Goal: Task Accomplishment & Management: Complete application form

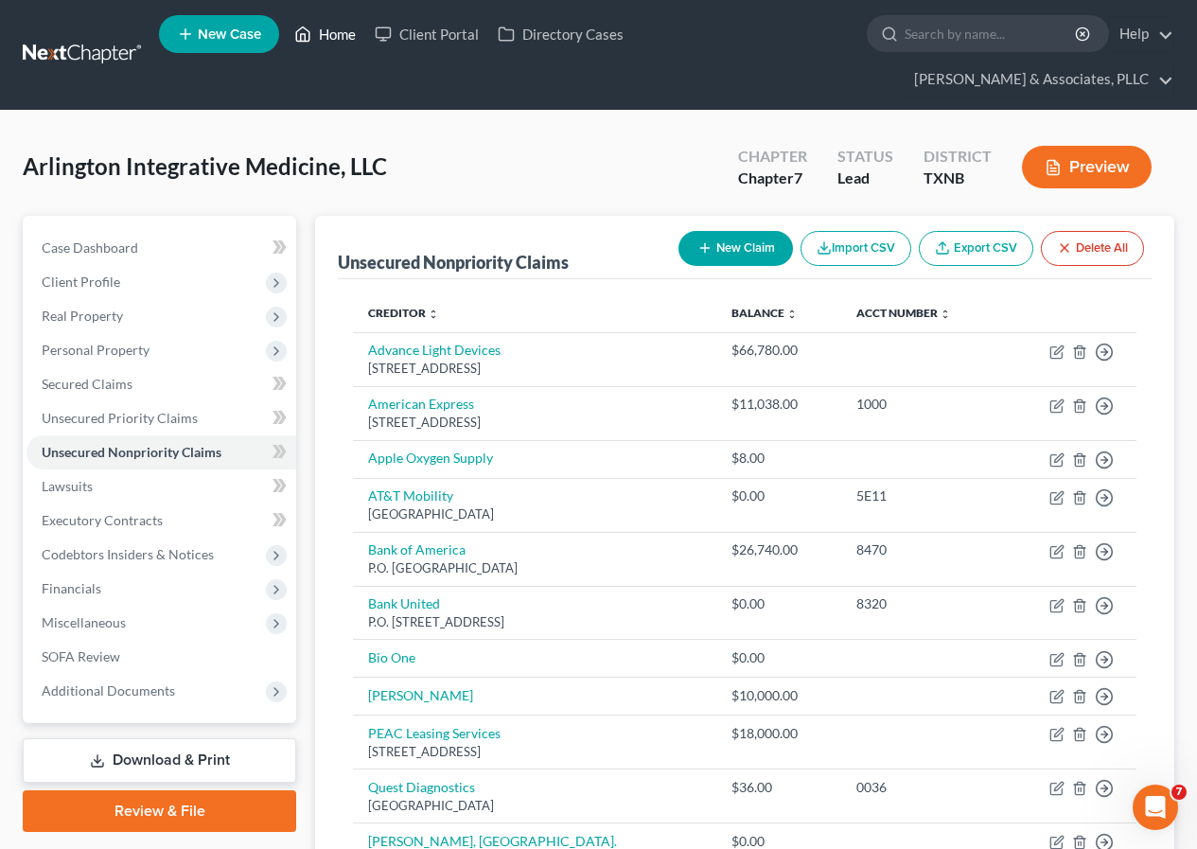
click at [323, 27] on link "Home" at bounding box center [325, 34] width 80 height 34
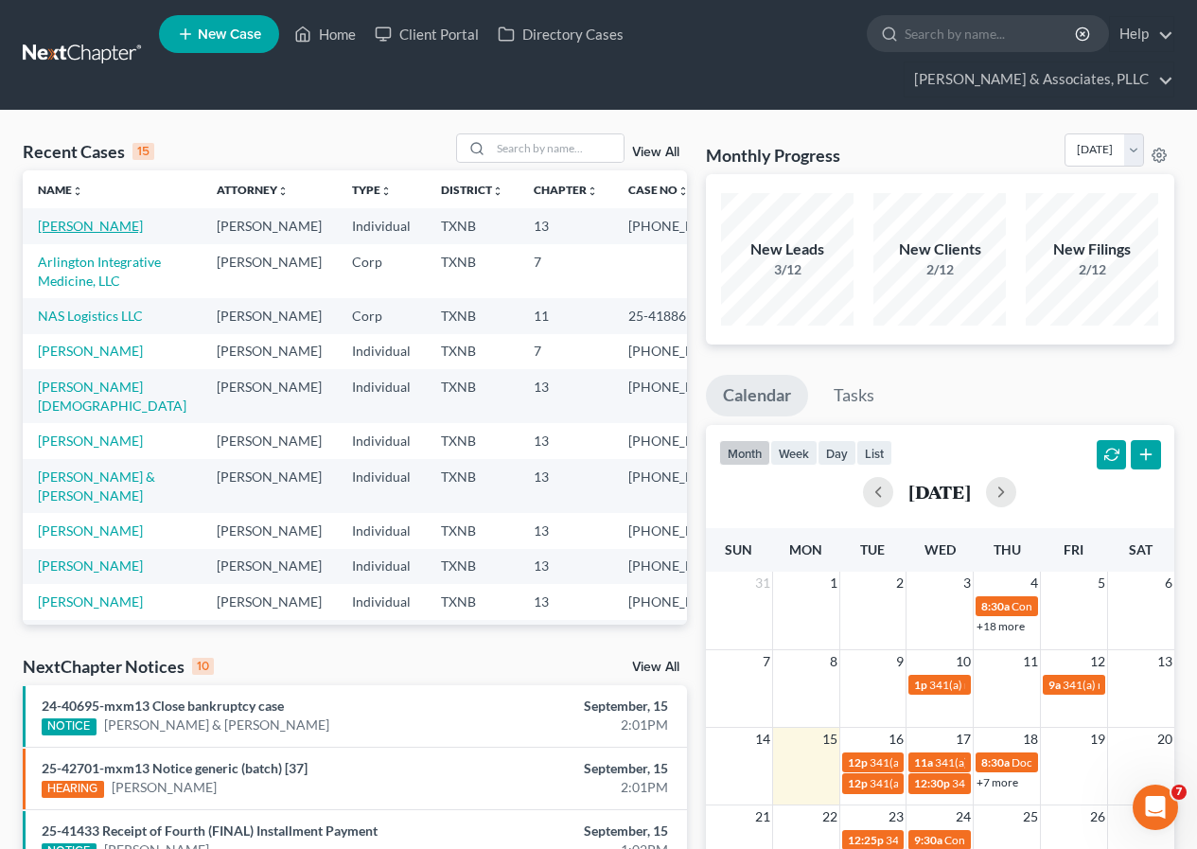
click at [86, 227] on link "[PERSON_NAME]" at bounding box center [90, 226] width 105 height 16
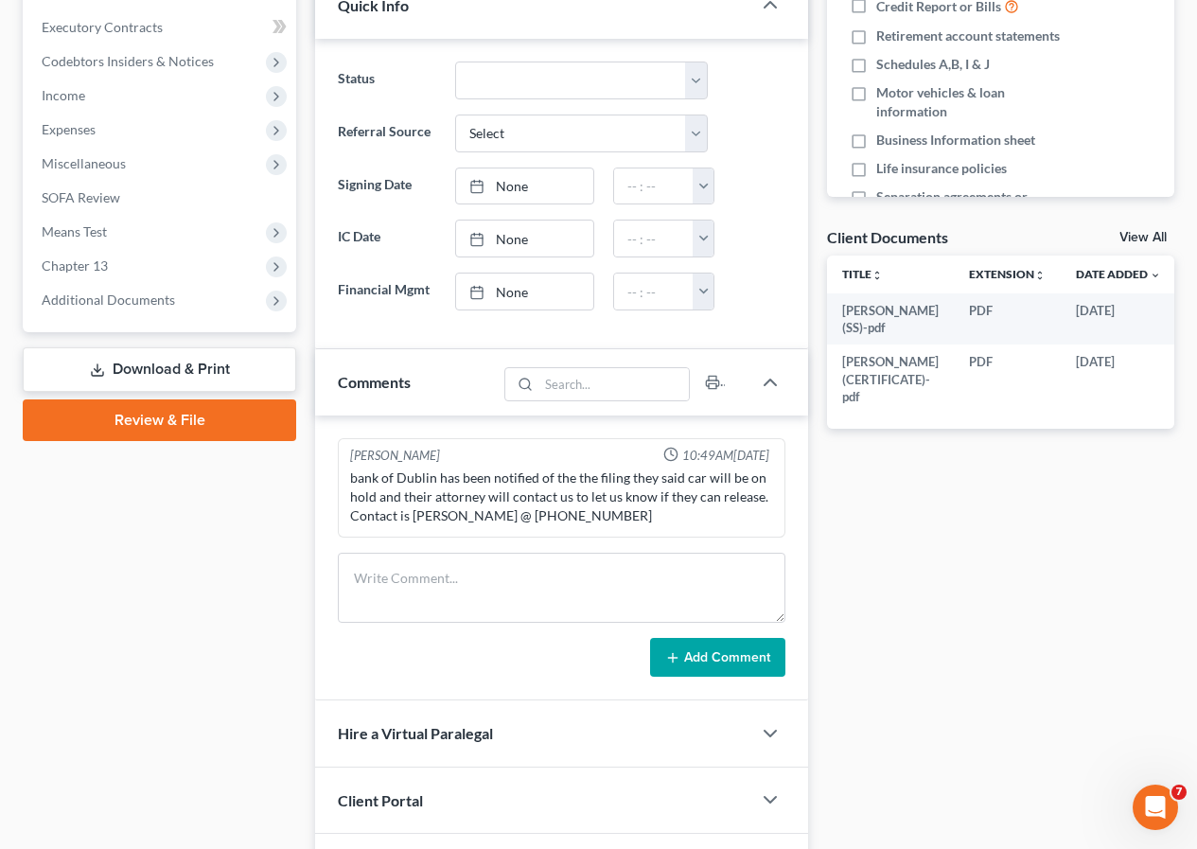
scroll to position [568, 0]
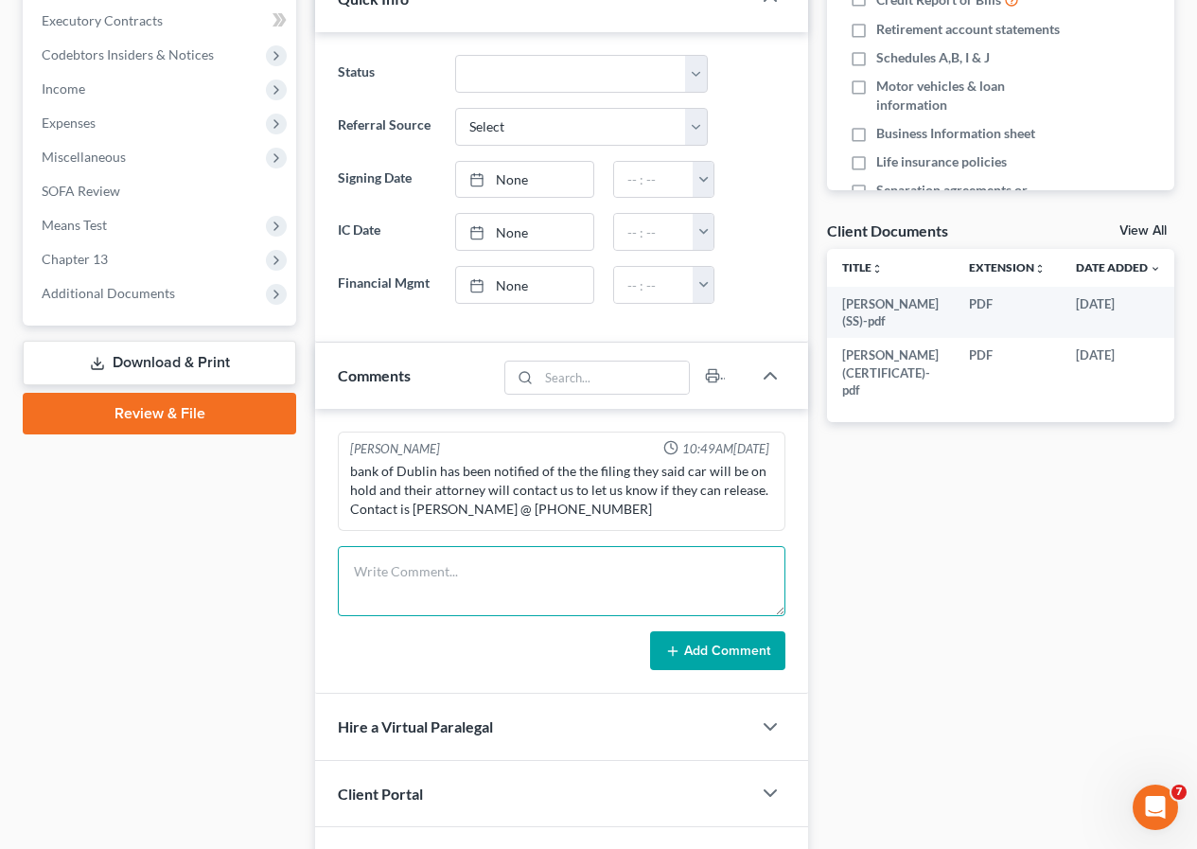
click at [392, 575] on textarea at bounding box center [562, 581] width 448 height 70
type textarea "CHAPTER 13 PLAN IS ATTACHED"
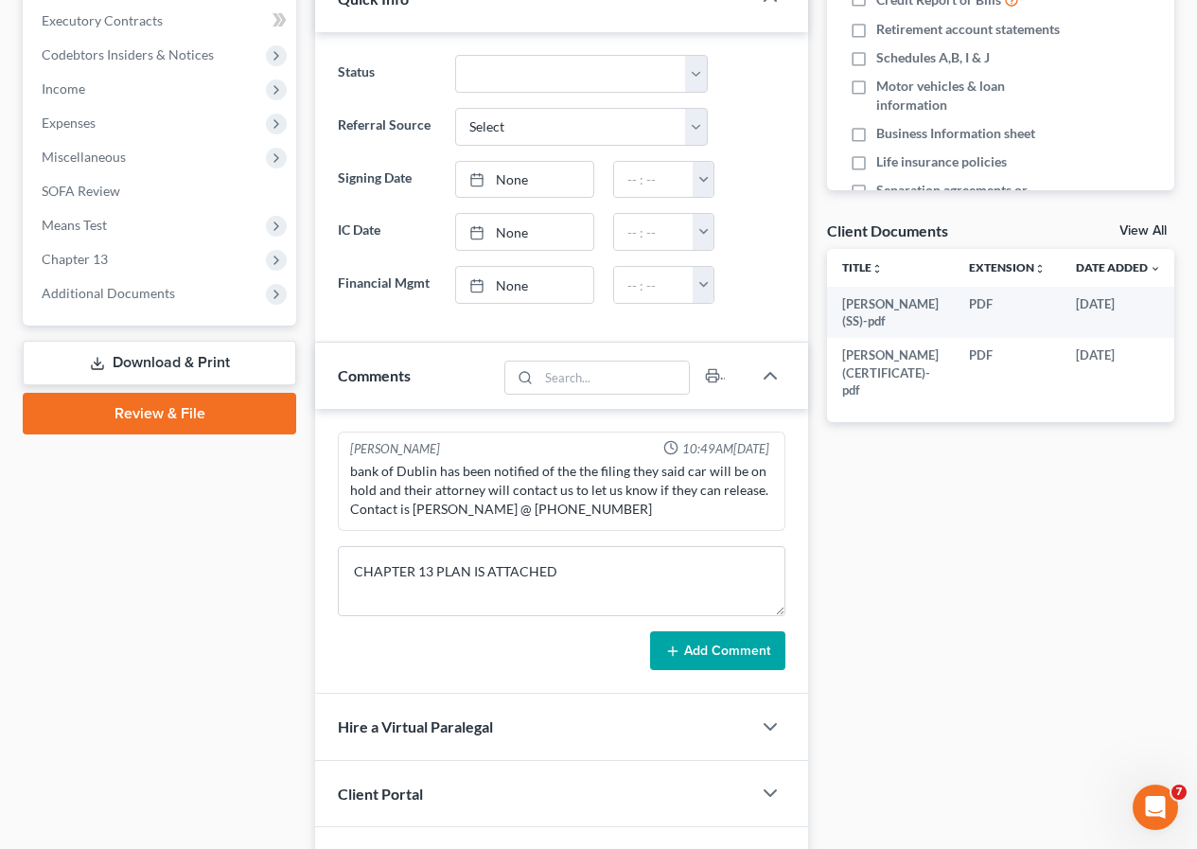
click at [699, 648] on button "Add Comment" at bounding box center [717, 651] width 135 height 40
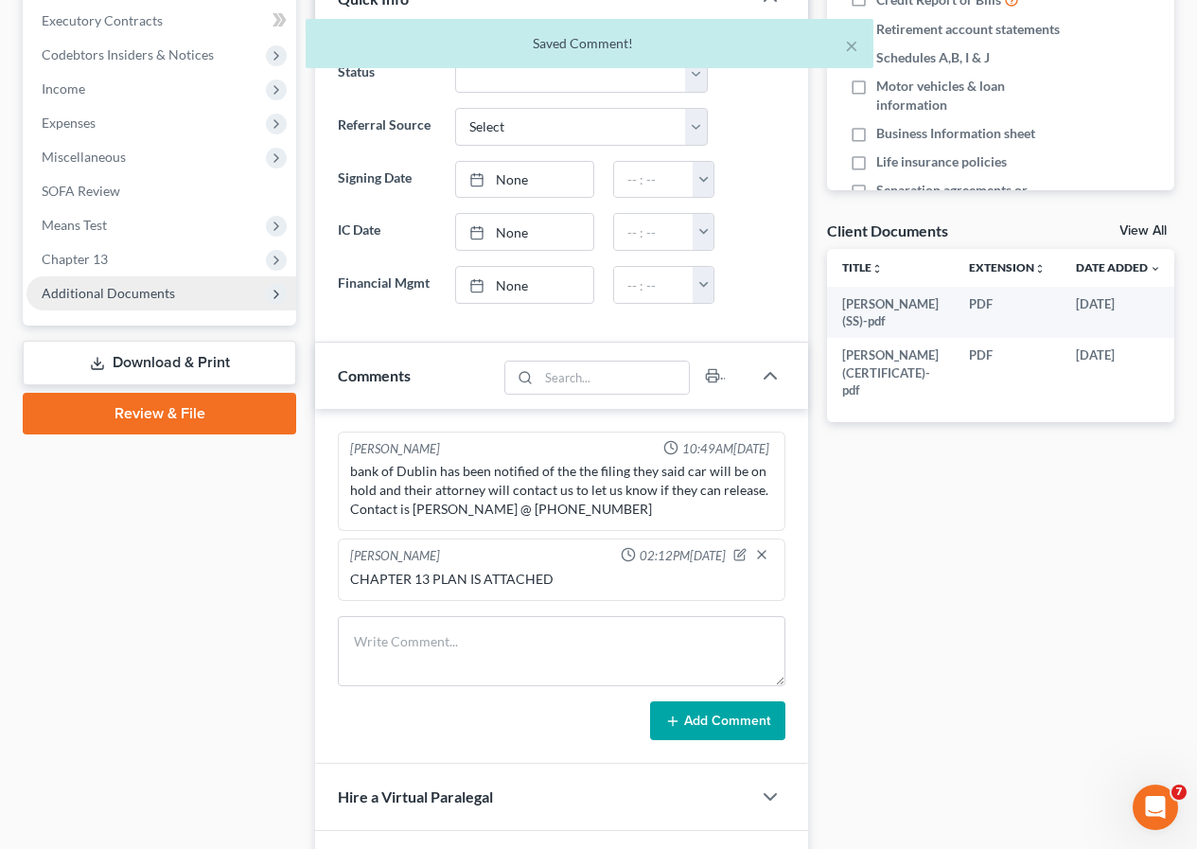
click at [107, 298] on span "Additional Documents" at bounding box center [108, 293] width 133 height 16
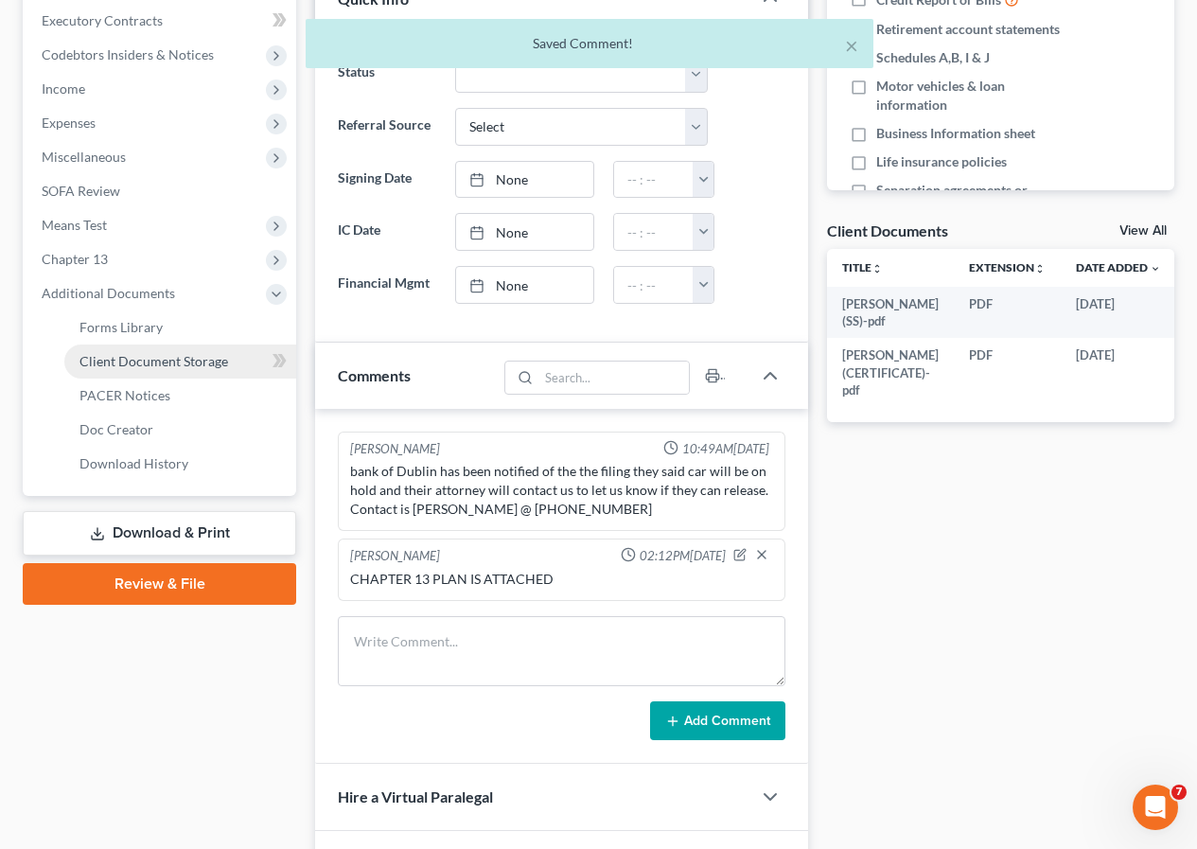
click at [133, 358] on span "Client Document Storage" at bounding box center [154, 361] width 149 height 16
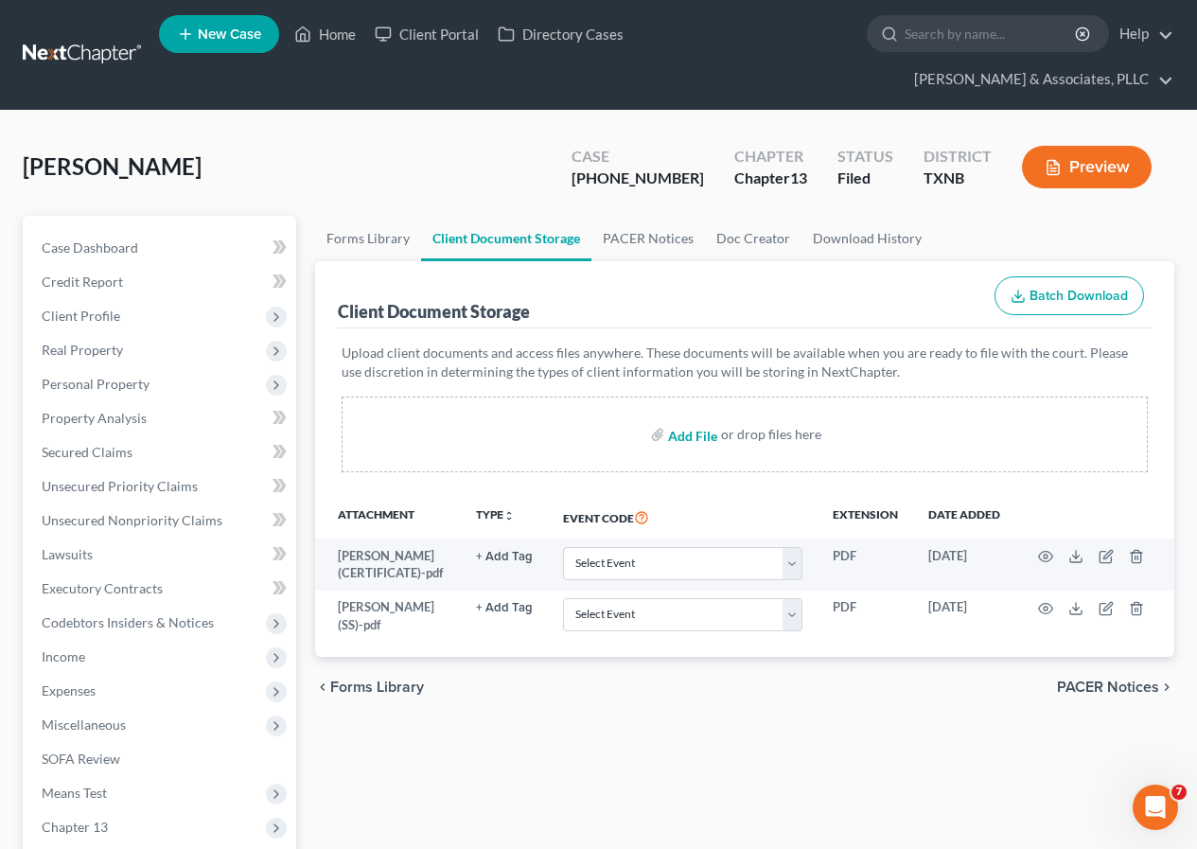
click at [684, 431] on input "file" at bounding box center [690, 434] width 45 height 34
type input "C:\fakepath\[PERSON_NAME] Final Ch. 13 Plan.pdf"
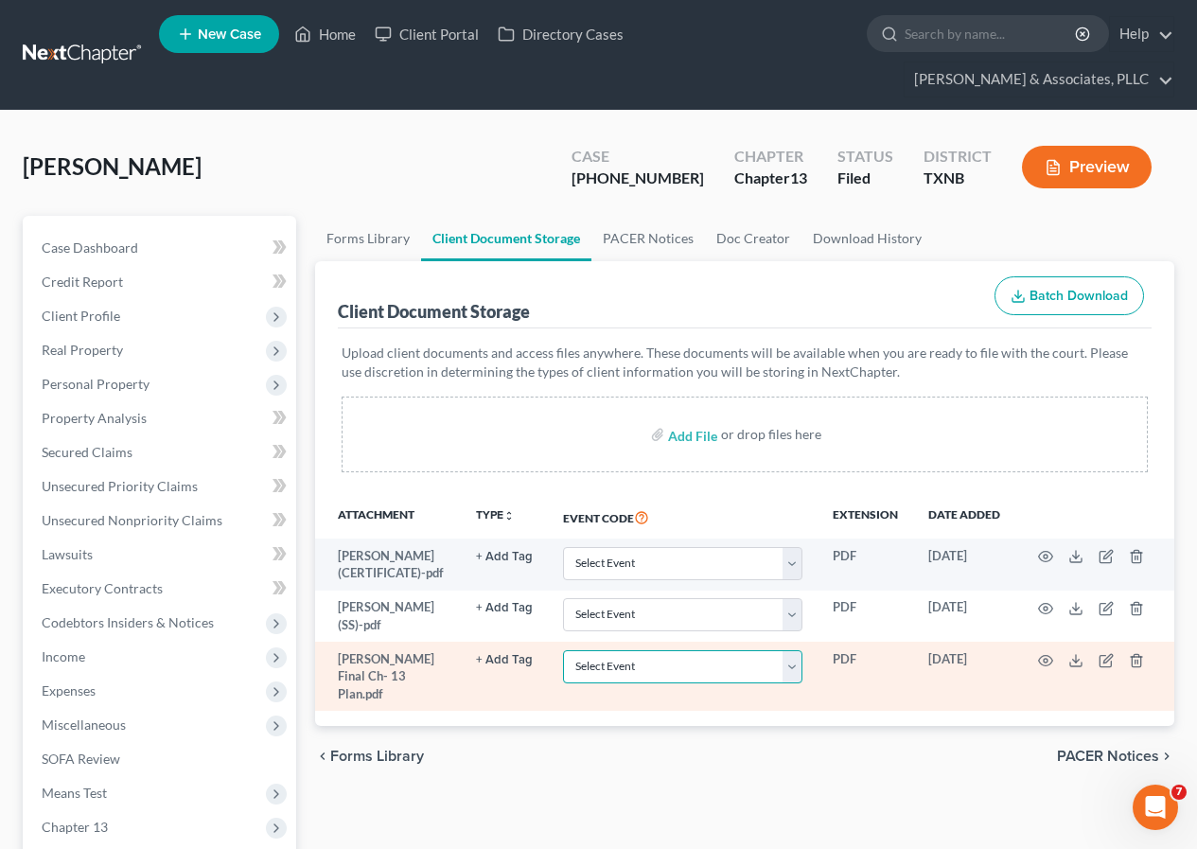
click at [791, 671] on select "Select Event 20 Largest unsecured creditors Amended petition Attachment to Volu…" at bounding box center [682, 666] width 239 height 33
select select "10"
click at [563, 650] on select "Select Event 20 Largest unsecured creditors Amended petition Attachment to Volu…" at bounding box center [682, 666] width 239 height 33
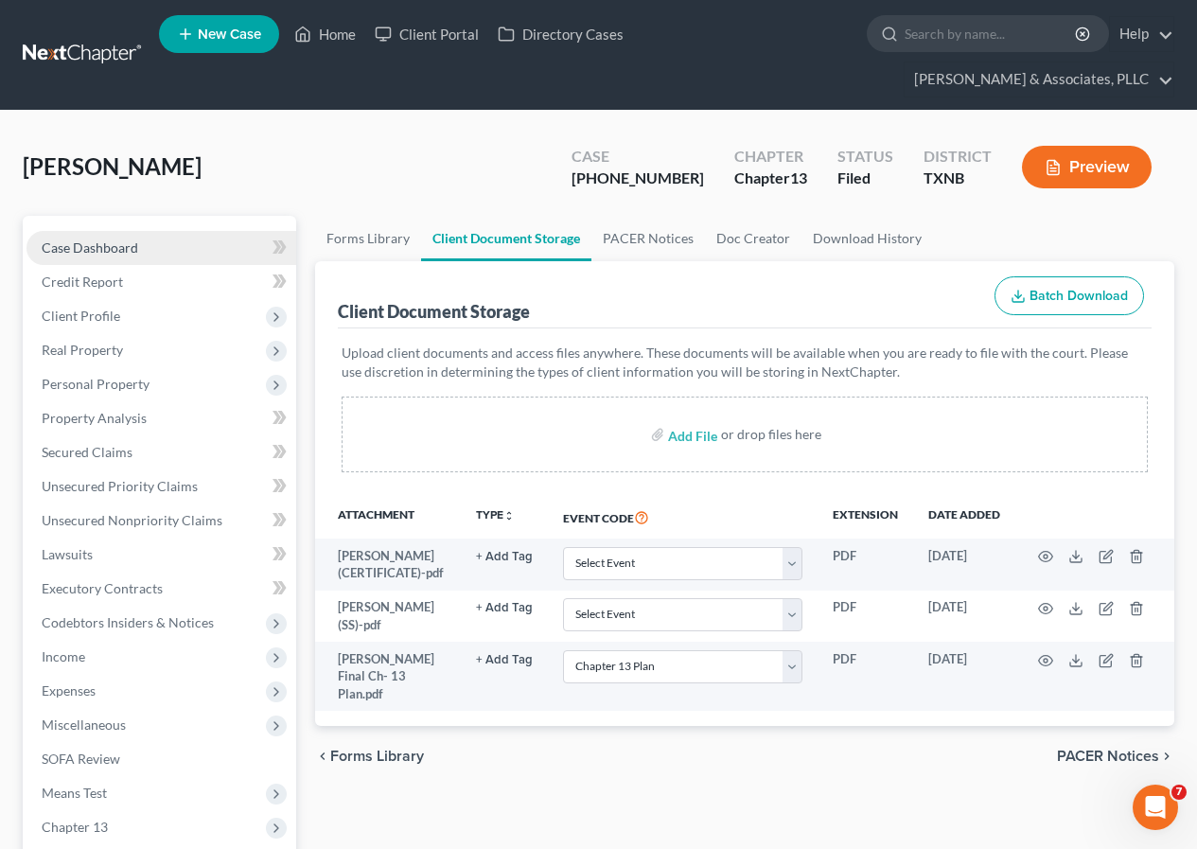
click at [120, 244] on span "Case Dashboard" at bounding box center [90, 247] width 97 height 16
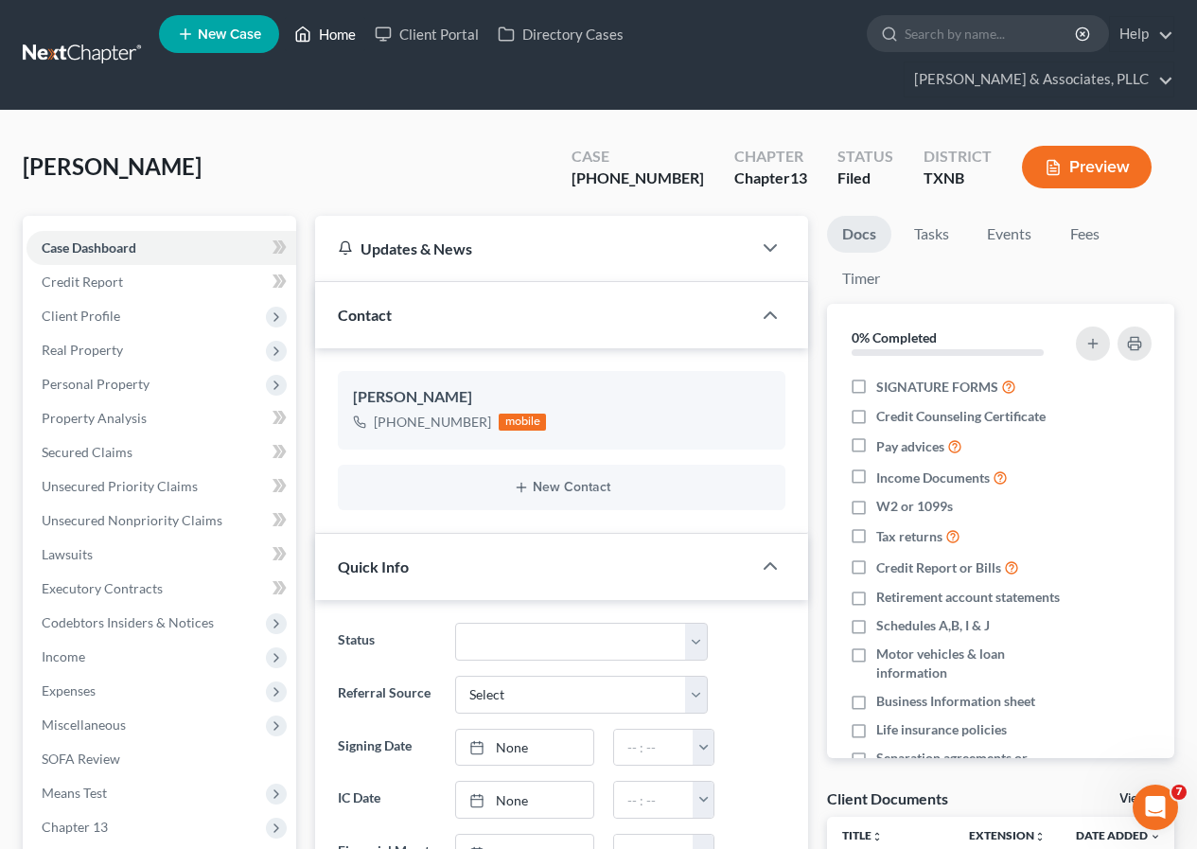
click at [337, 27] on link "Home" at bounding box center [325, 34] width 80 height 34
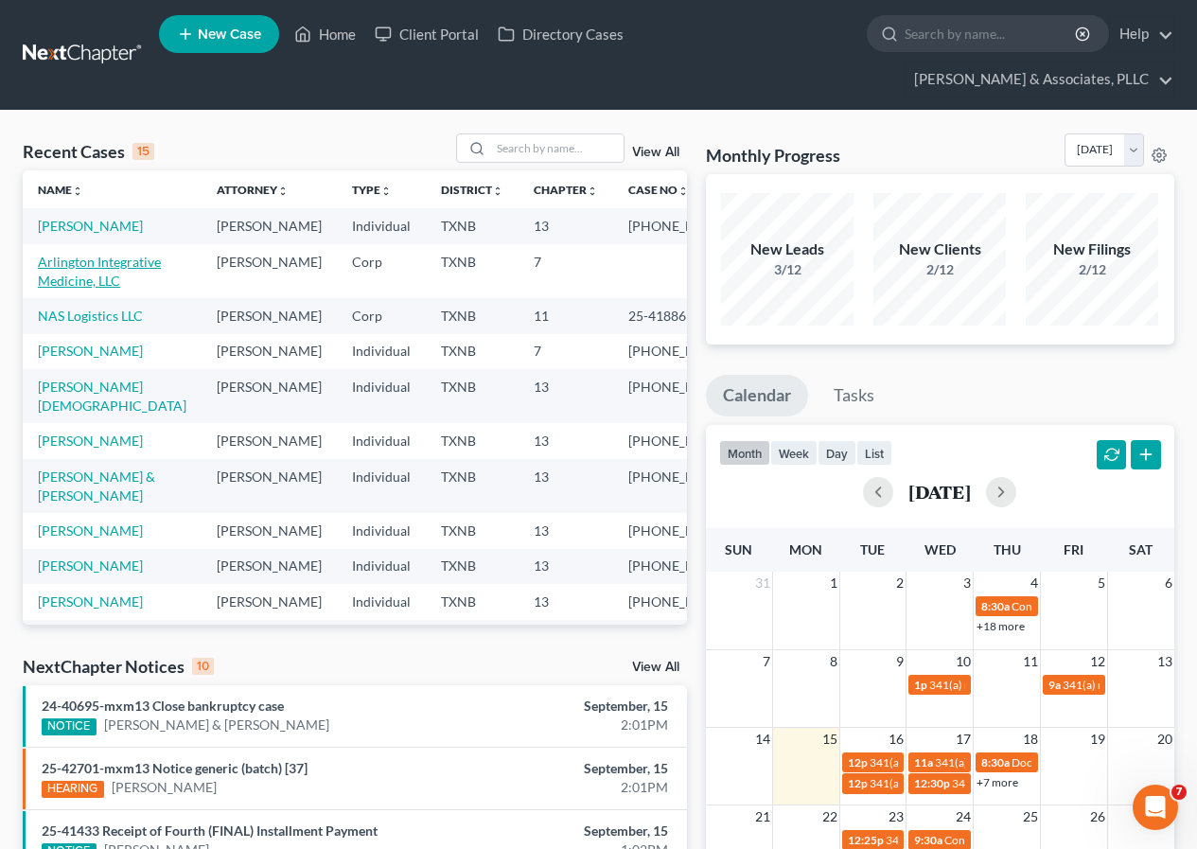
click at [80, 289] on link "Arlington Integrative Medicine, LLC" at bounding box center [99, 271] width 123 height 35
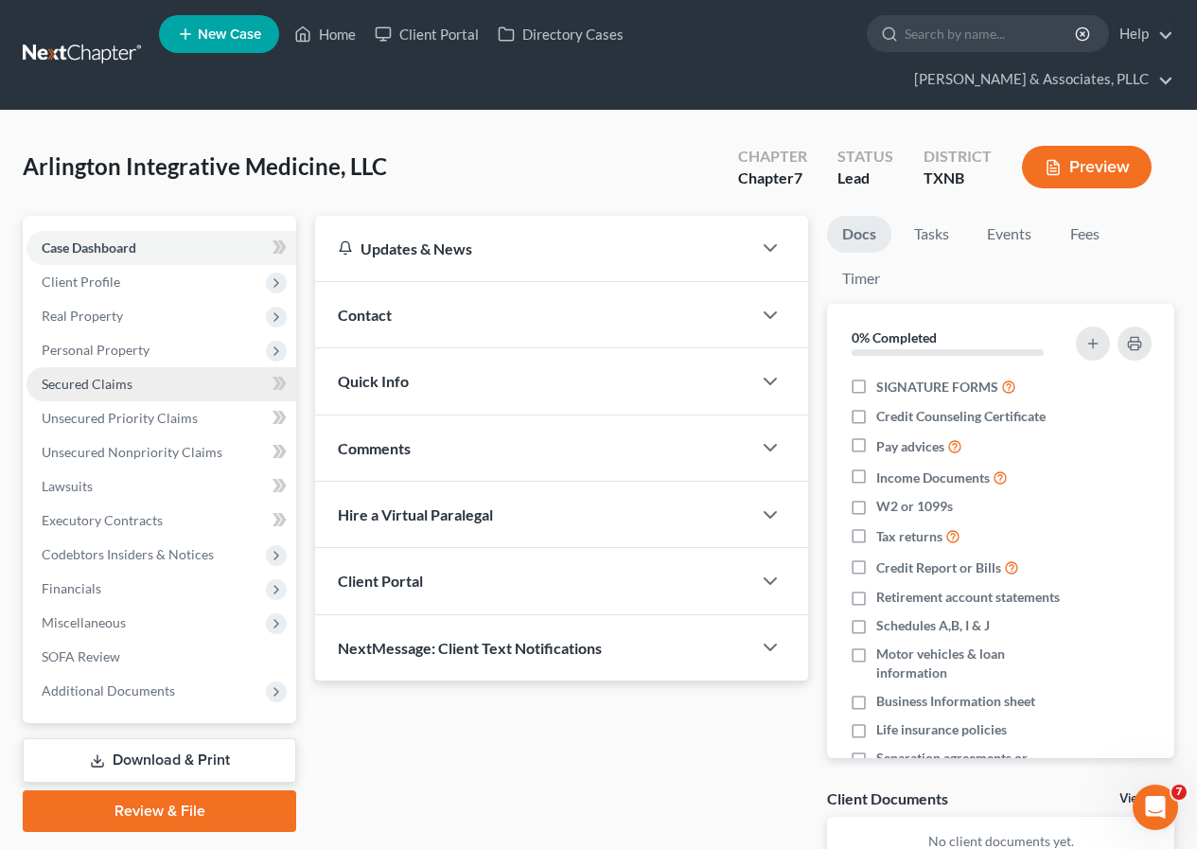
click at [108, 381] on span "Secured Claims" at bounding box center [87, 384] width 91 height 16
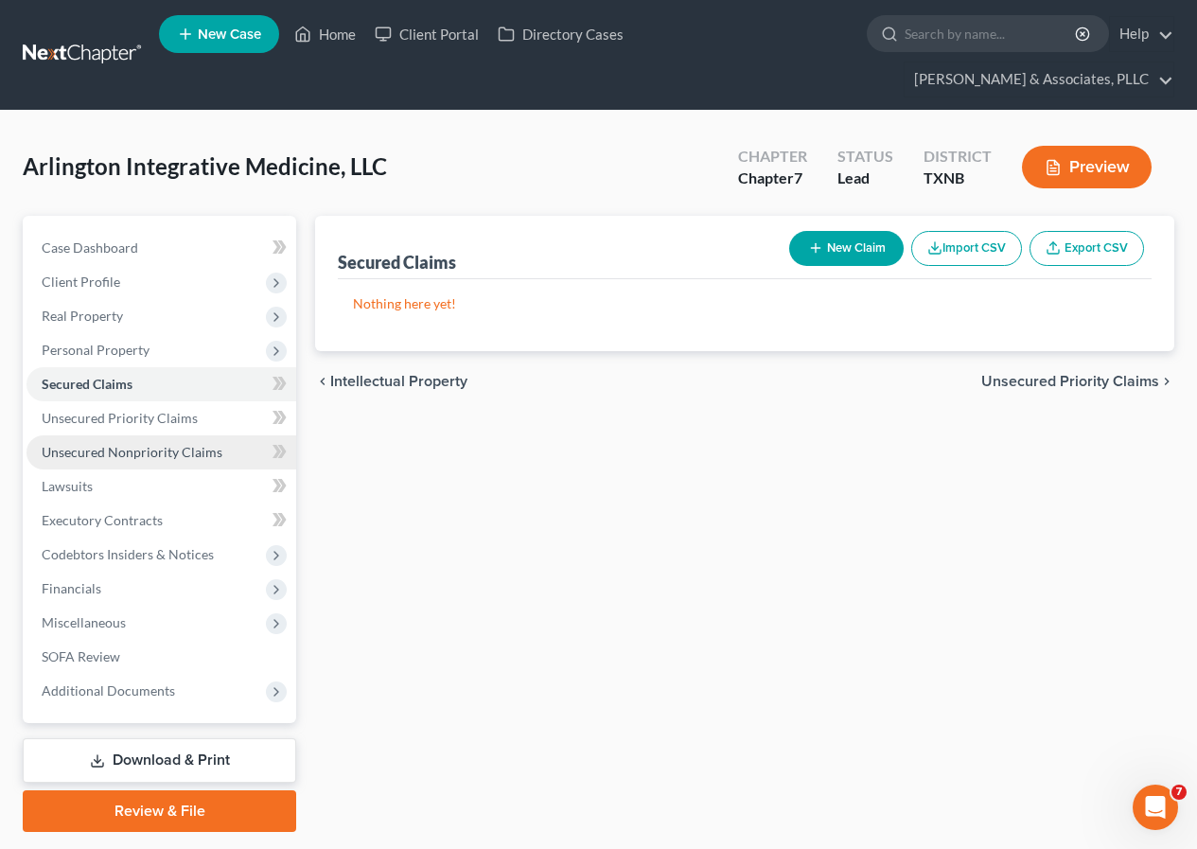
click at [149, 451] on span "Unsecured Nonpriority Claims" at bounding box center [132, 452] width 181 height 16
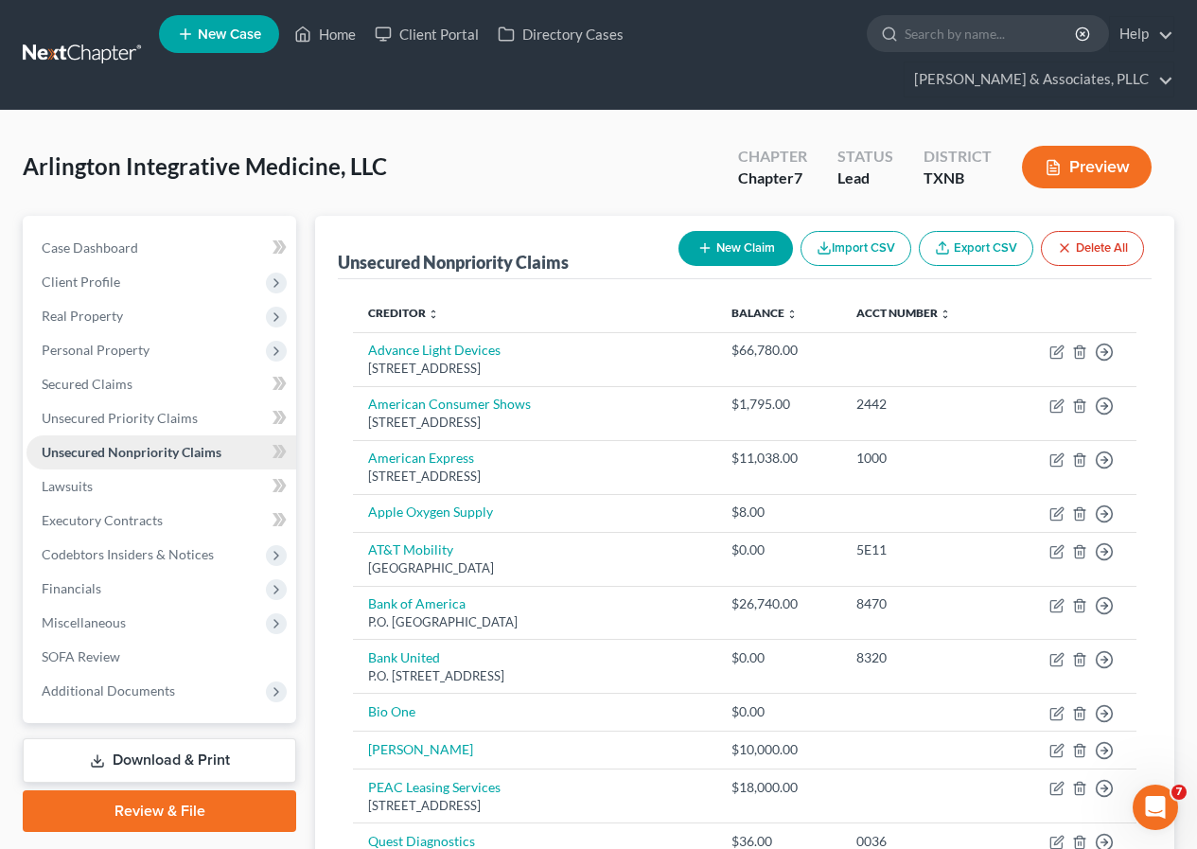
scroll to position [95, 0]
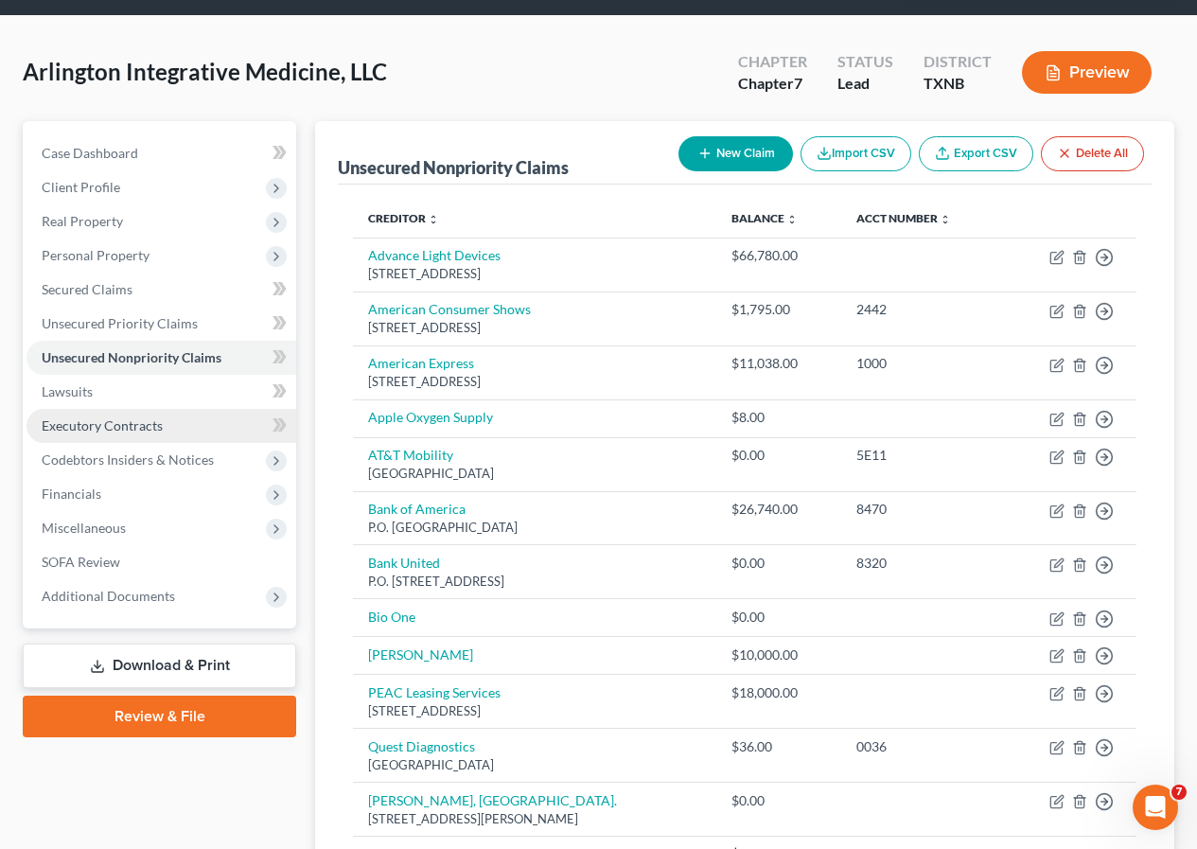
click at [146, 421] on span "Executory Contracts" at bounding box center [102, 425] width 121 height 16
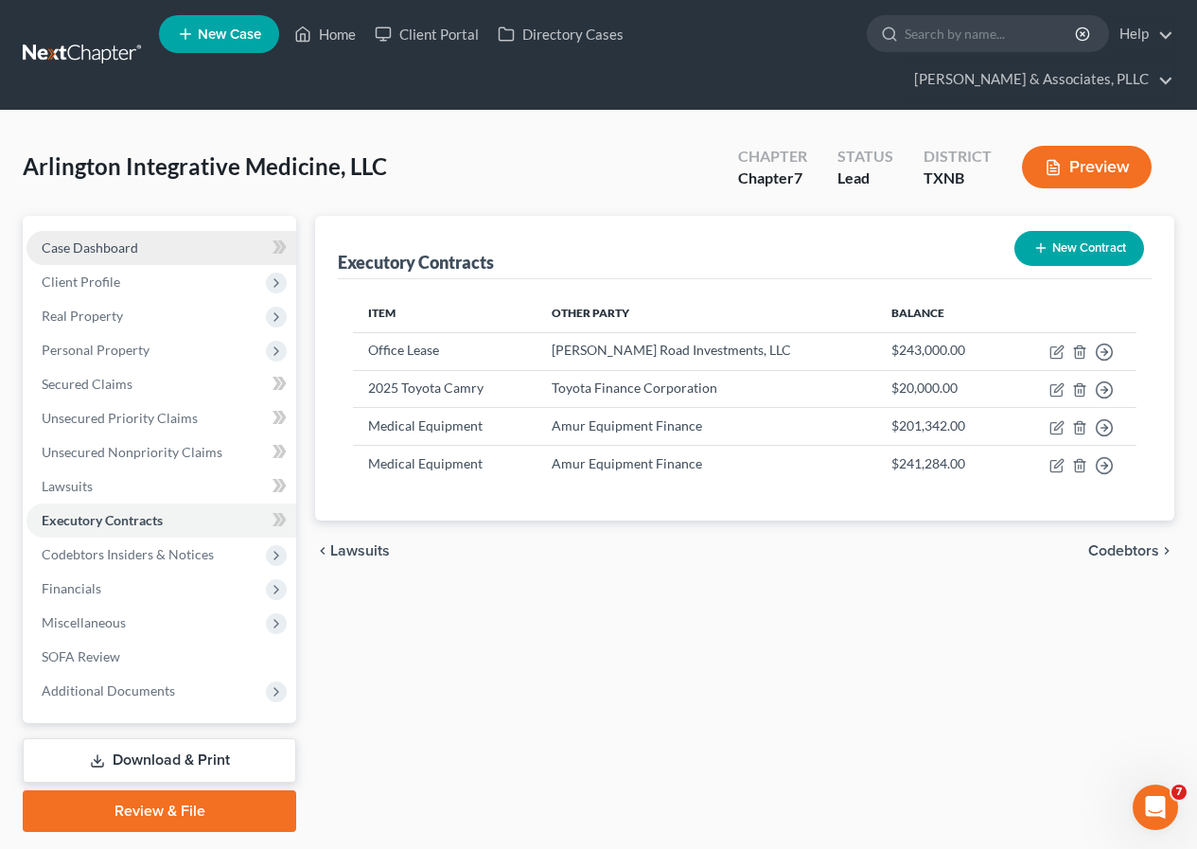
click at [140, 248] on link "Case Dashboard" at bounding box center [162, 248] width 270 height 34
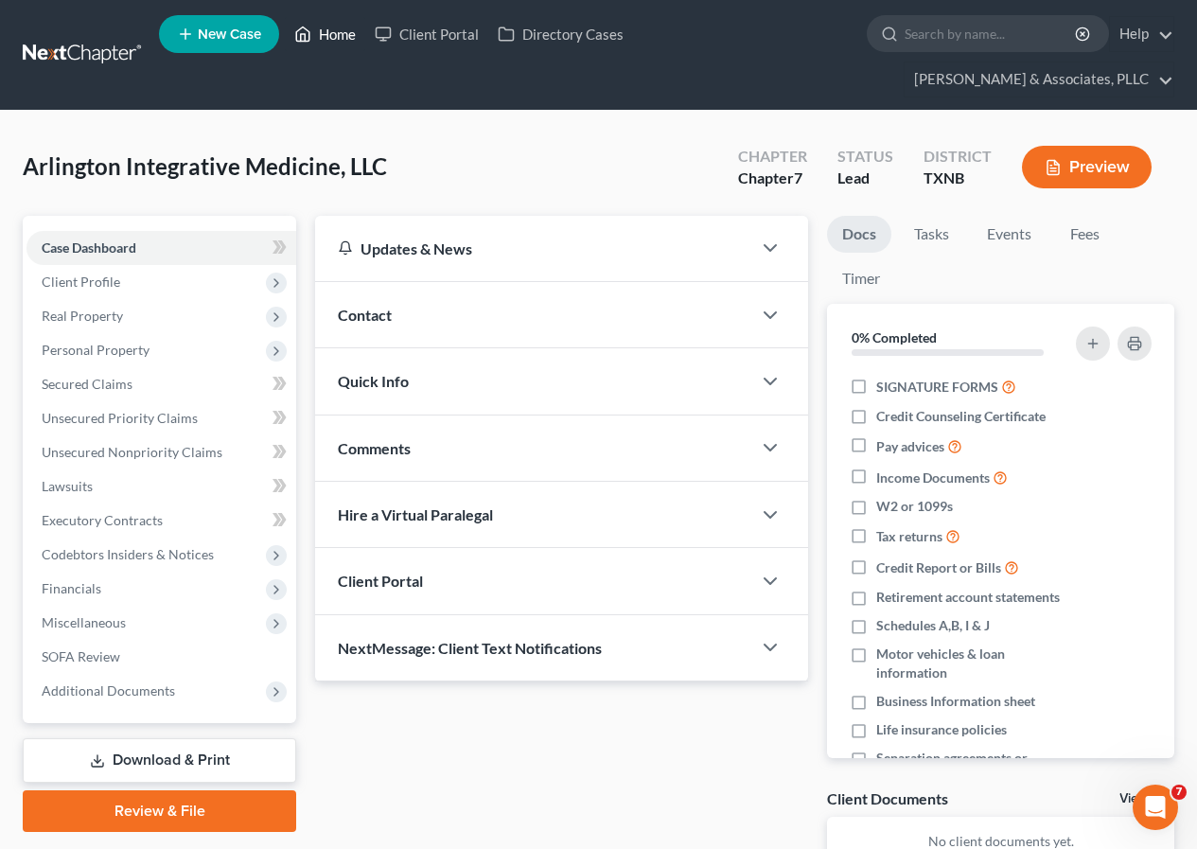
click at [332, 36] on link "Home" at bounding box center [325, 34] width 80 height 34
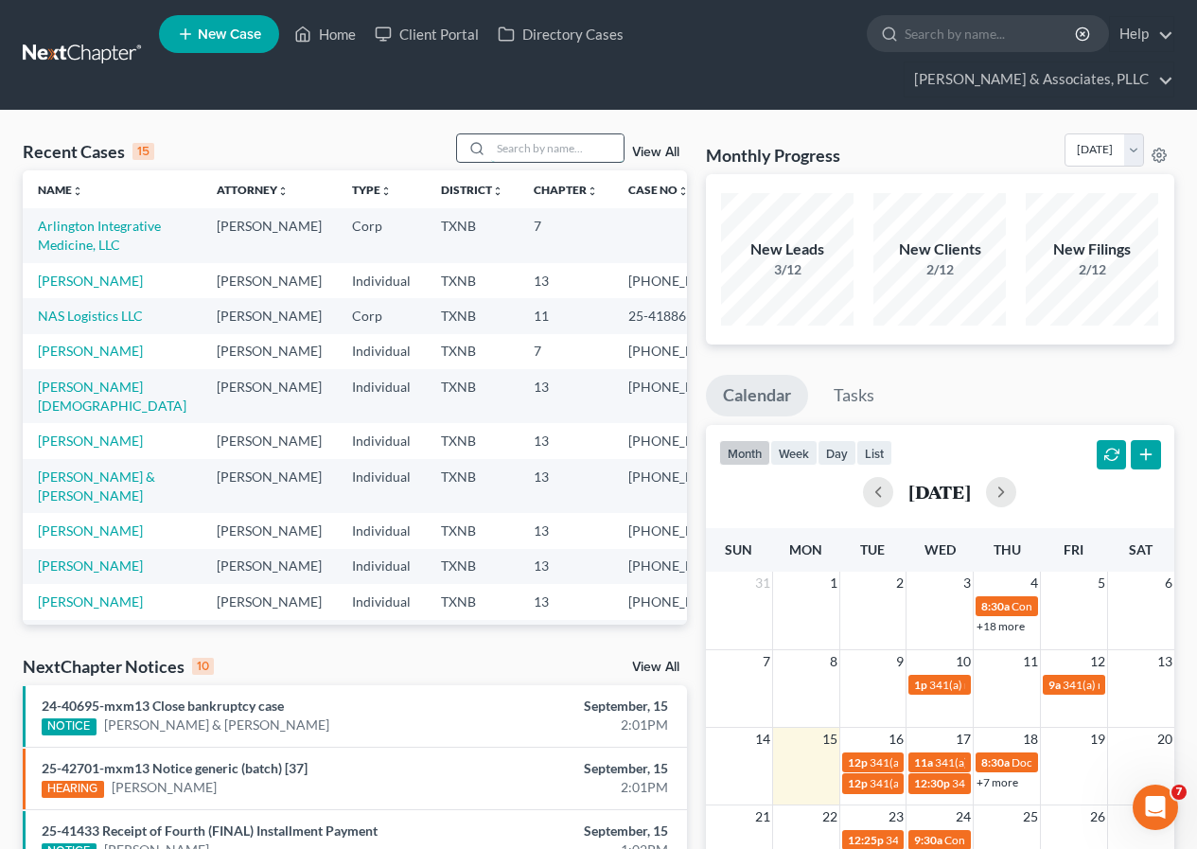
click at [518, 150] on input "search" at bounding box center [557, 147] width 133 height 27
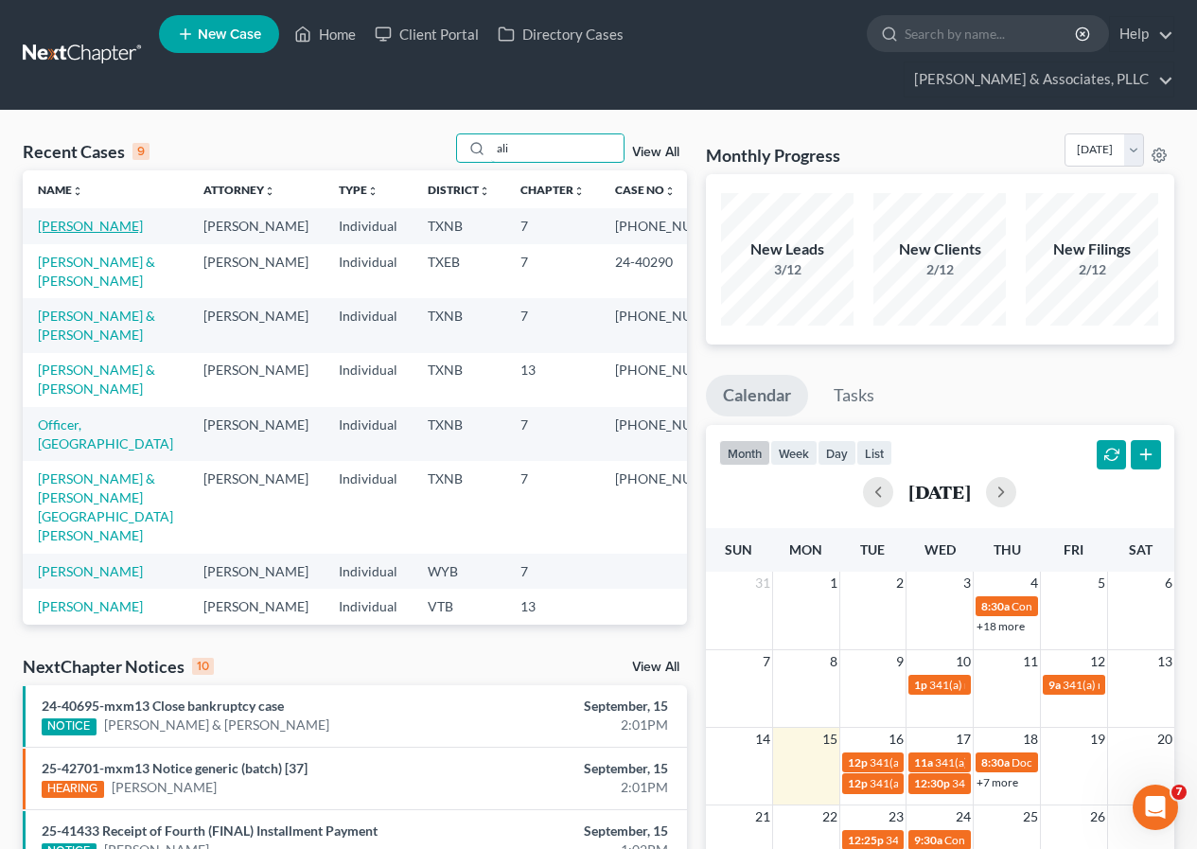
type input "ali"
click at [60, 220] on link "[PERSON_NAME]" at bounding box center [90, 226] width 105 height 16
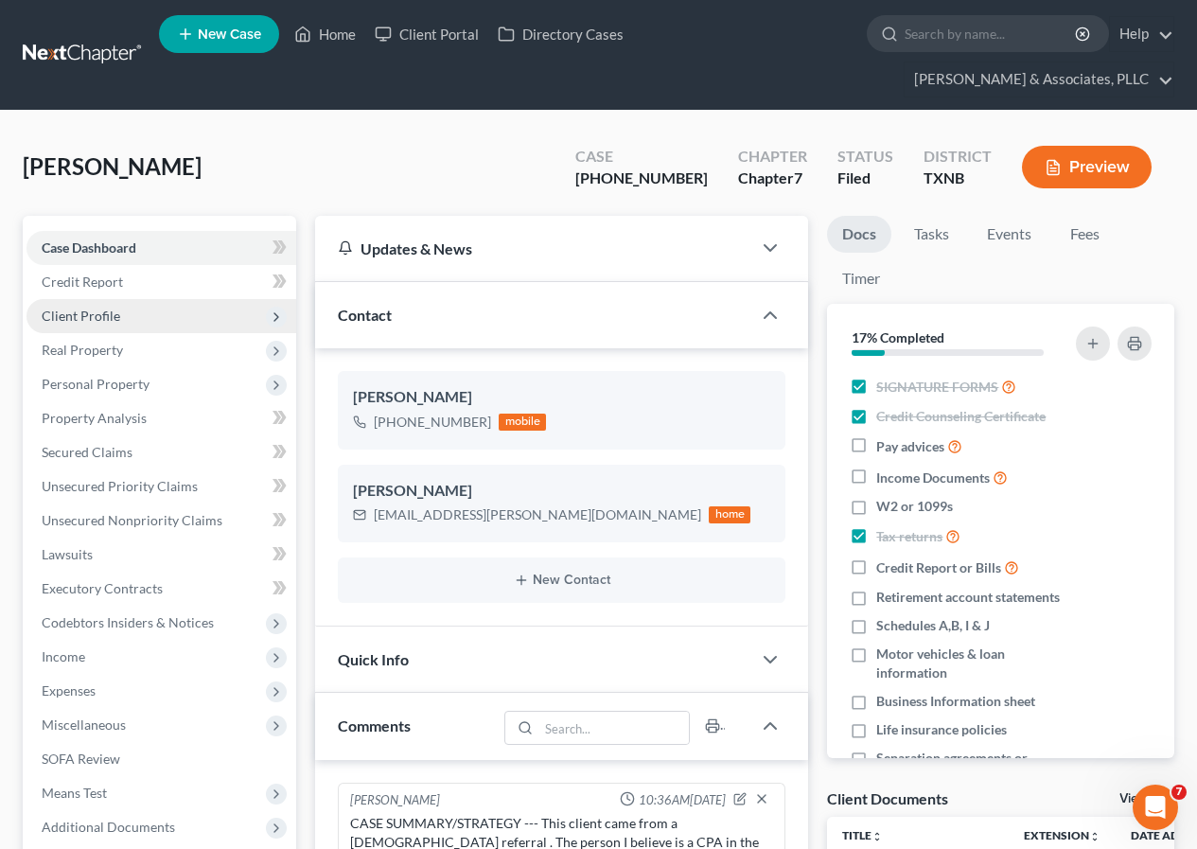
click at [86, 319] on span "Client Profile" at bounding box center [81, 316] width 79 height 16
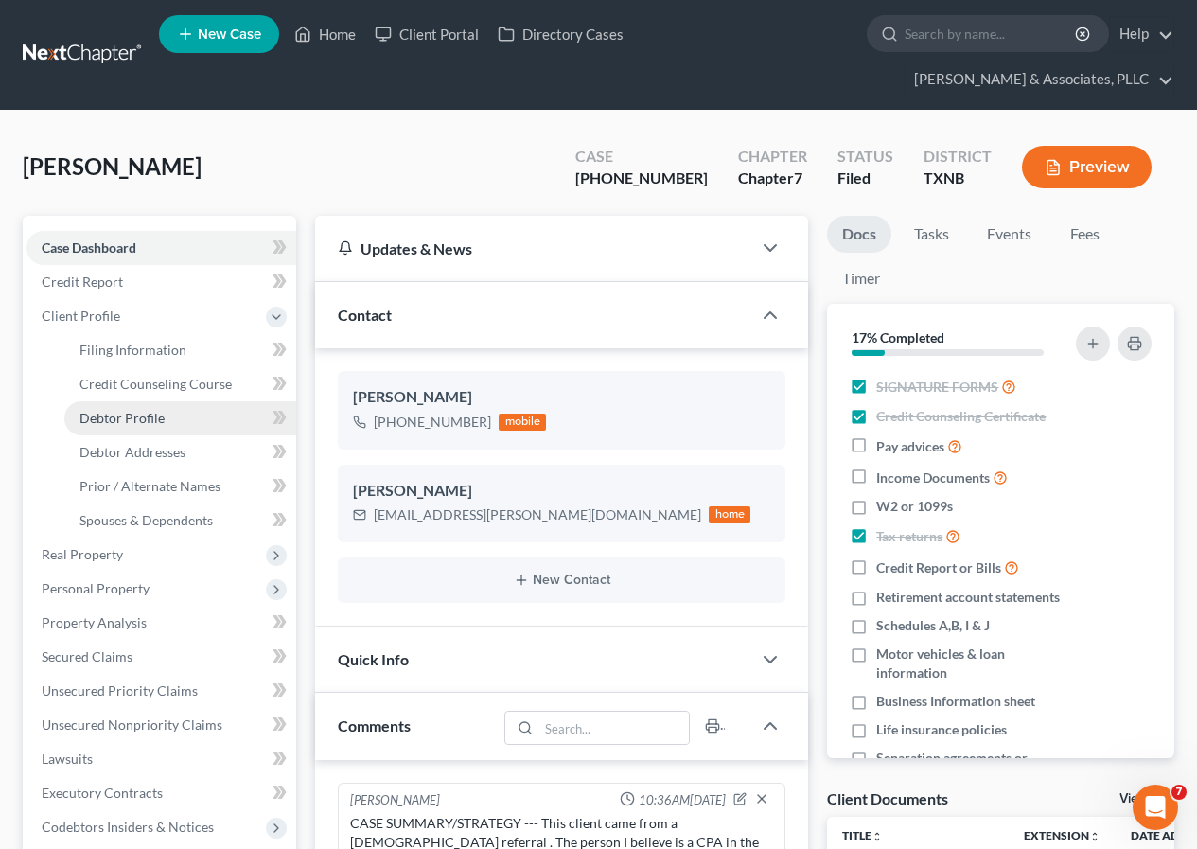
click at [142, 415] on span "Debtor Profile" at bounding box center [122, 418] width 85 height 16
select select "1"
select select "3"
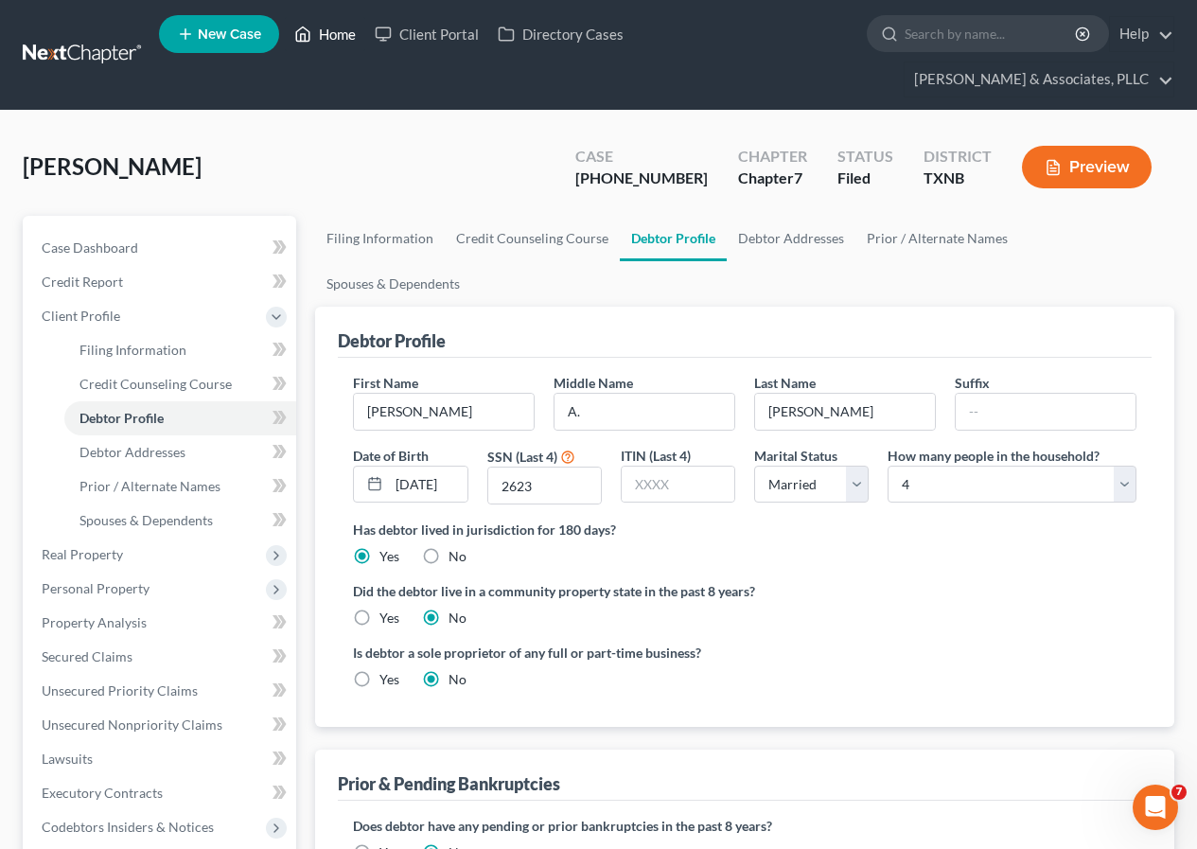
click at [351, 32] on link "Home" at bounding box center [325, 34] width 80 height 34
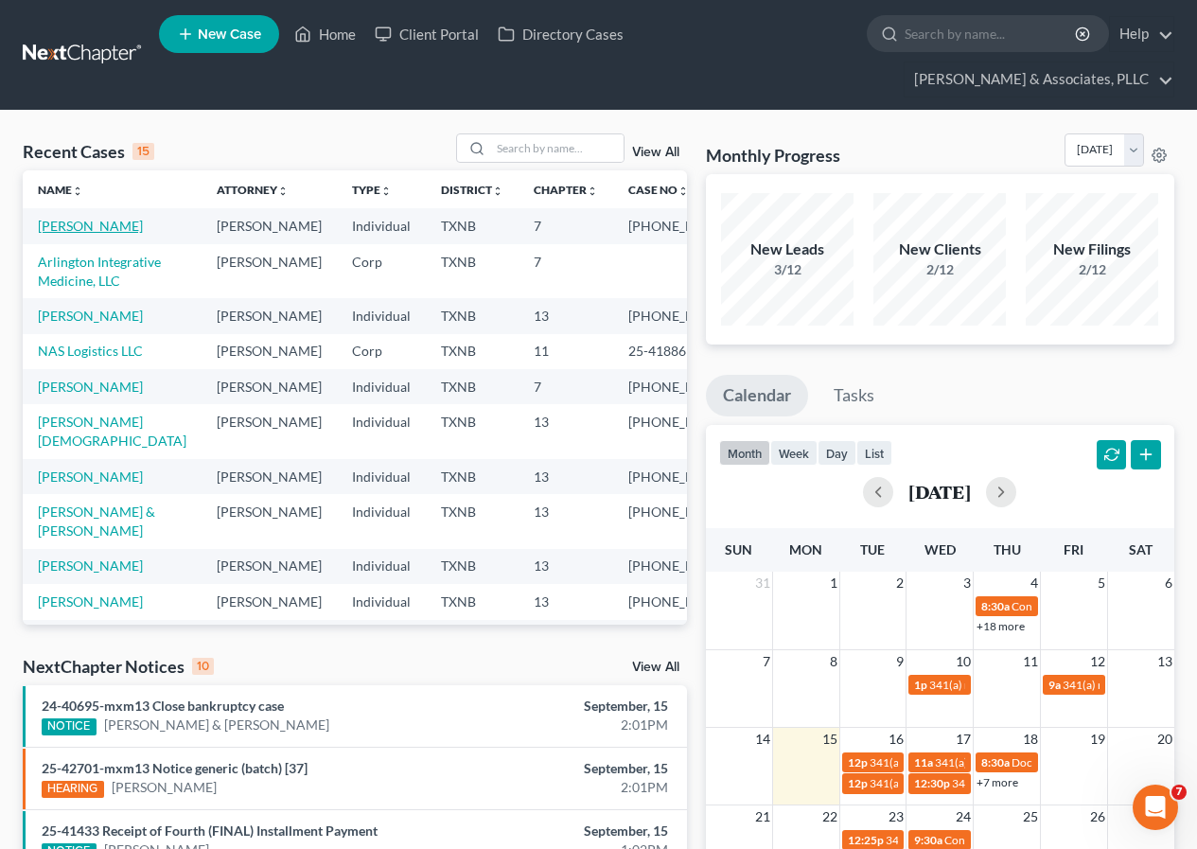
click at [60, 227] on link "[PERSON_NAME]" at bounding box center [90, 226] width 105 height 16
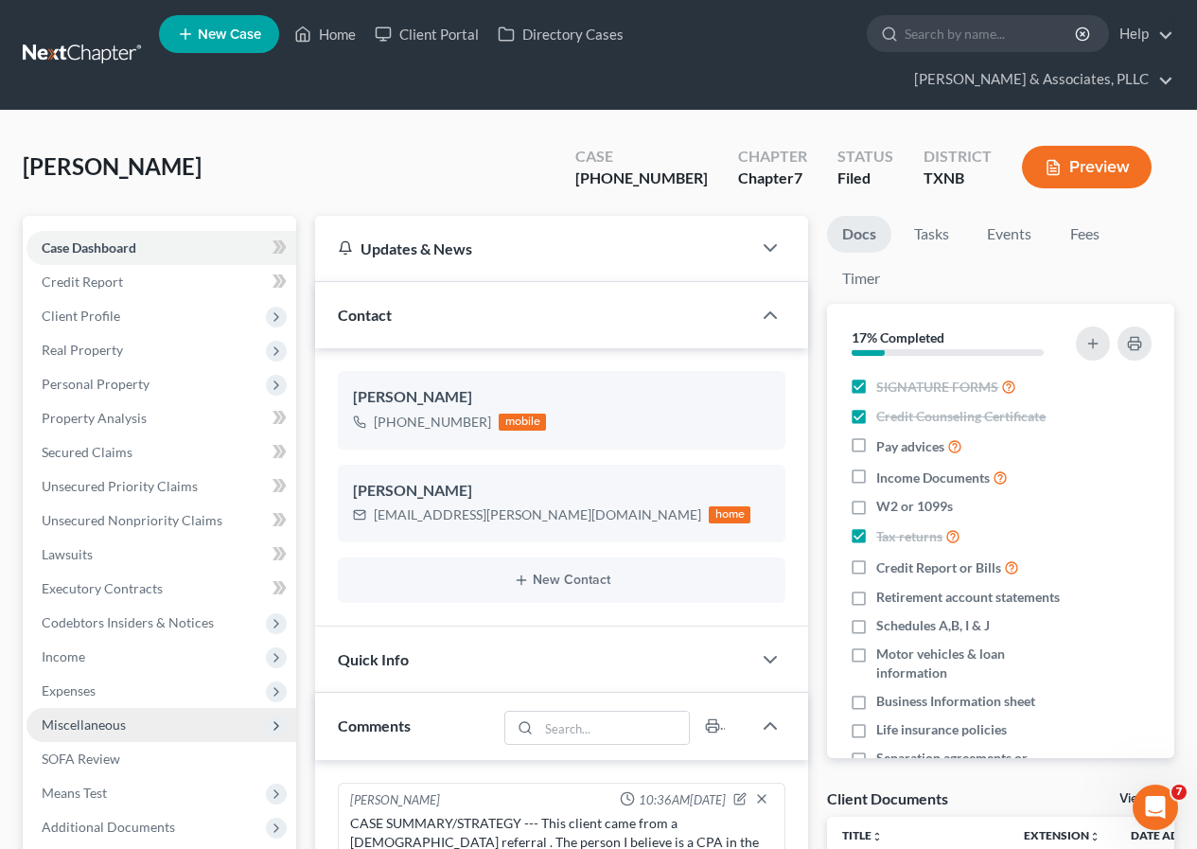
scroll to position [284, 0]
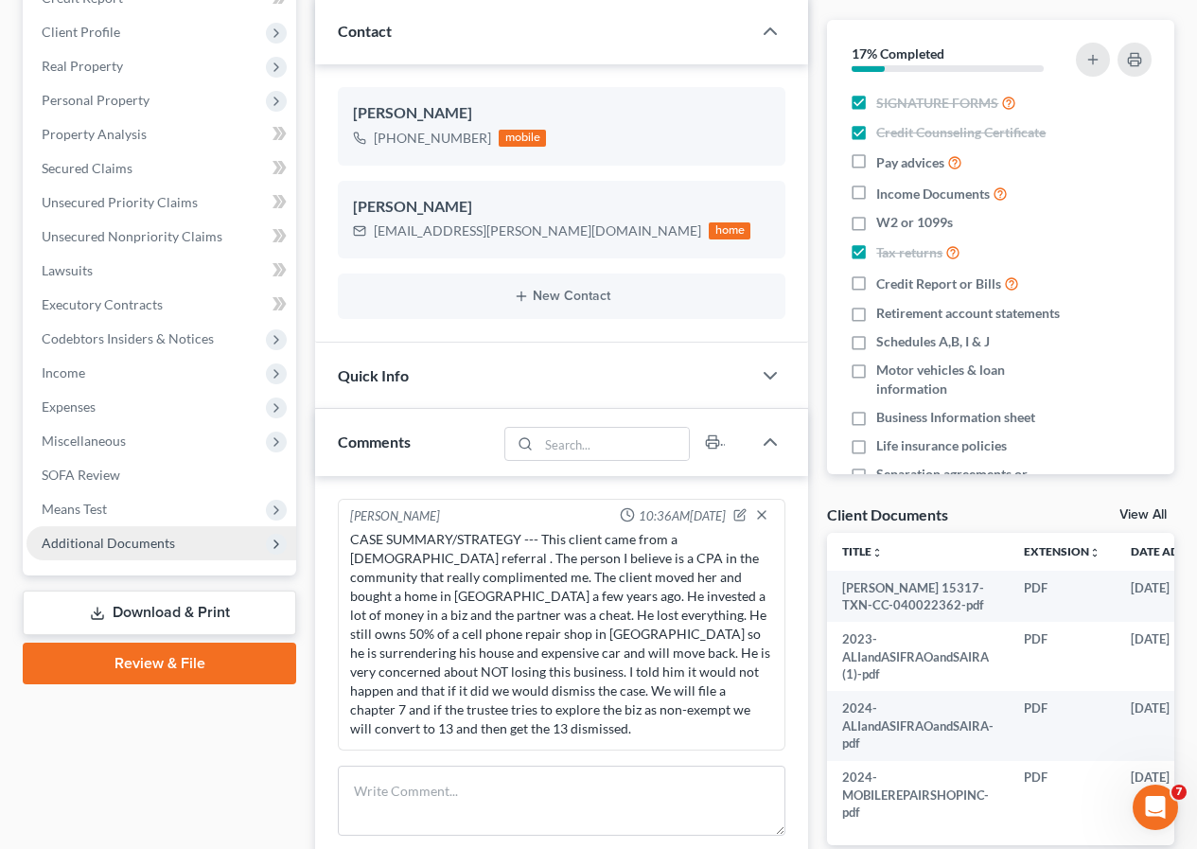
click at [128, 546] on span "Additional Documents" at bounding box center [108, 543] width 133 height 16
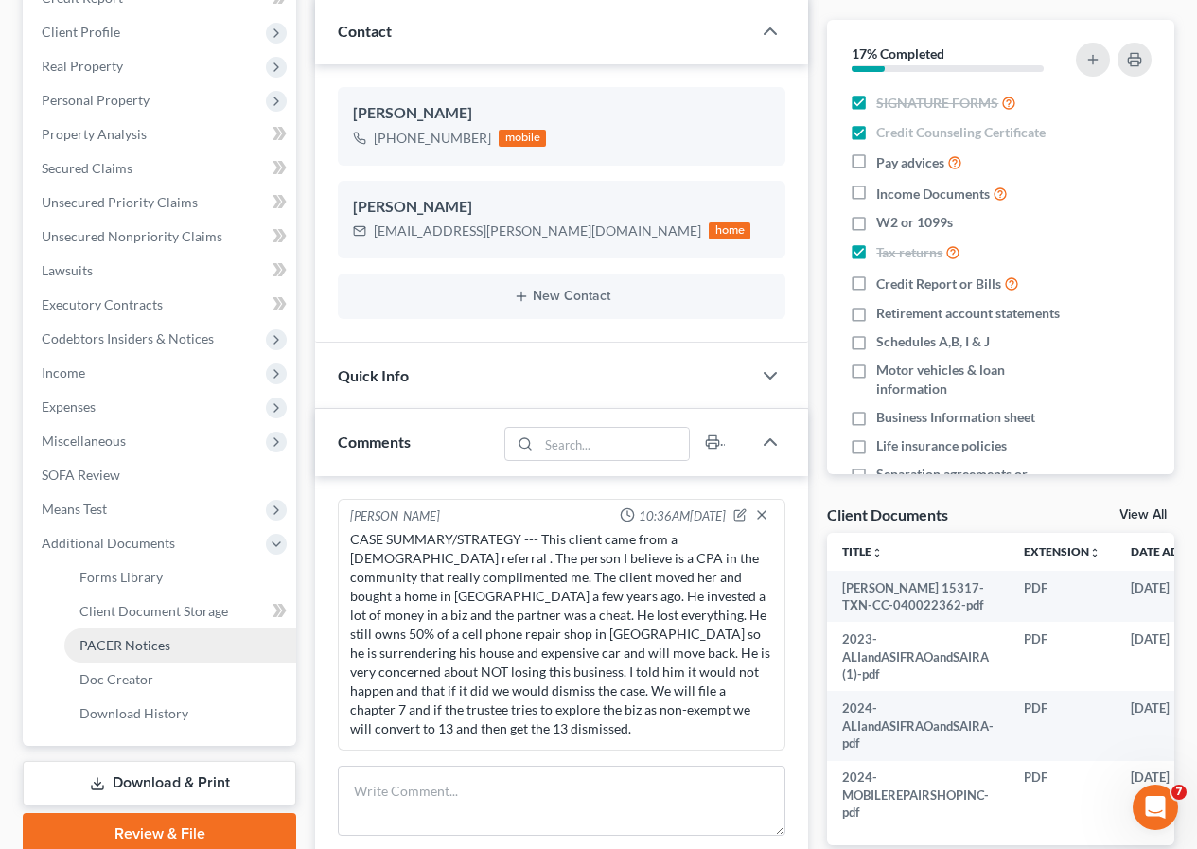
click at [136, 645] on span "PACER Notices" at bounding box center [125, 645] width 91 height 16
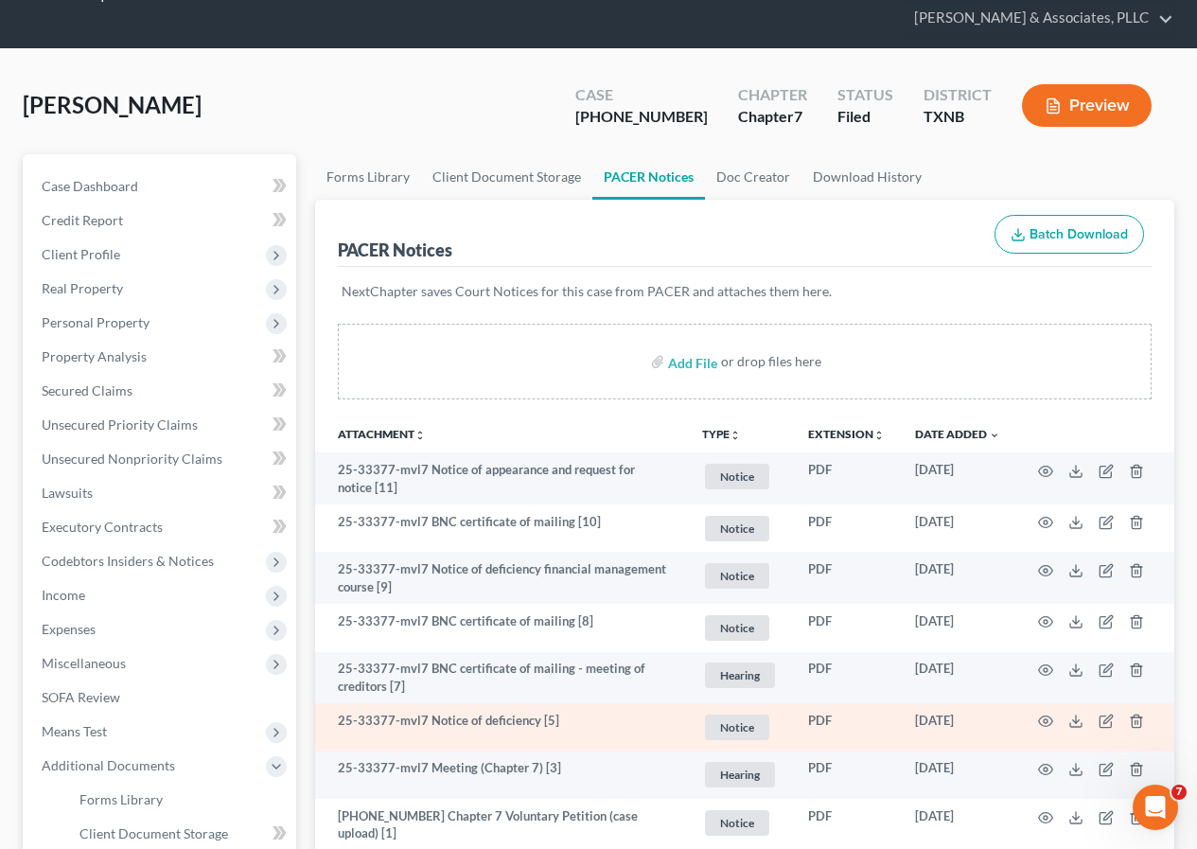
scroll to position [95, 0]
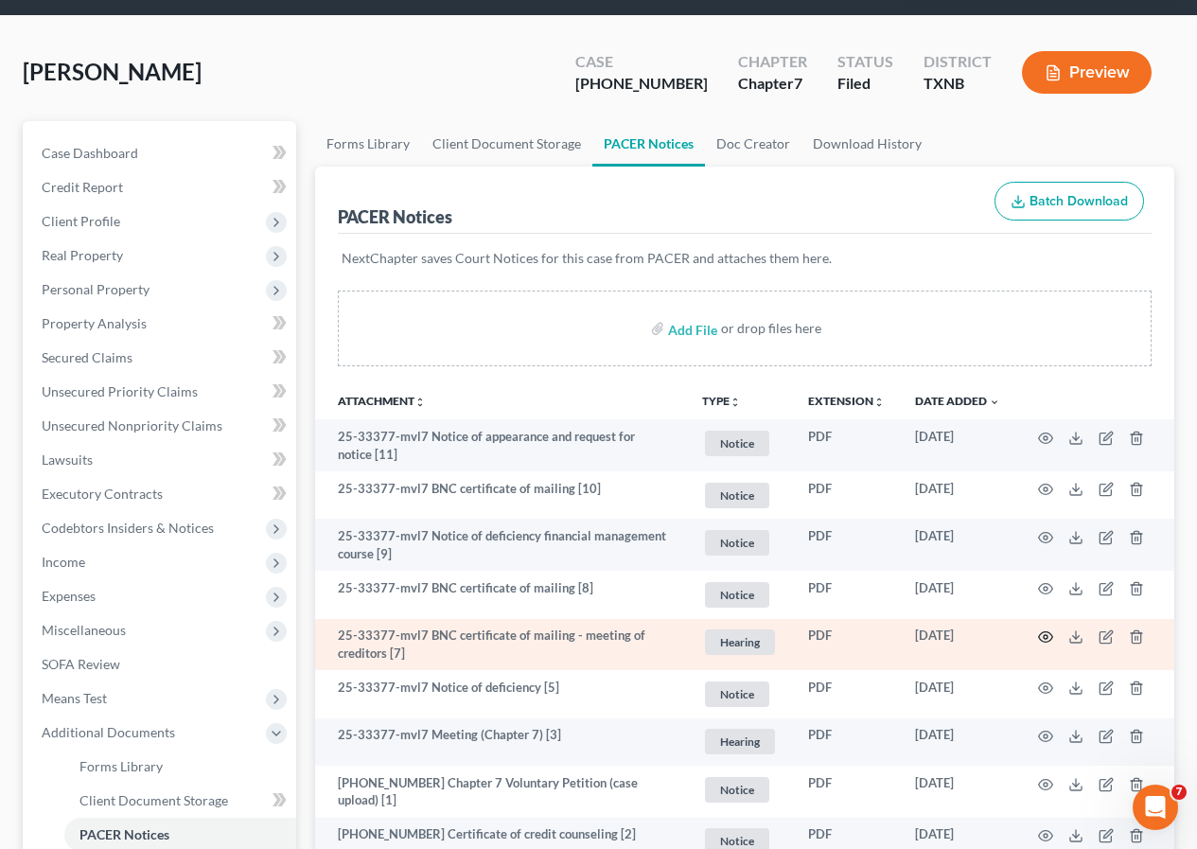
click at [1044, 636] on circle "button" at bounding box center [1046, 637] width 4 height 4
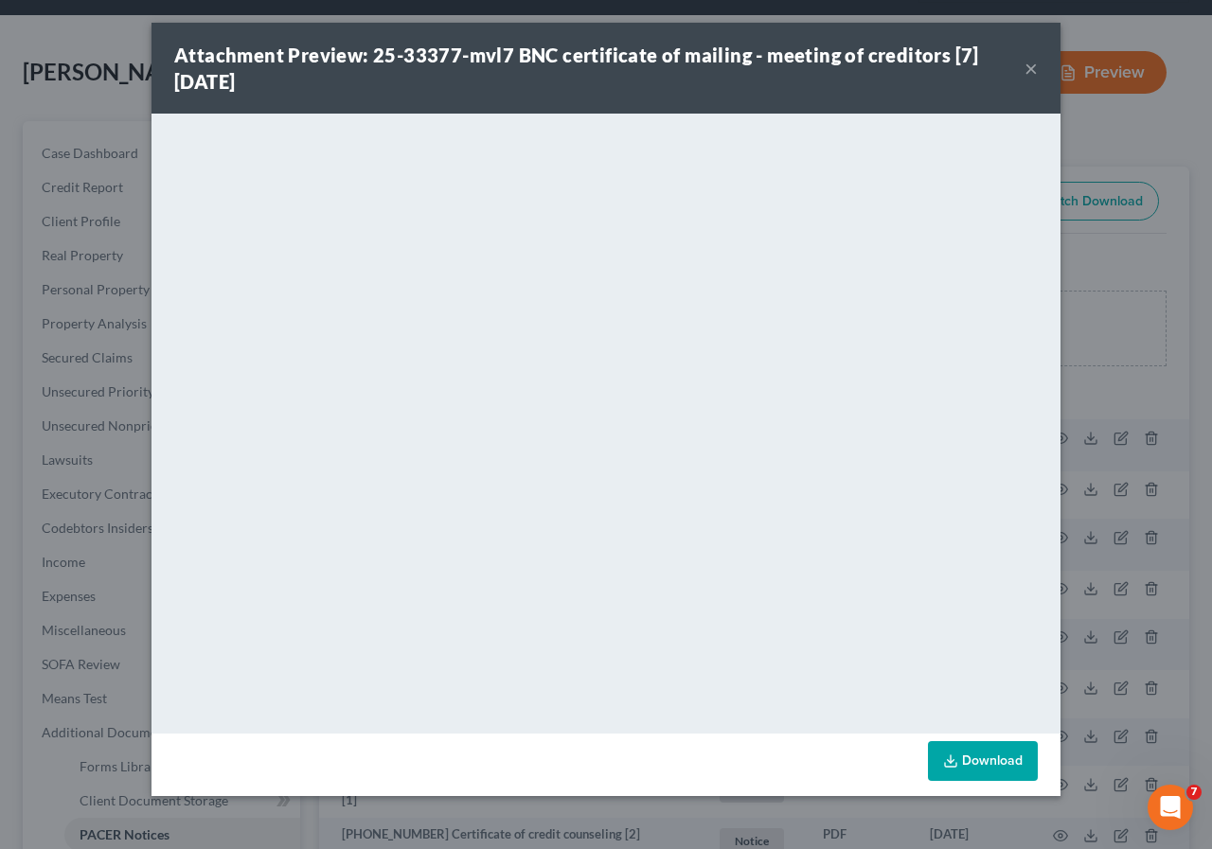
click at [1025, 66] on button "×" at bounding box center [1030, 68] width 13 height 23
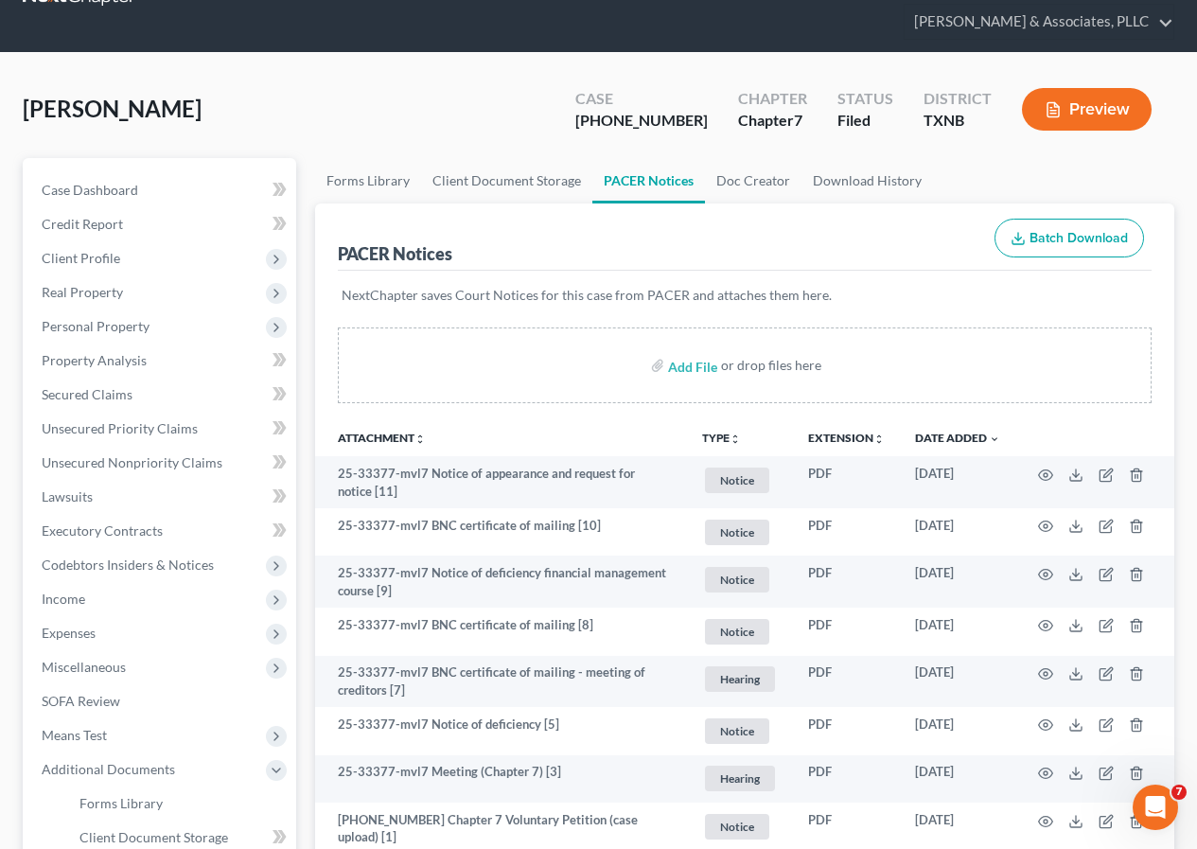
scroll to position [0, 0]
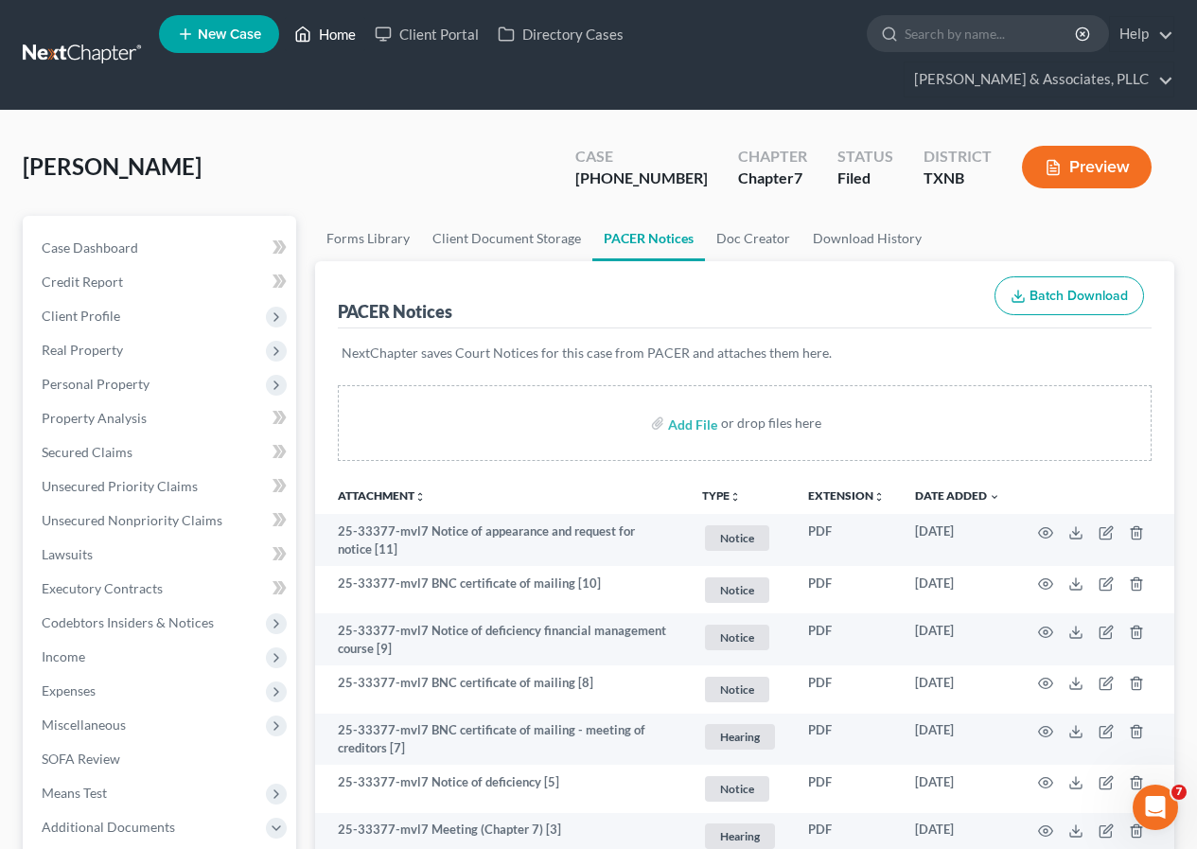
click at [322, 40] on link "Home" at bounding box center [325, 34] width 80 height 34
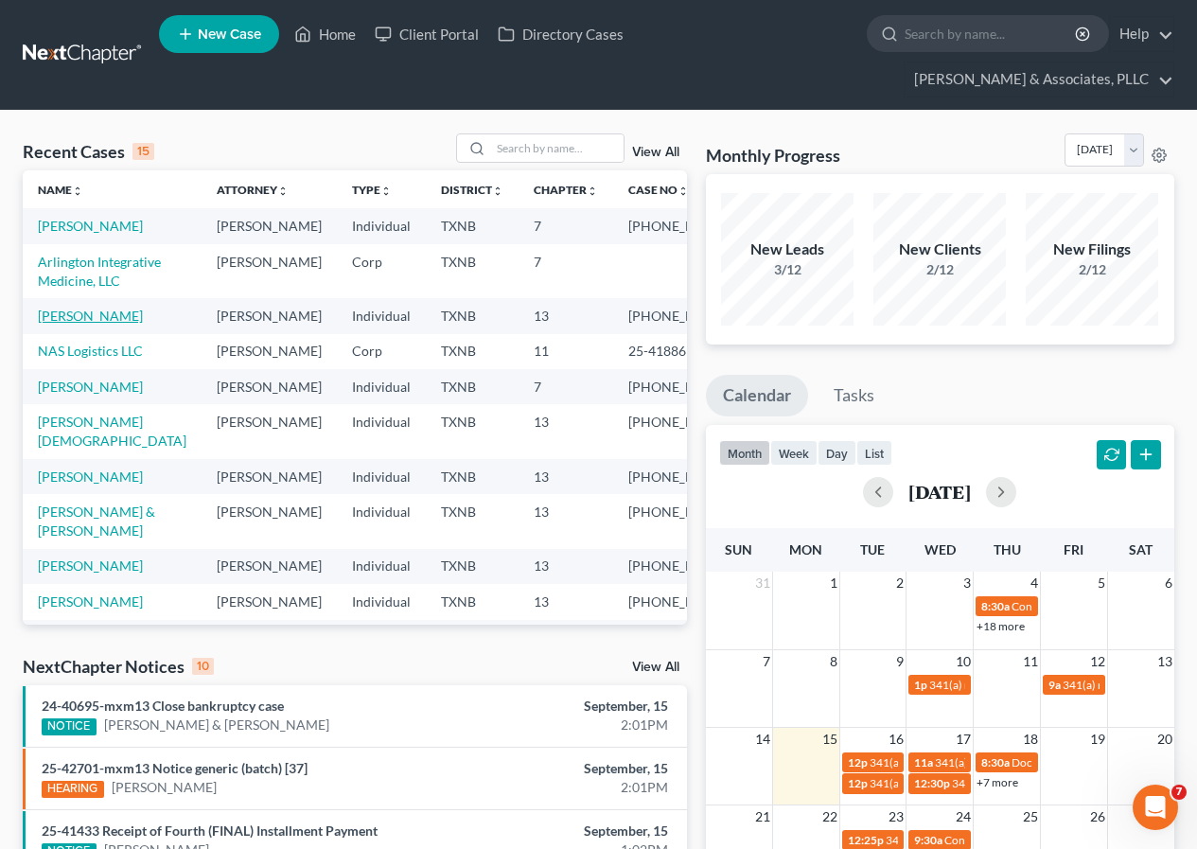
click at [88, 324] on link "[PERSON_NAME]" at bounding box center [90, 316] width 105 height 16
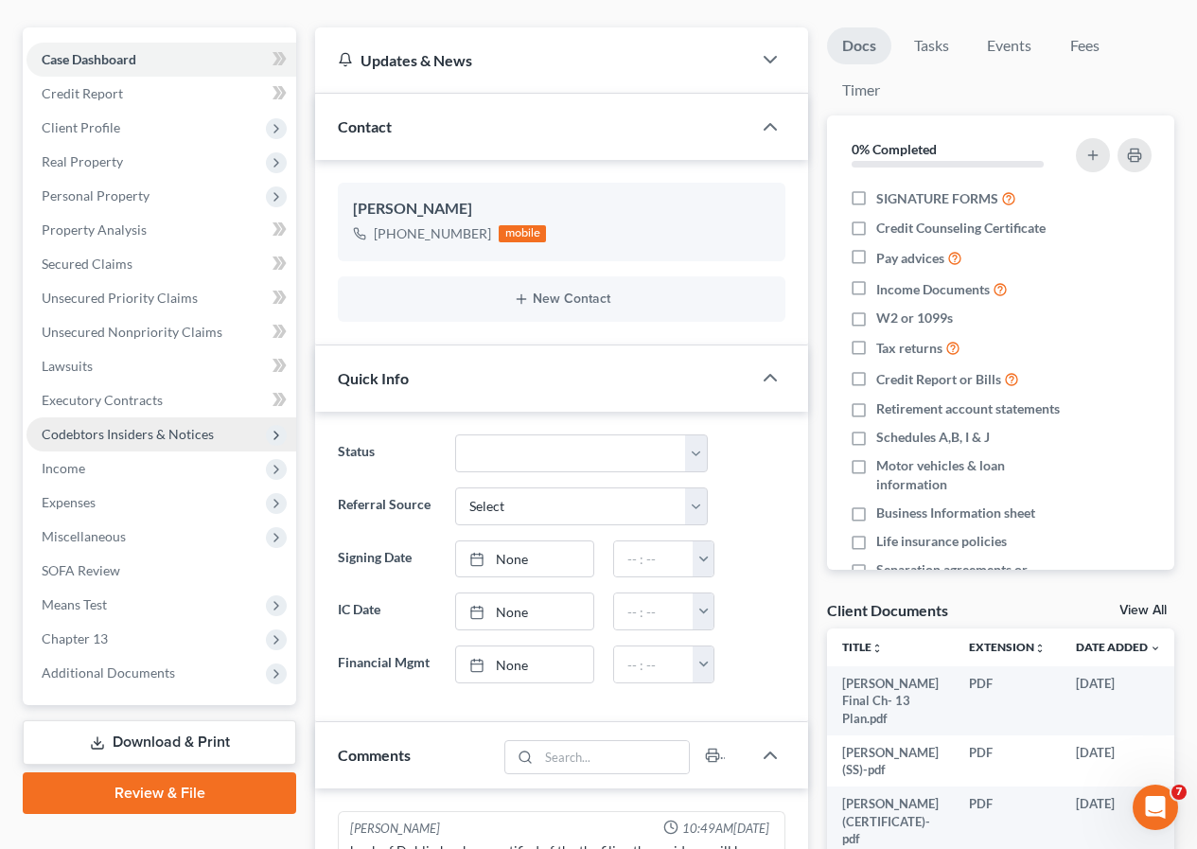
scroll to position [189, 0]
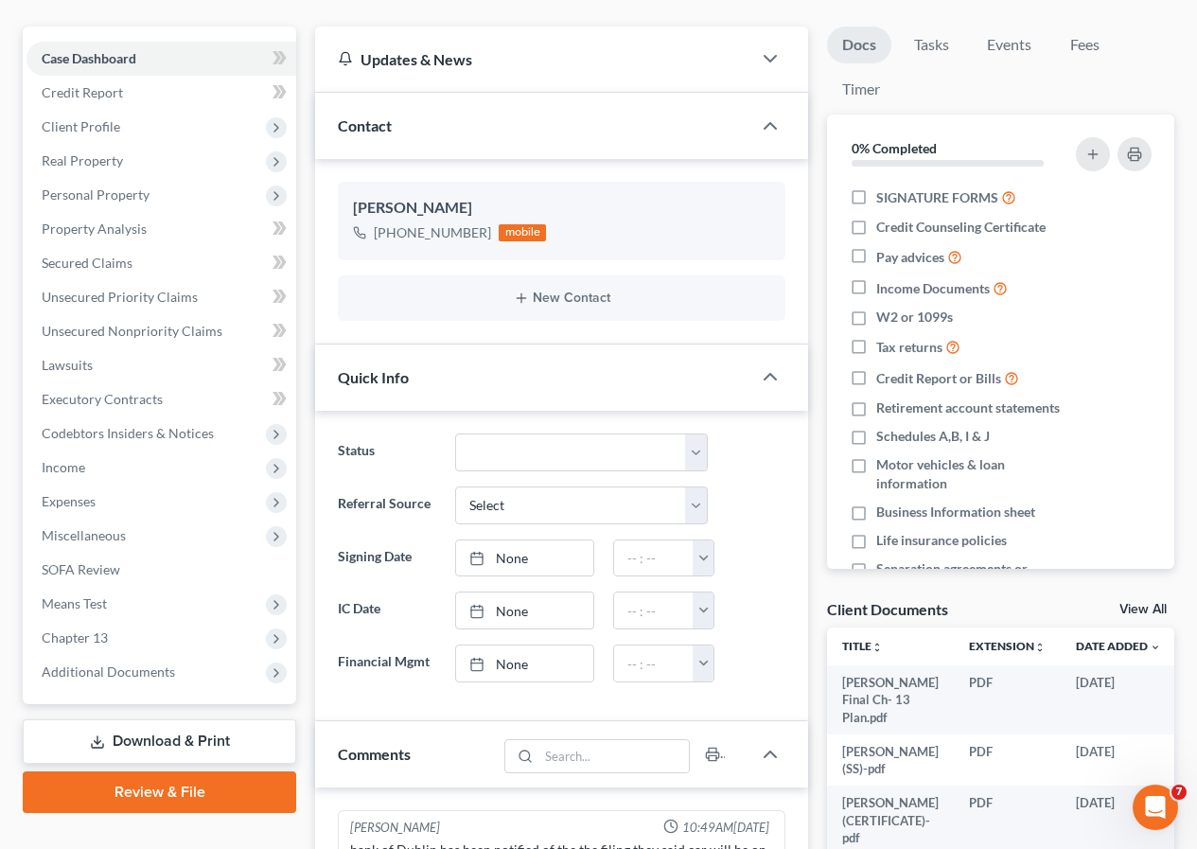
click at [150, 744] on link "Download & Print" at bounding box center [160, 741] width 274 height 44
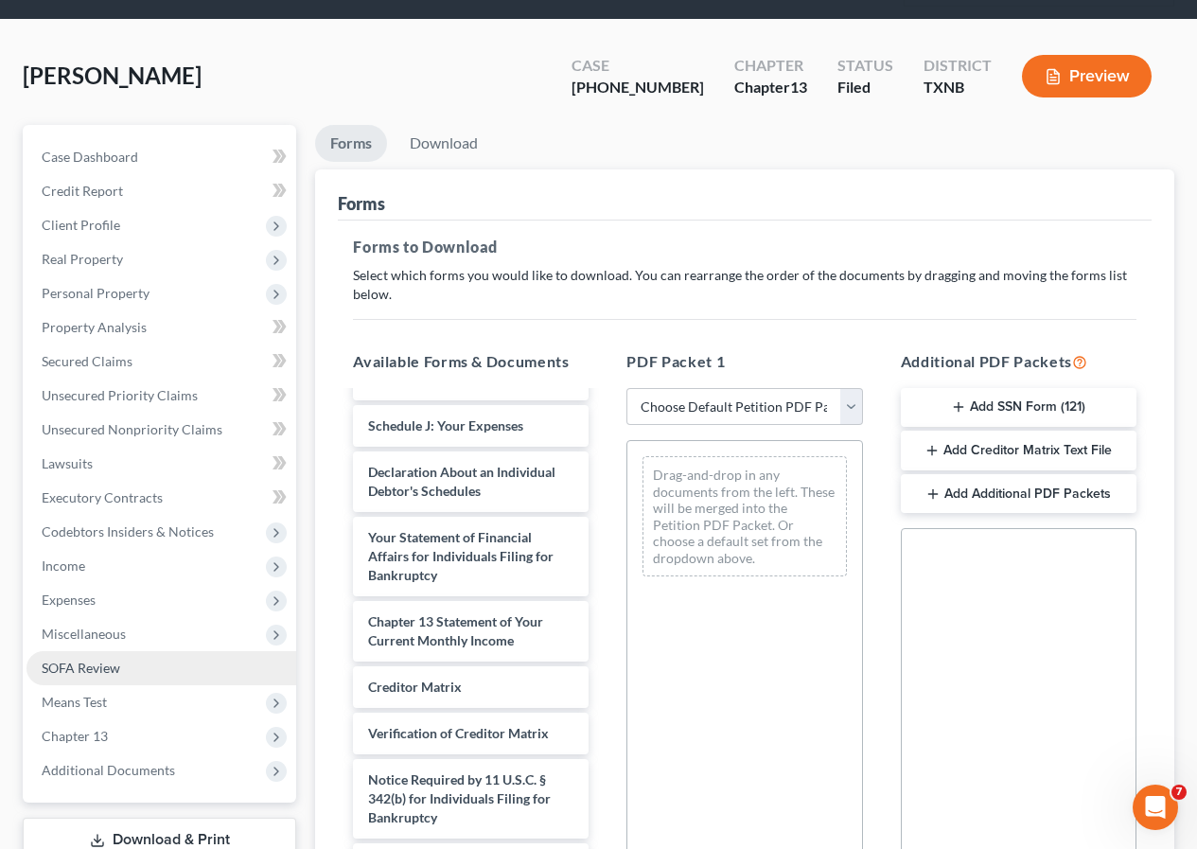
scroll to position [89, 0]
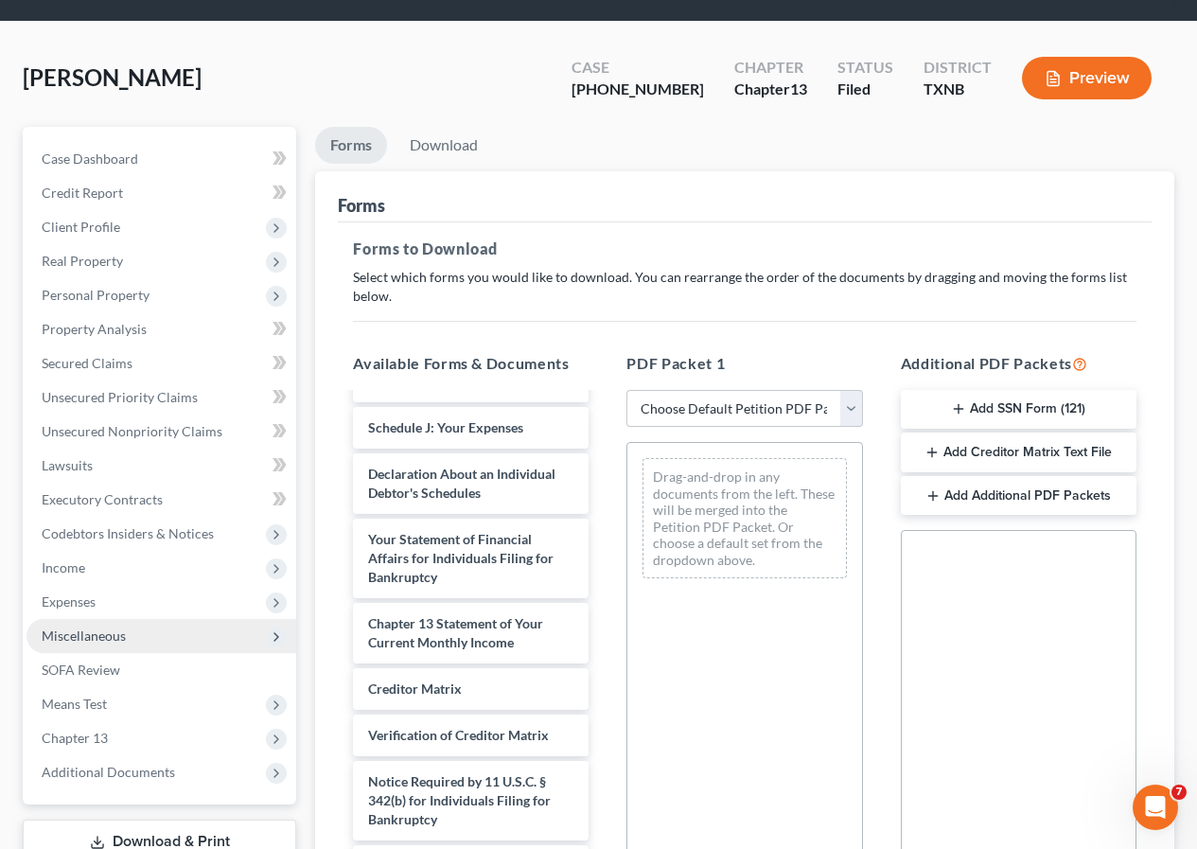
click at [107, 638] on span "Miscellaneous" at bounding box center [84, 636] width 84 height 16
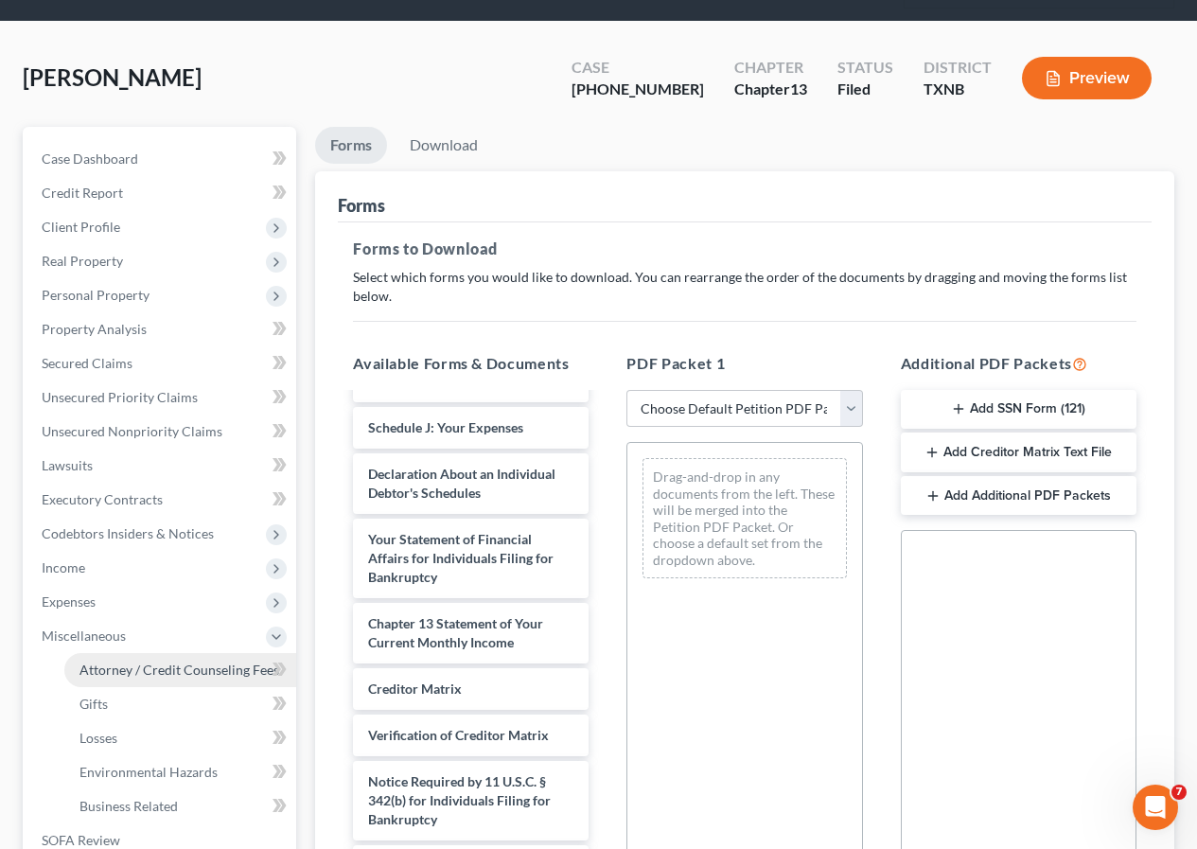
click at [141, 665] on span "Attorney / Credit Counseling Fees" at bounding box center [180, 670] width 200 height 16
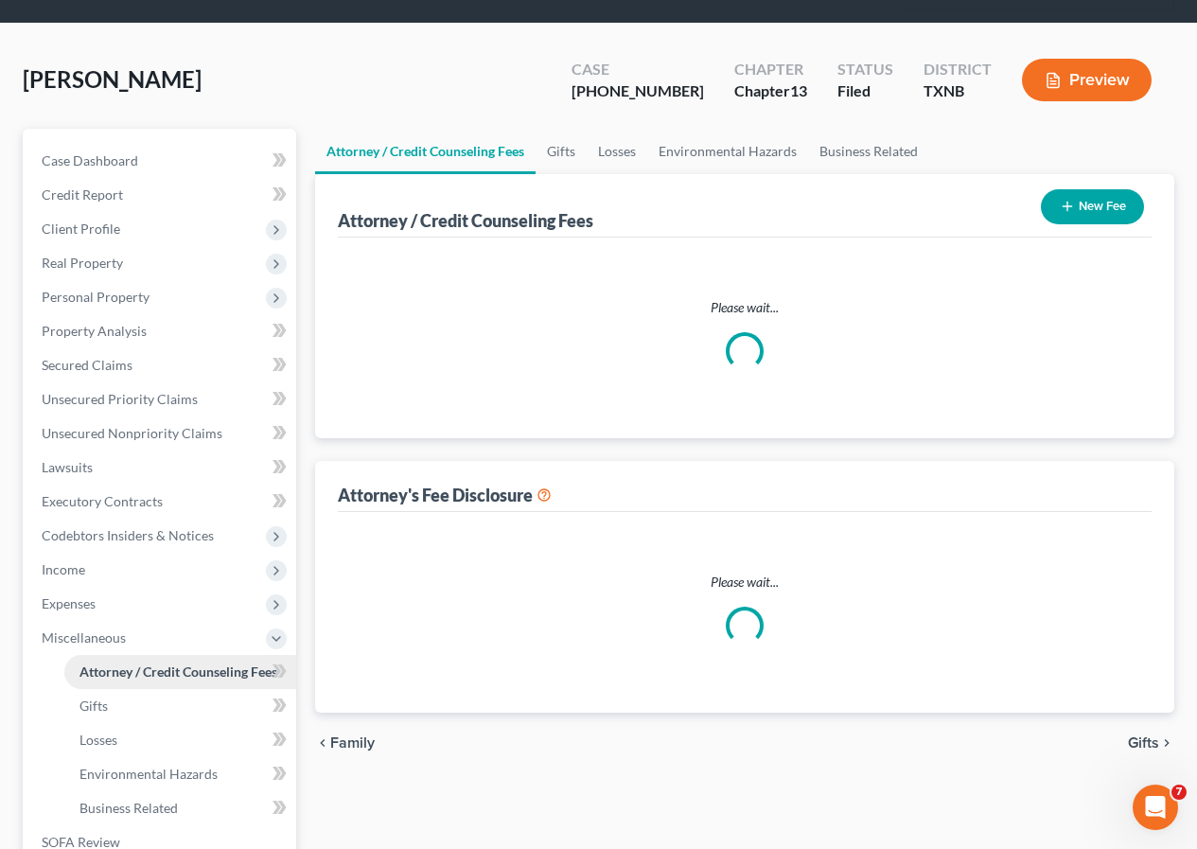
select select "0"
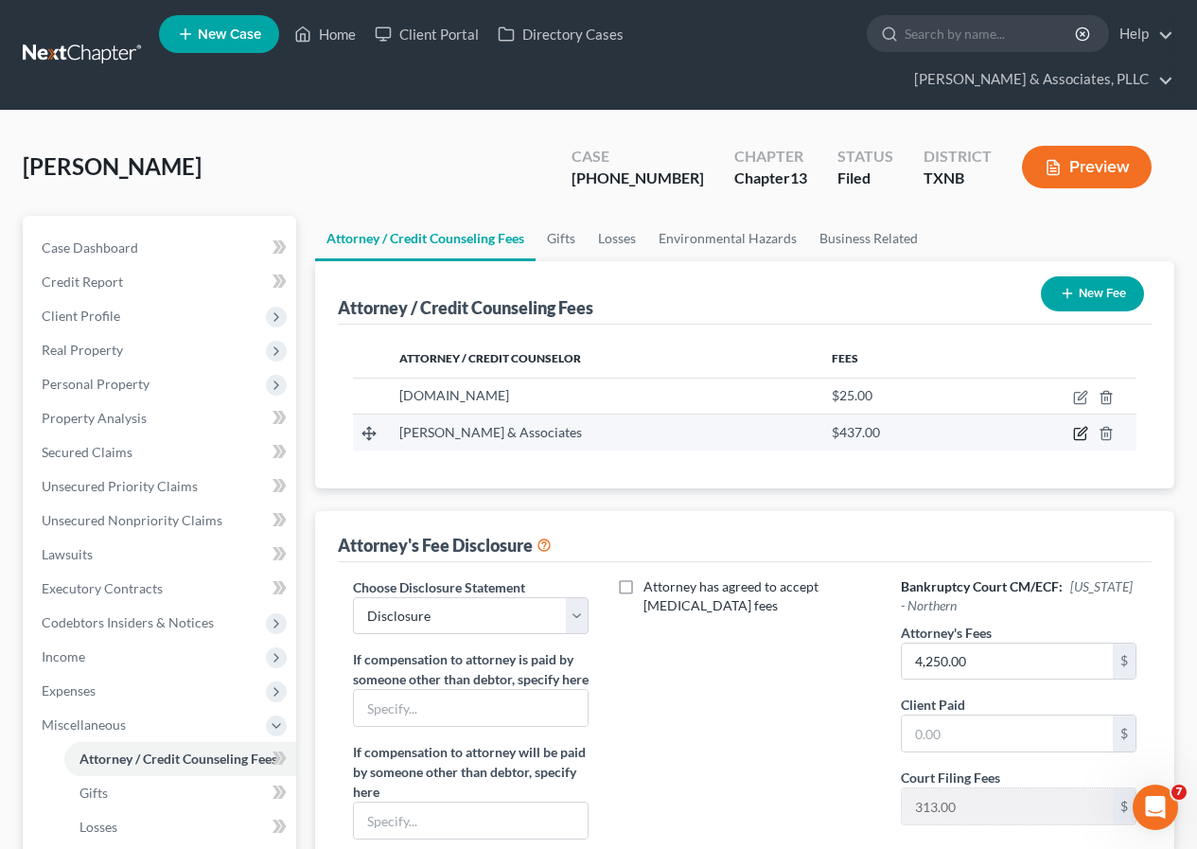
click at [1075, 436] on icon "button" at bounding box center [1079, 434] width 11 height 11
select select "45"
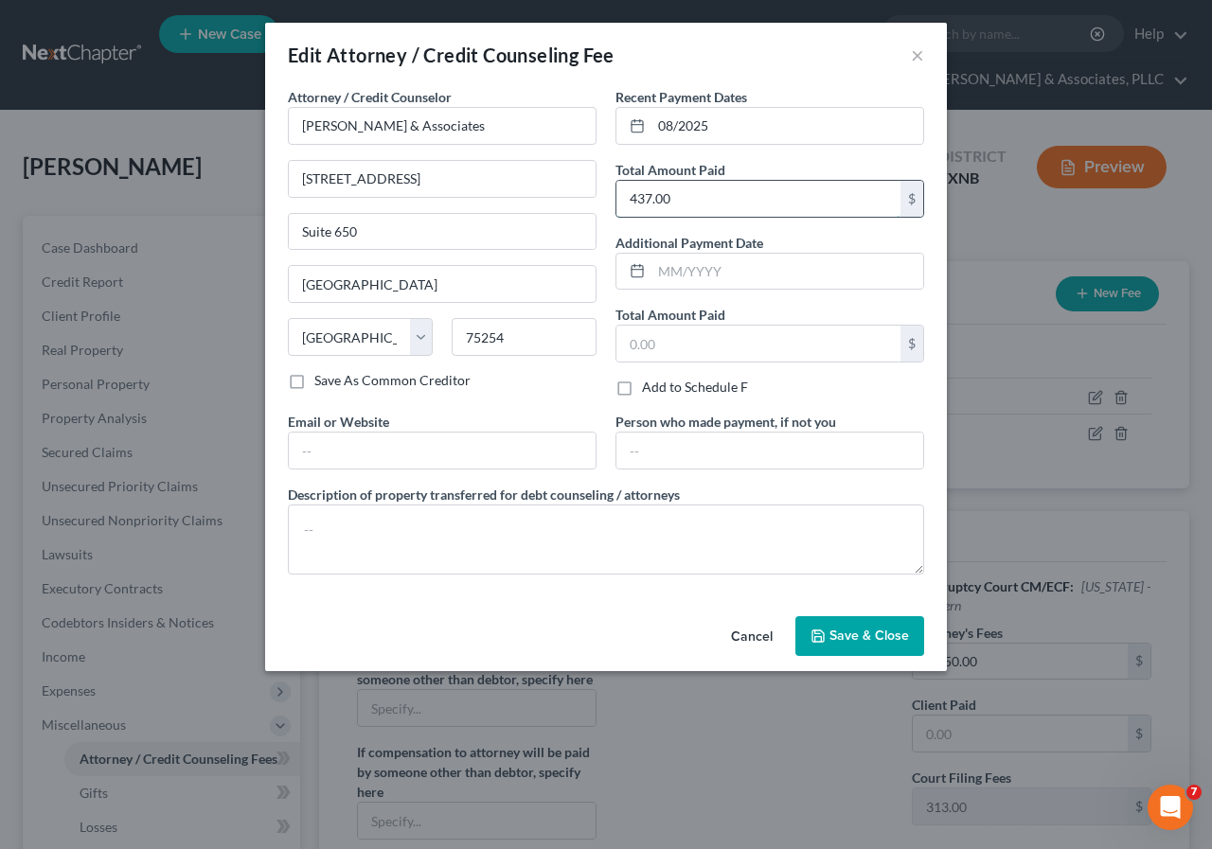
click at [628, 199] on input "437.00" at bounding box center [758, 199] width 284 height 36
type input "1,137"
click at [835, 629] on span "Save & Close" at bounding box center [869, 636] width 80 height 16
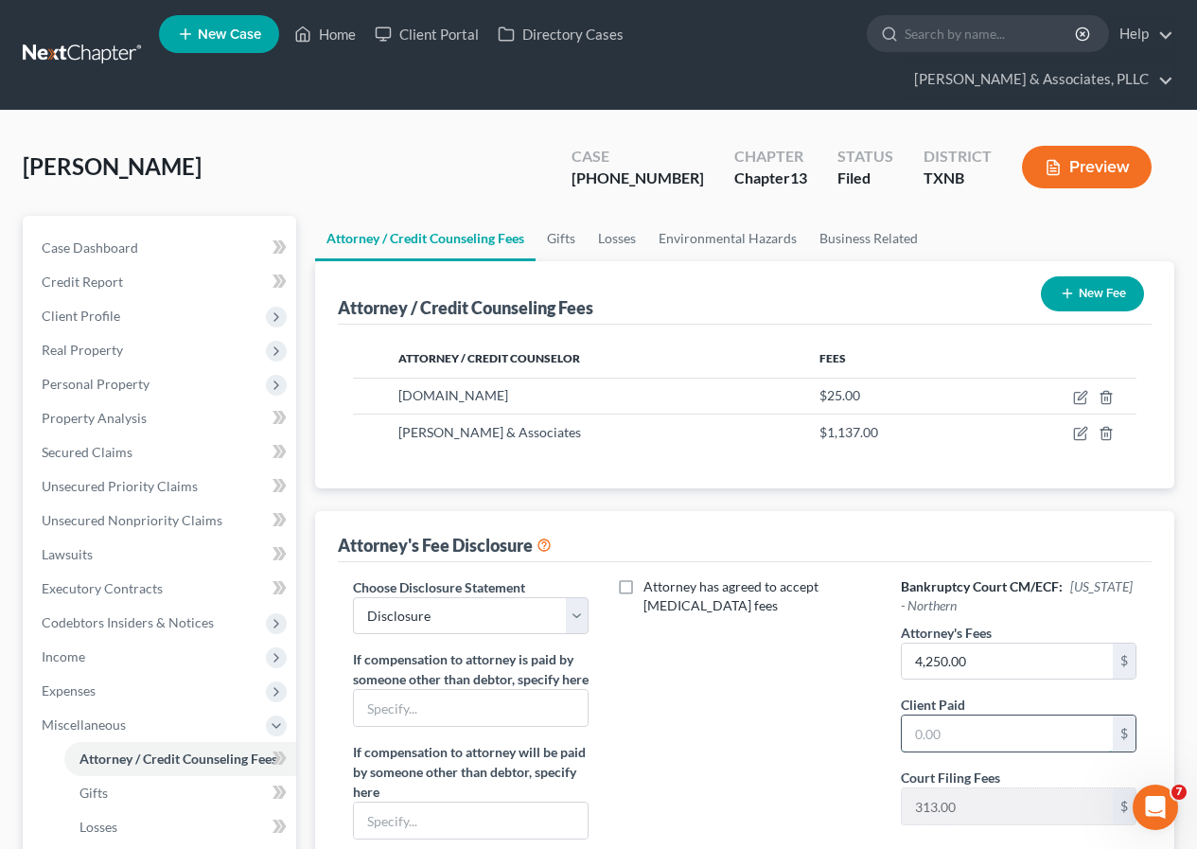
click at [915, 733] on input "text" at bounding box center [1007, 734] width 211 height 36
type input "1,137"
click at [129, 250] on span "Case Dashboard" at bounding box center [90, 247] width 97 height 16
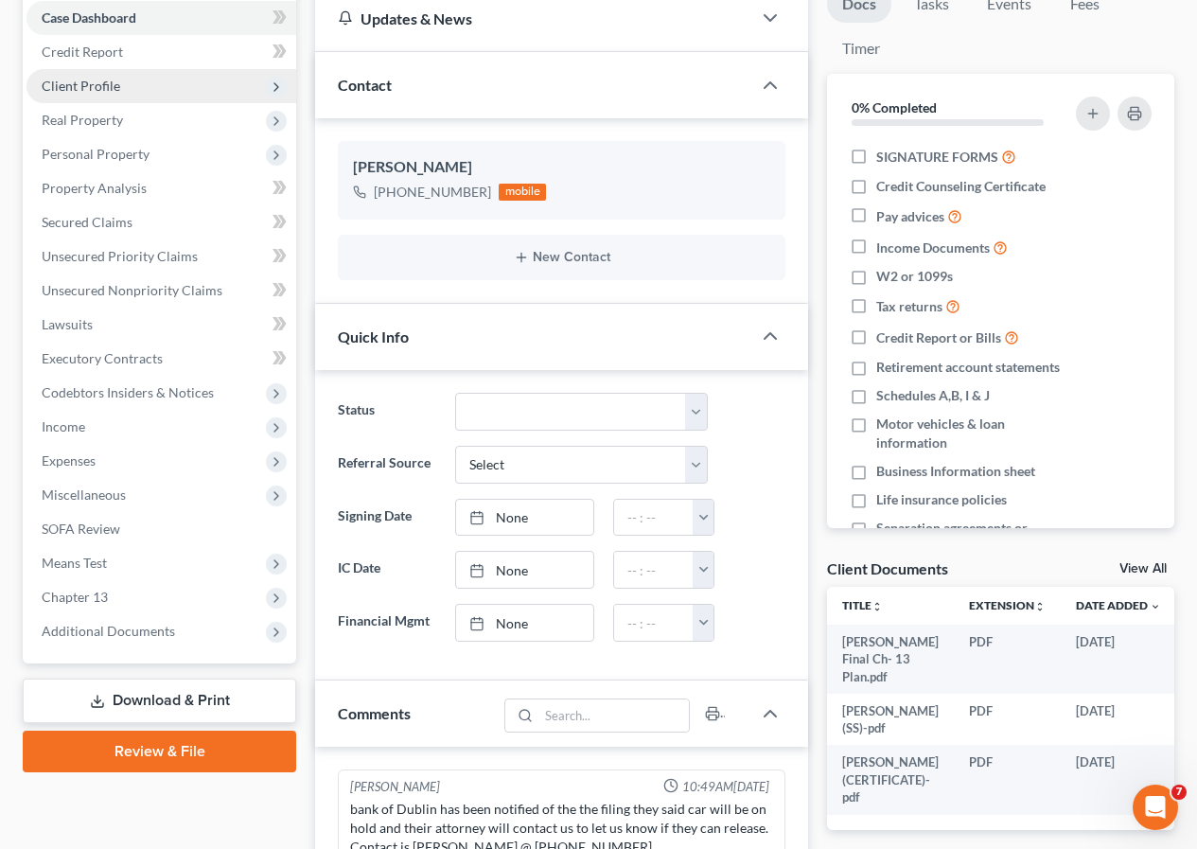
scroll to position [284, 0]
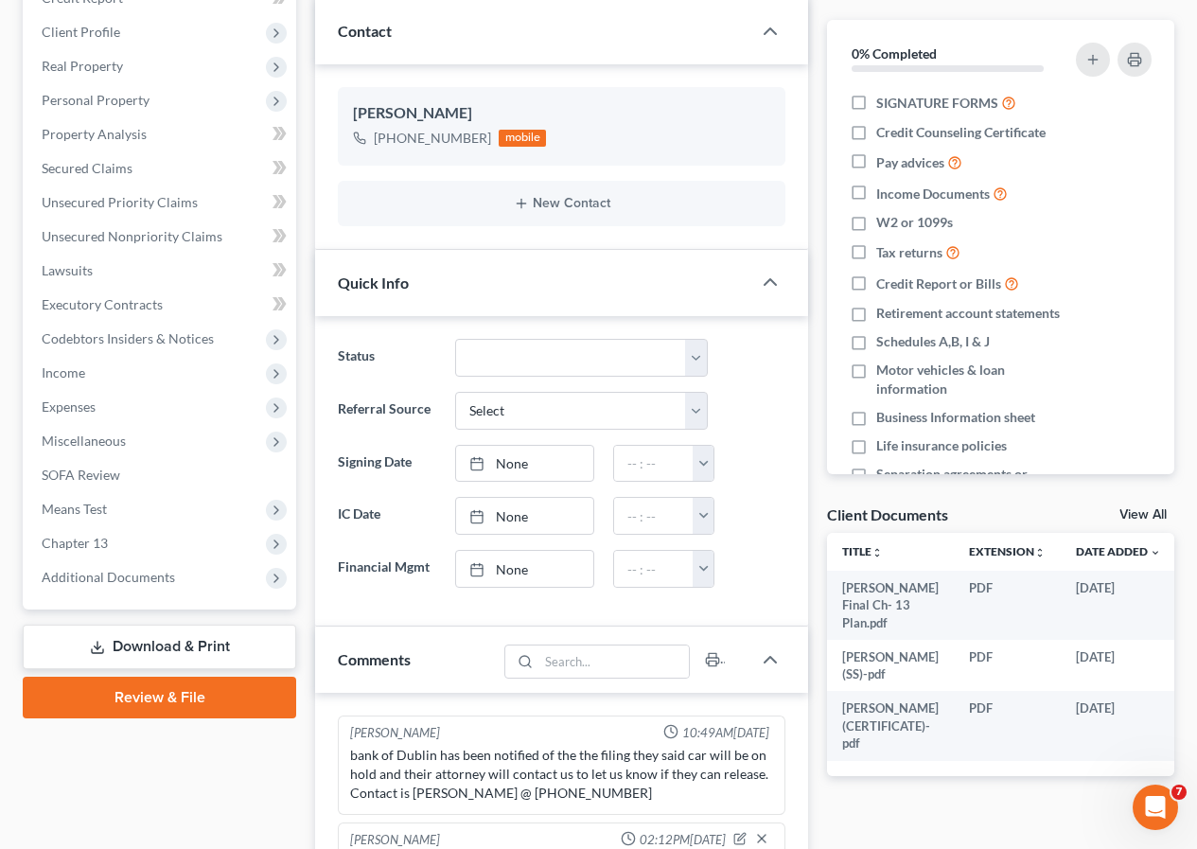
click at [144, 647] on link "Download & Print" at bounding box center [160, 647] width 274 height 44
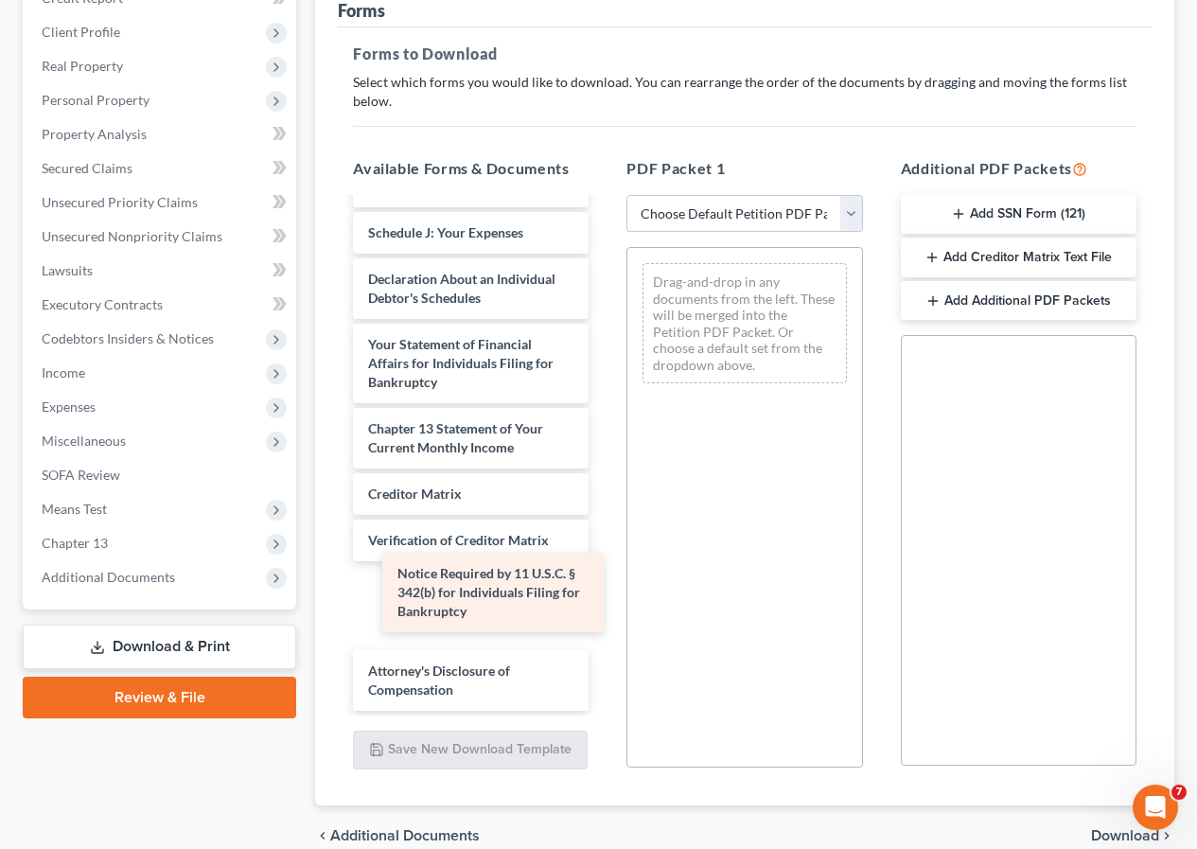
scroll to position [630, 0]
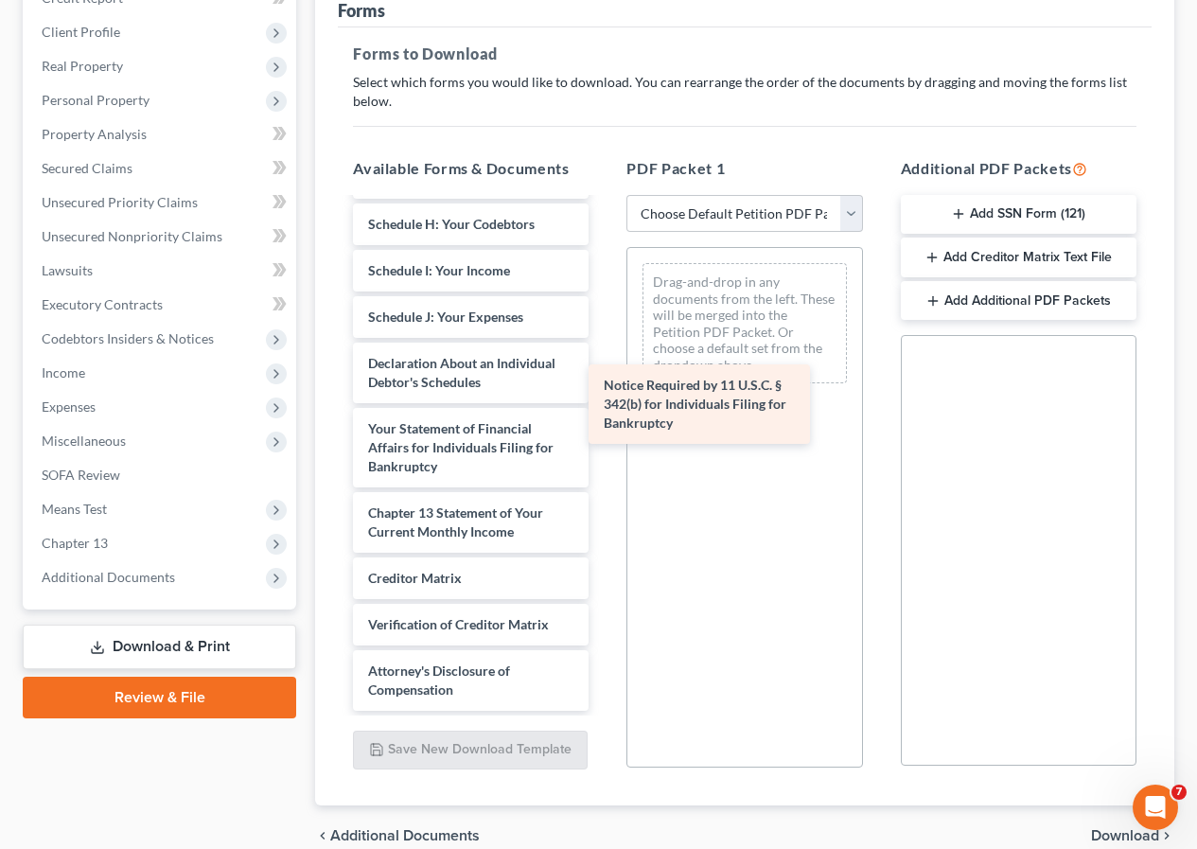
drag, startPoint x: 459, startPoint y: 619, endPoint x: 717, endPoint y: 364, distance: 362.8
click at [604, 364] on div "Notice Required by 11 U.S.C. § 342(b) for Individuals Filing for Bankruptcy [PE…" at bounding box center [471, 149] width 266 height 1123
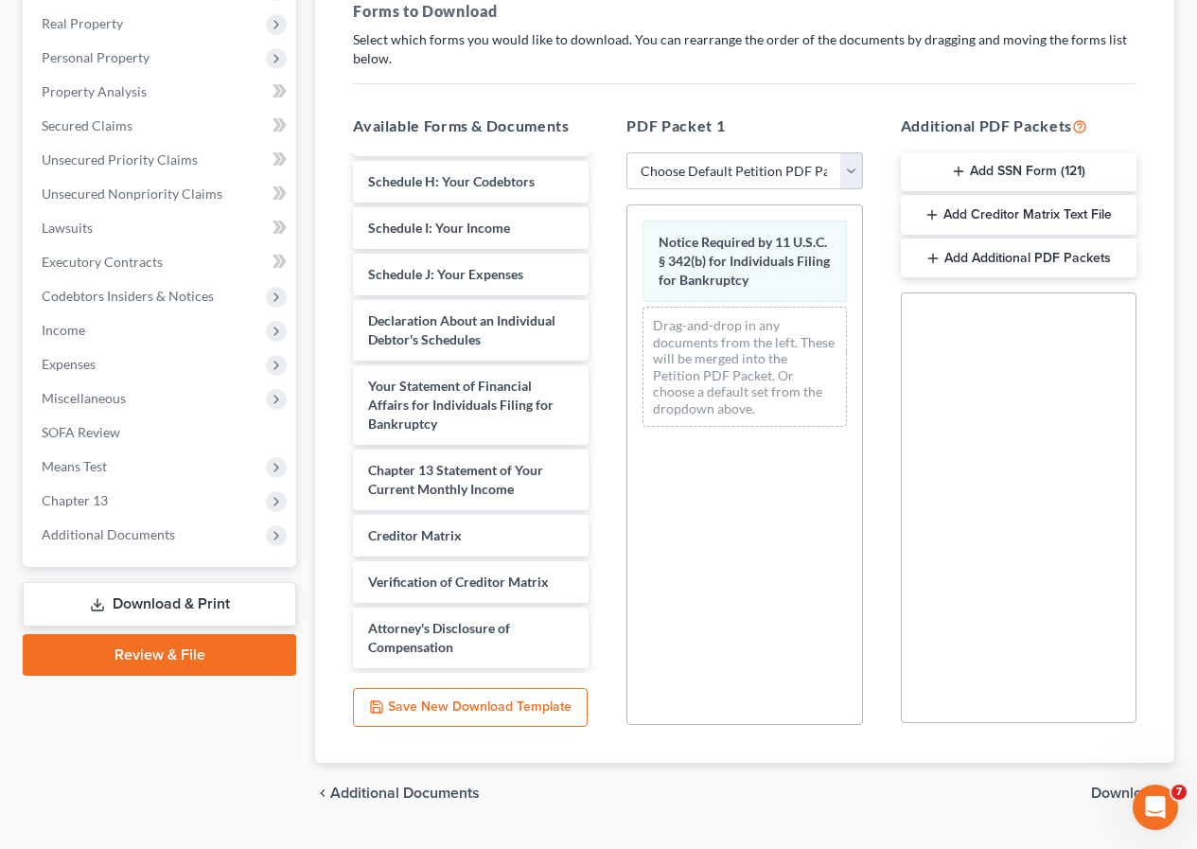
scroll to position [373, 0]
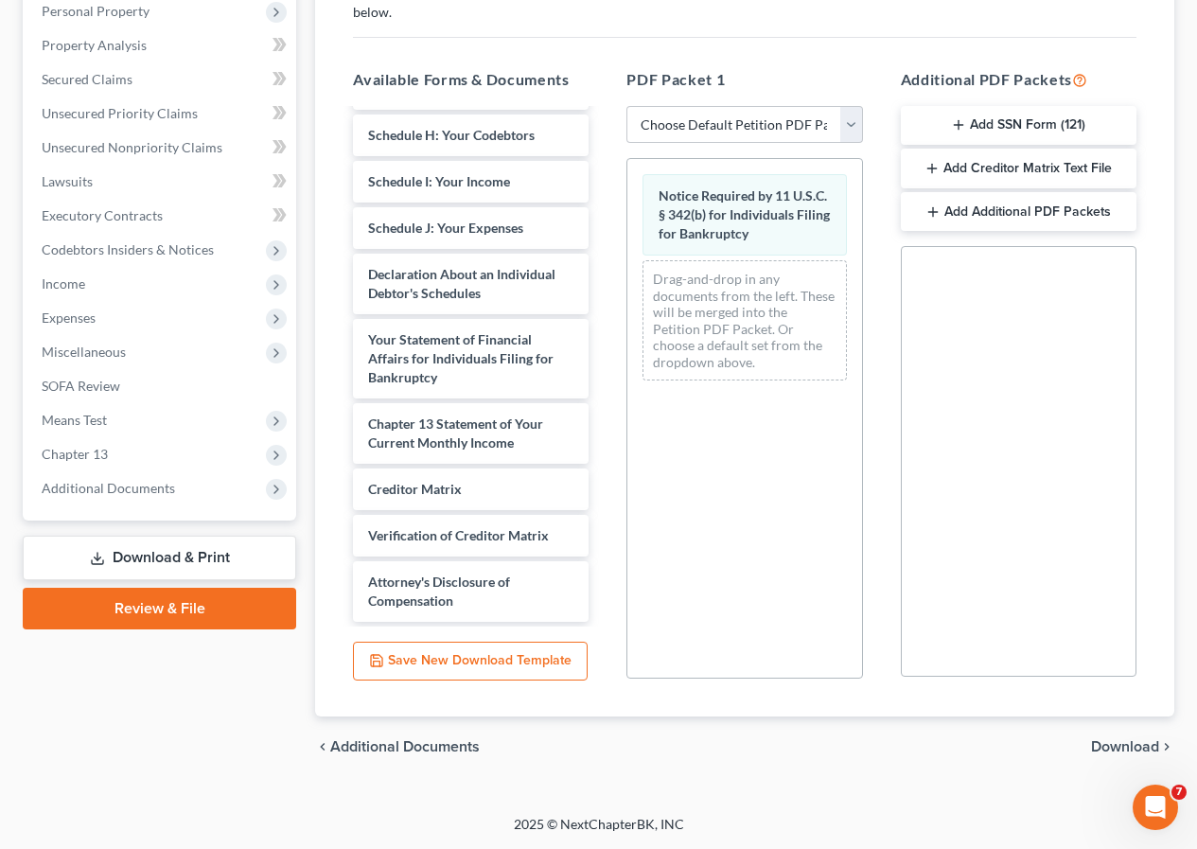
click at [1100, 745] on span "Download" at bounding box center [1125, 746] width 68 height 15
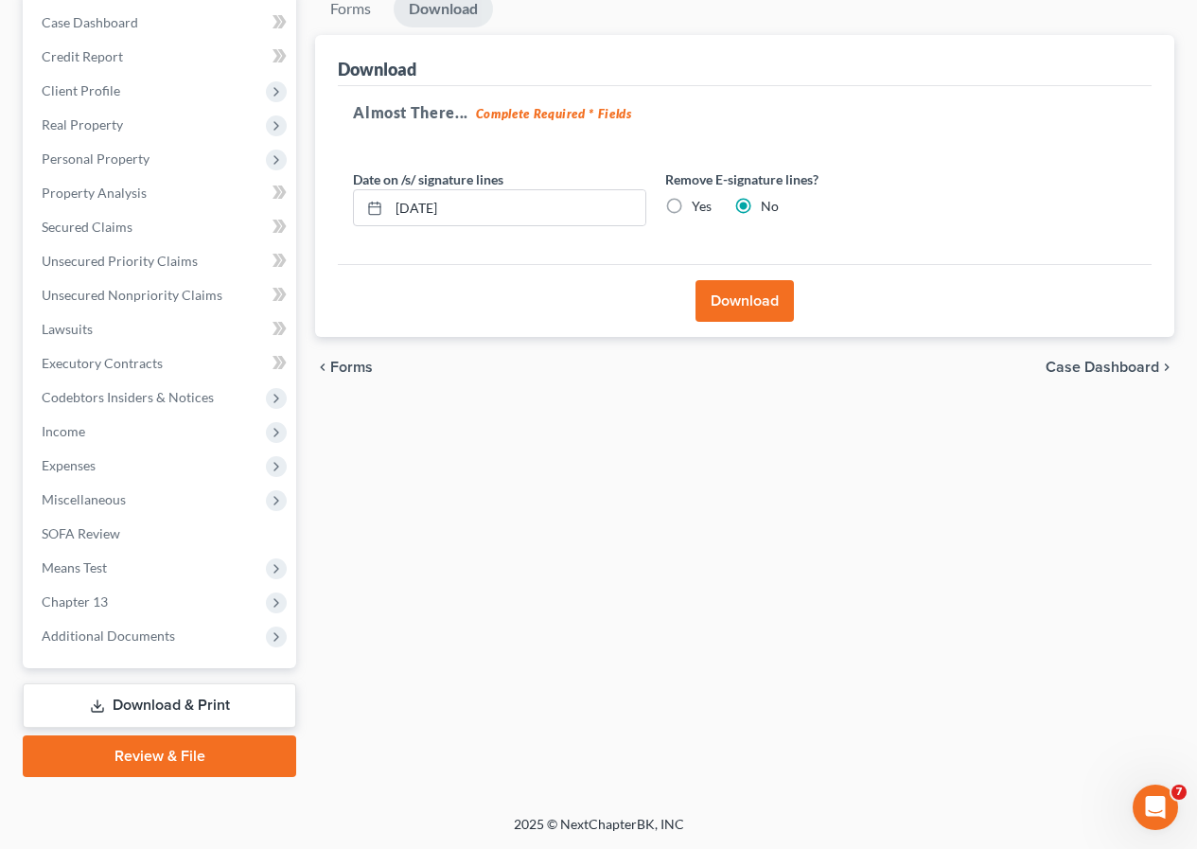
scroll to position [225, 0]
click at [745, 305] on button "Download" at bounding box center [745, 301] width 98 height 42
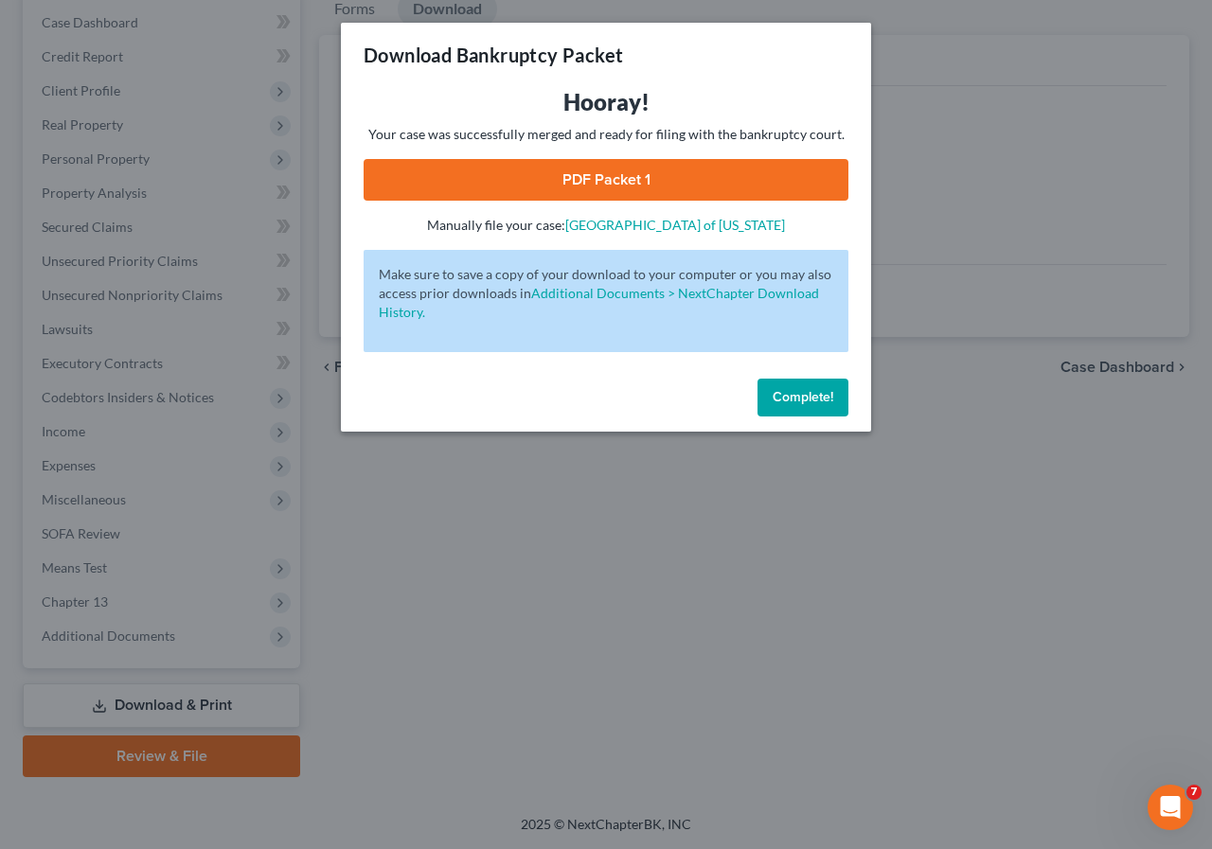
click at [590, 188] on link "PDF Packet 1" at bounding box center [605, 180] width 485 height 42
drag, startPoint x: 792, startPoint y: 400, endPoint x: 452, endPoint y: 460, distance: 345.0
click at [792, 400] on span "Complete!" at bounding box center [802, 397] width 61 height 16
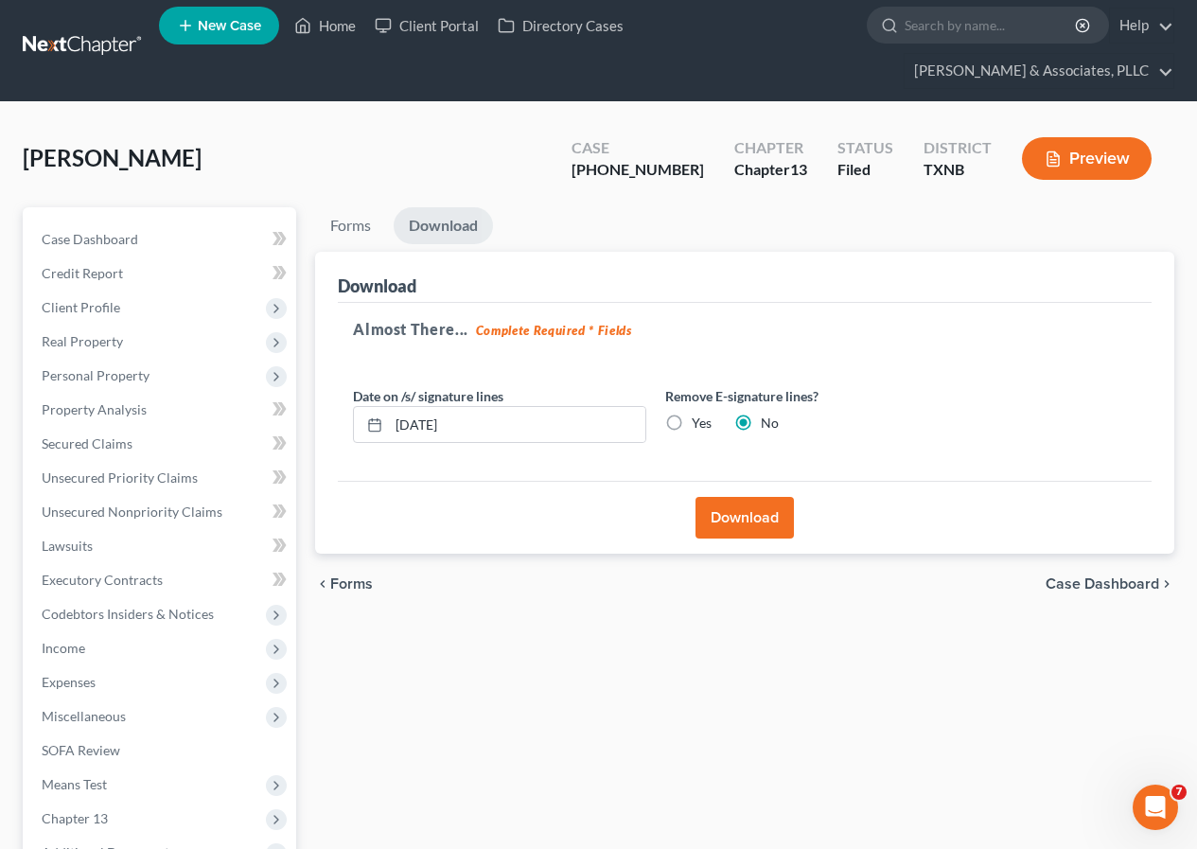
scroll to position [0, 0]
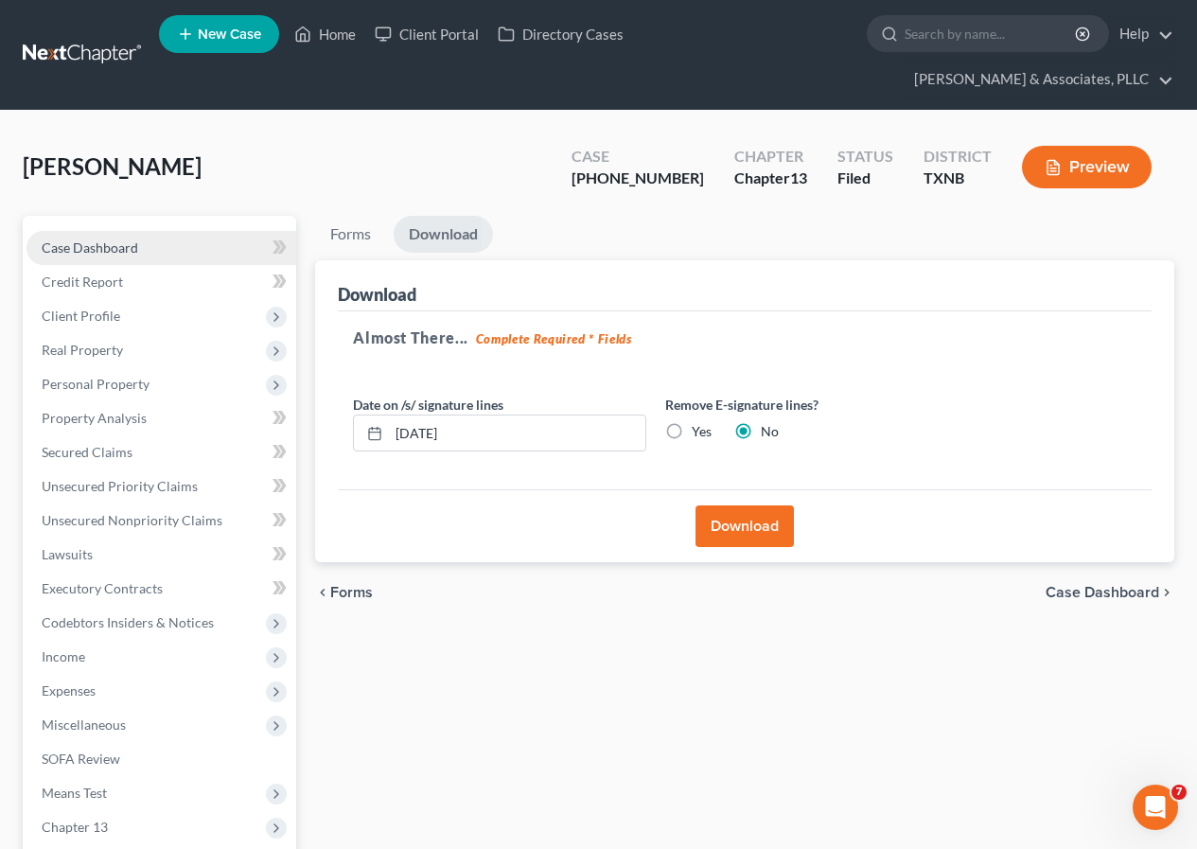
click at [128, 246] on span "Case Dashboard" at bounding box center [90, 247] width 97 height 16
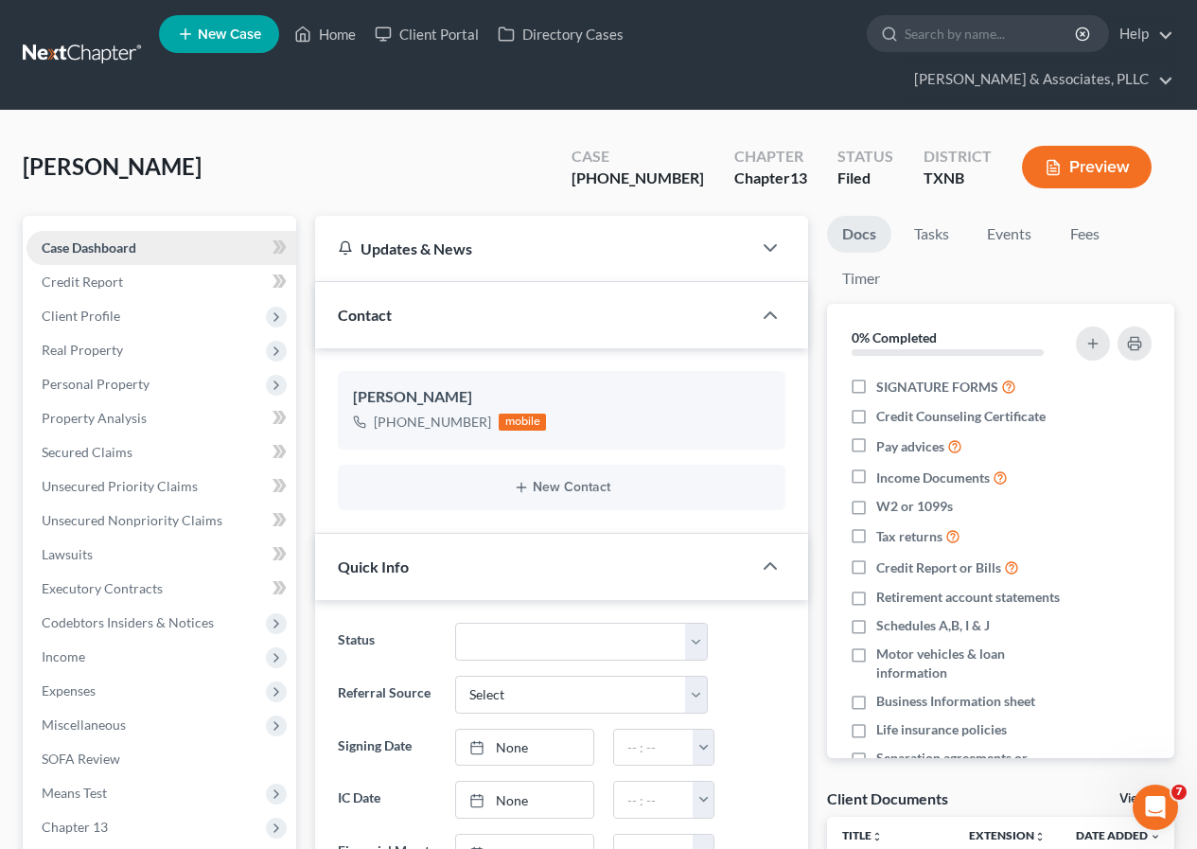
click at [97, 245] on span "Case Dashboard" at bounding box center [89, 247] width 95 height 16
click at [143, 369] on span "Personal Property" at bounding box center [162, 384] width 270 height 34
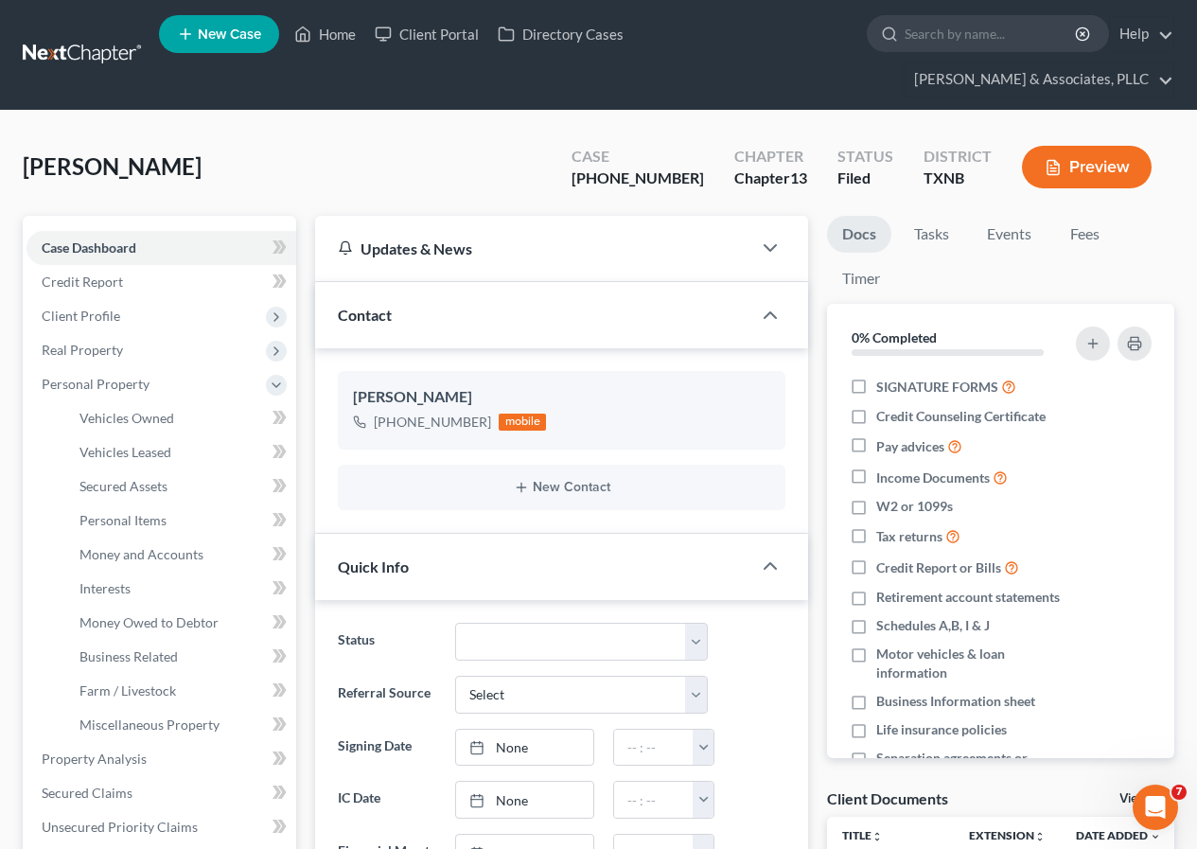
scroll to position [754, 0]
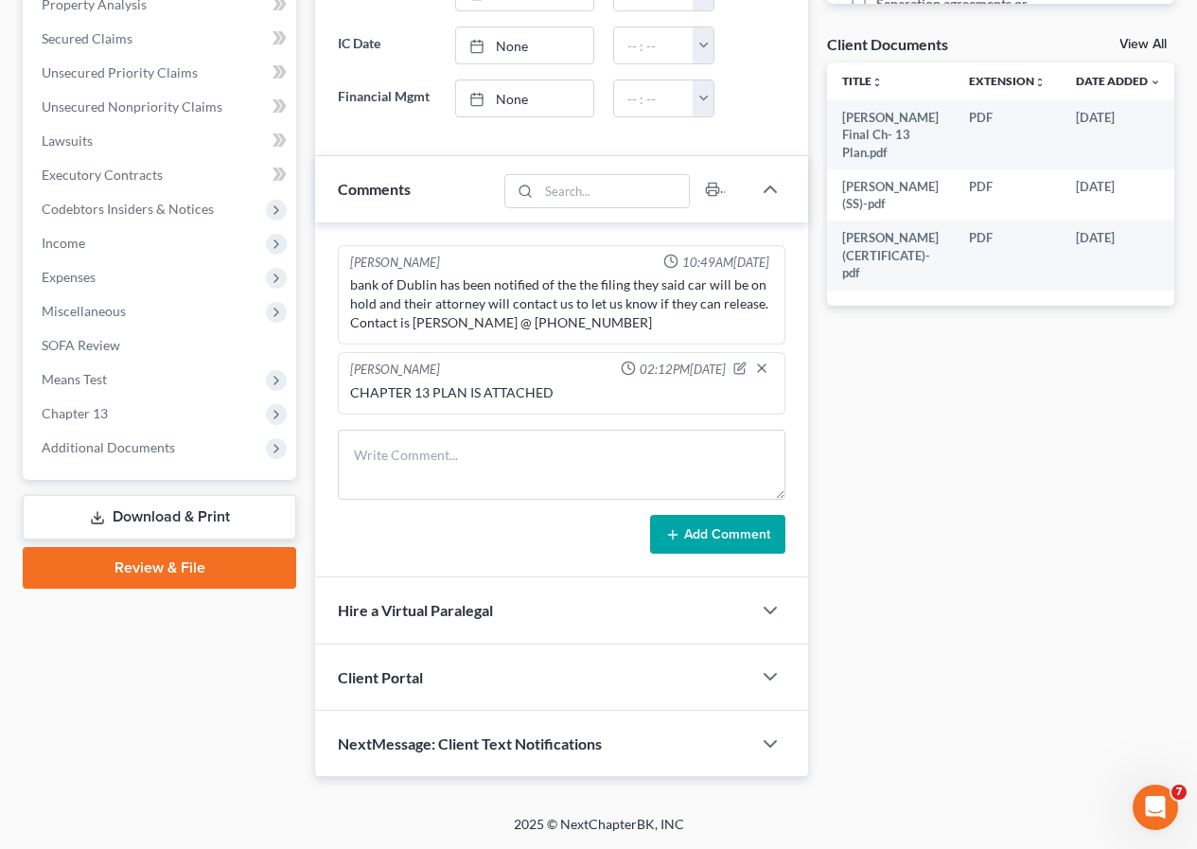
click at [173, 517] on link "Download & Print" at bounding box center [160, 517] width 274 height 44
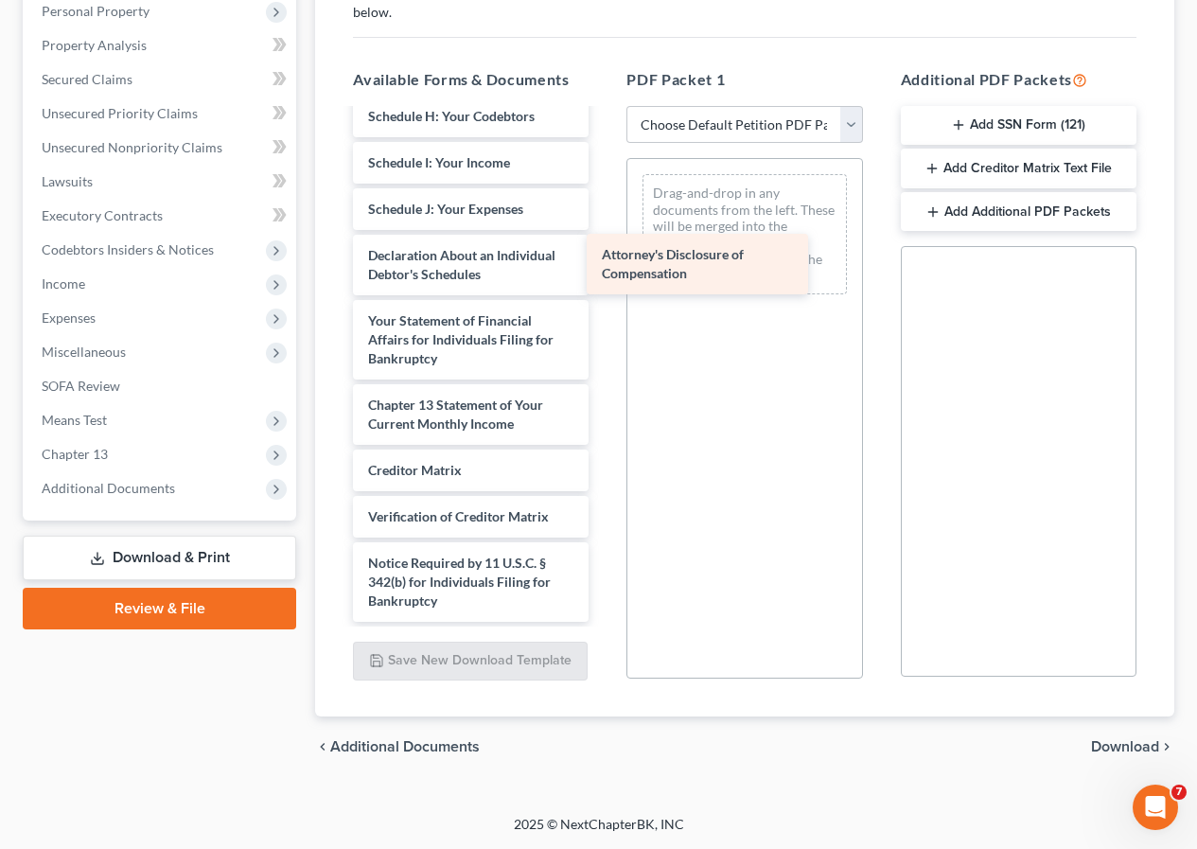
scroll to position [649, 0]
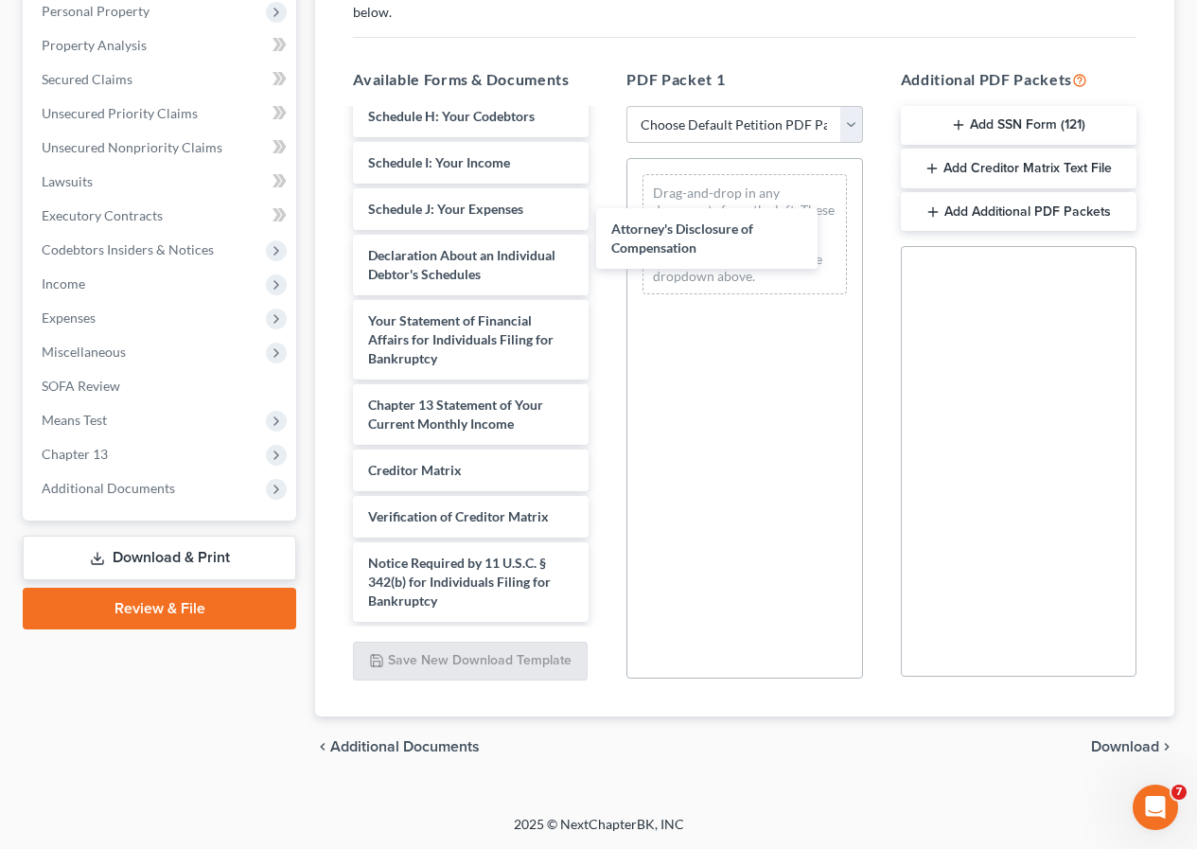
drag, startPoint x: 456, startPoint y: 604, endPoint x: 735, endPoint y: 332, distance: 389.6
click at [604, 250] on div "Attorney's Disclosure of Compensation [PERSON_NAME] Final Ch- 13 Plan.pdf [PERS…" at bounding box center [471, 51] width 266 height 1142
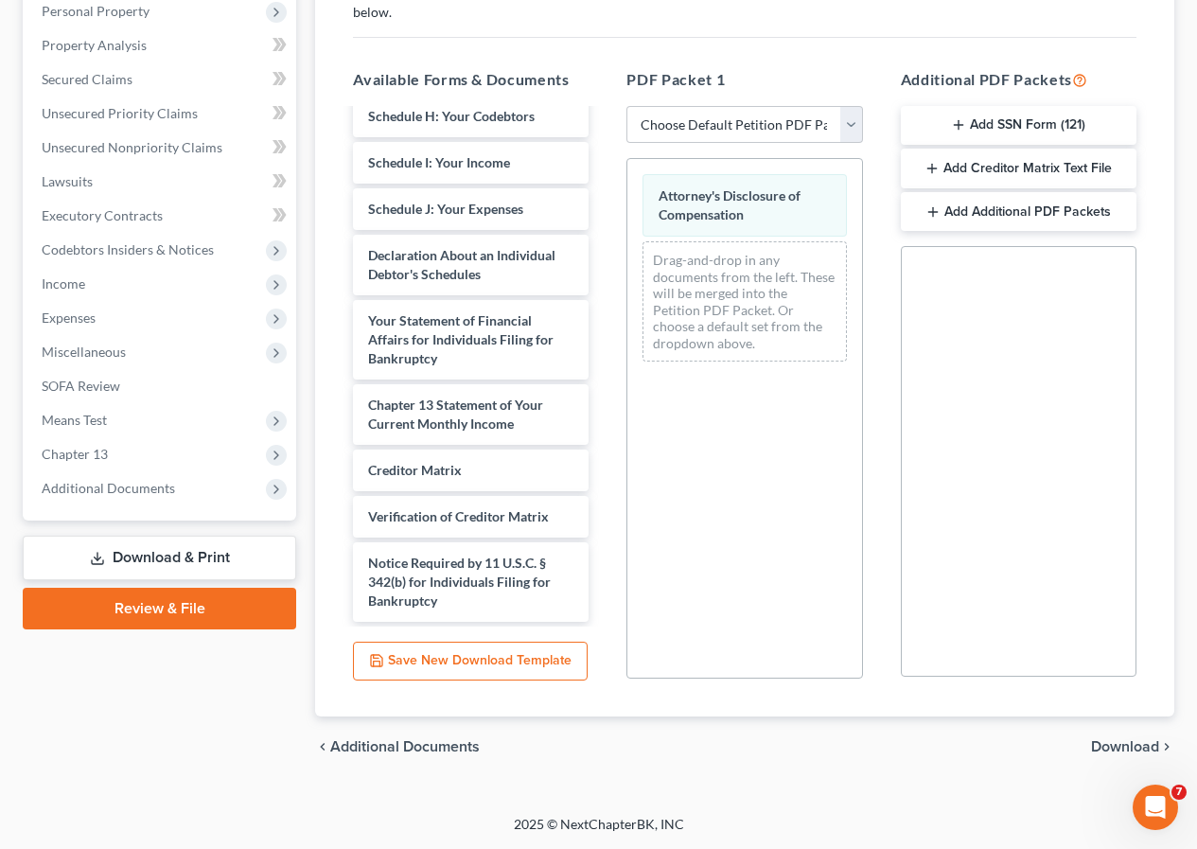
click at [1116, 747] on span "Download" at bounding box center [1125, 746] width 68 height 15
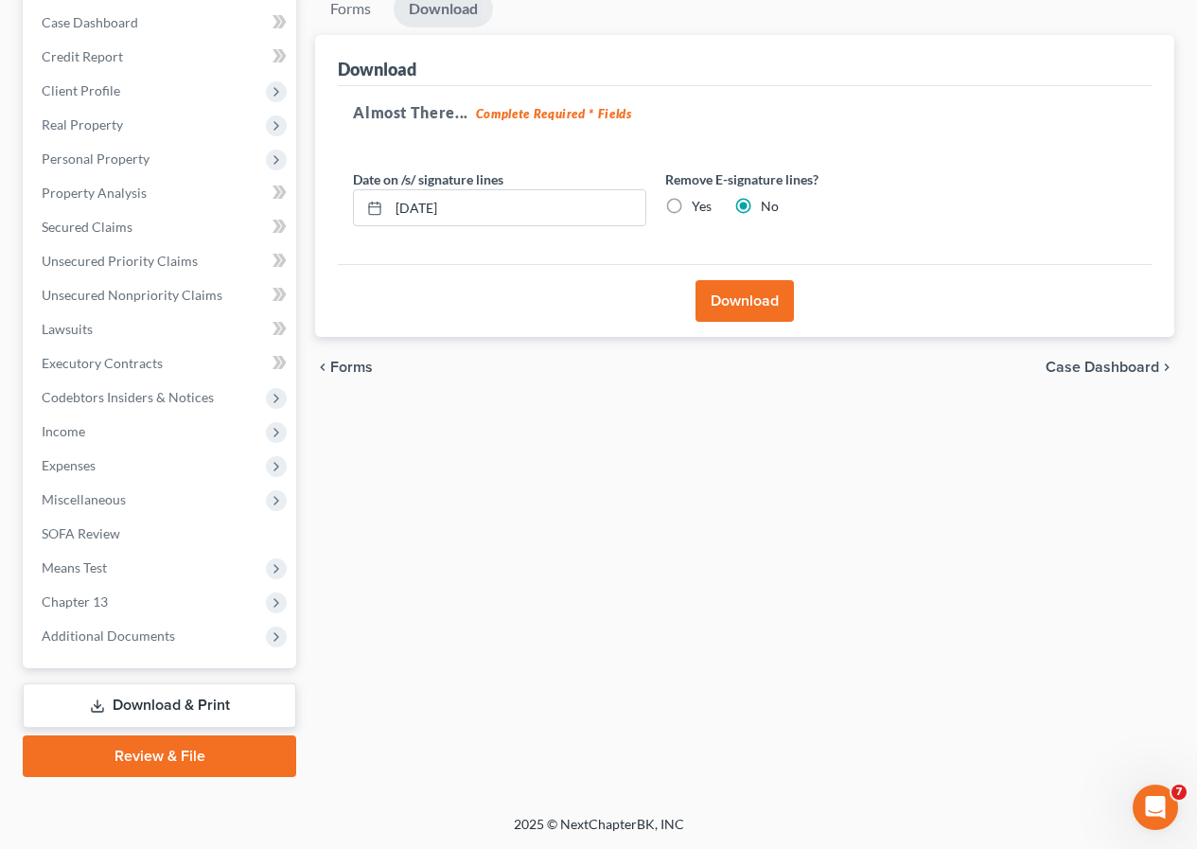
click at [752, 308] on button "Download" at bounding box center [745, 301] width 98 height 42
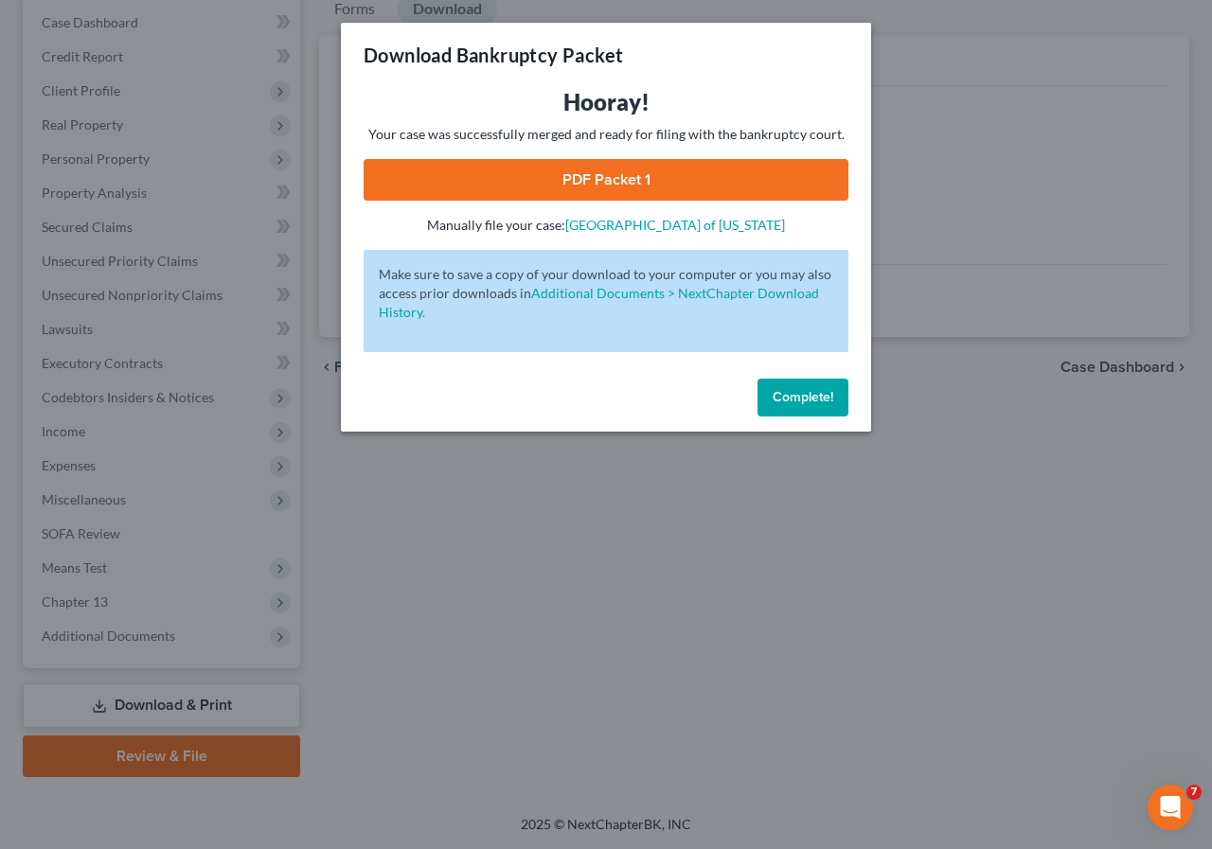
click at [591, 179] on link "PDF Packet 1" at bounding box center [605, 180] width 485 height 42
click at [778, 389] on span "Complete!" at bounding box center [802, 397] width 61 height 16
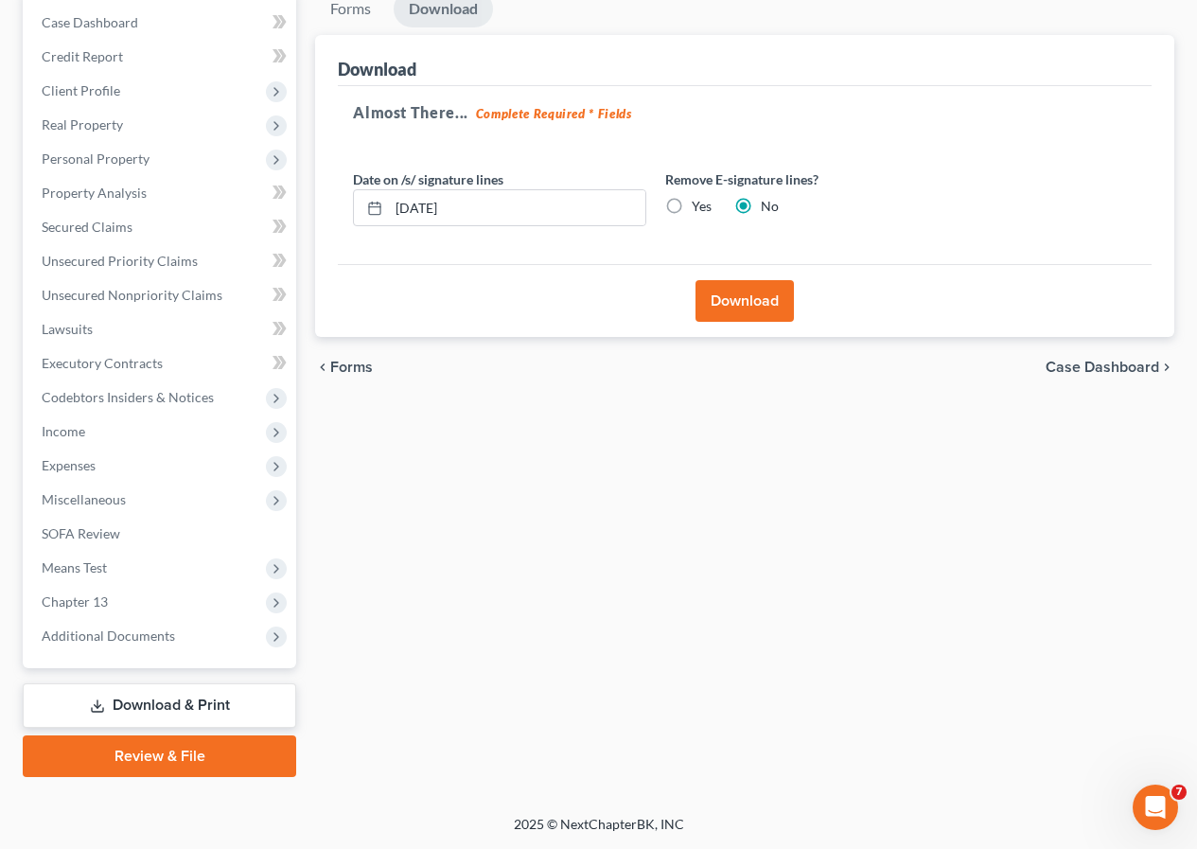
click at [158, 707] on link "Download & Print" at bounding box center [160, 705] width 274 height 44
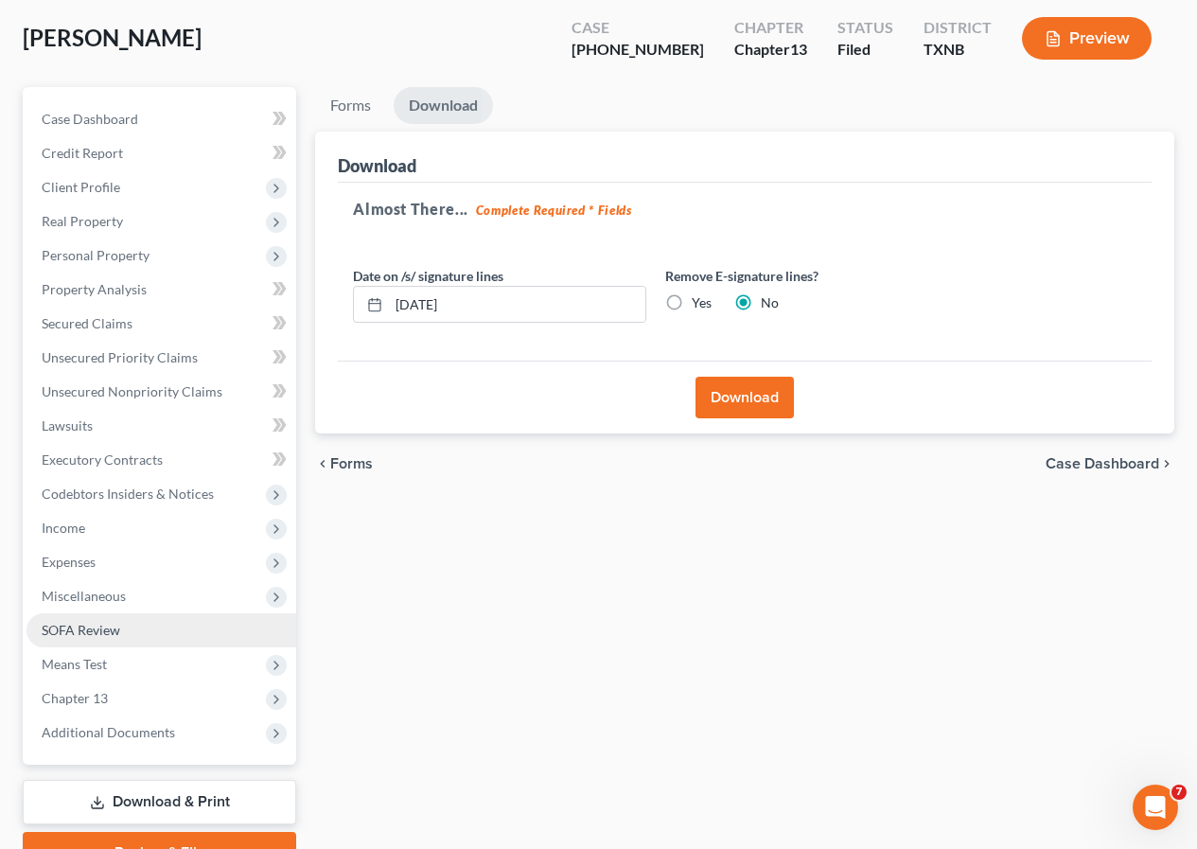
scroll to position [0, 0]
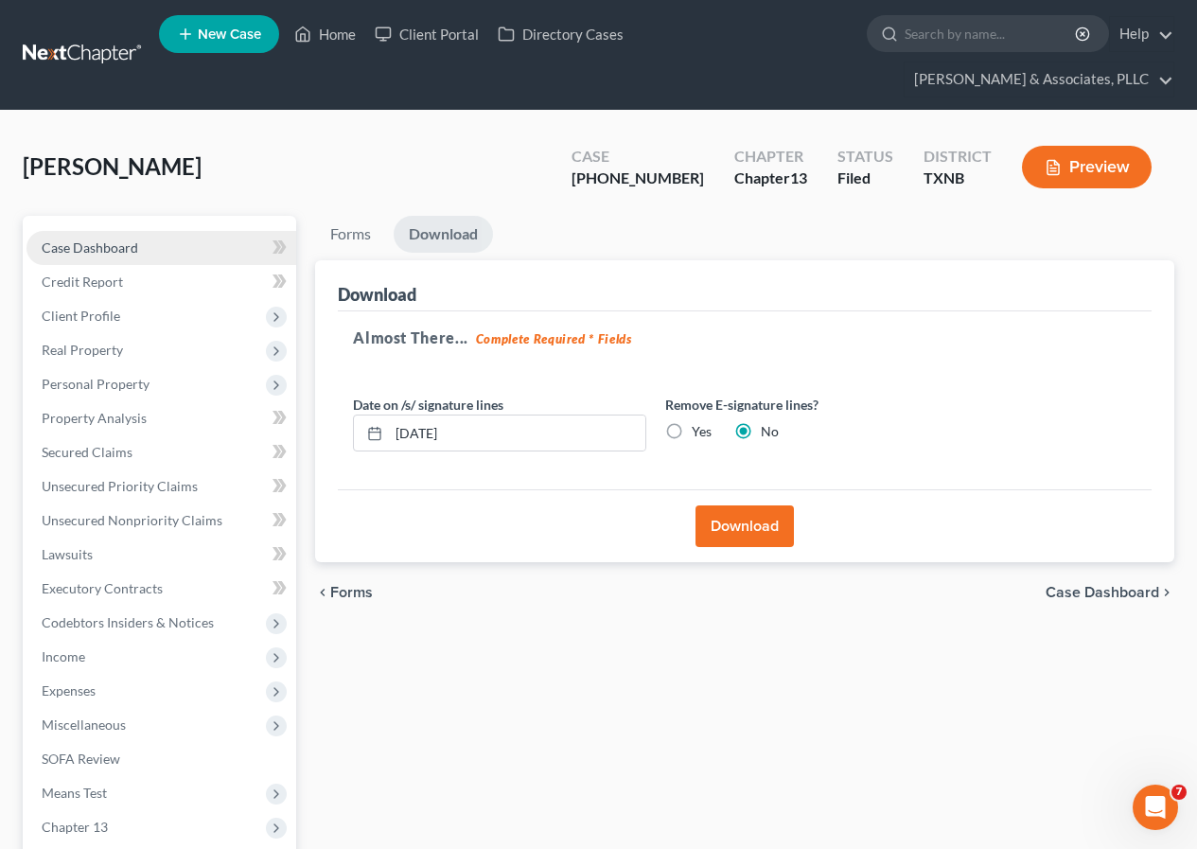
click at [103, 249] on span "Case Dashboard" at bounding box center [90, 247] width 97 height 16
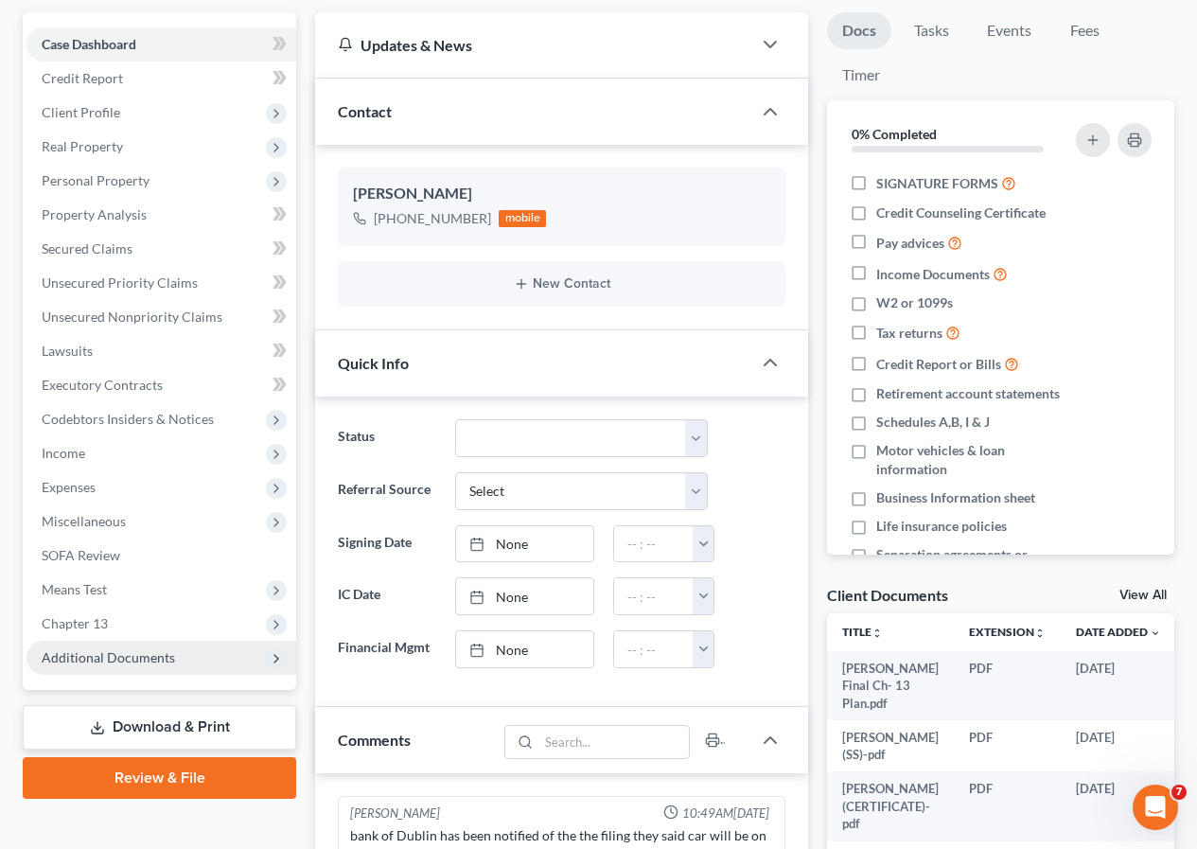
scroll to position [379, 0]
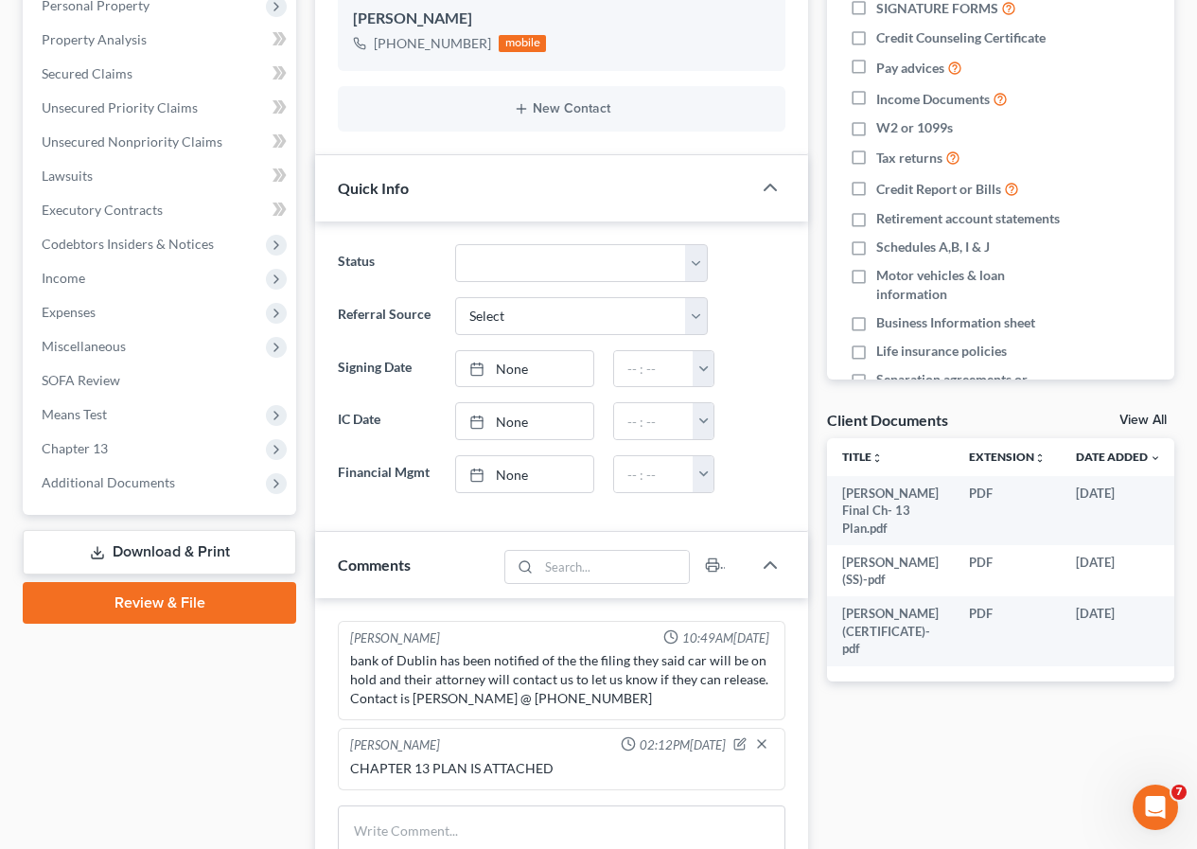
click at [151, 549] on link "Download & Print" at bounding box center [160, 552] width 274 height 44
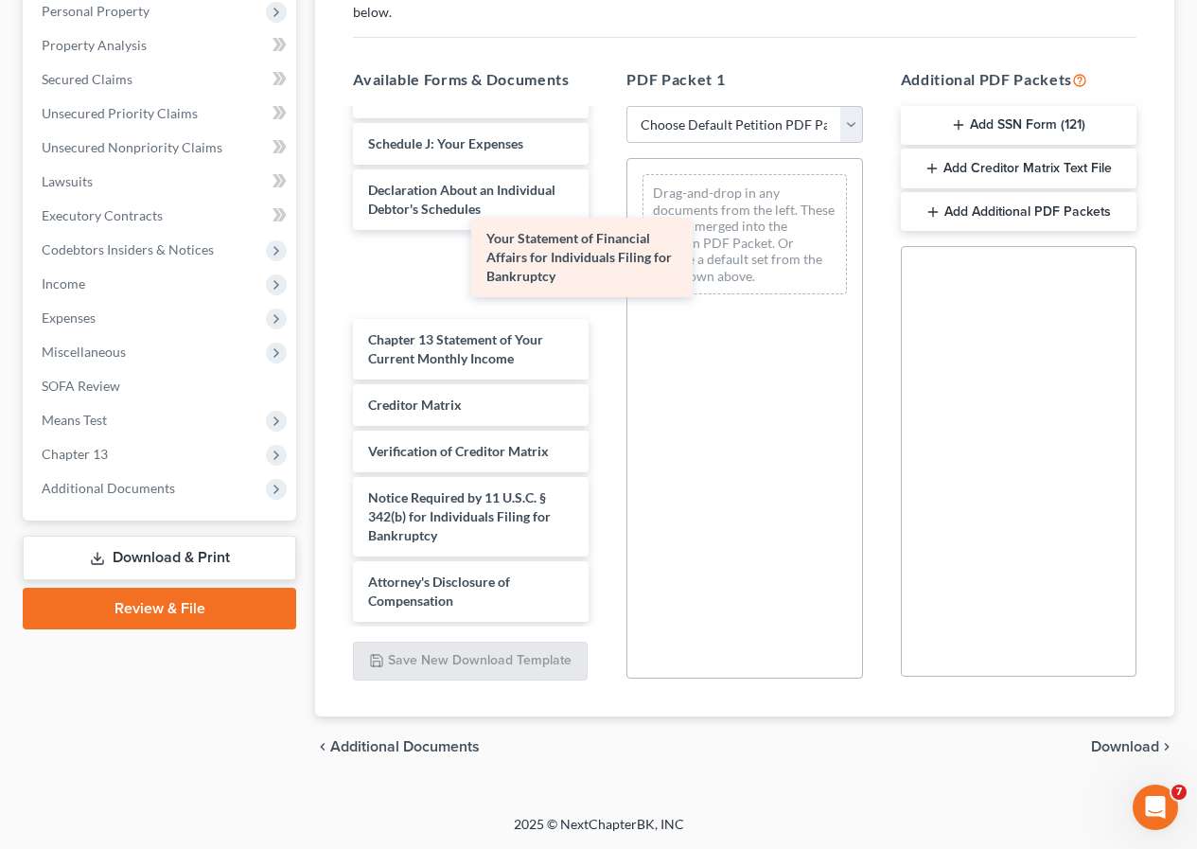
scroll to position [630, 0]
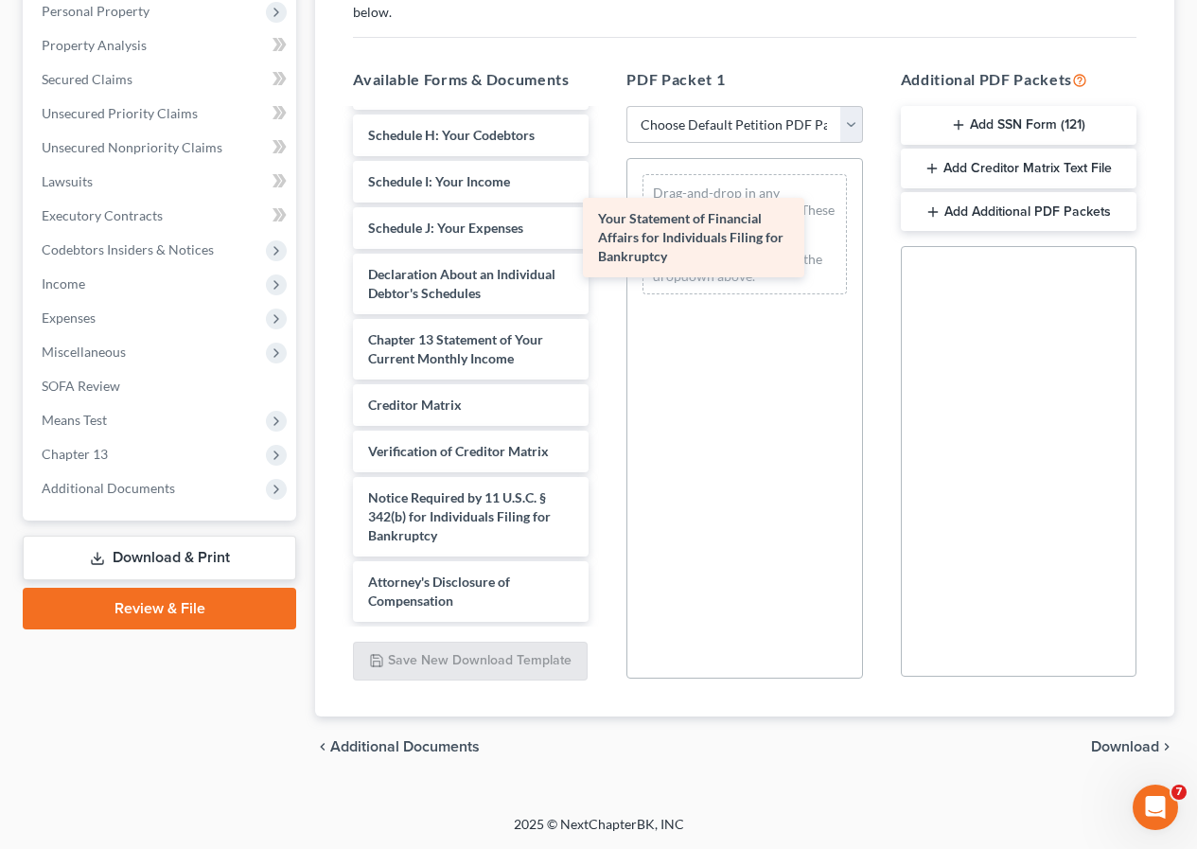
drag, startPoint x: 448, startPoint y: 278, endPoint x: 678, endPoint y: 241, distance: 232.9
click at [604, 241] on div "Your Statement of Financial Affairs for Individuals Filing for Bankruptcy [PERS…" at bounding box center [471, 60] width 266 height 1123
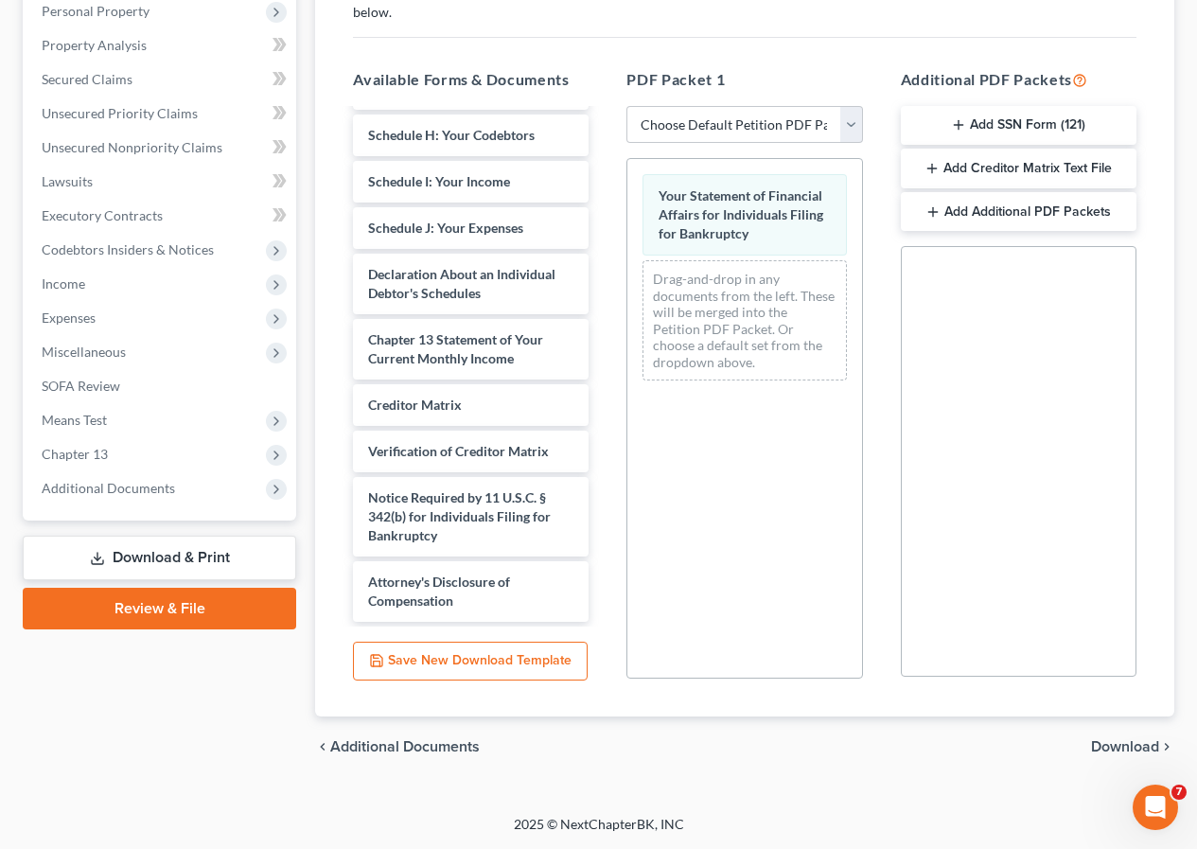
click at [1106, 746] on span "Download" at bounding box center [1125, 746] width 68 height 15
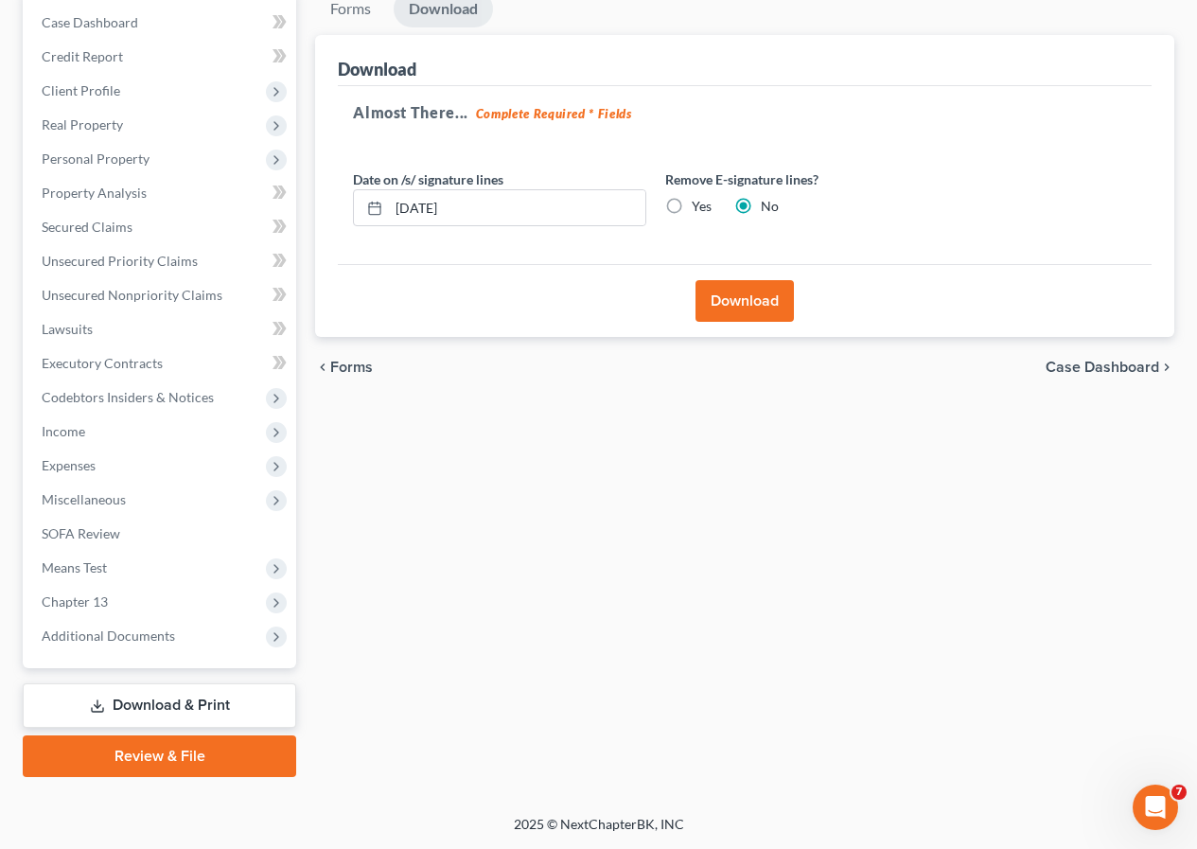
scroll to position [225, 0]
click at [737, 307] on button "Download" at bounding box center [745, 301] width 98 height 42
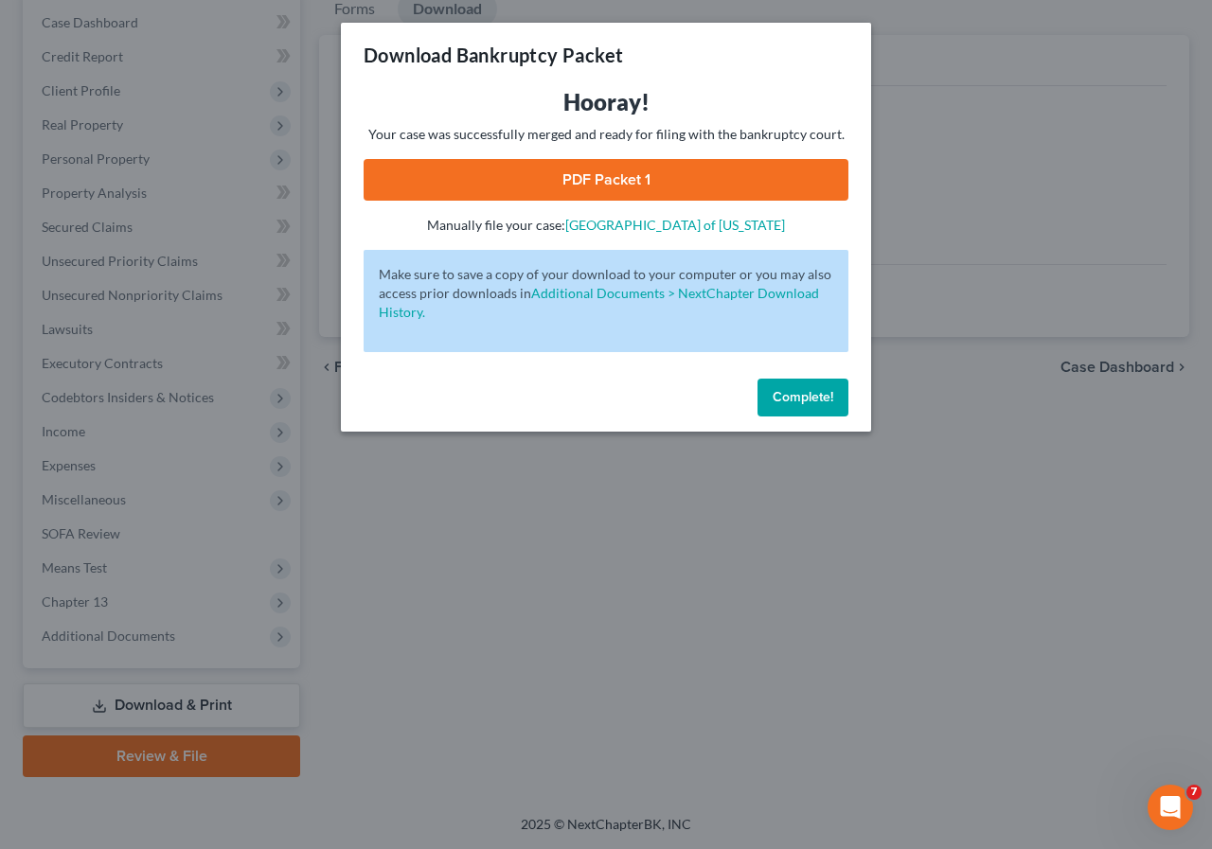
click at [582, 186] on link "PDF Packet 1" at bounding box center [605, 180] width 485 height 42
click at [807, 398] on span "Complete!" at bounding box center [802, 397] width 61 height 16
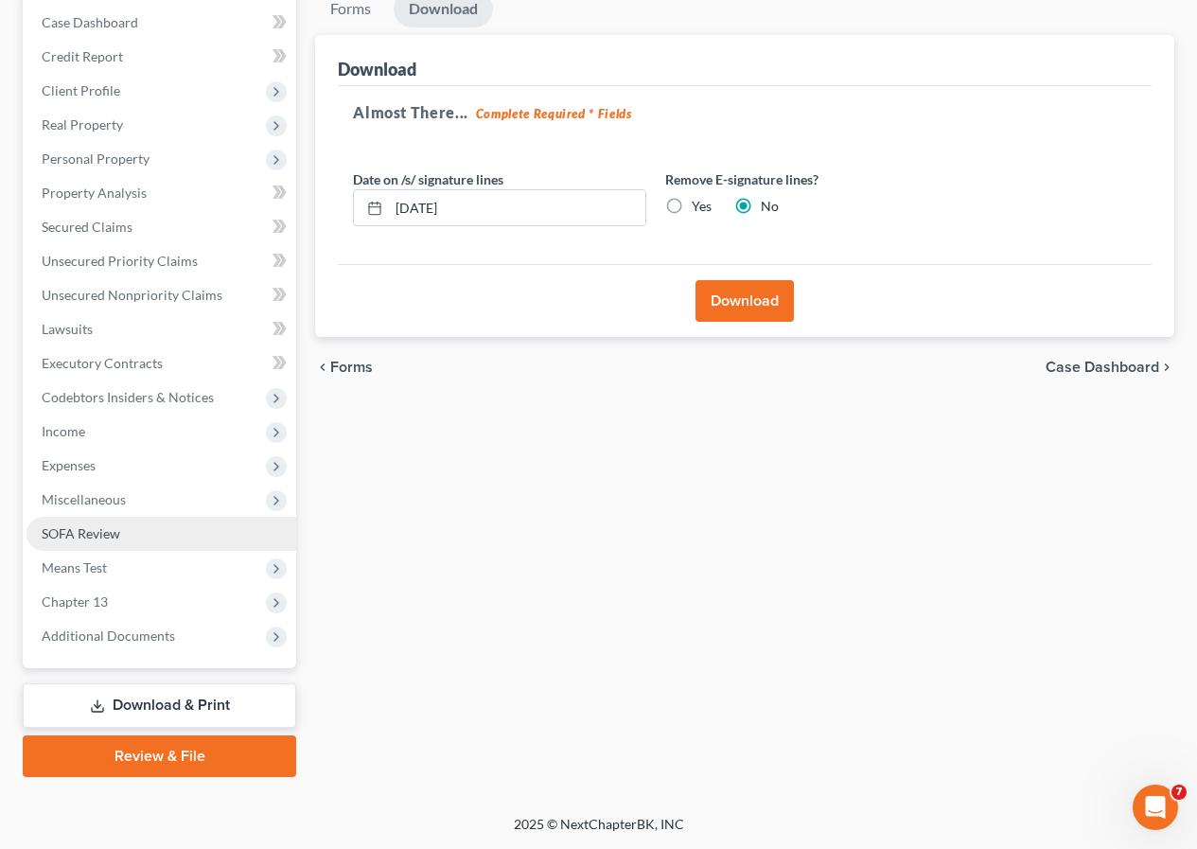
click at [106, 535] on span "SOFA Review" at bounding box center [81, 533] width 79 height 16
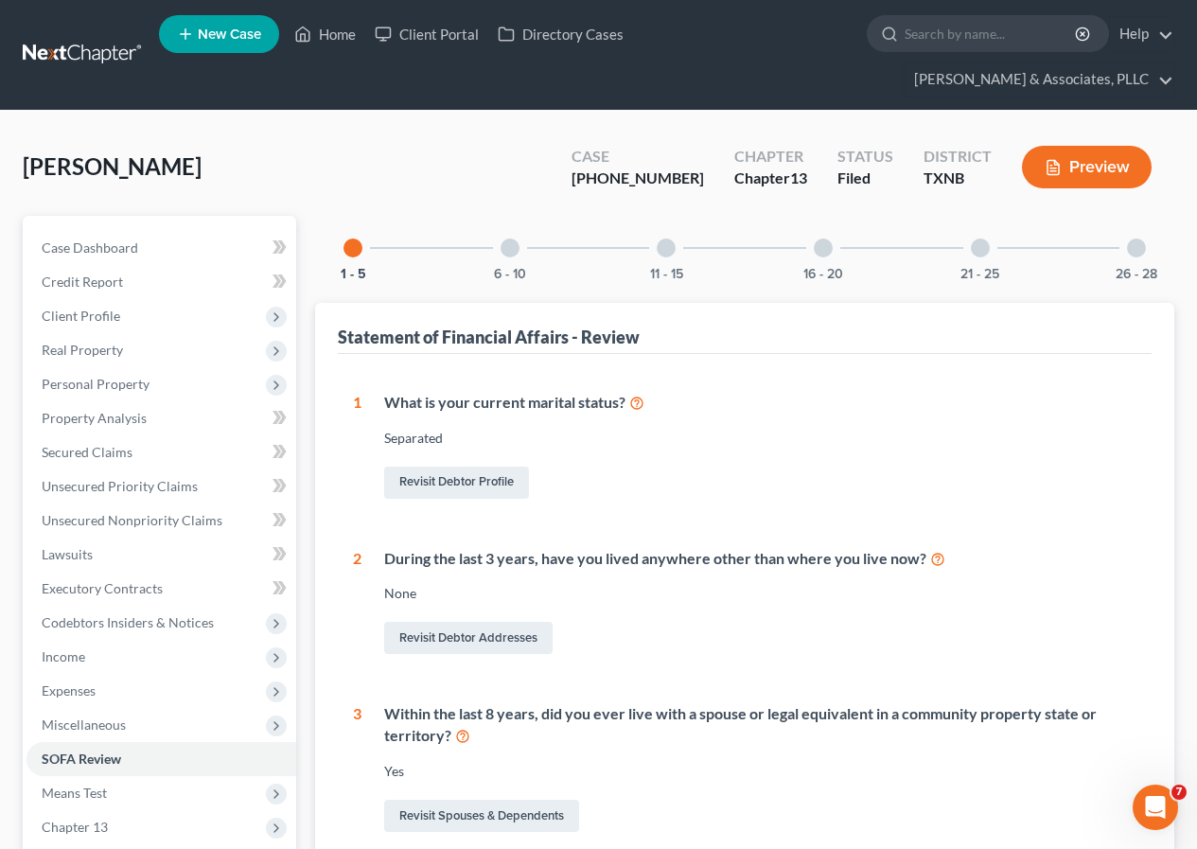
click at [666, 254] on div at bounding box center [666, 248] width 19 height 19
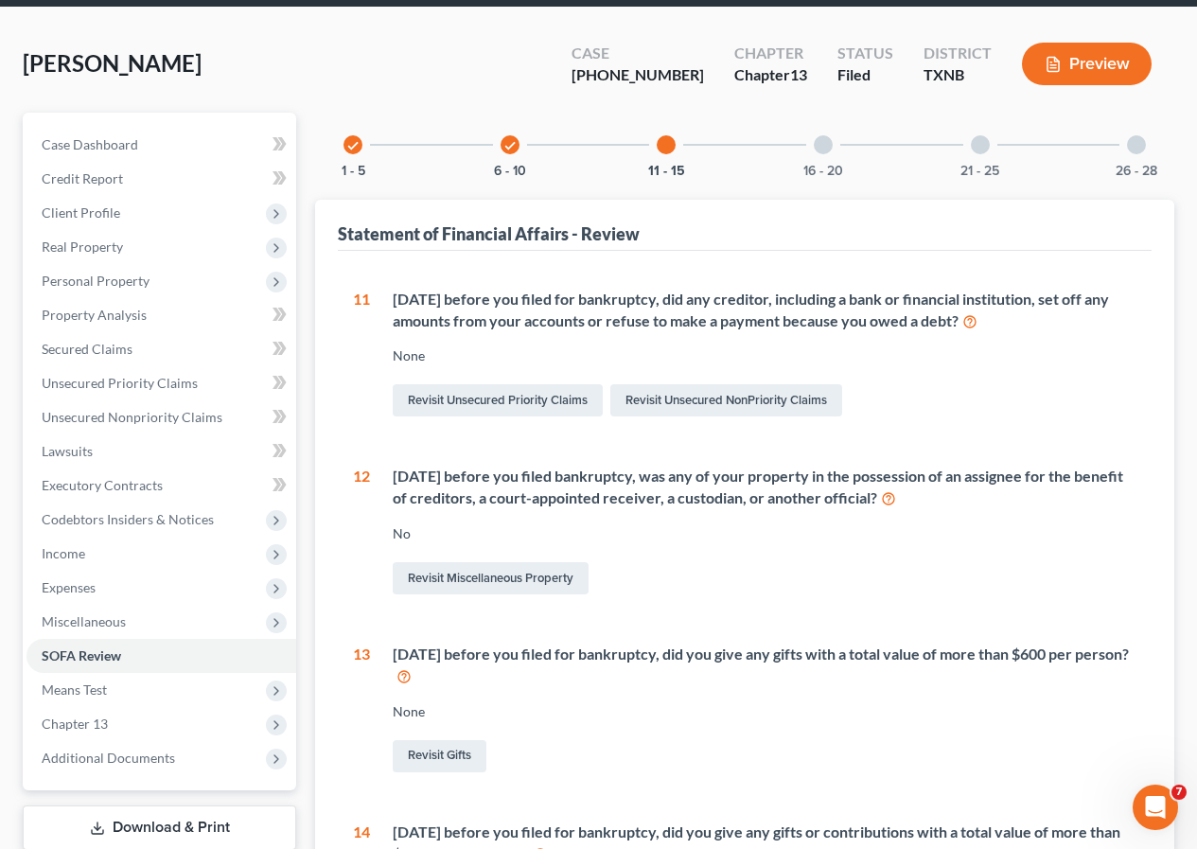
scroll to position [95, 0]
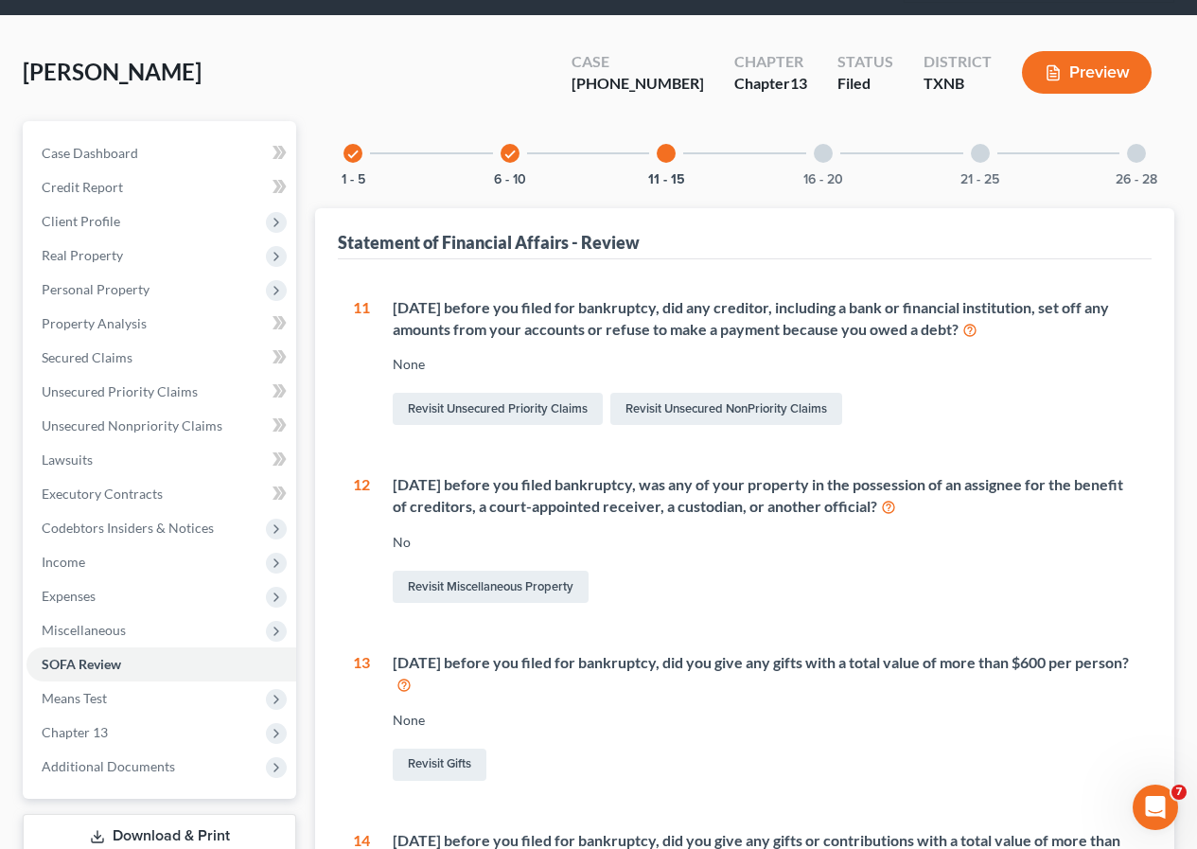
click at [508, 154] on icon "check" at bounding box center [510, 154] width 13 height 13
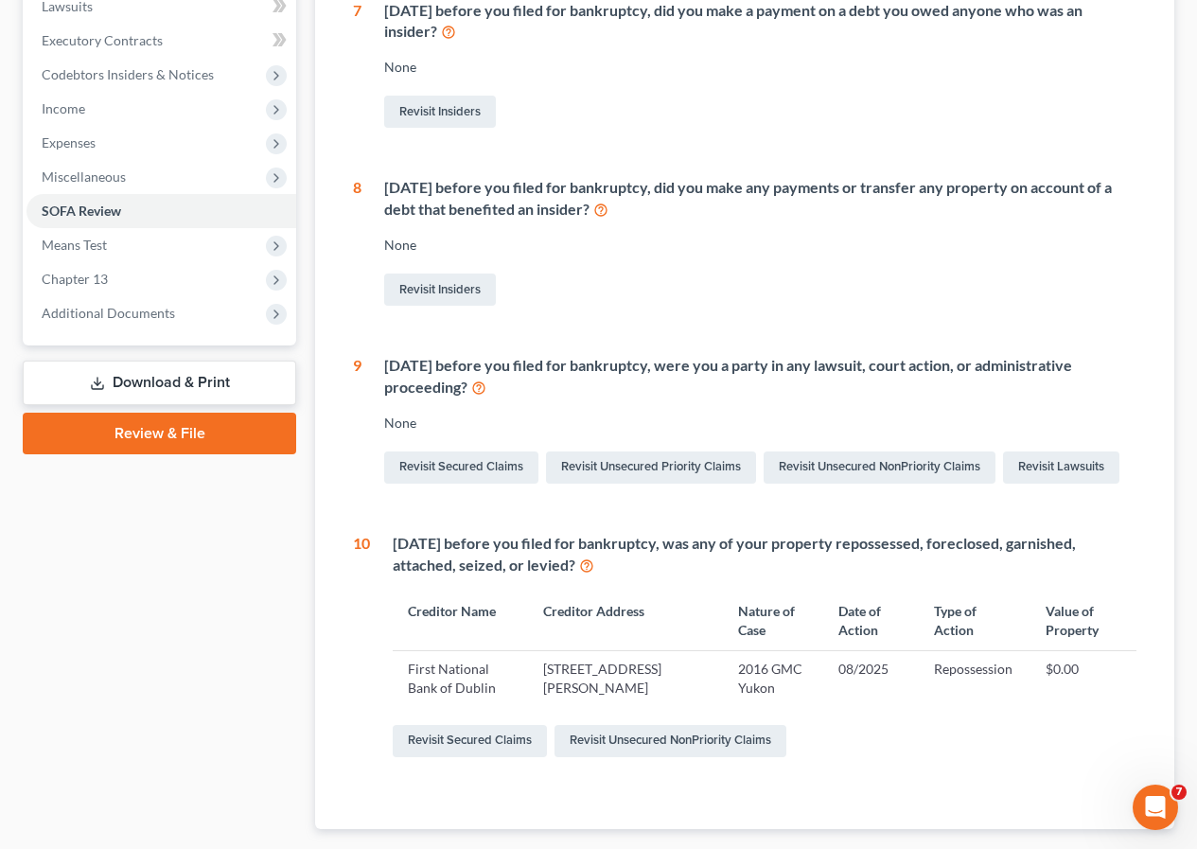
scroll to position [568, 0]
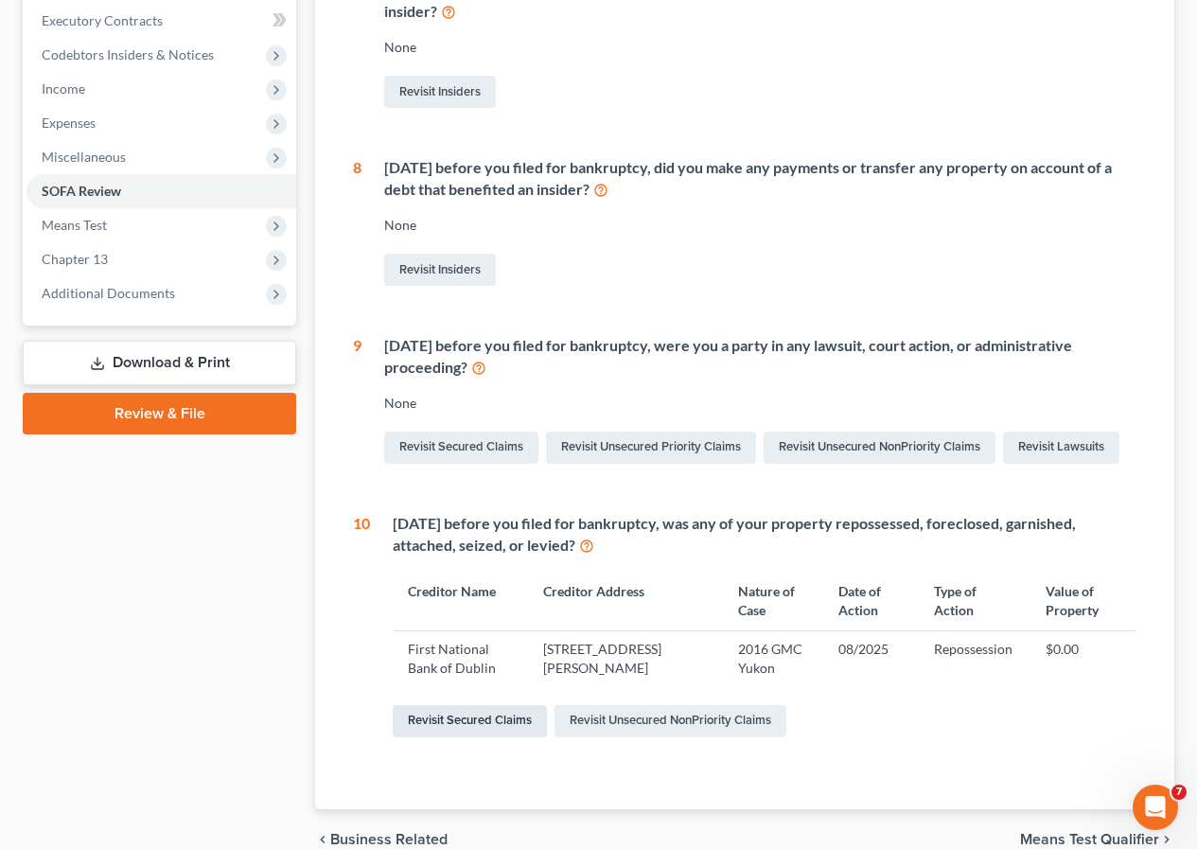
click at [494, 723] on link "Revisit Secured Claims" at bounding box center [470, 721] width 154 height 32
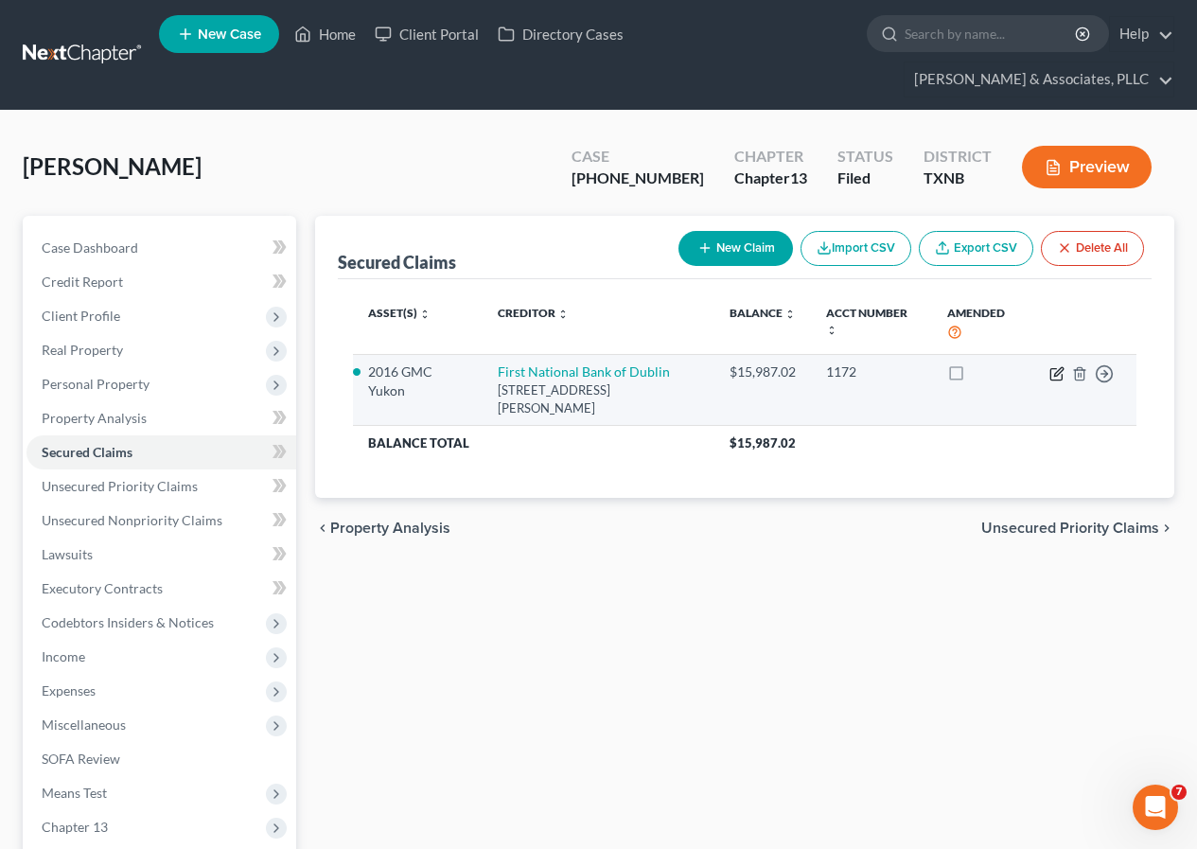
click at [1053, 375] on icon "button" at bounding box center [1057, 373] width 15 height 15
select select "45"
select select "6"
select select "1"
select select "0"
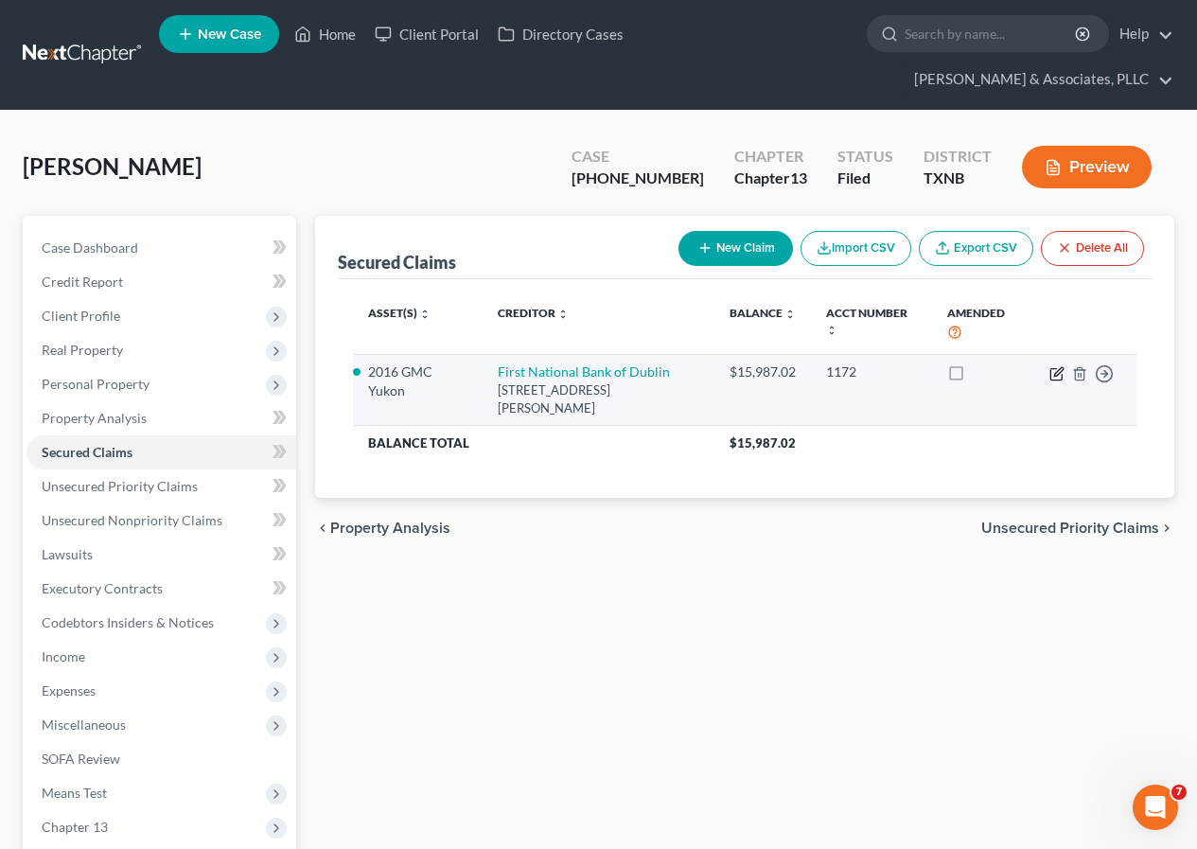
select select "0"
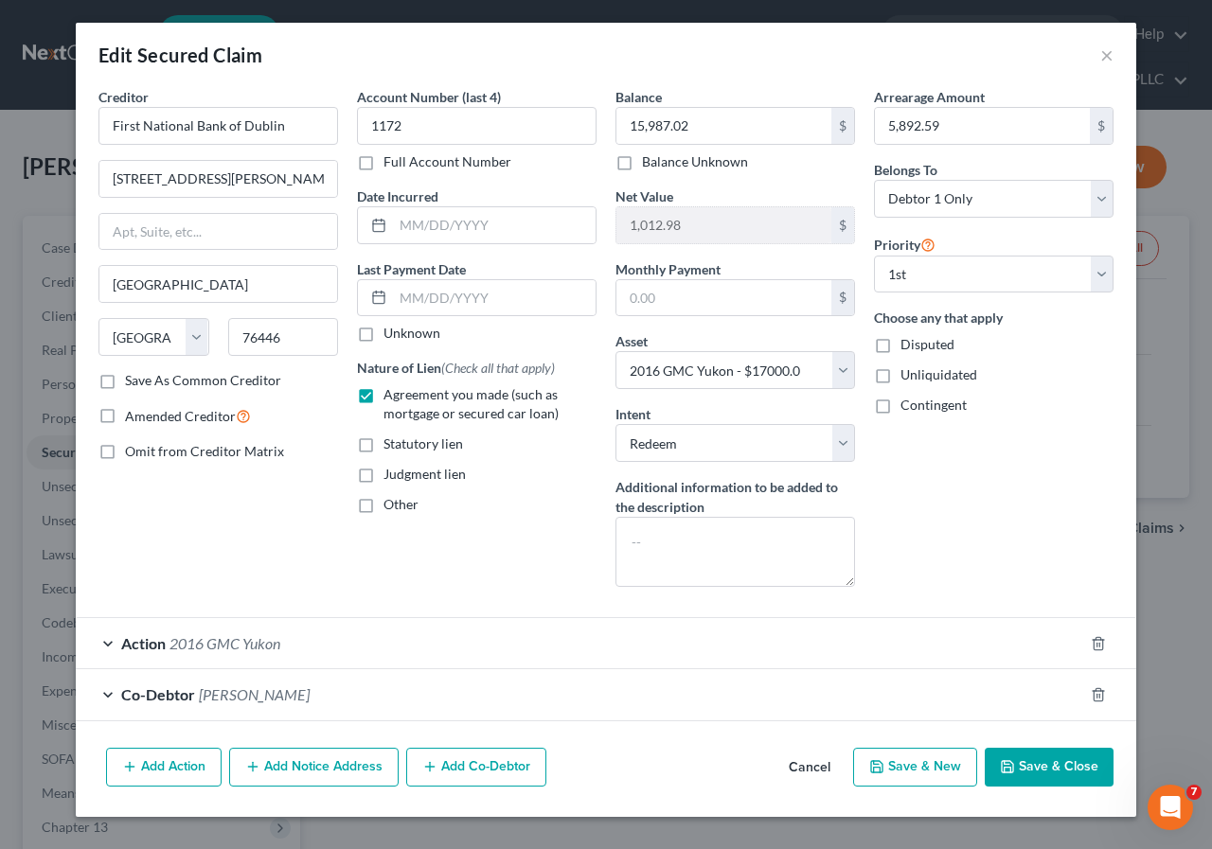
click at [243, 636] on span "2016 GMC Yukon" at bounding box center [224, 643] width 111 height 18
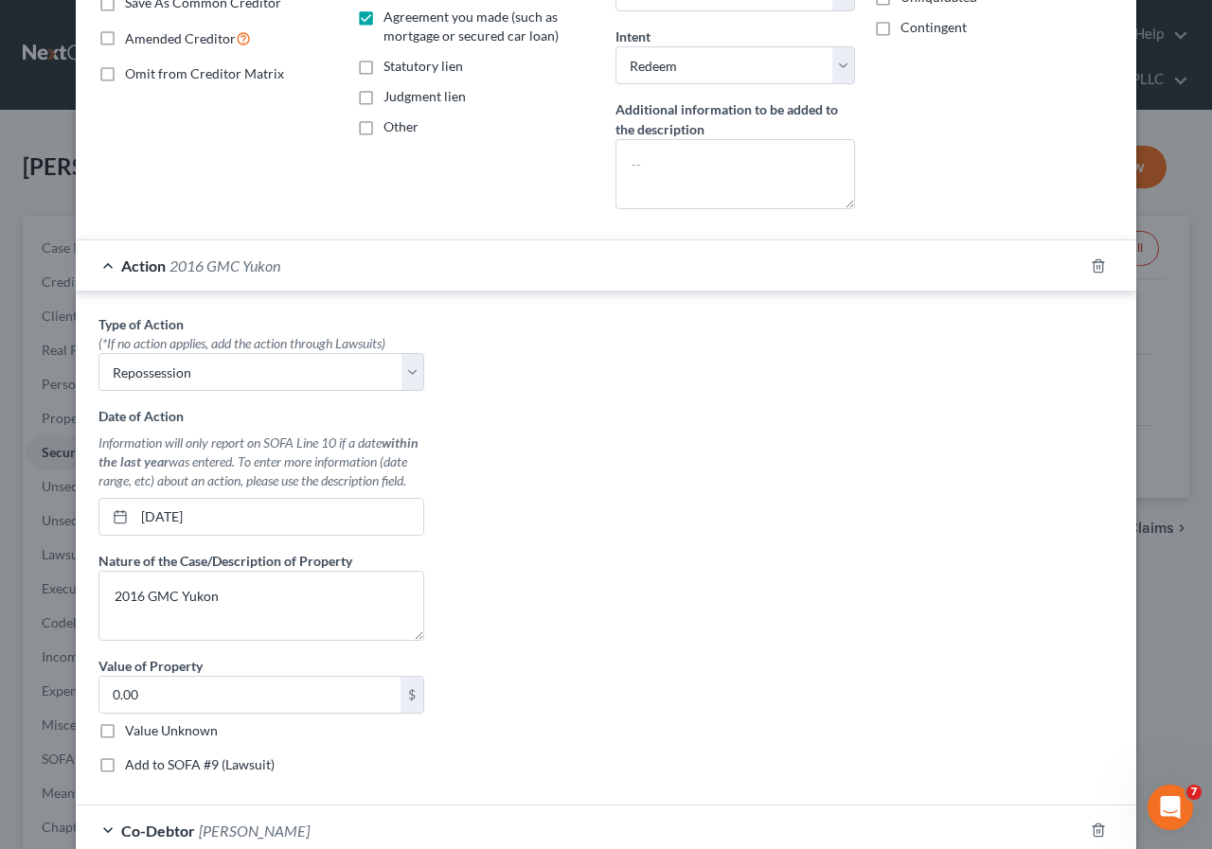
scroll to position [379, 0]
click at [103, 688] on input "0.00" at bounding box center [249, 694] width 301 height 36
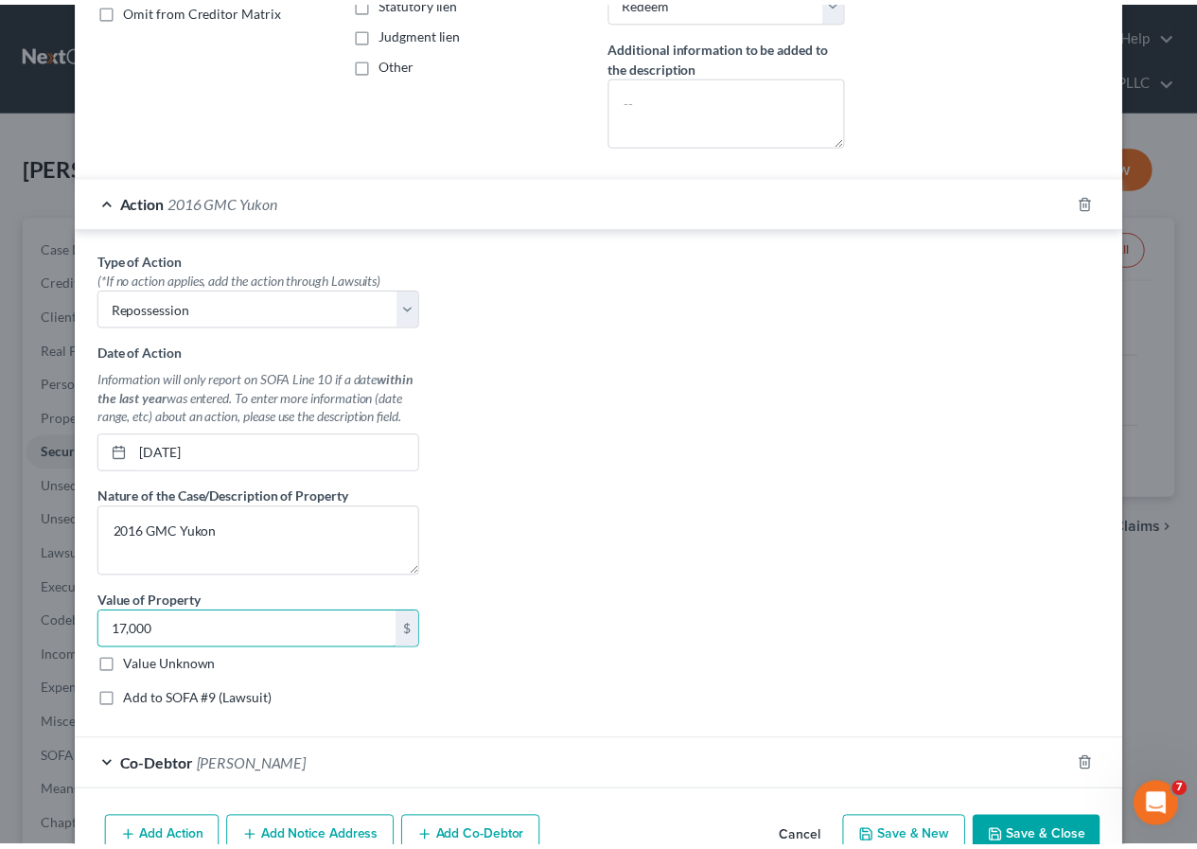
scroll to position [504, 0]
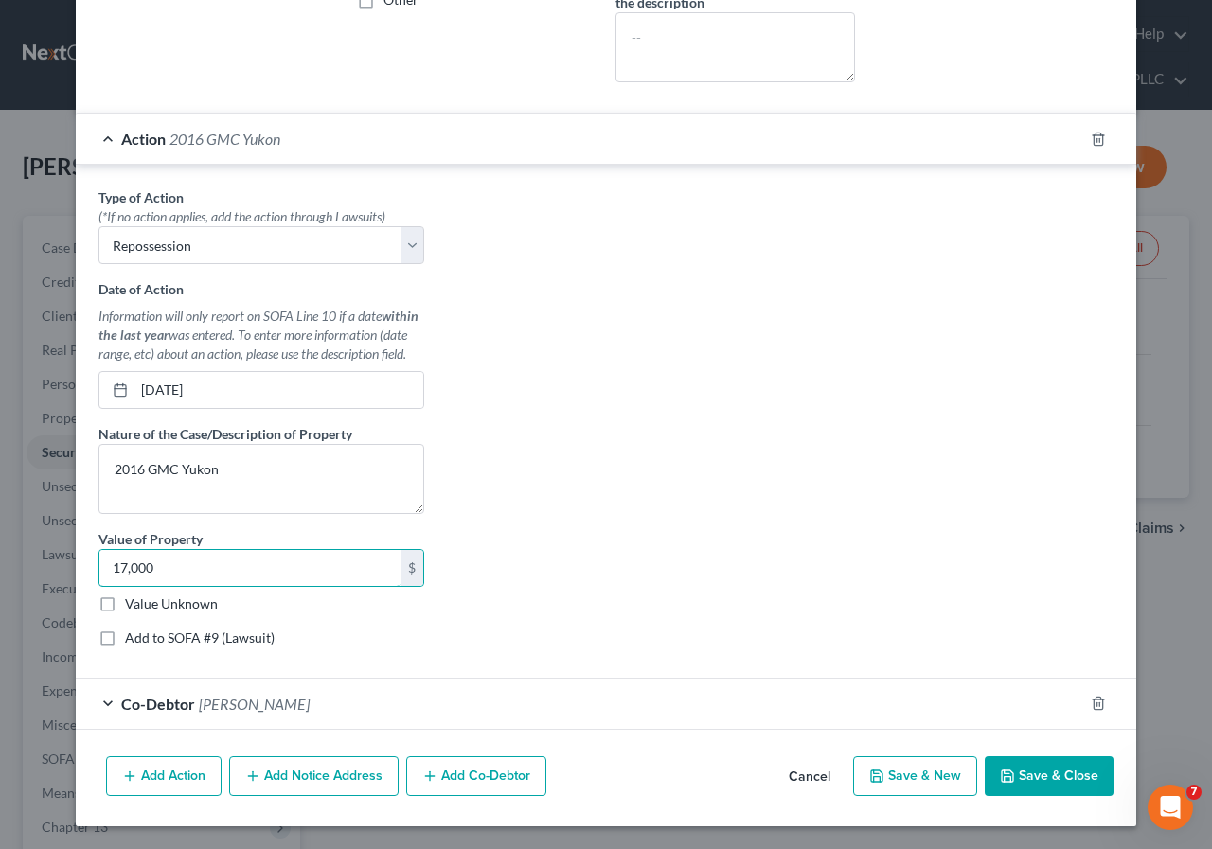
type input "17,000"
click at [1004, 775] on icon "button" at bounding box center [1007, 776] width 15 height 15
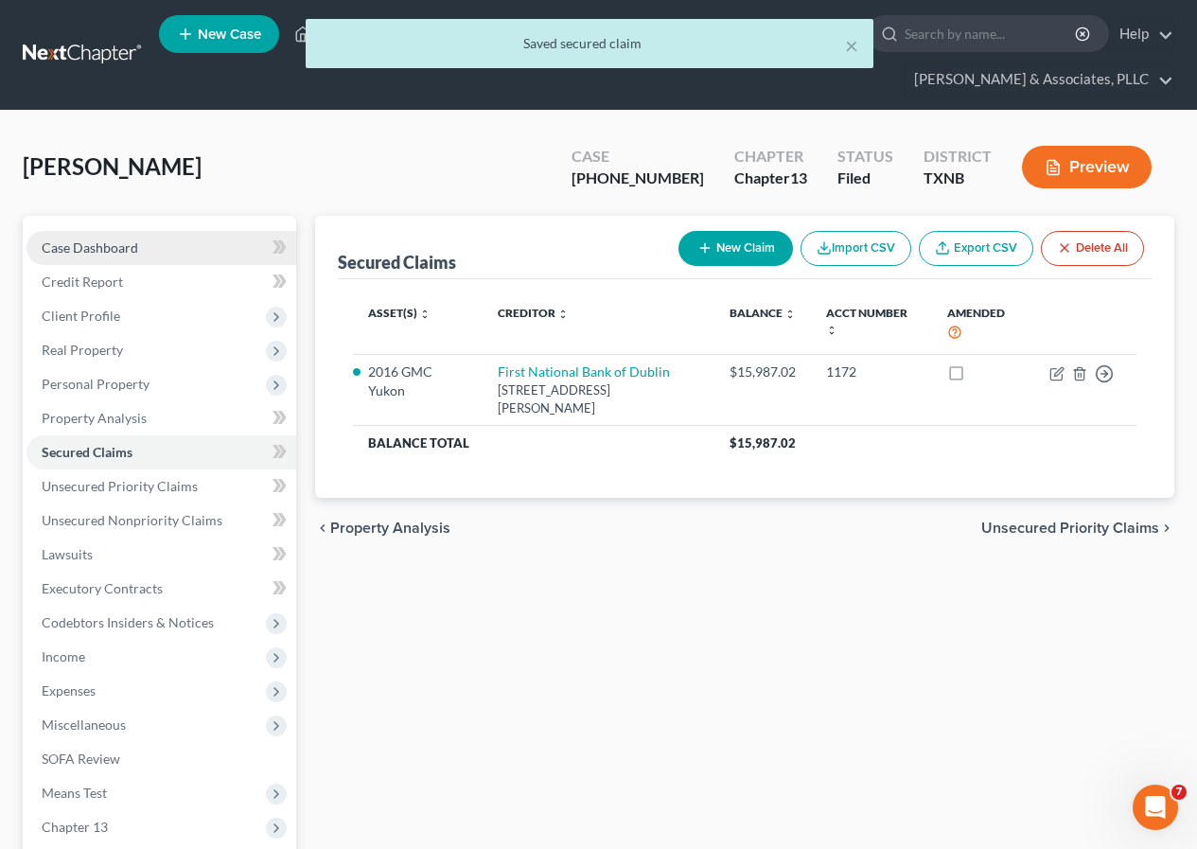
click at [119, 246] on span "Case Dashboard" at bounding box center [90, 247] width 97 height 16
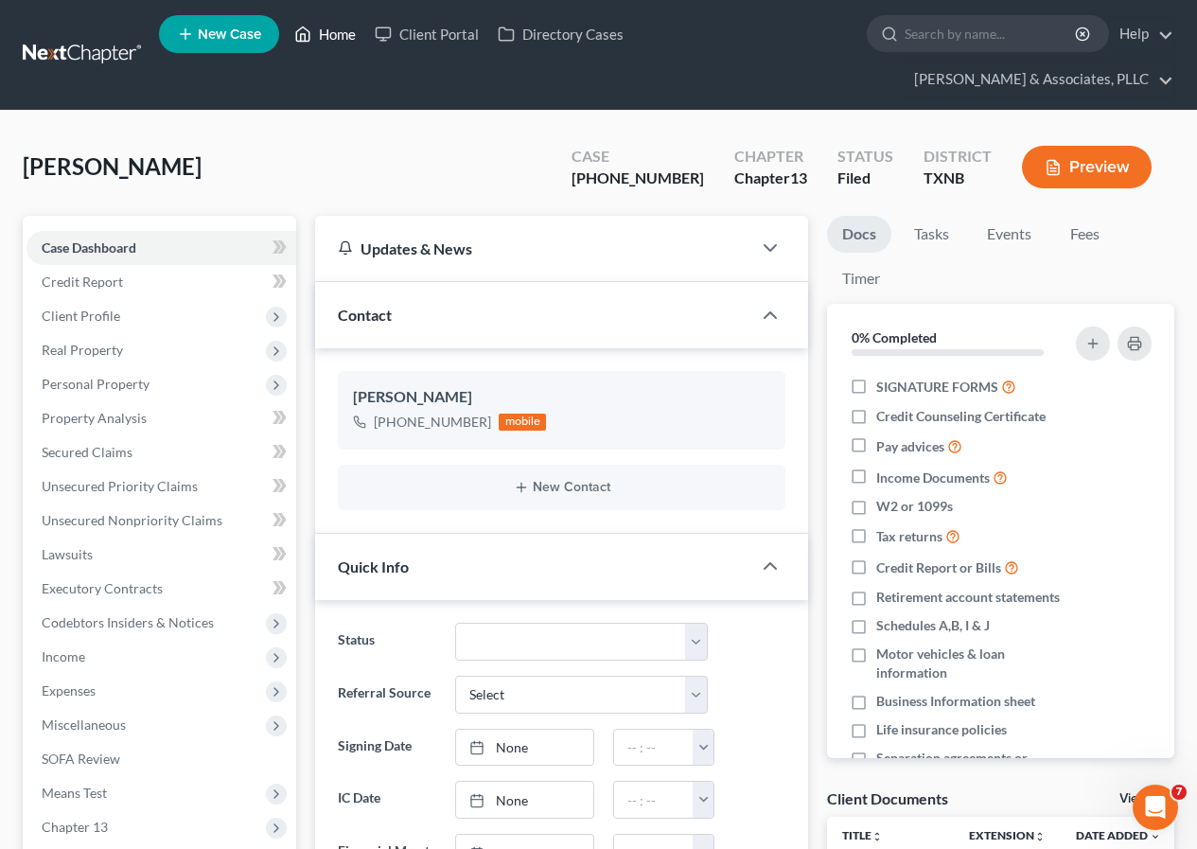
click at [334, 27] on link "Home" at bounding box center [325, 34] width 80 height 34
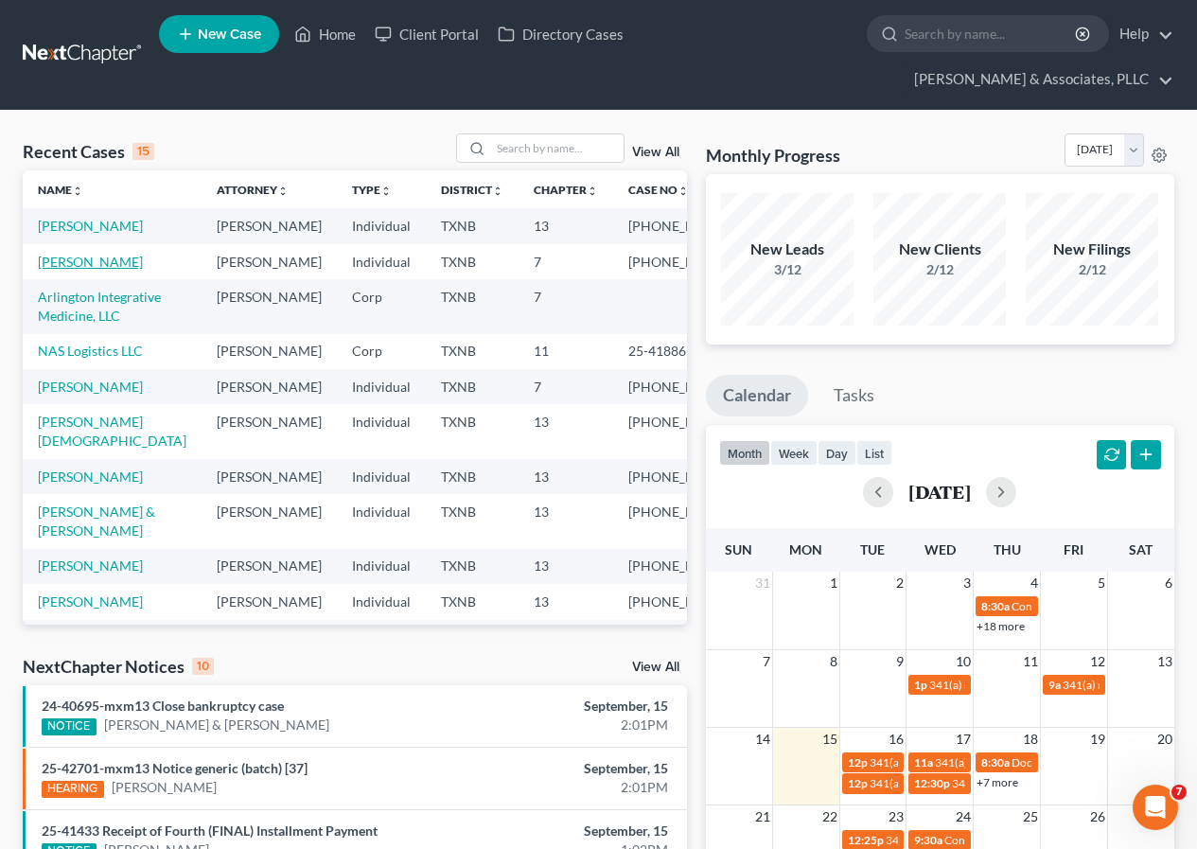
click at [47, 270] on link "[PERSON_NAME]" at bounding box center [90, 262] width 105 height 16
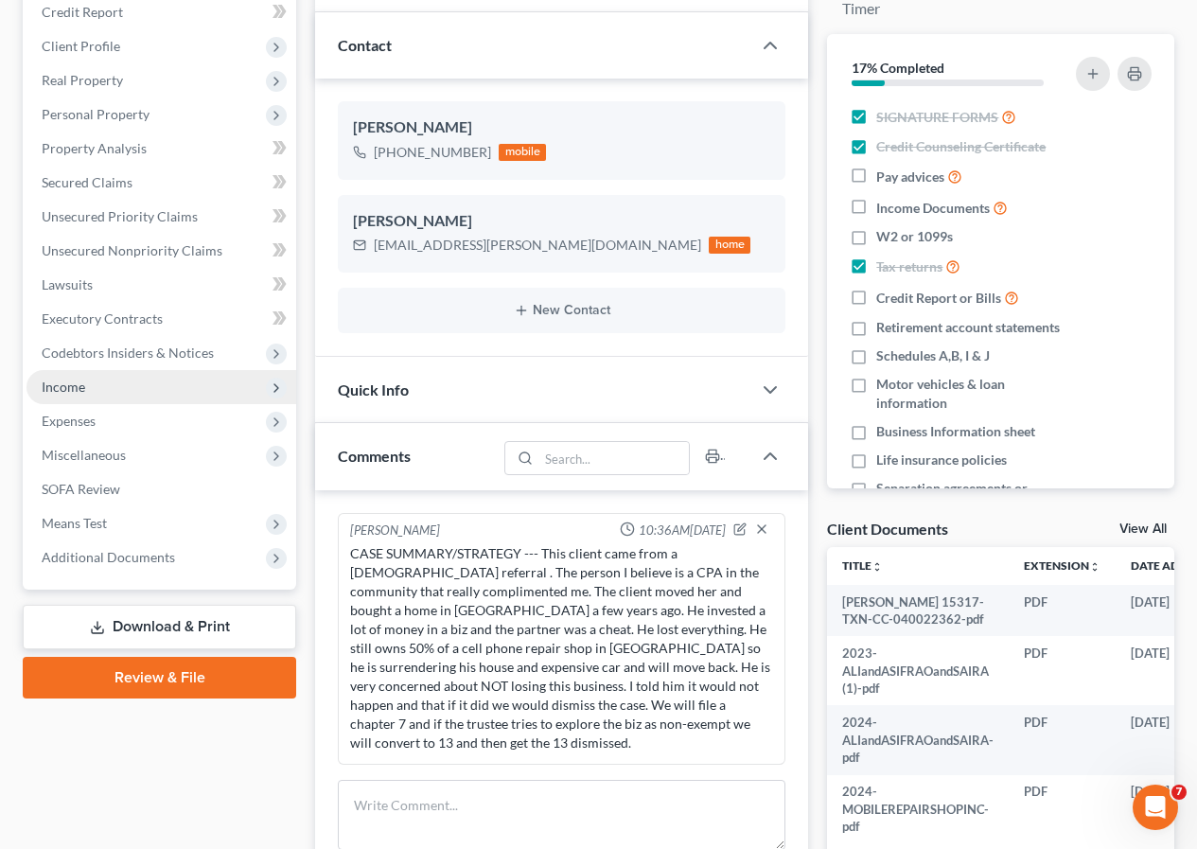
scroll to position [284, 0]
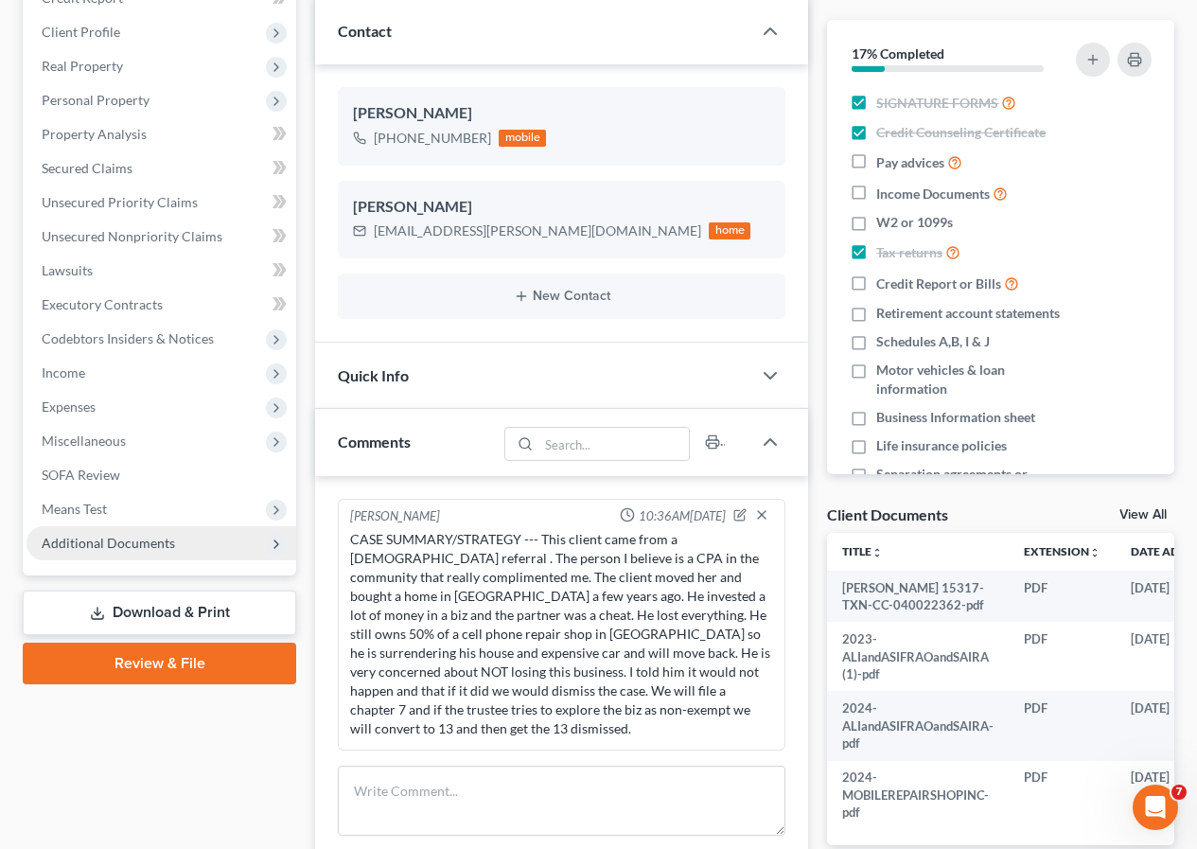
click at [162, 547] on span "Additional Documents" at bounding box center [108, 543] width 133 height 16
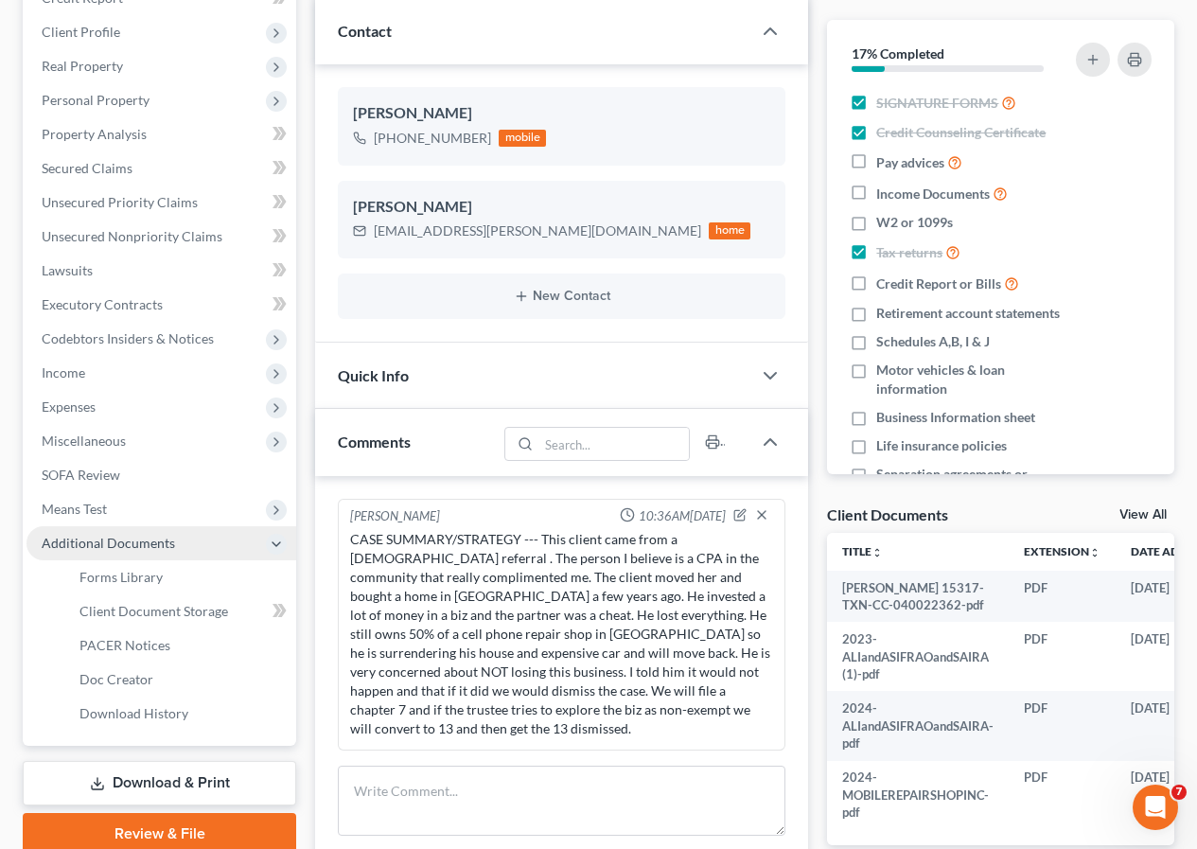
click at [115, 544] on span "Additional Documents" at bounding box center [108, 543] width 133 height 16
click at [153, 646] on span "PACER Notices" at bounding box center [125, 645] width 91 height 16
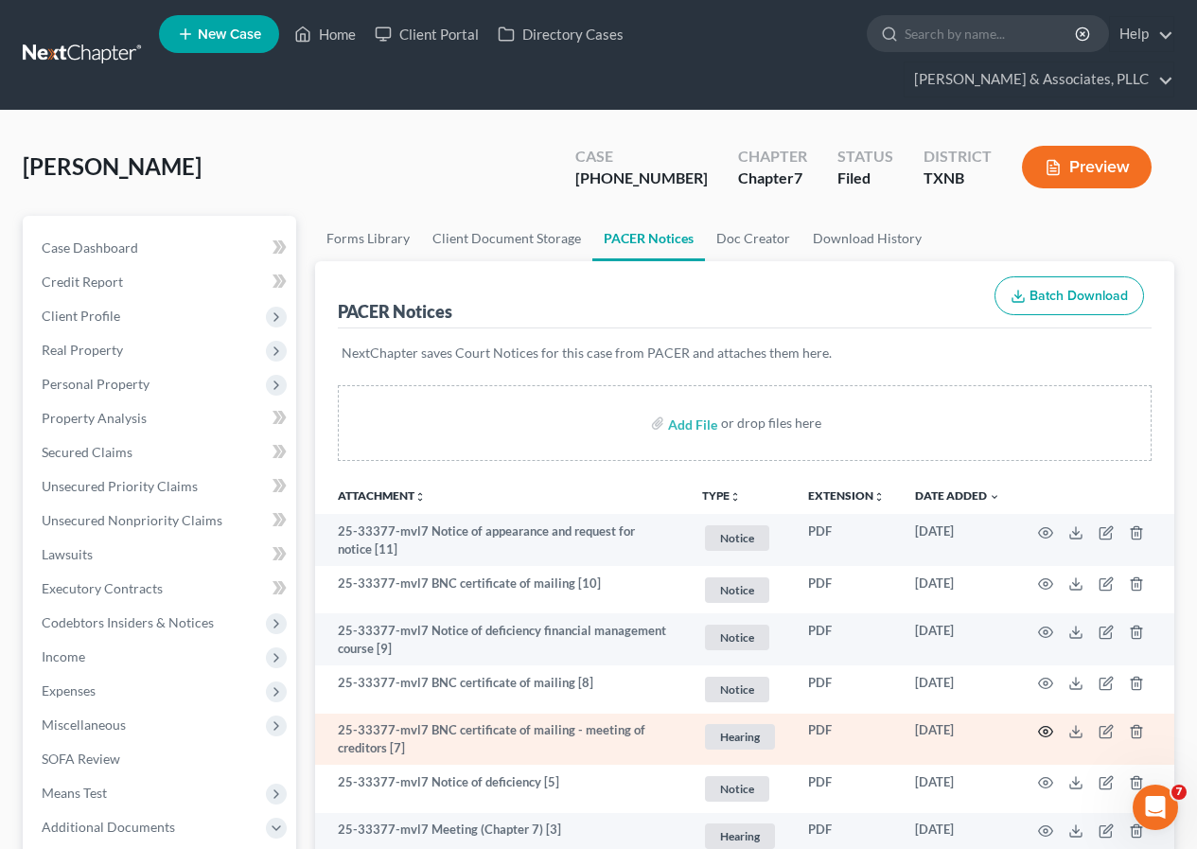
click at [1044, 734] on icon "button" at bounding box center [1045, 731] width 15 height 15
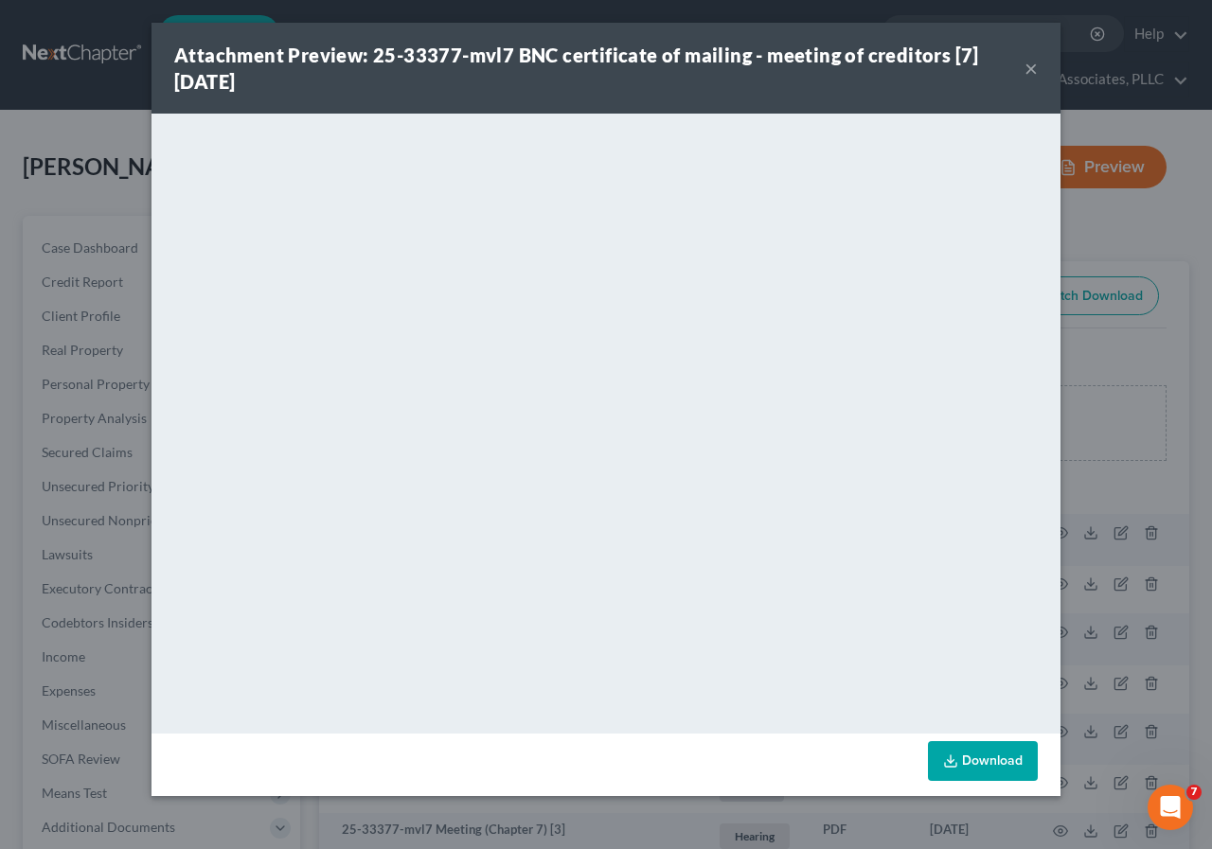
click at [1026, 66] on button "×" at bounding box center [1030, 68] width 13 height 23
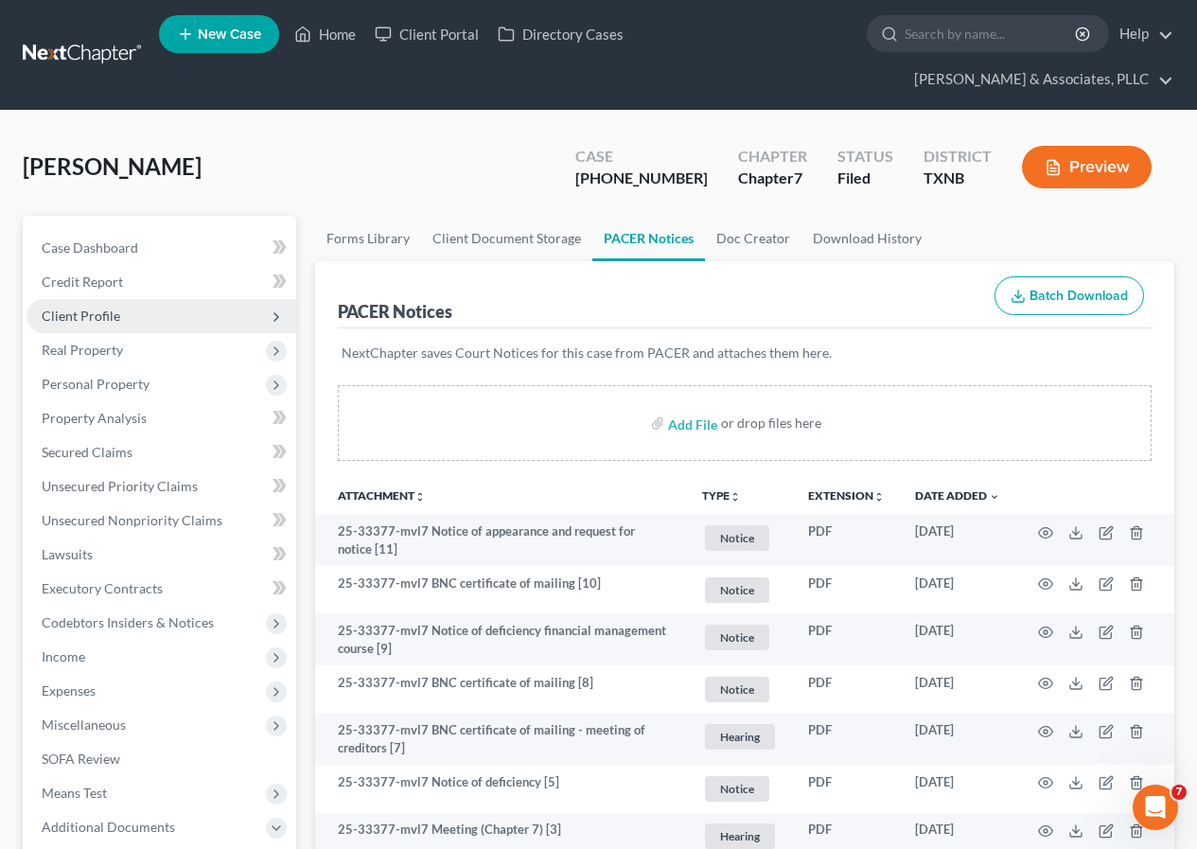
click at [89, 314] on span "Client Profile" at bounding box center [81, 316] width 79 height 16
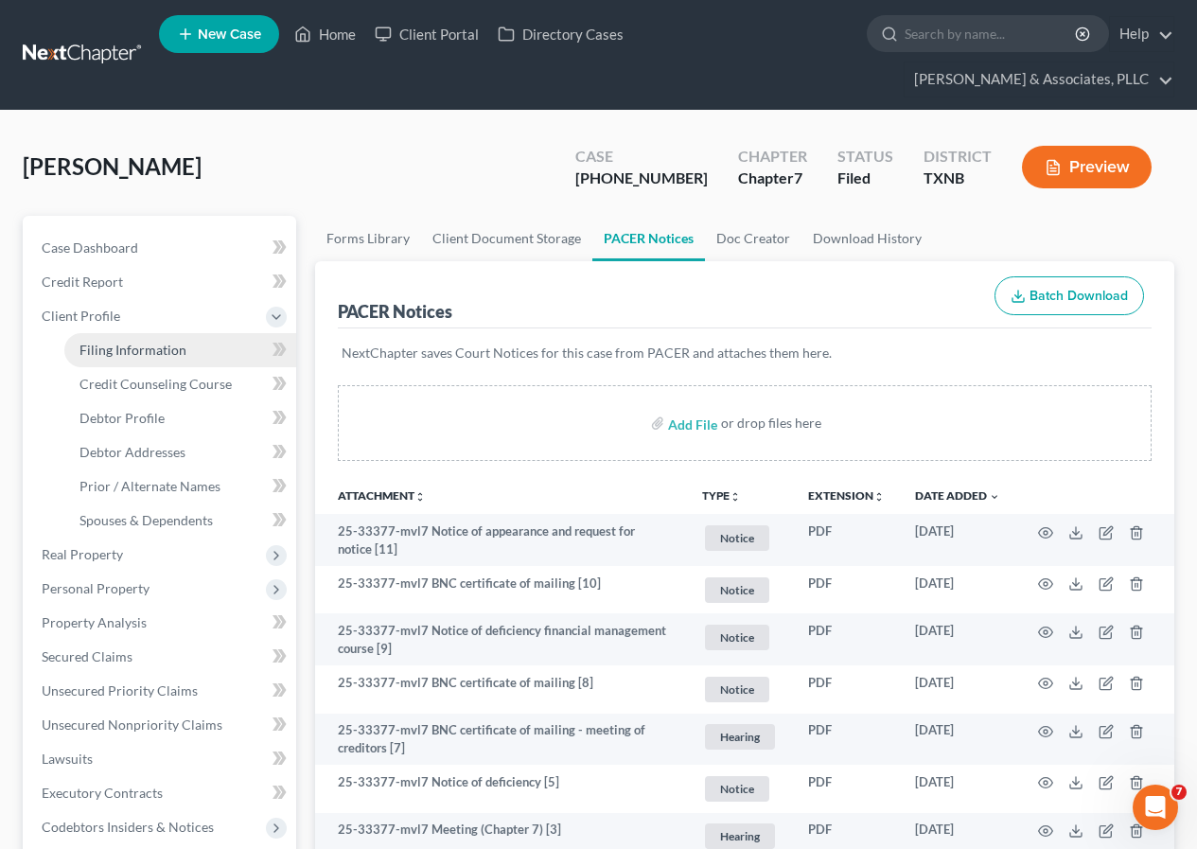
click at [124, 346] on span "Filing Information" at bounding box center [133, 350] width 107 height 16
select select "1"
select select "0"
select select "45"
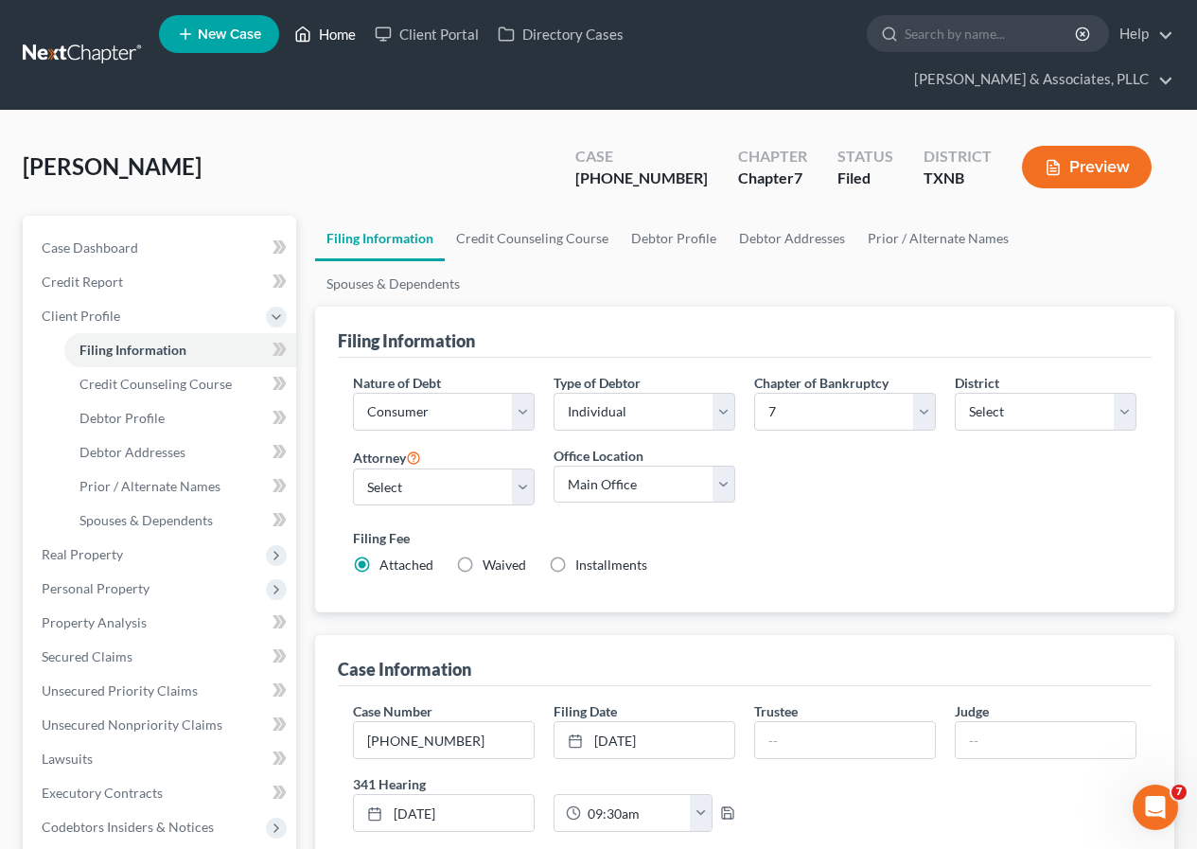
click at [333, 37] on link "Home" at bounding box center [325, 34] width 80 height 34
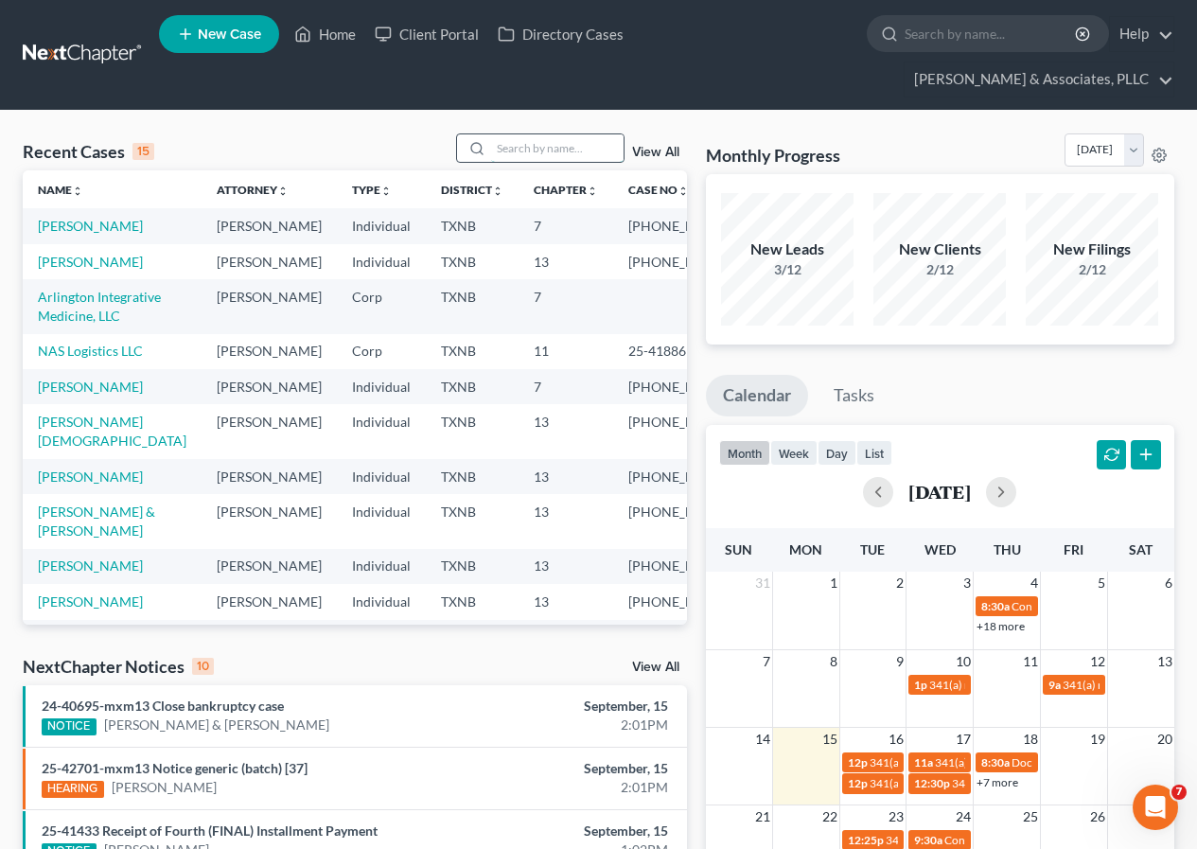
click at [521, 150] on input "search" at bounding box center [557, 147] width 133 height 27
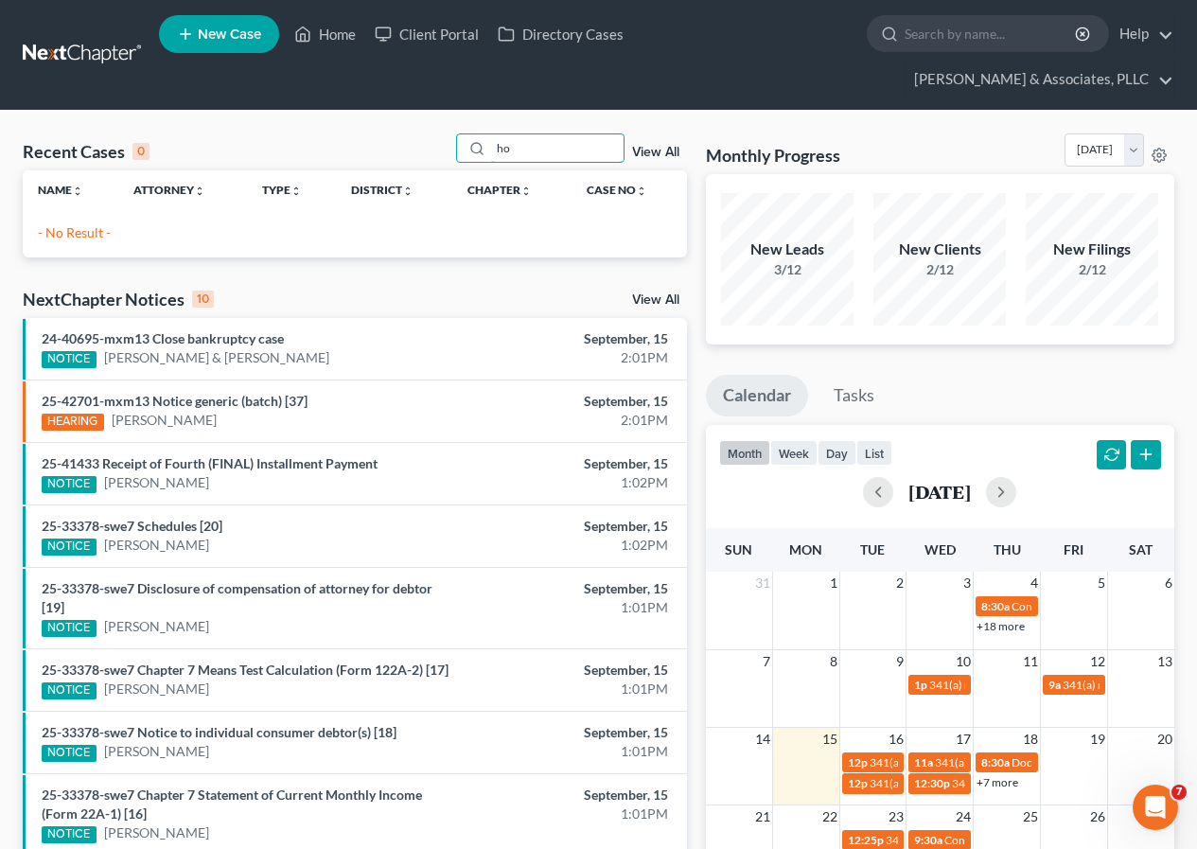
type input "h"
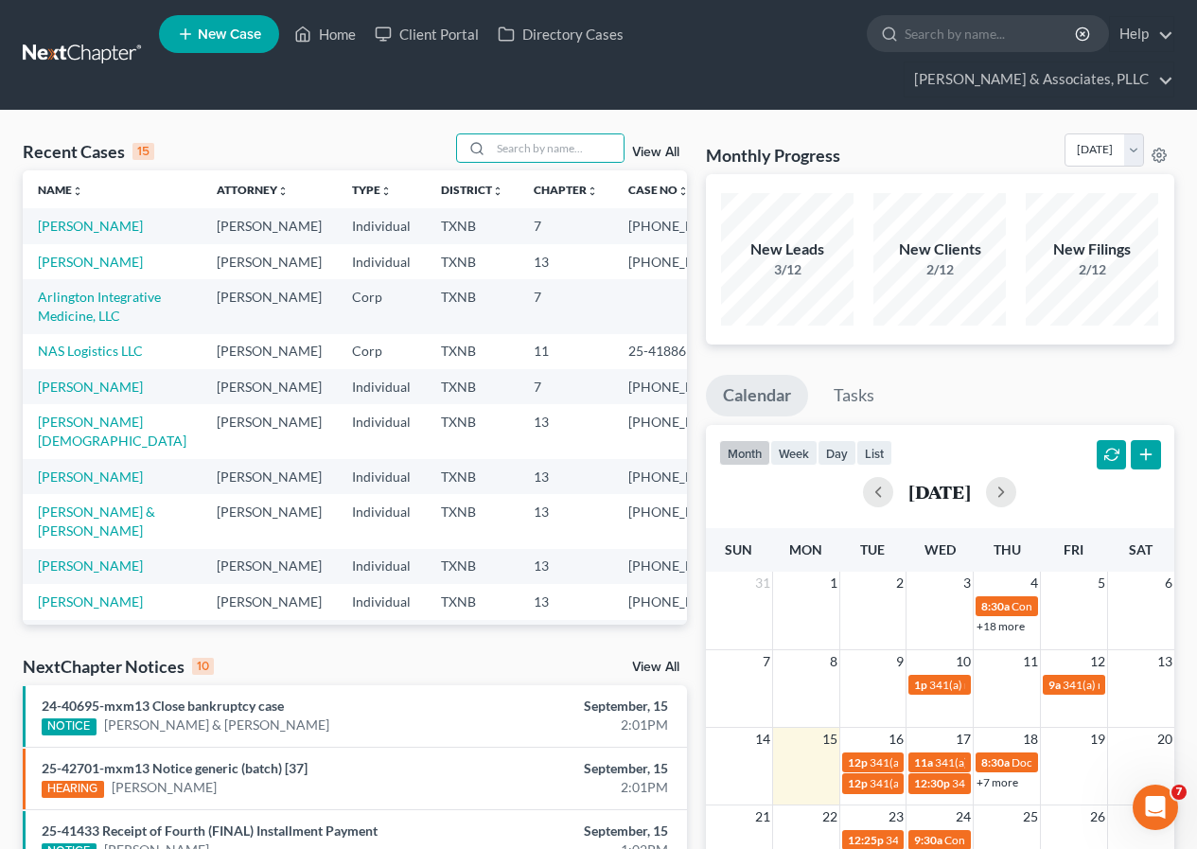
click at [230, 36] on span "New Case" at bounding box center [229, 34] width 63 height 14
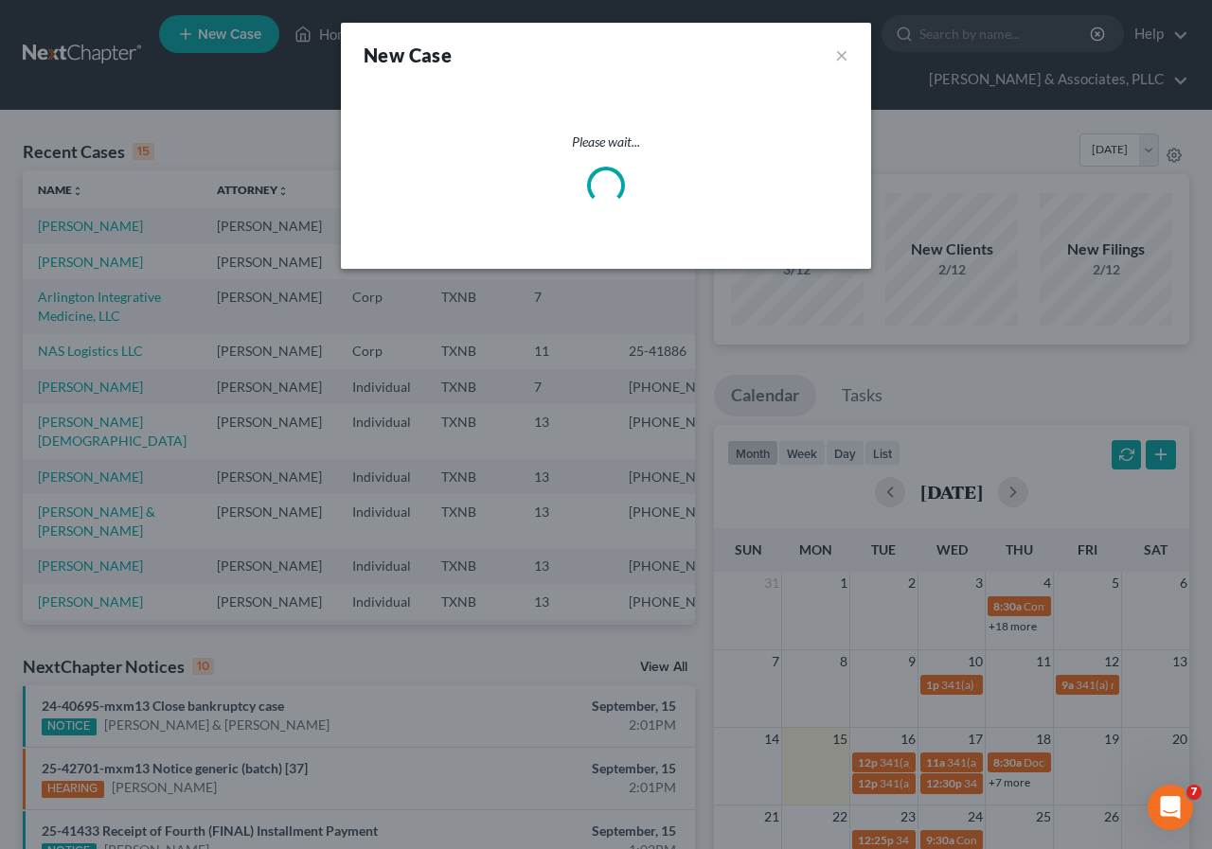
select select "78"
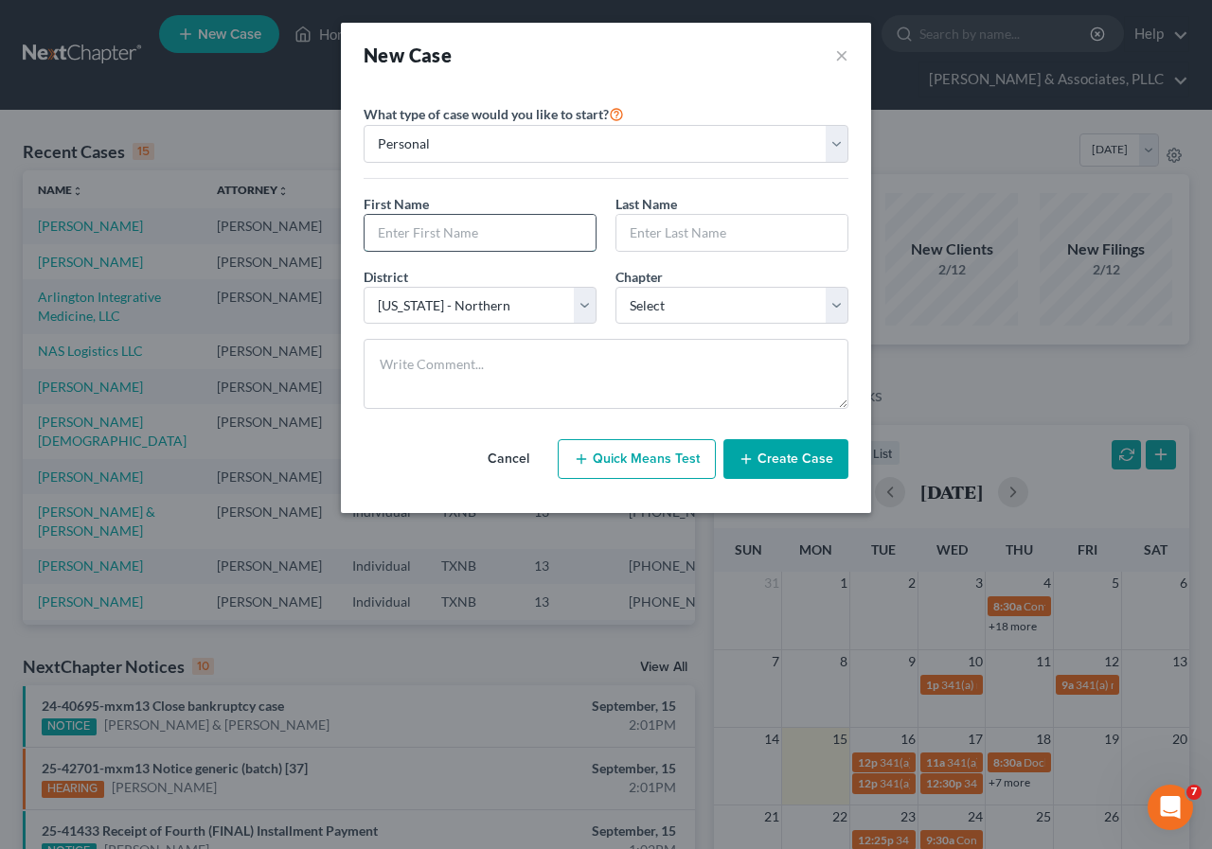
click at [455, 235] on input "text" at bounding box center [479, 233] width 231 height 36
type input "[PERSON_NAME]"
drag, startPoint x: 627, startPoint y: 233, endPoint x: 625, endPoint y: 248, distance: 15.3
click at [627, 234] on input "text" at bounding box center [731, 233] width 231 height 36
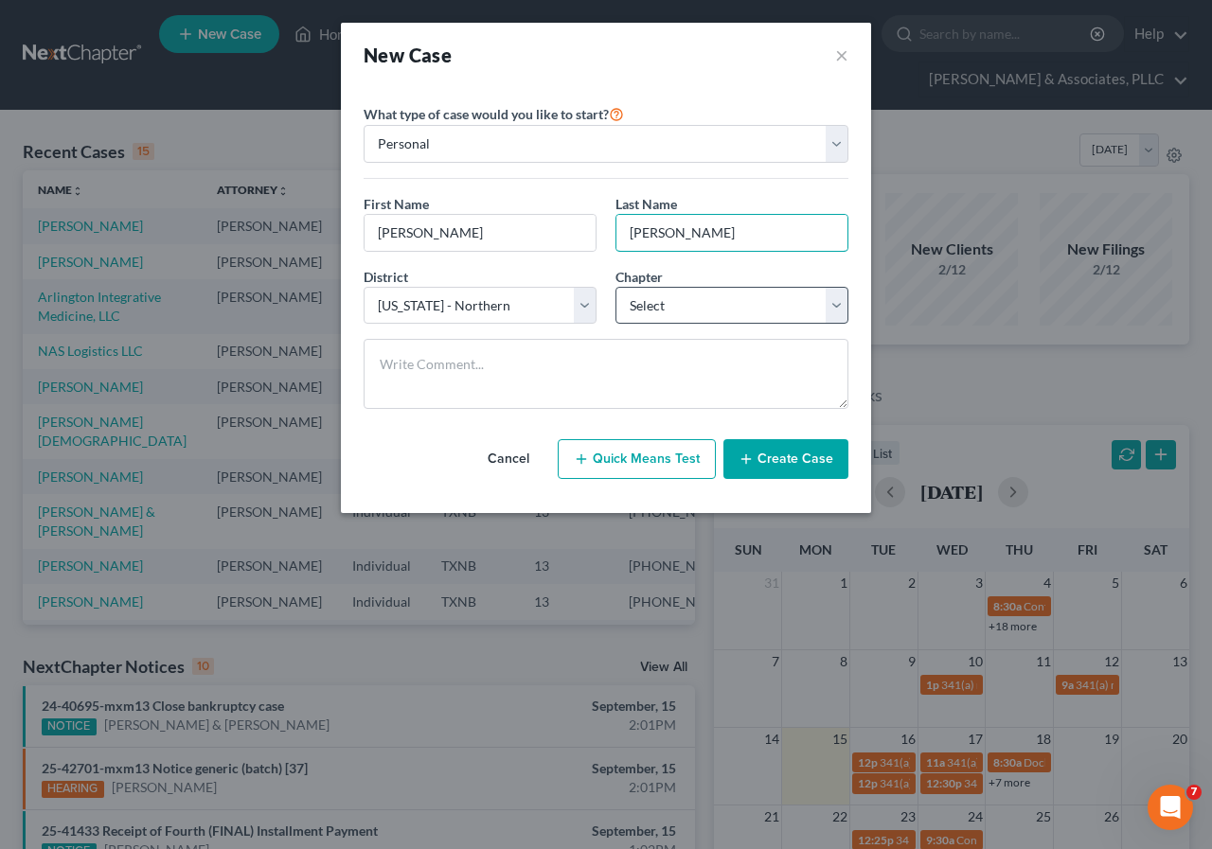
type input "[PERSON_NAME]"
click at [838, 315] on select "Select 7 11 12 13" at bounding box center [731, 306] width 233 height 38
select select "3"
click at [615, 287] on select "Select 7 11 12 13" at bounding box center [731, 306] width 233 height 38
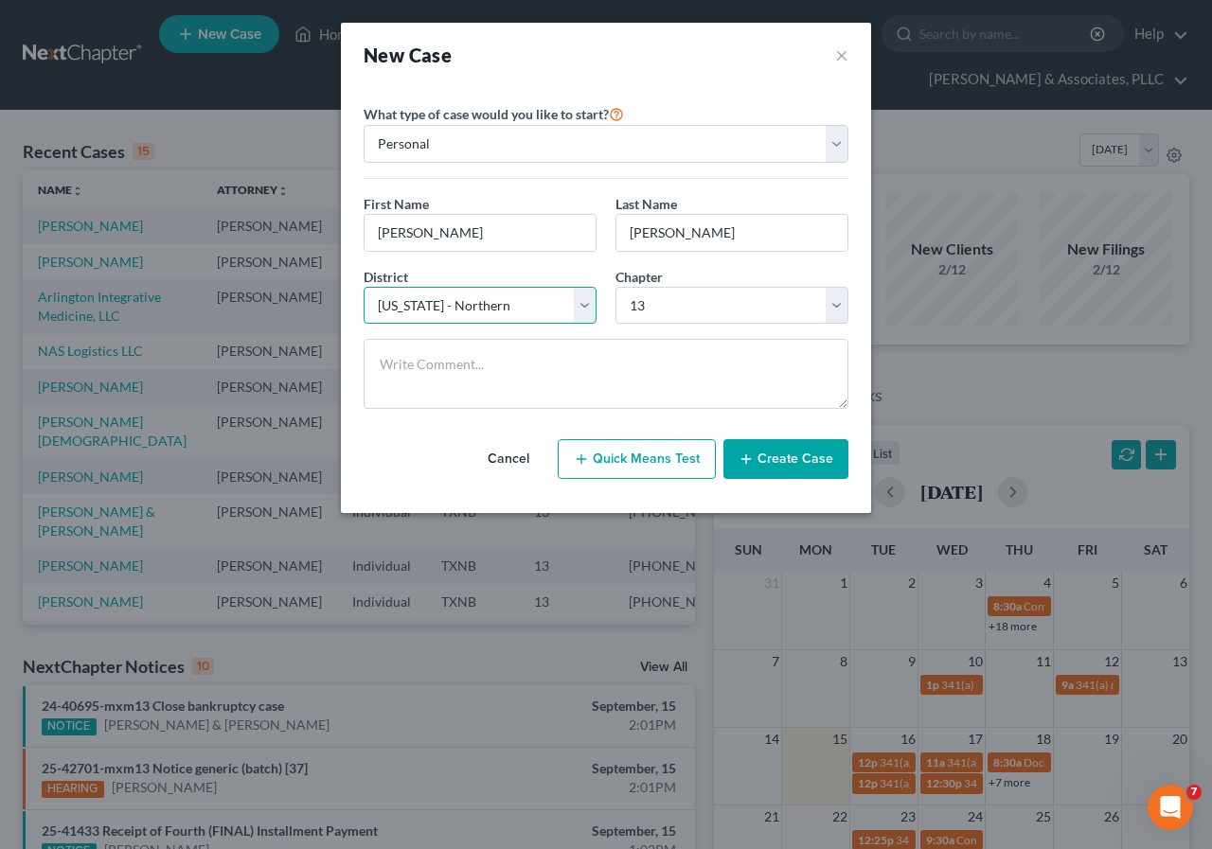
click at [580, 311] on select "Select [US_STATE] - [GEOGRAPHIC_DATA] [US_STATE] - [GEOGRAPHIC_DATA][US_STATE] …" at bounding box center [479, 306] width 233 height 38
select select "77"
click at [363, 287] on select "Select [US_STATE] - [GEOGRAPHIC_DATA] [US_STATE] - [GEOGRAPHIC_DATA][US_STATE] …" at bounding box center [479, 306] width 233 height 38
click at [752, 463] on icon "button" at bounding box center [745, 458] width 15 height 15
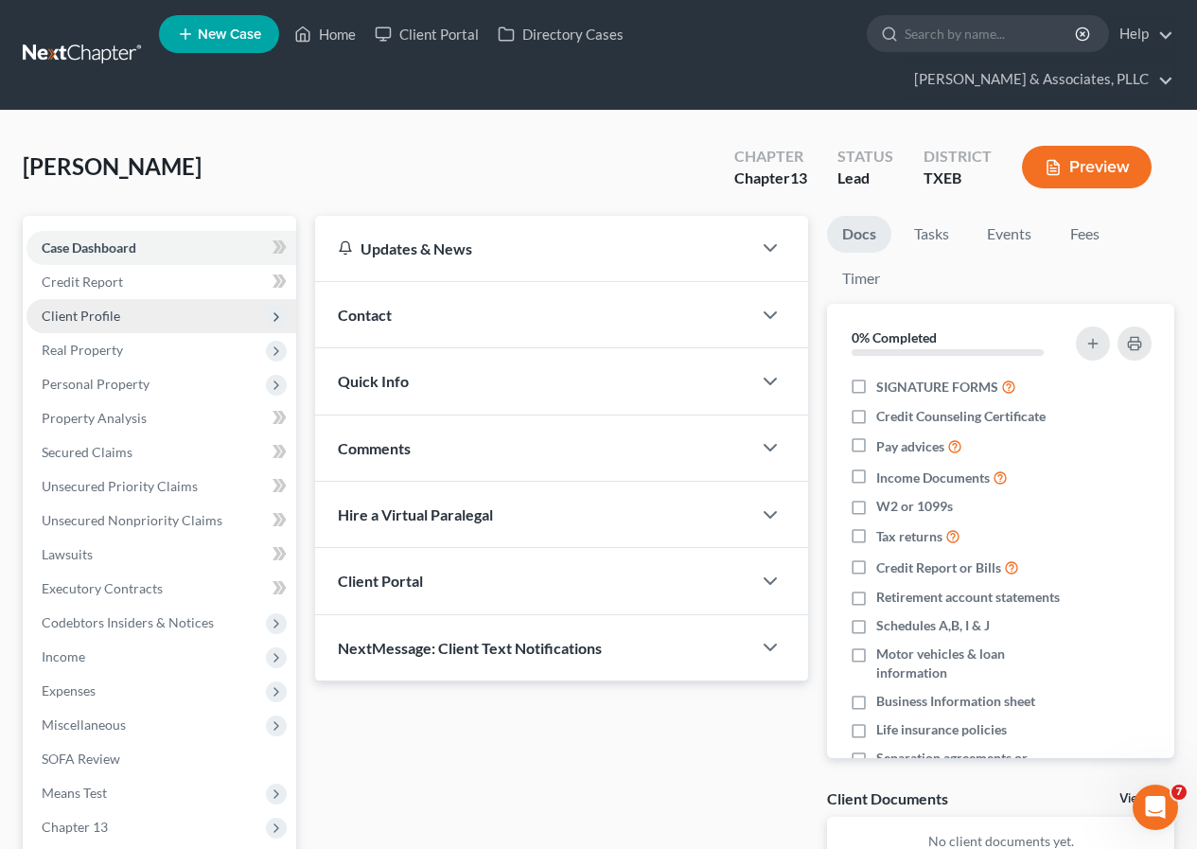
click at [110, 313] on span "Client Profile" at bounding box center [81, 316] width 79 height 16
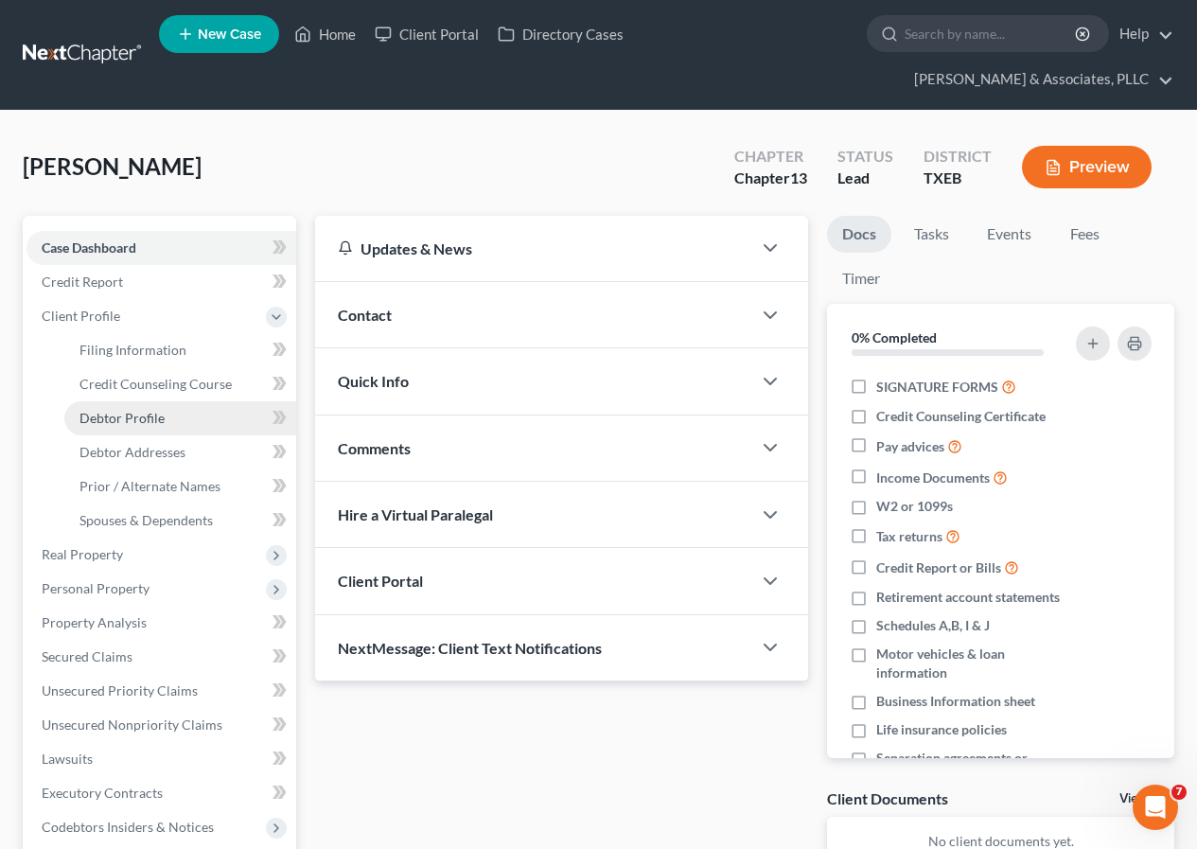
click at [156, 415] on span "Debtor Profile" at bounding box center [122, 418] width 85 height 16
select select "0"
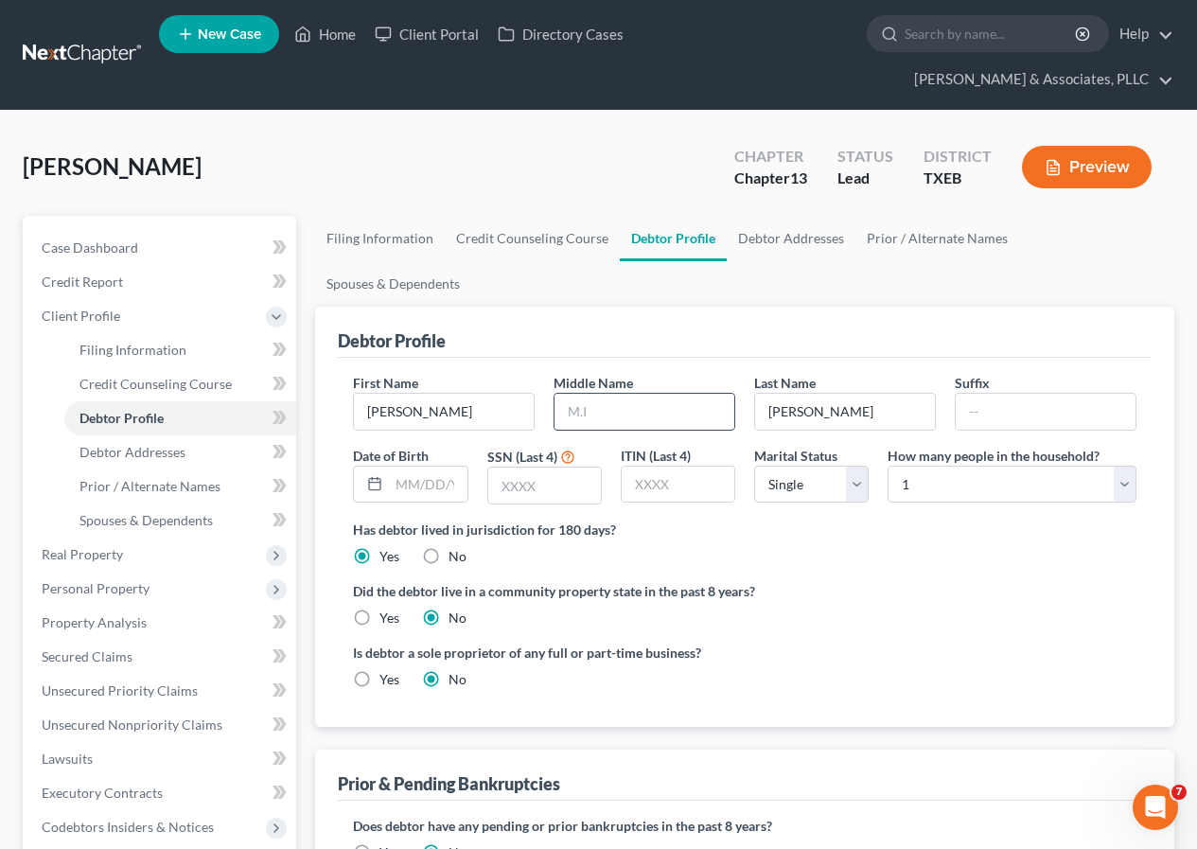
click at [583, 394] on input "text" at bounding box center [645, 412] width 180 height 36
type input "D."
click at [97, 240] on span "Case Dashboard" at bounding box center [90, 247] width 97 height 16
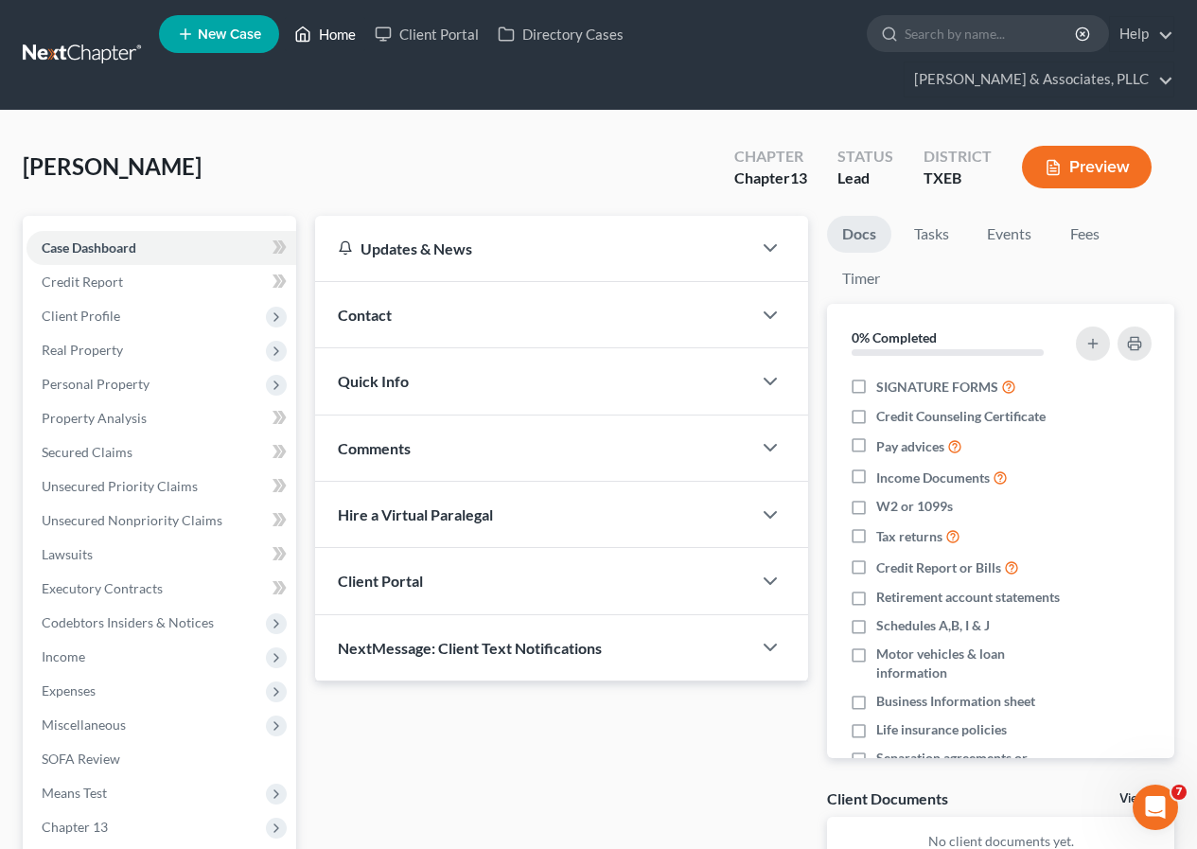
click at [330, 29] on link "Home" at bounding box center [325, 34] width 80 height 34
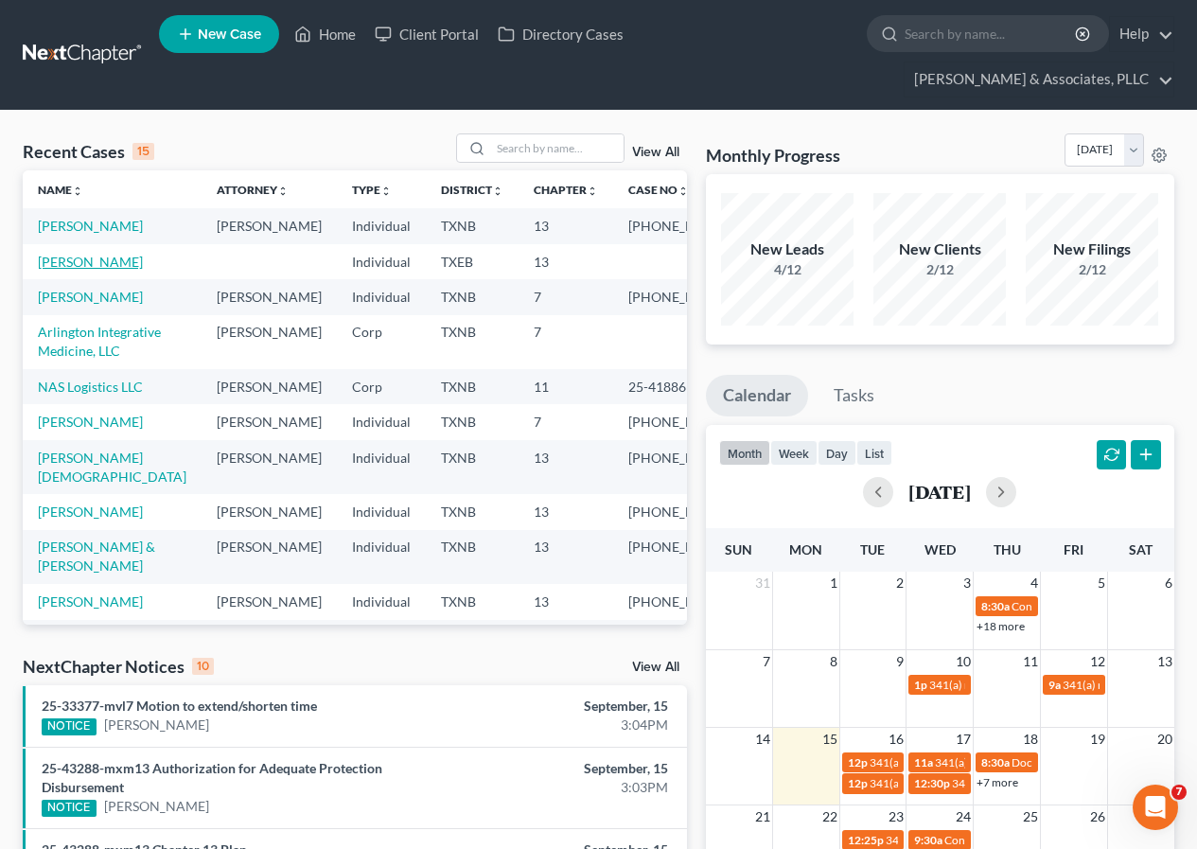
click at [86, 270] on link "[PERSON_NAME]" at bounding box center [90, 262] width 105 height 16
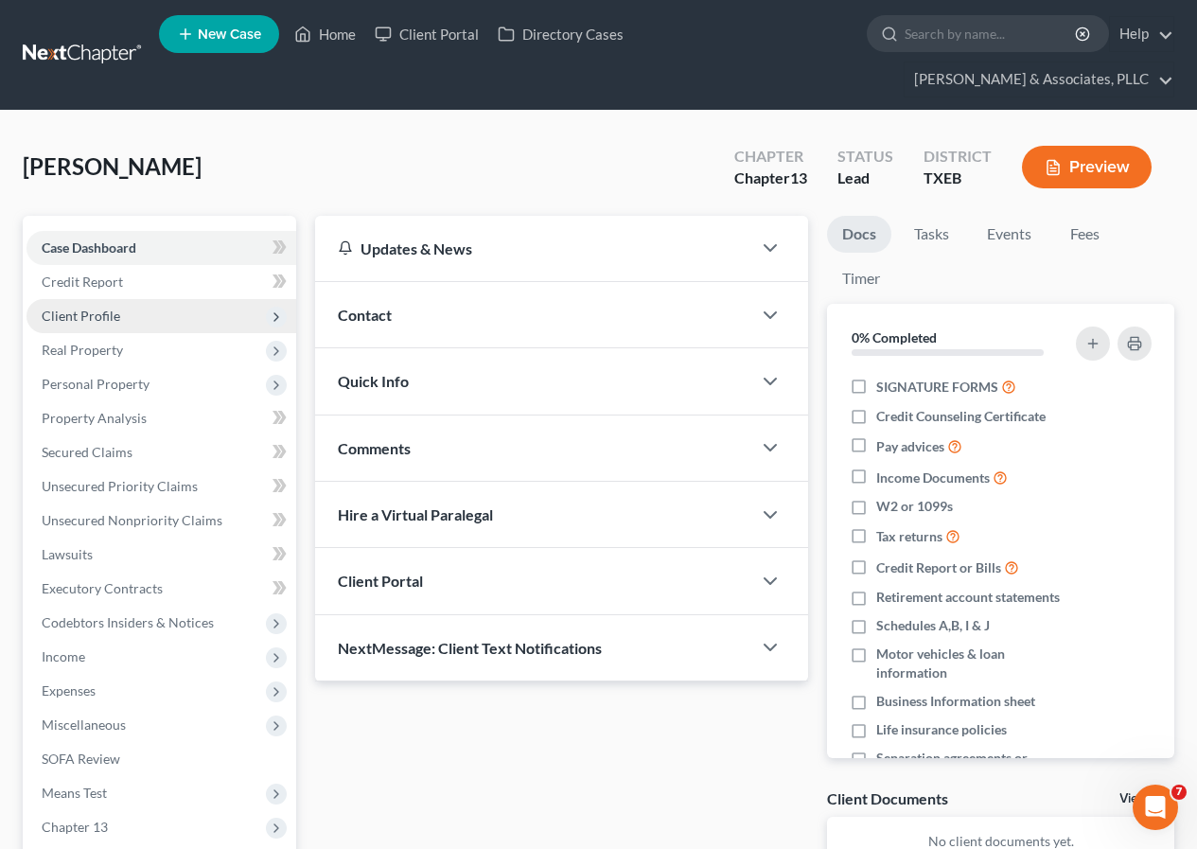
click at [121, 313] on span "Client Profile" at bounding box center [162, 316] width 270 height 34
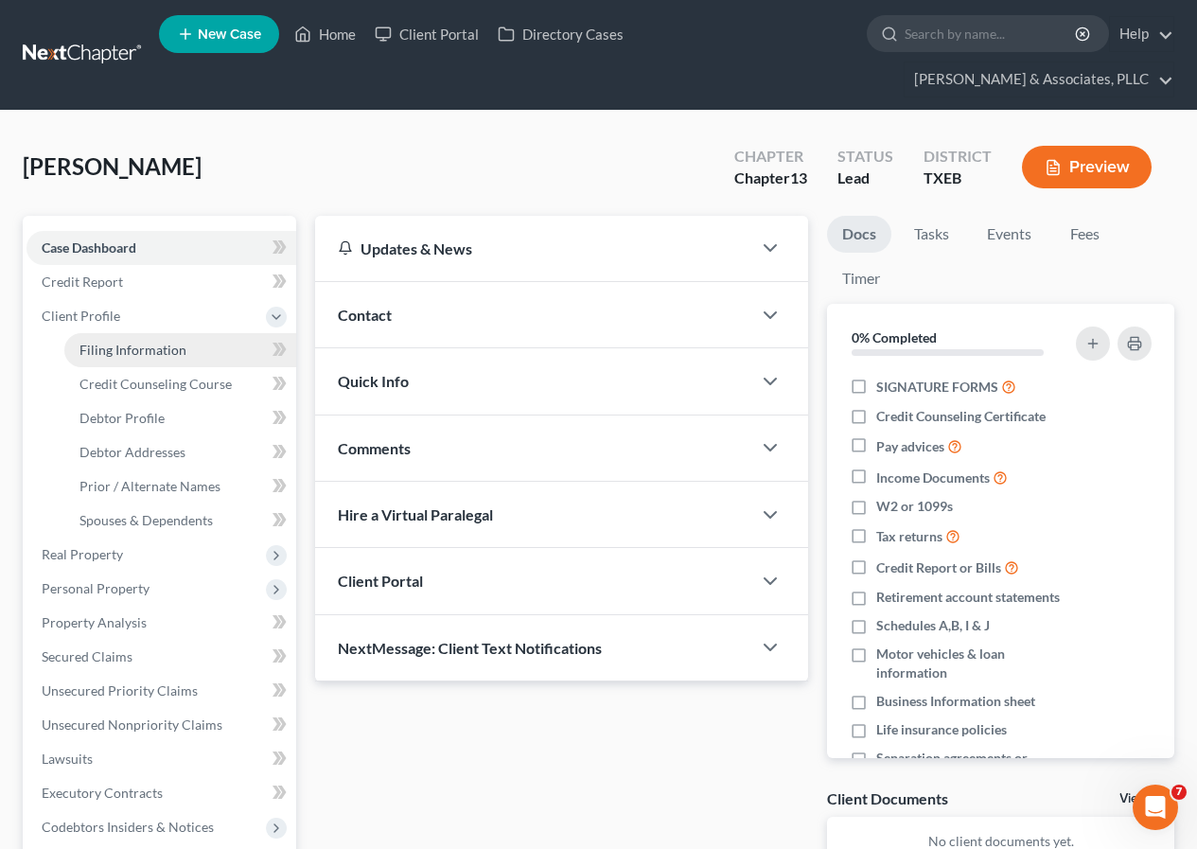
click at [130, 345] on span "Filing Information" at bounding box center [133, 350] width 107 height 16
select select "1"
select select "0"
select select "3"
select select "77"
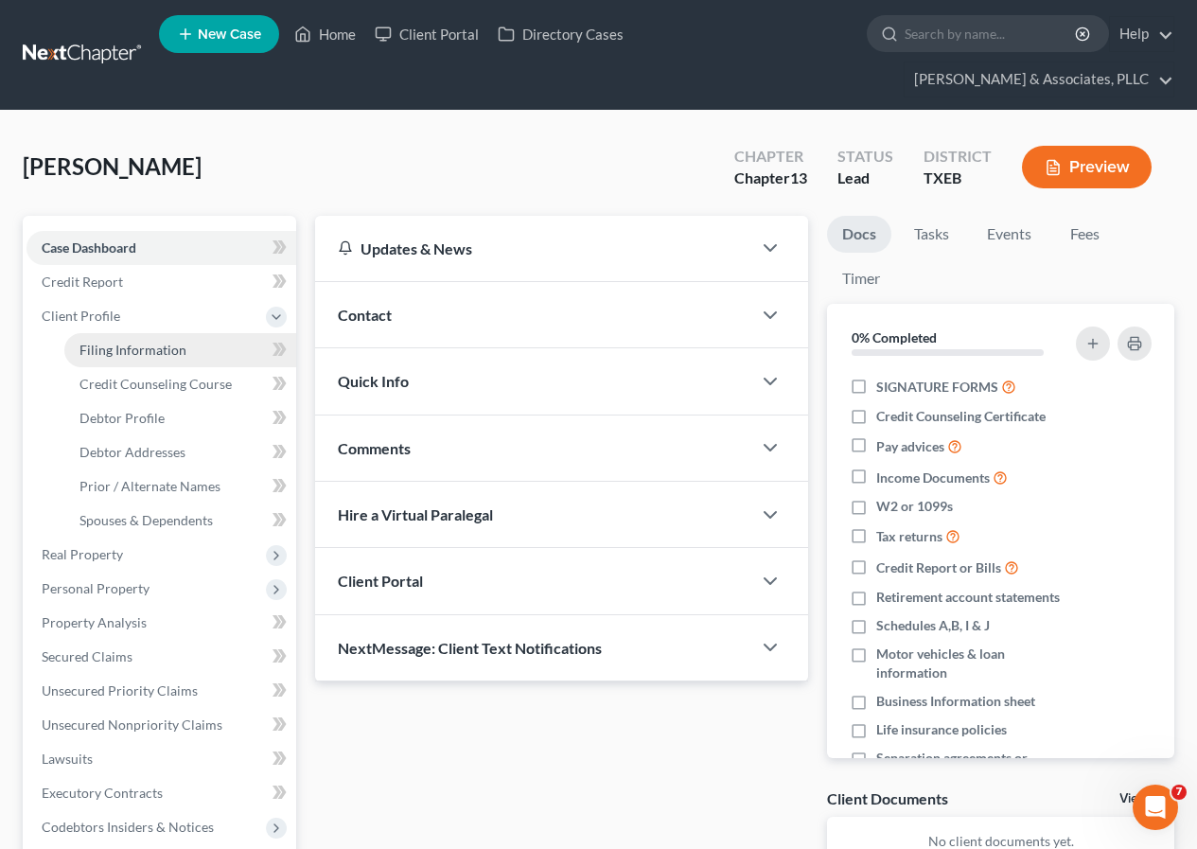
select select "45"
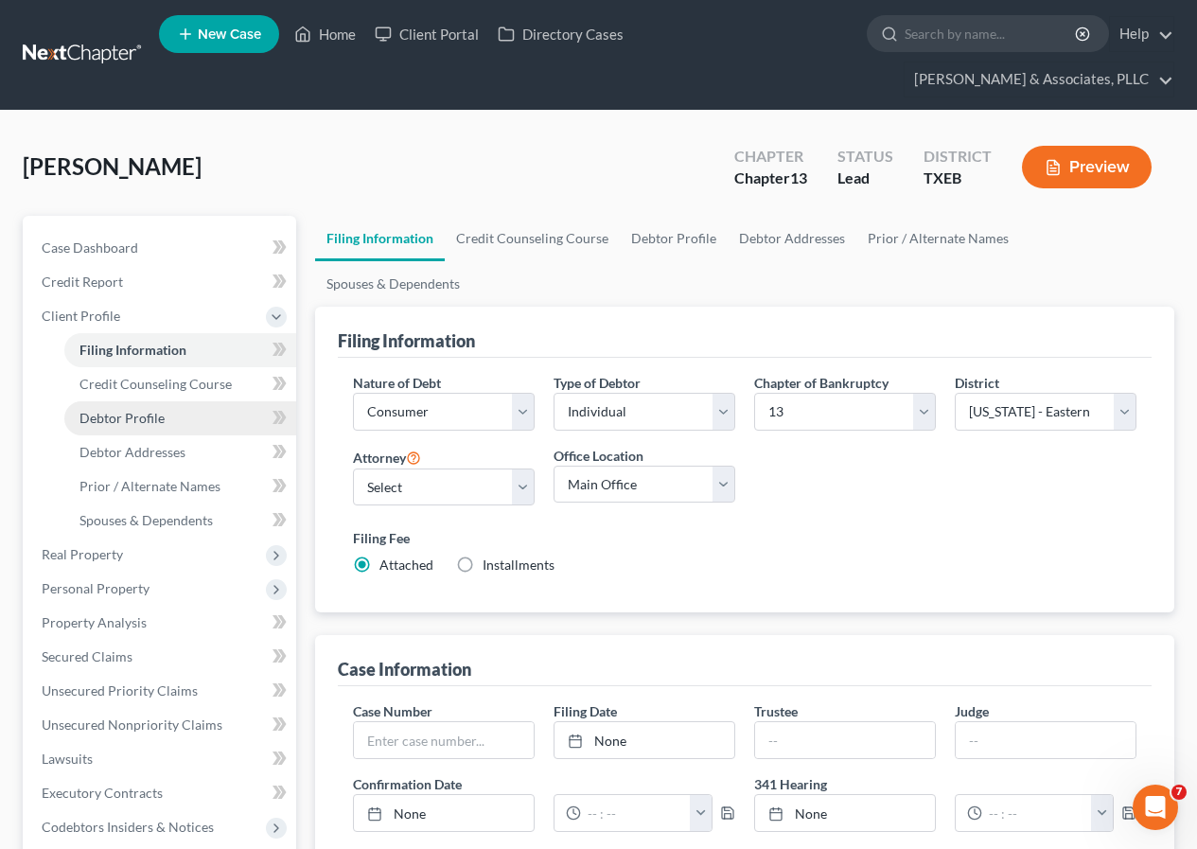
click at [154, 416] on span "Debtor Profile" at bounding box center [122, 418] width 85 height 16
select select "0"
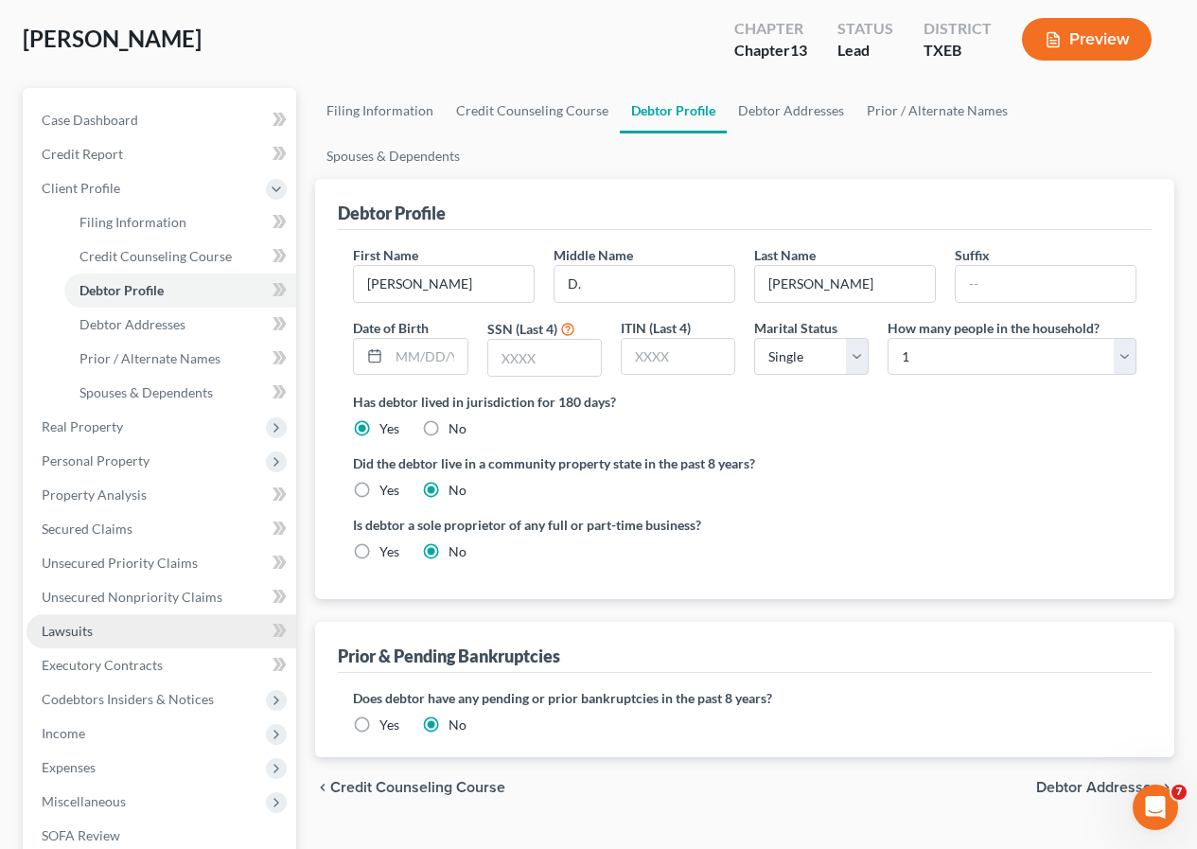
scroll to position [95, 0]
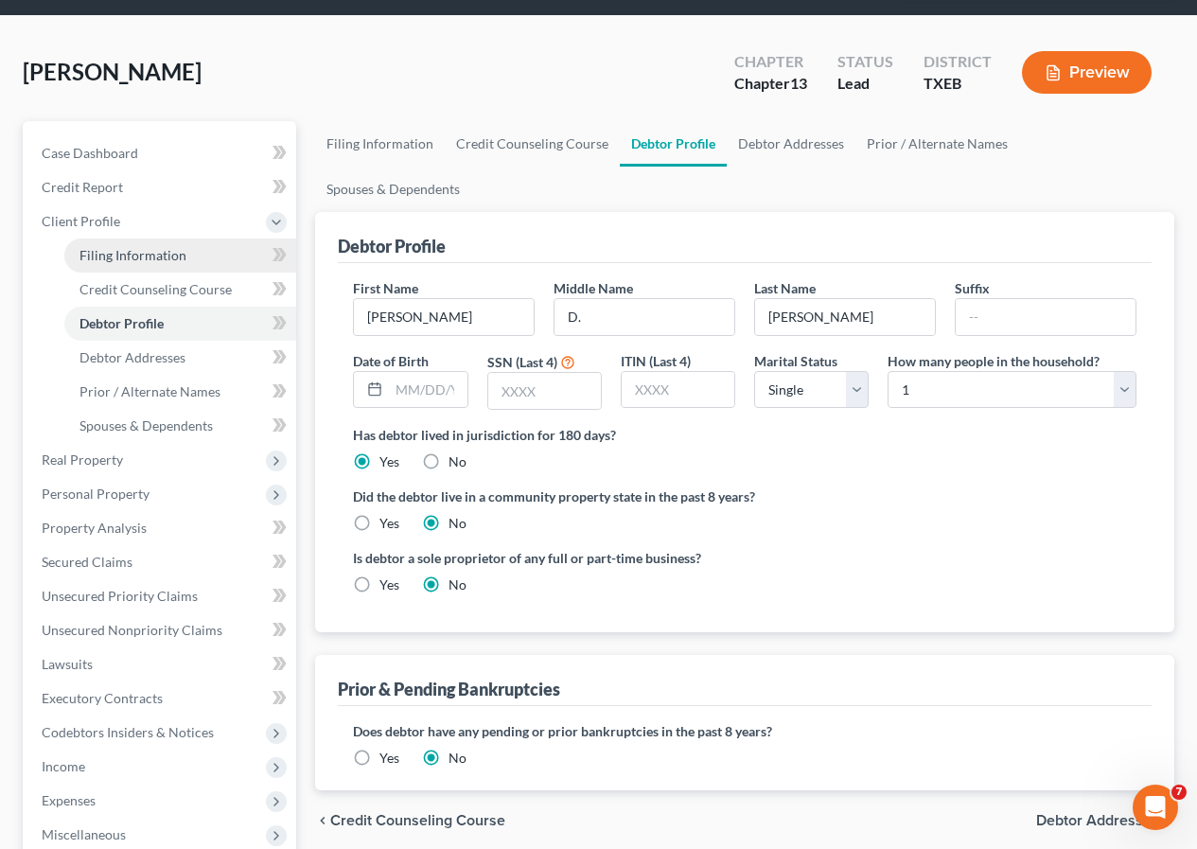
click at [146, 255] on span "Filing Information" at bounding box center [133, 255] width 107 height 16
select select "1"
select select "0"
select select "3"
select select "77"
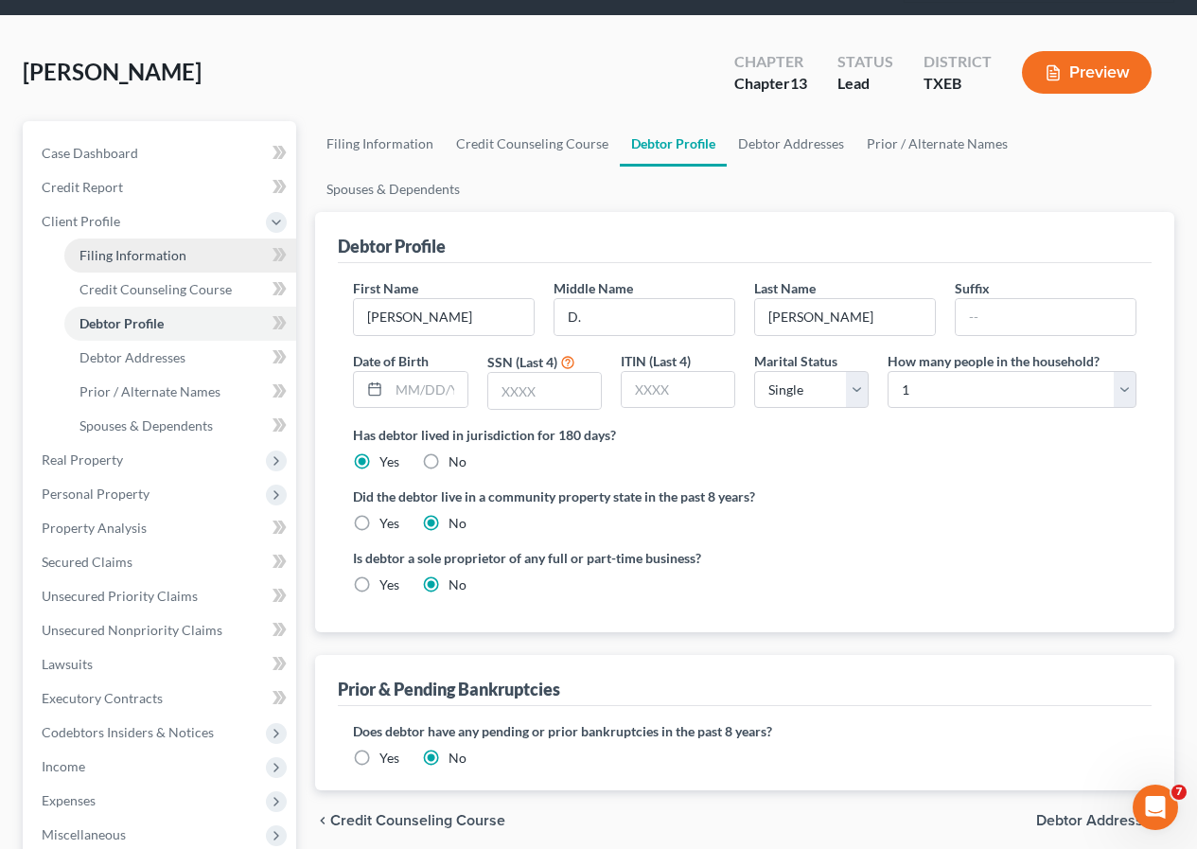
select select "45"
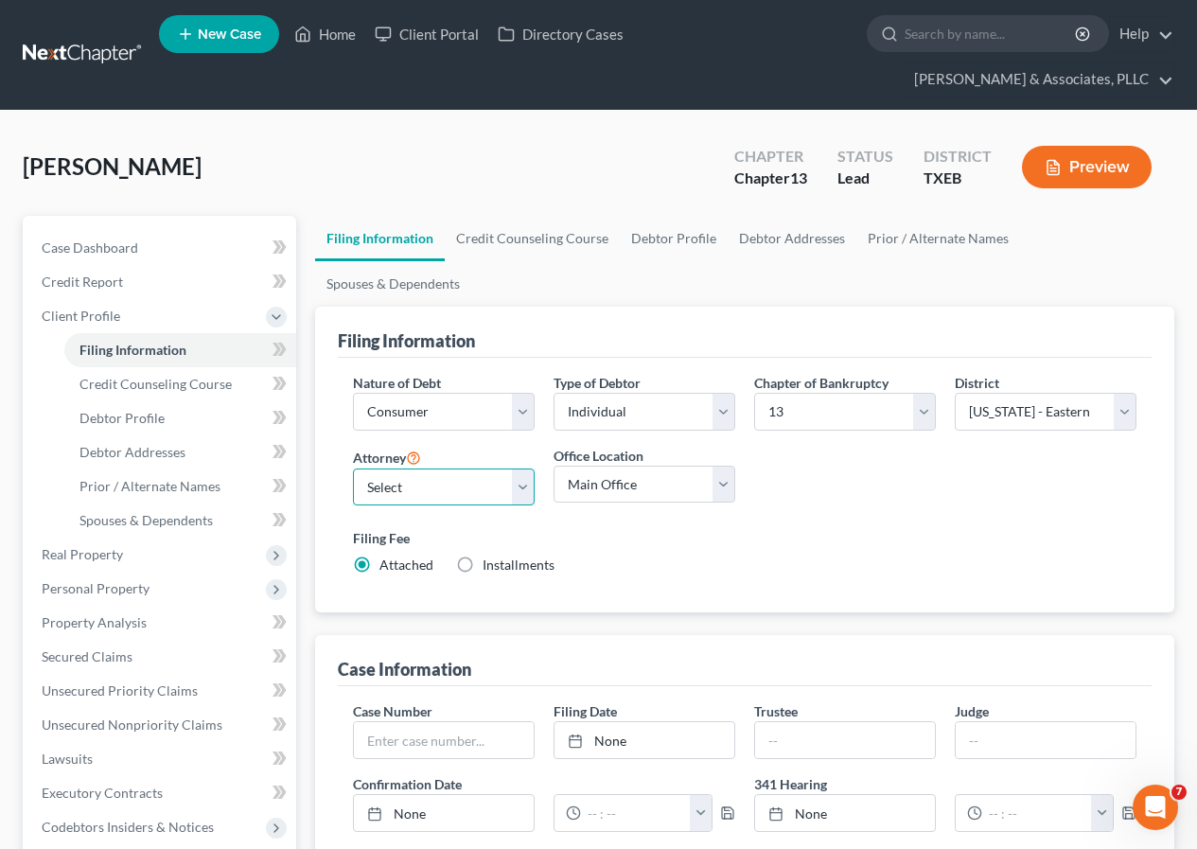
drag, startPoint x: 525, startPoint y: 443, endPoint x: 504, endPoint y: 458, distance: 26.5
click at [525, 469] on select "Select [PERSON_NAME] - TXNB [PERSON_NAME] - [GEOGRAPHIC_DATA] [PERSON_NAME] - […" at bounding box center [444, 488] width 182 height 38
select select "0"
click at [353, 469] on select "Select [PERSON_NAME] - TXNB [PERSON_NAME] - [GEOGRAPHIC_DATA] [PERSON_NAME] - […" at bounding box center [444, 488] width 182 height 38
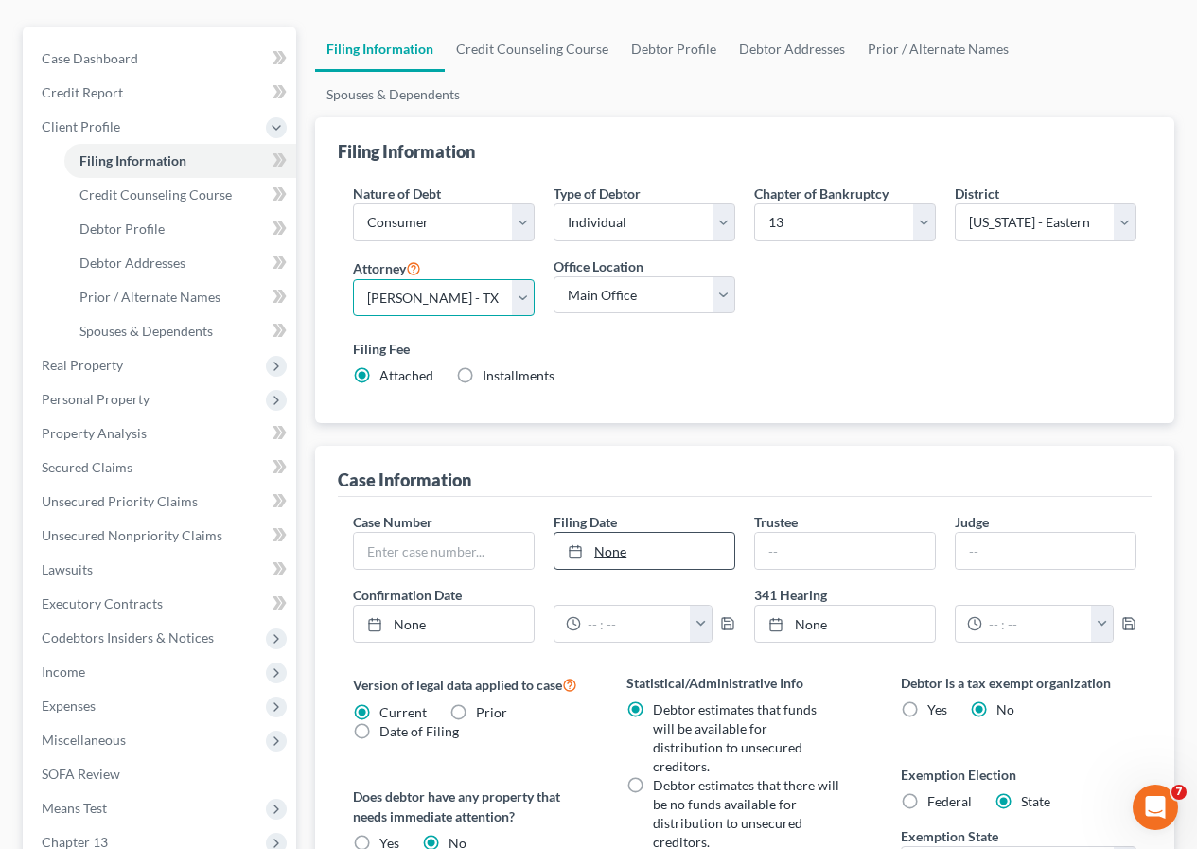
scroll to position [284, 0]
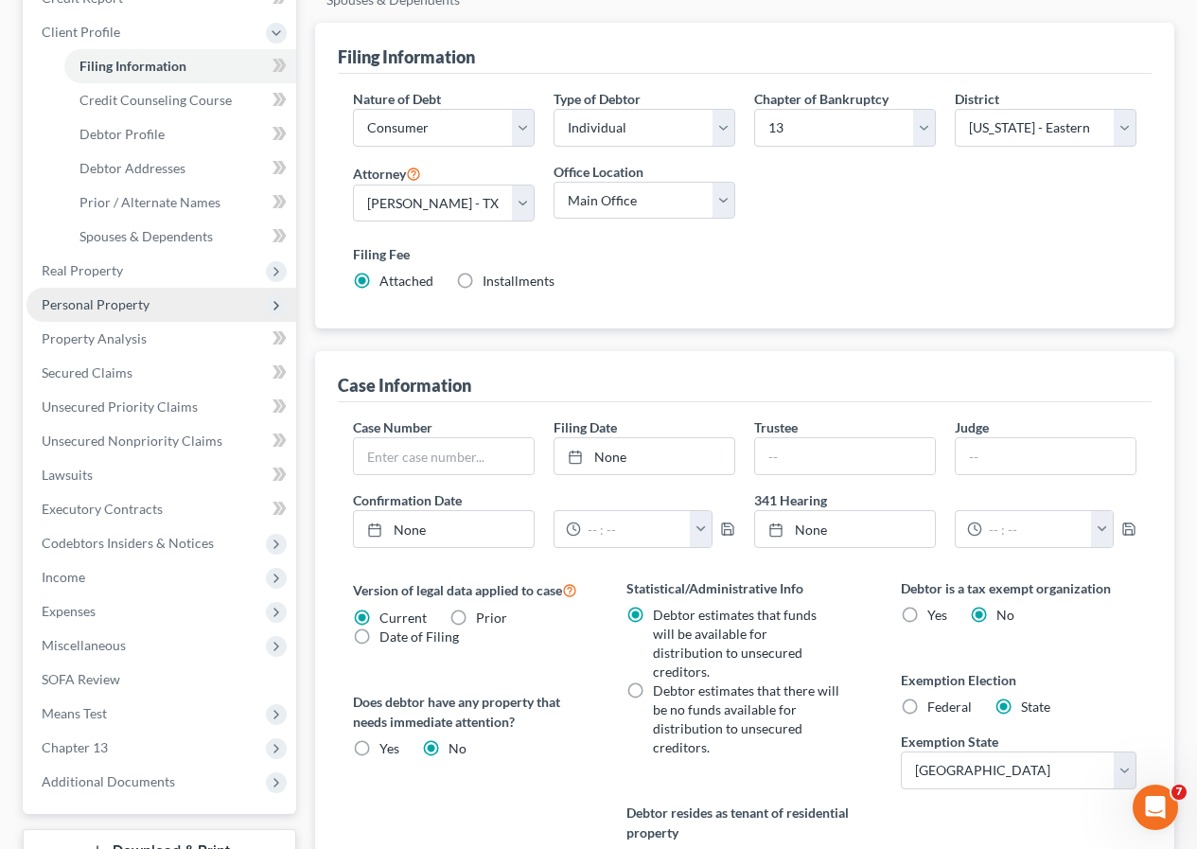
click at [110, 304] on span "Personal Property" at bounding box center [96, 304] width 108 height 16
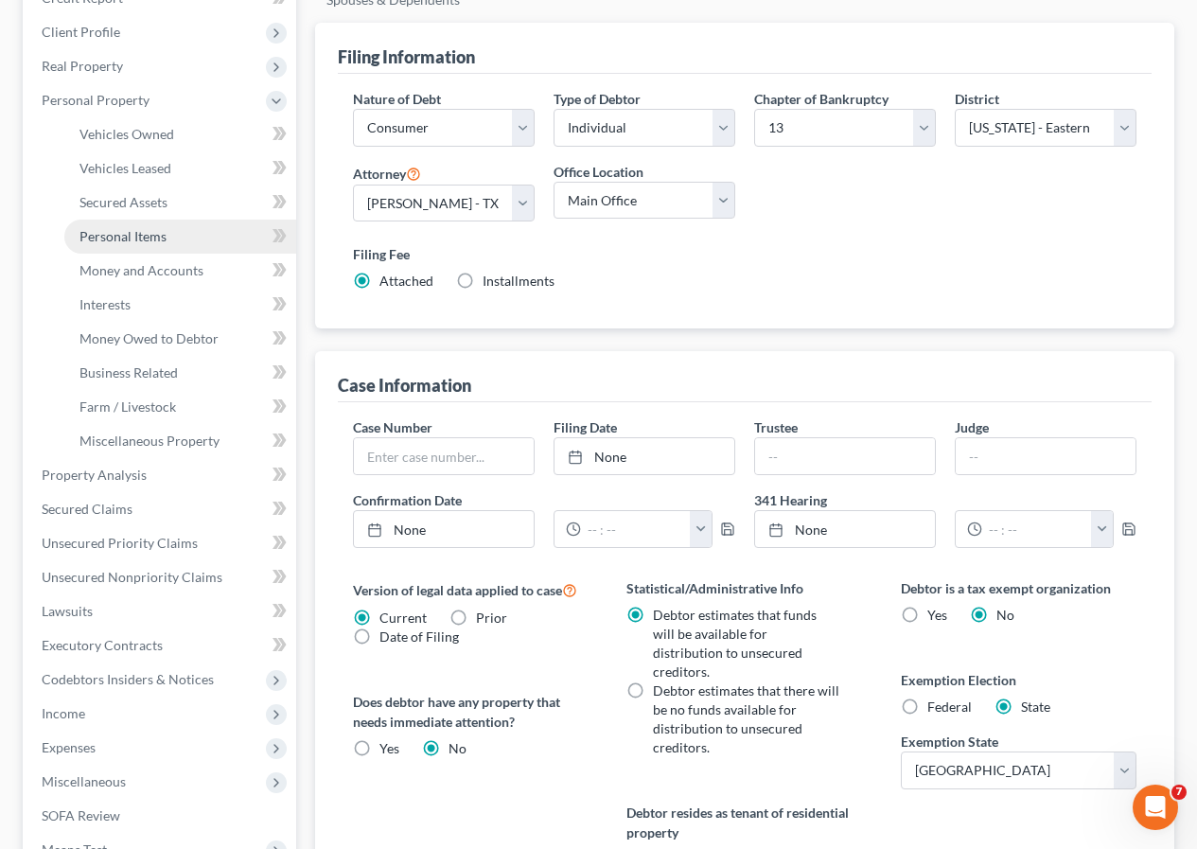
click at [132, 233] on span "Personal Items" at bounding box center [123, 236] width 87 height 16
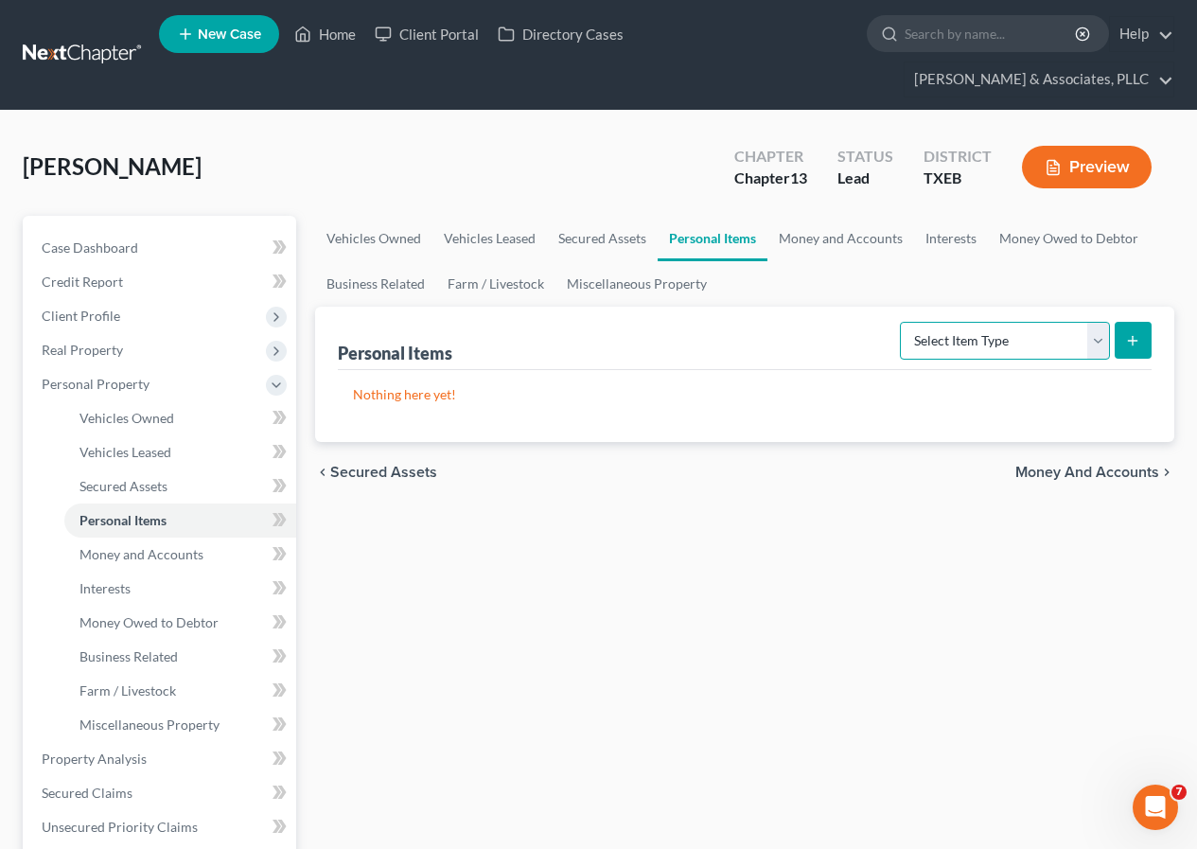
click at [1100, 344] on select "Select Item Type Clothing Collectibles Of Value Electronics Firearms Household …" at bounding box center [1005, 341] width 210 height 38
select select "household_goods"
click at [902, 322] on select "Select Item Type Clothing Collectibles Of Value Electronics Firearms Household …" at bounding box center [1005, 341] width 210 height 38
click at [1133, 345] on icon "submit" at bounding box center [1132, 340] width 15 height 15
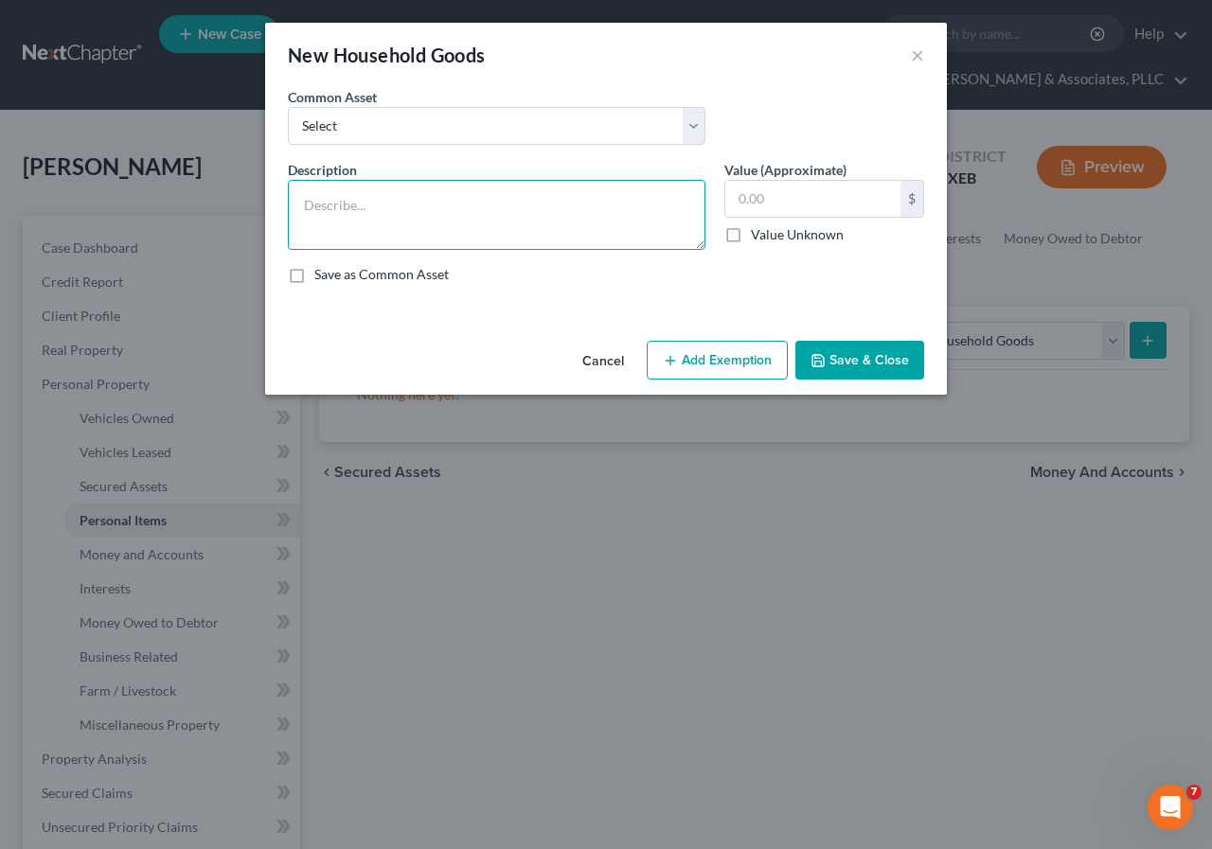
click at [395, 219] on textarea at bounding box center [496, 215] width 417 height 70
type textarea "bed"
click at [736, 203] on input "text" at bounding box center [812, 199] width 175 height 36
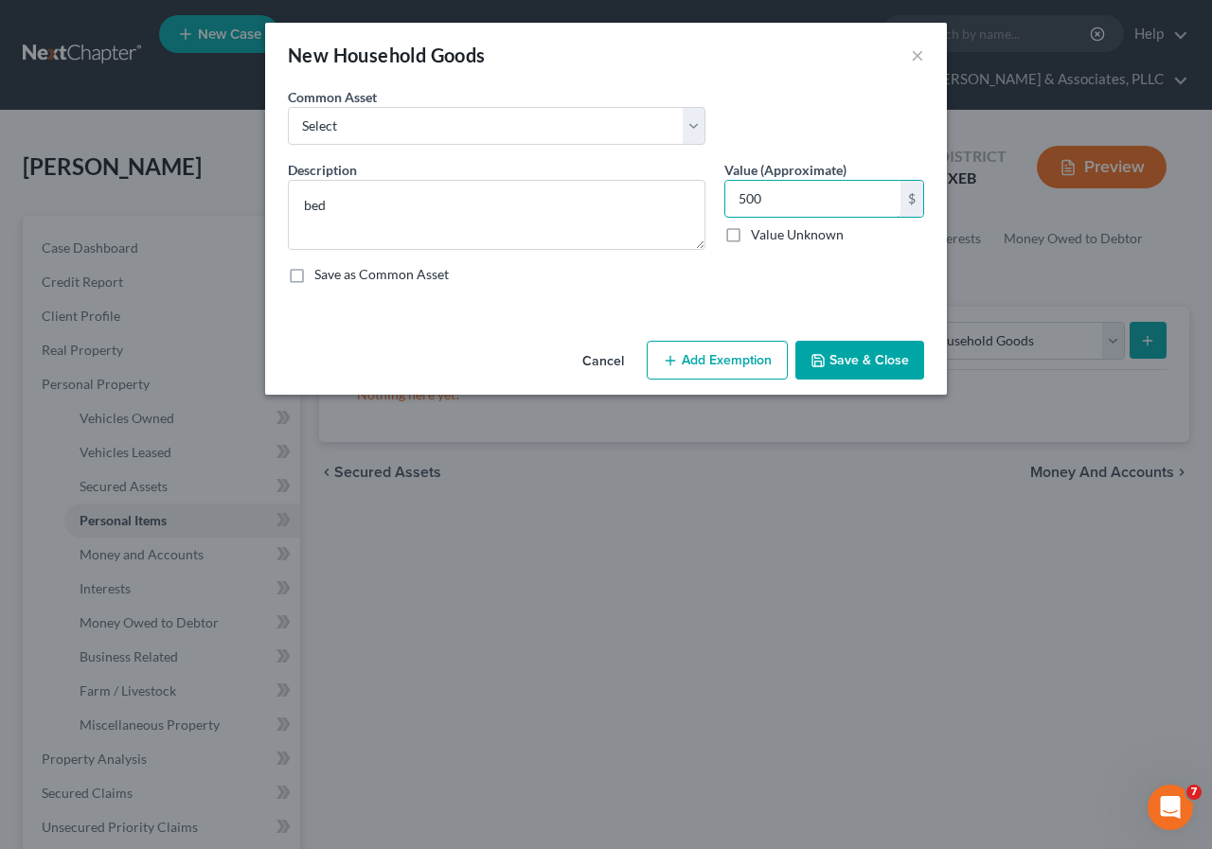
type input "500"
click at [731, 368] on button "Add Exemption" at bounding box center [716, 361] width 141 height 40
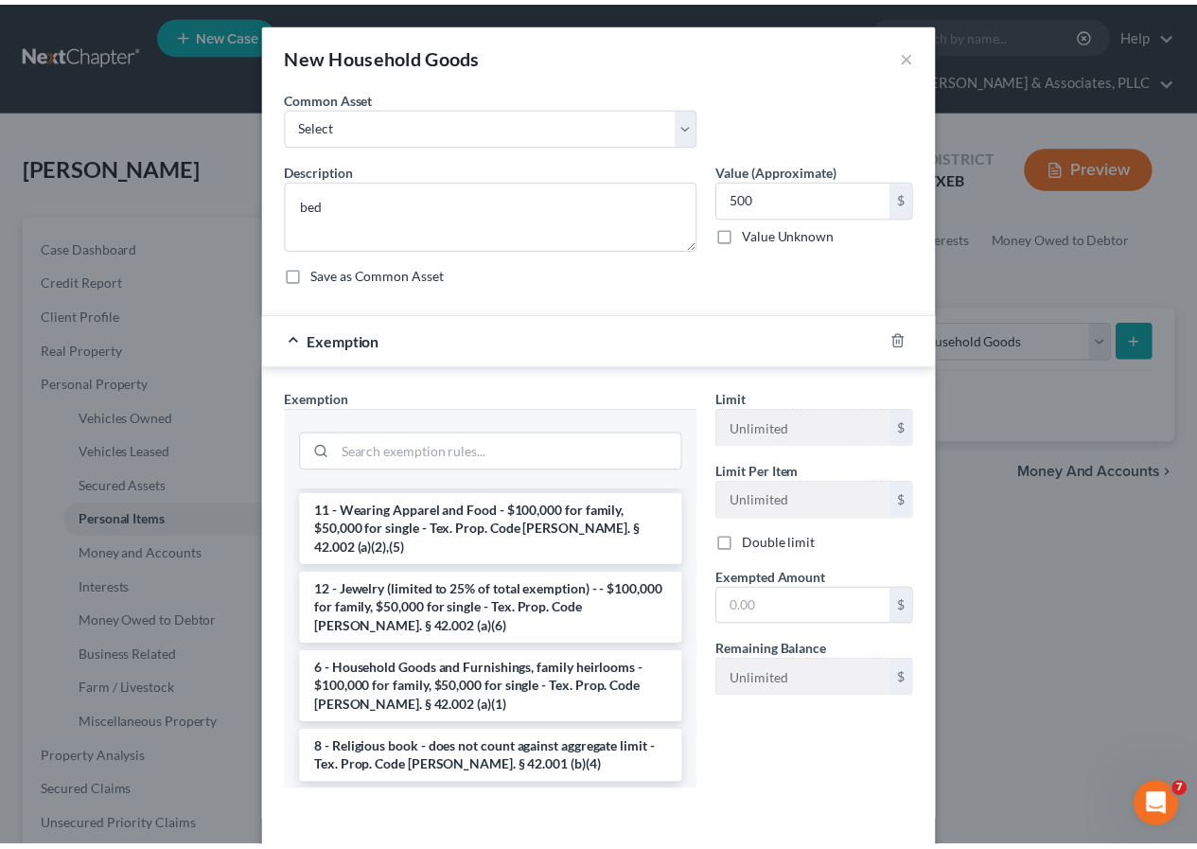
scroll to position [95, 0]
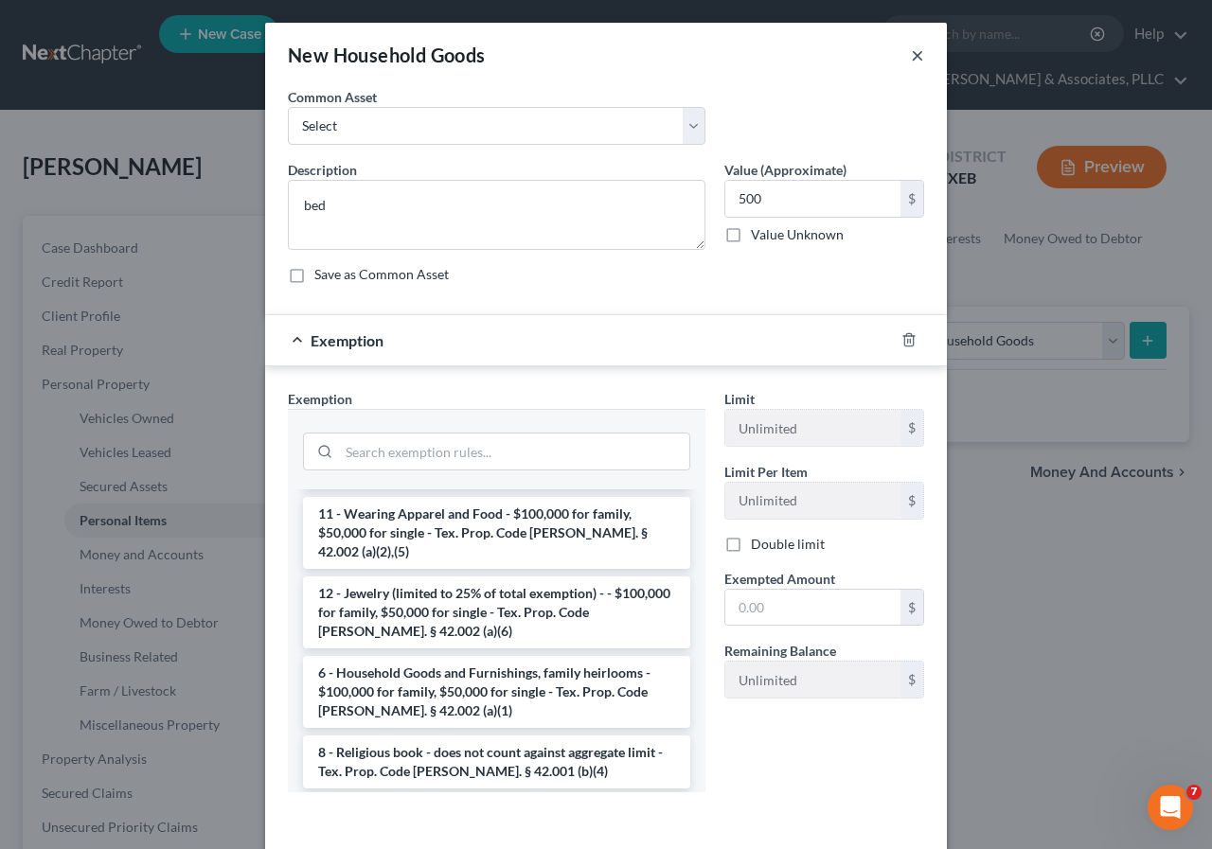
click at [911, 51] on button "×" at bounding box center [917, 55] width 13 height 23
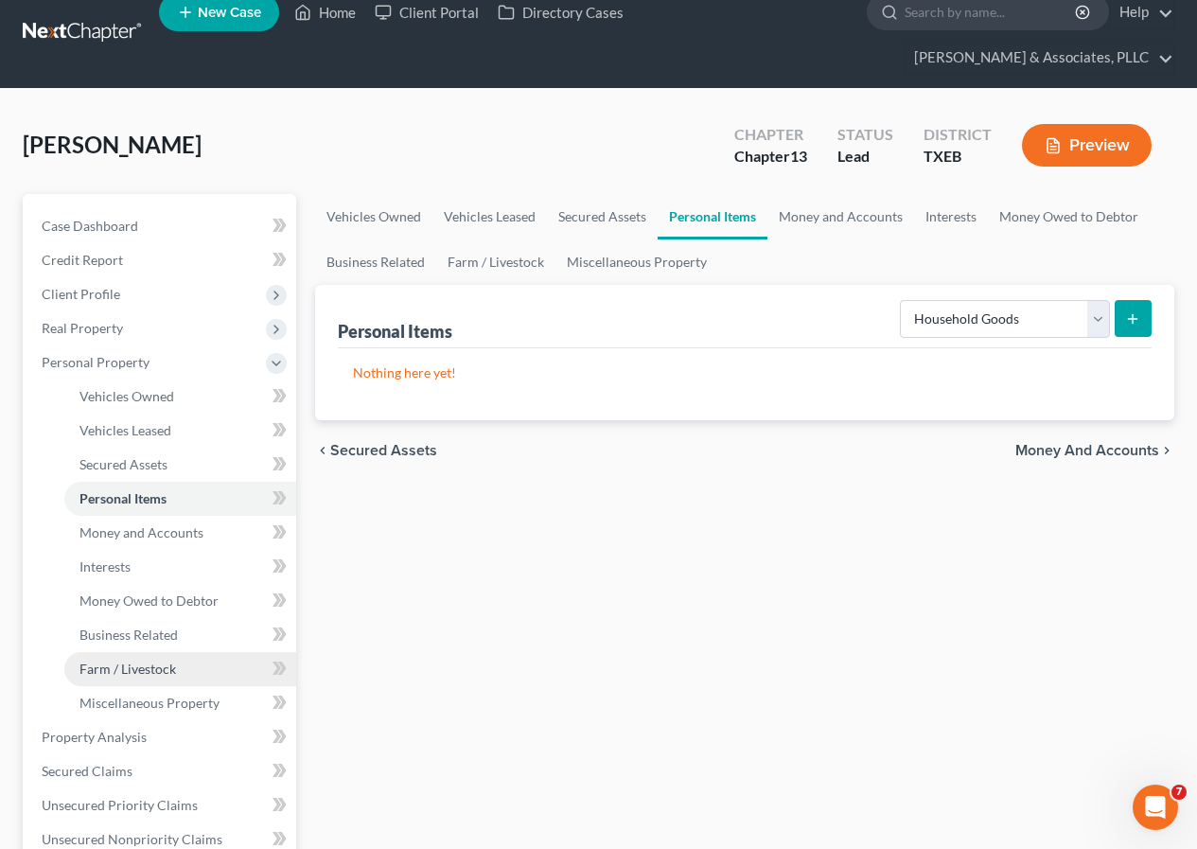
scroll to position [0, 0]
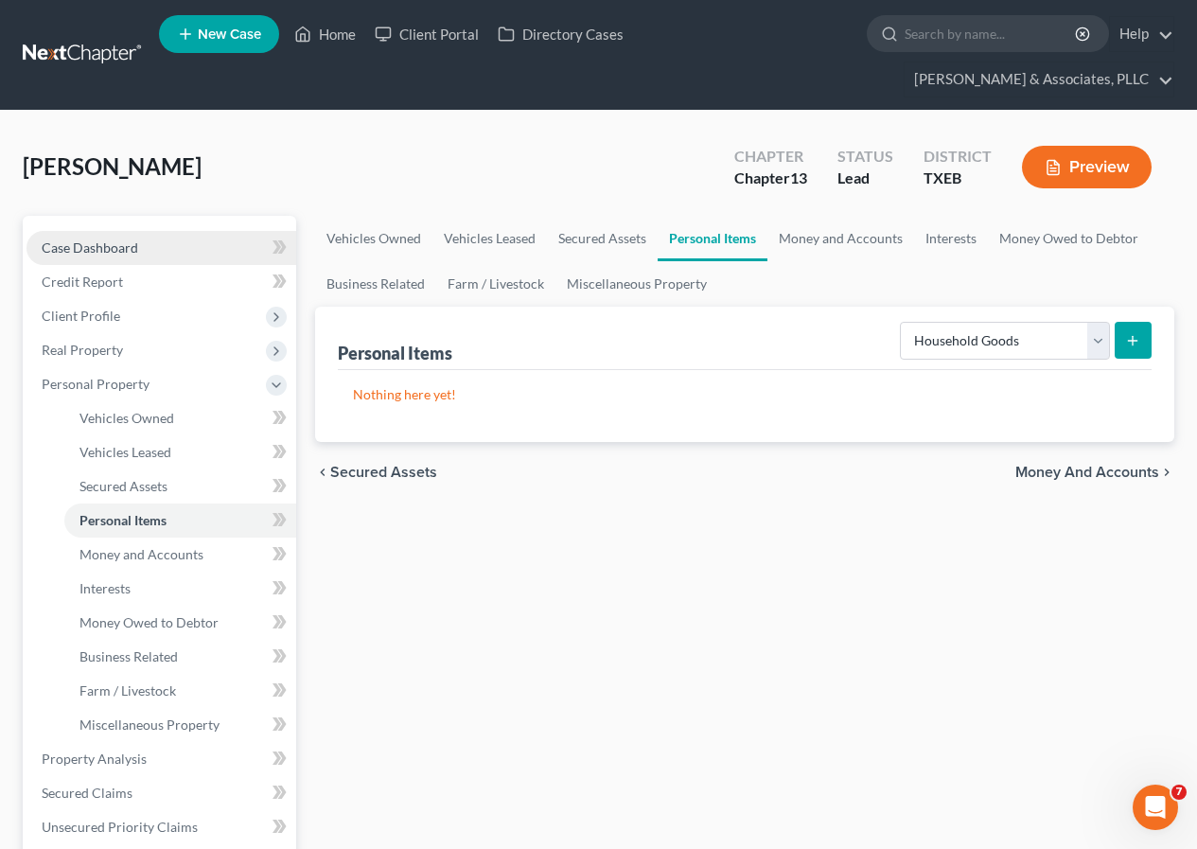
click at [136, 246] on span "Case Dashboard" at bounding box center [90, 247] width 97 height 16
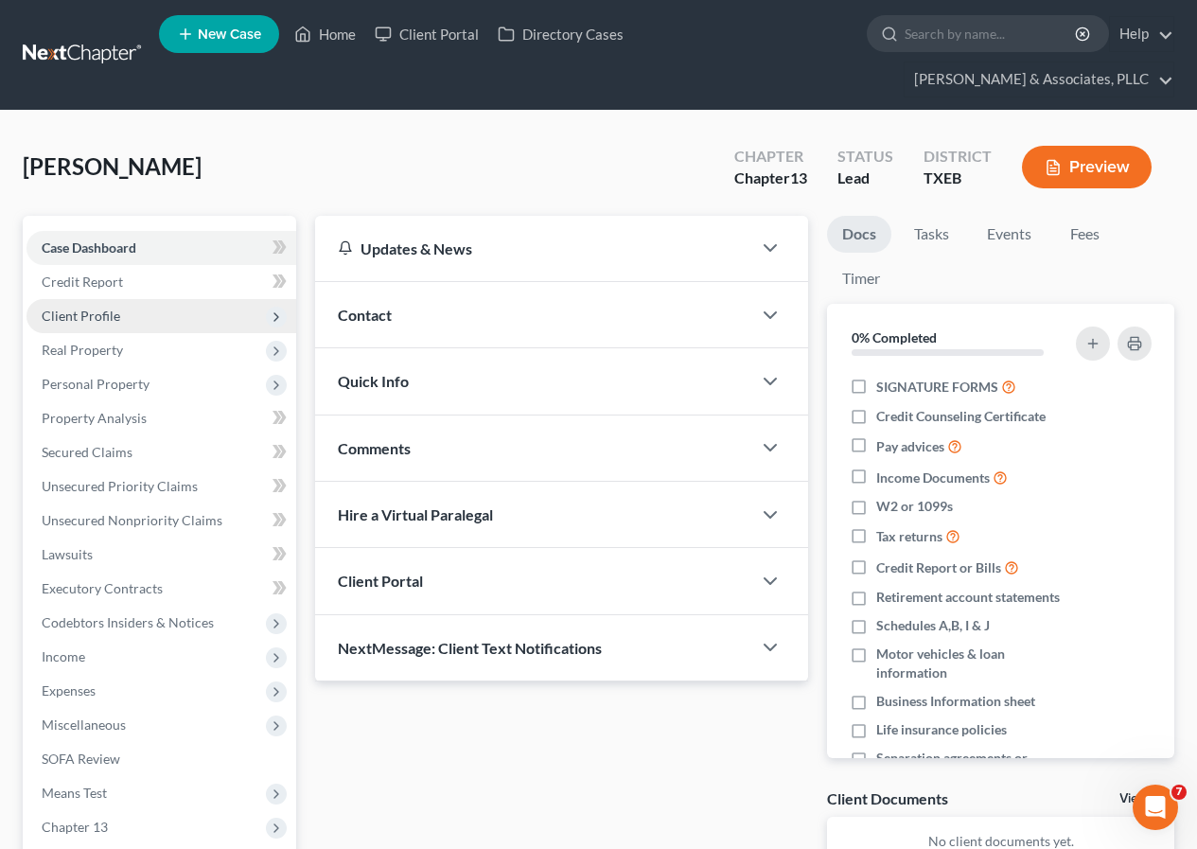
drag, startPoint x: 119, startPoint y: 316, endPoint x: 80, endPoint y: 311, distance: 39.1
click at [122, 314] on span "Client Profile" at bounding box center [162, 316] width 270 height 34
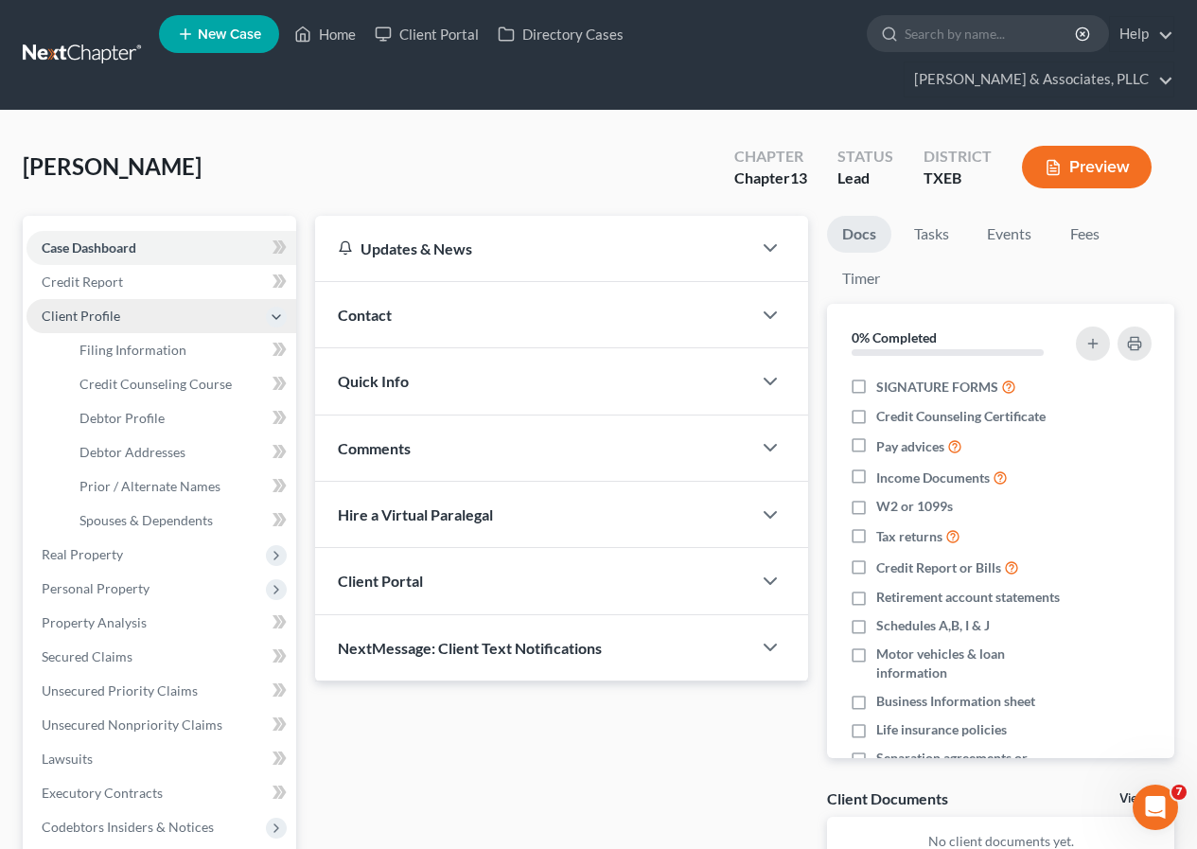
click at [81, 311] on span "Client Profile" at bounding box center [81, 316] width 79 height 16
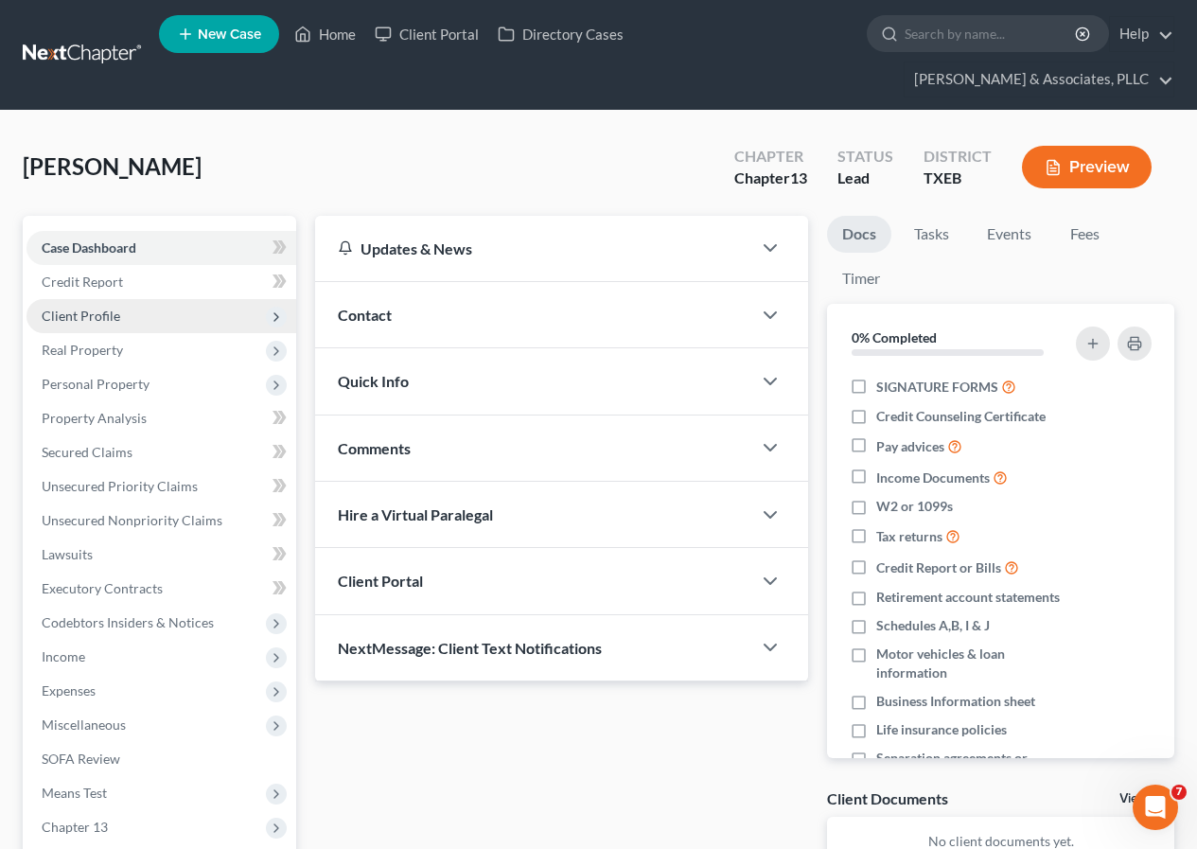
click at [80, 314] on span "Client Profile" at bounding box center [81, 316] width 79 height 16
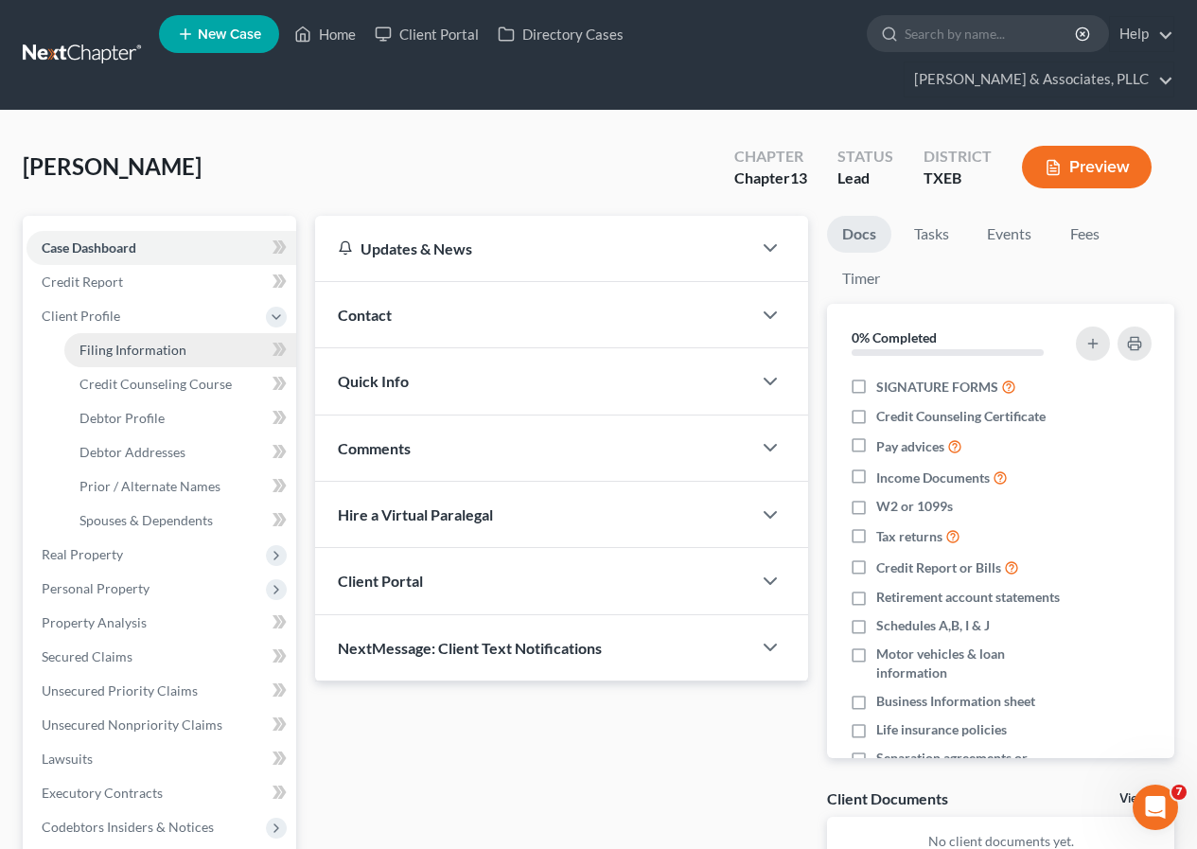
click at [146, 350] on span "Filing Information" at bounding box center [133, 350] width 107 height 16
select select "1"
select select "0"
select select "3"
select select "77"
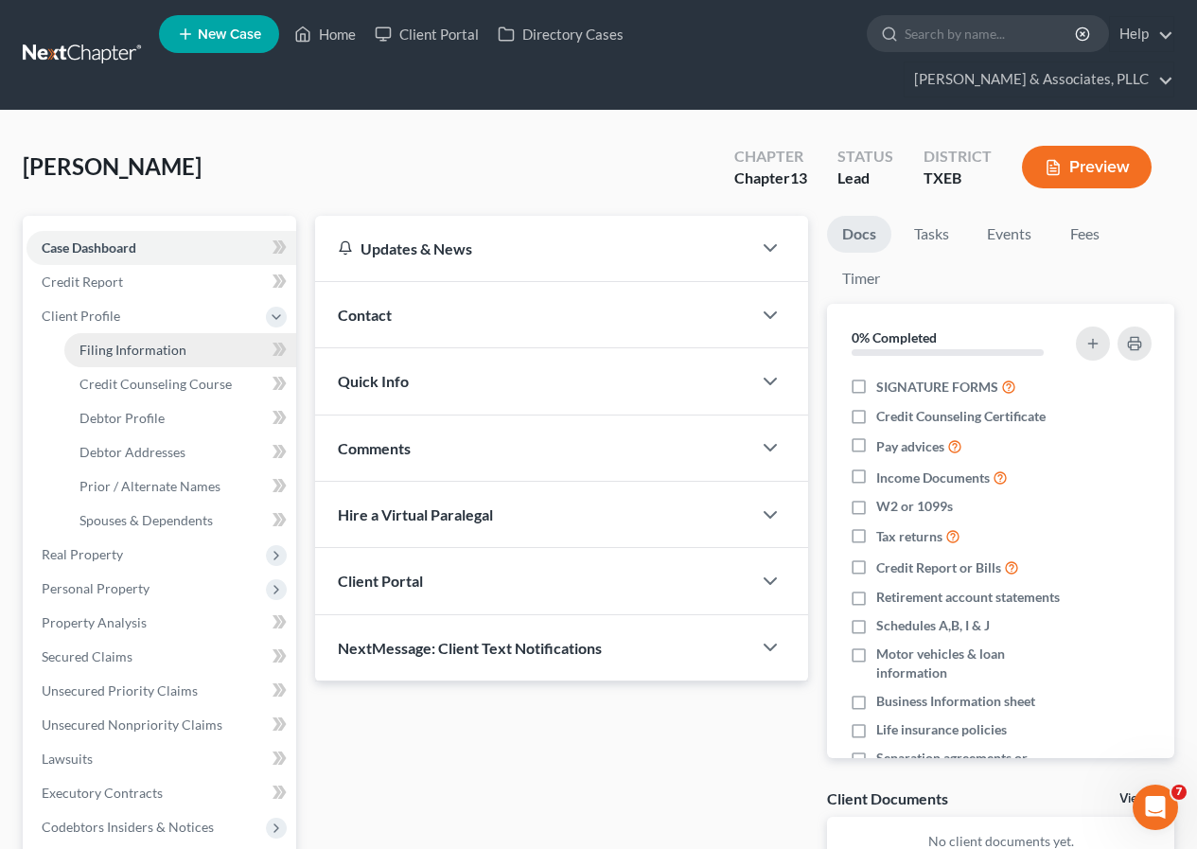
select select "0"
select select "45"
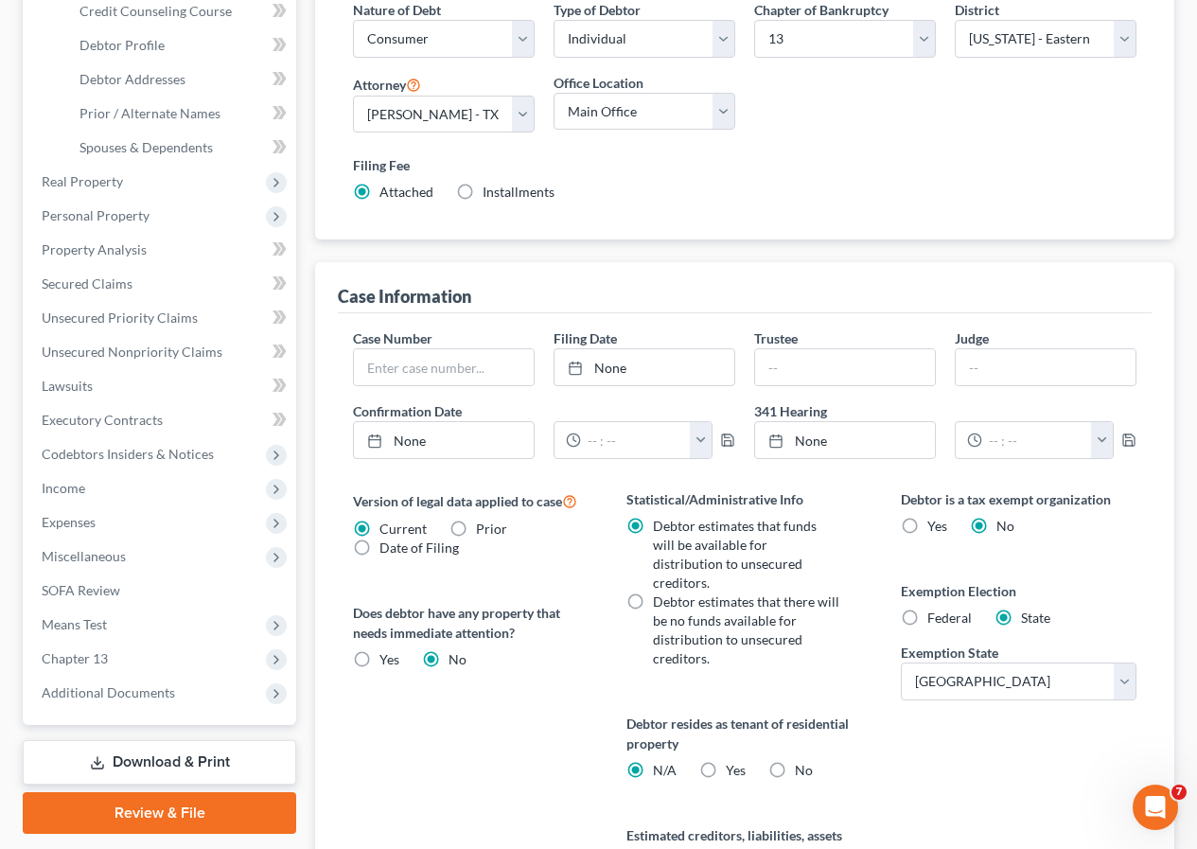
scroll to position [379, 0]
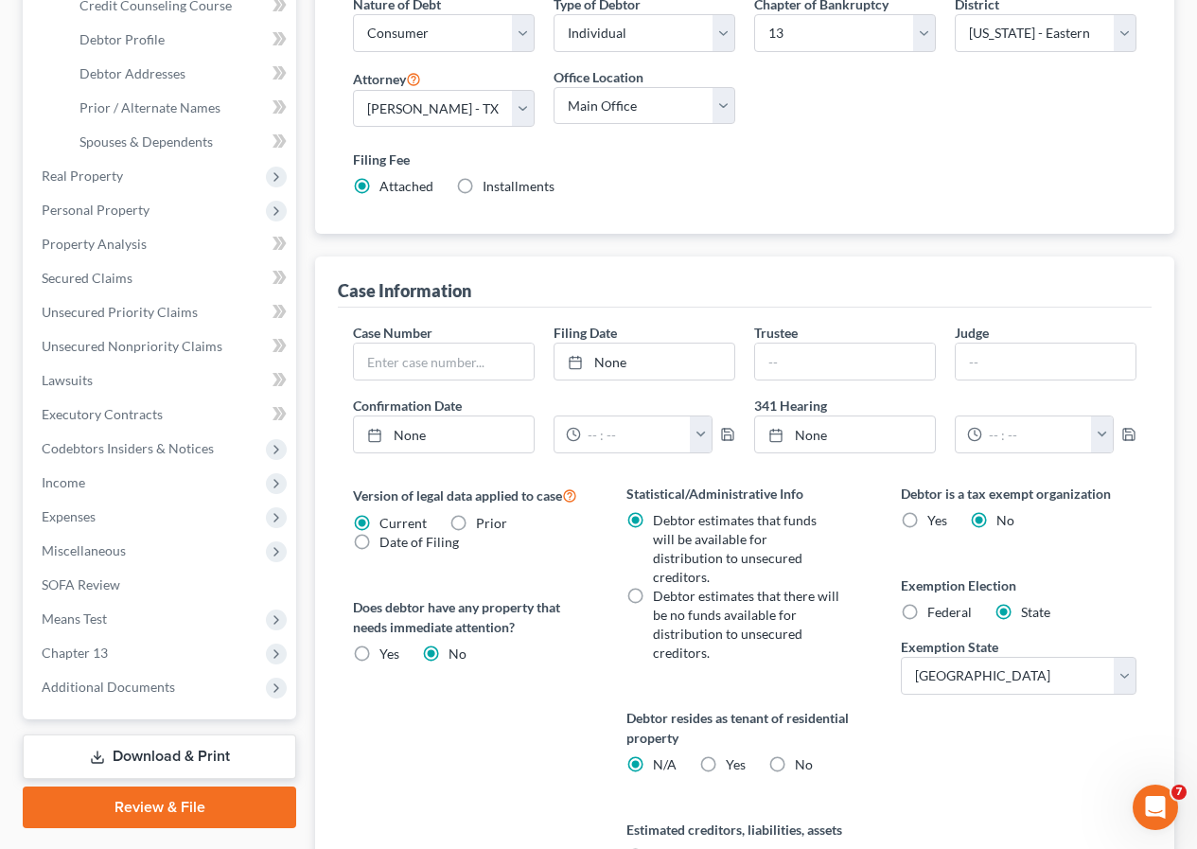
click at [928, 603] on label "Federal" at bounding box center [950, 612] width 44 height 19
click at [935, 603] on input "Federal" at bounding box center [941, 609] width 12 height 12
radio input "true"
radio input "false"
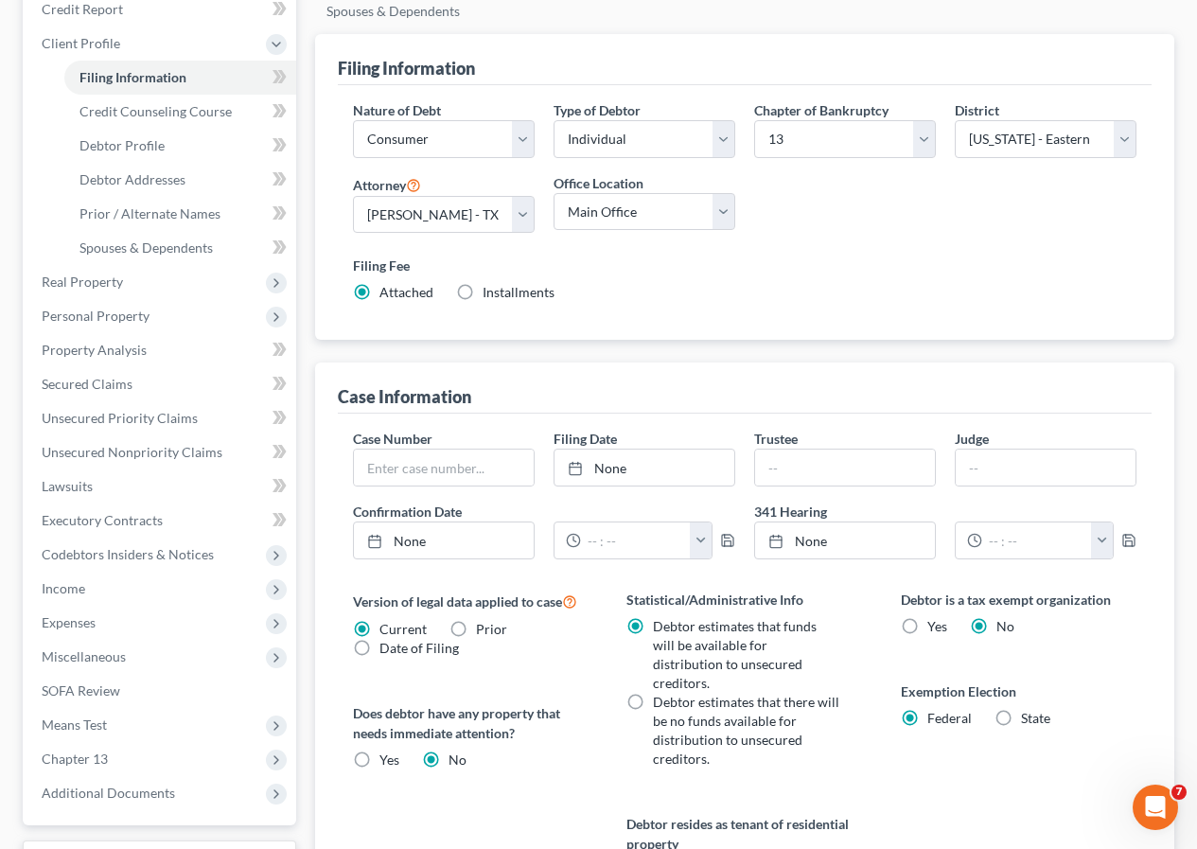
scroll to position [0, 0]
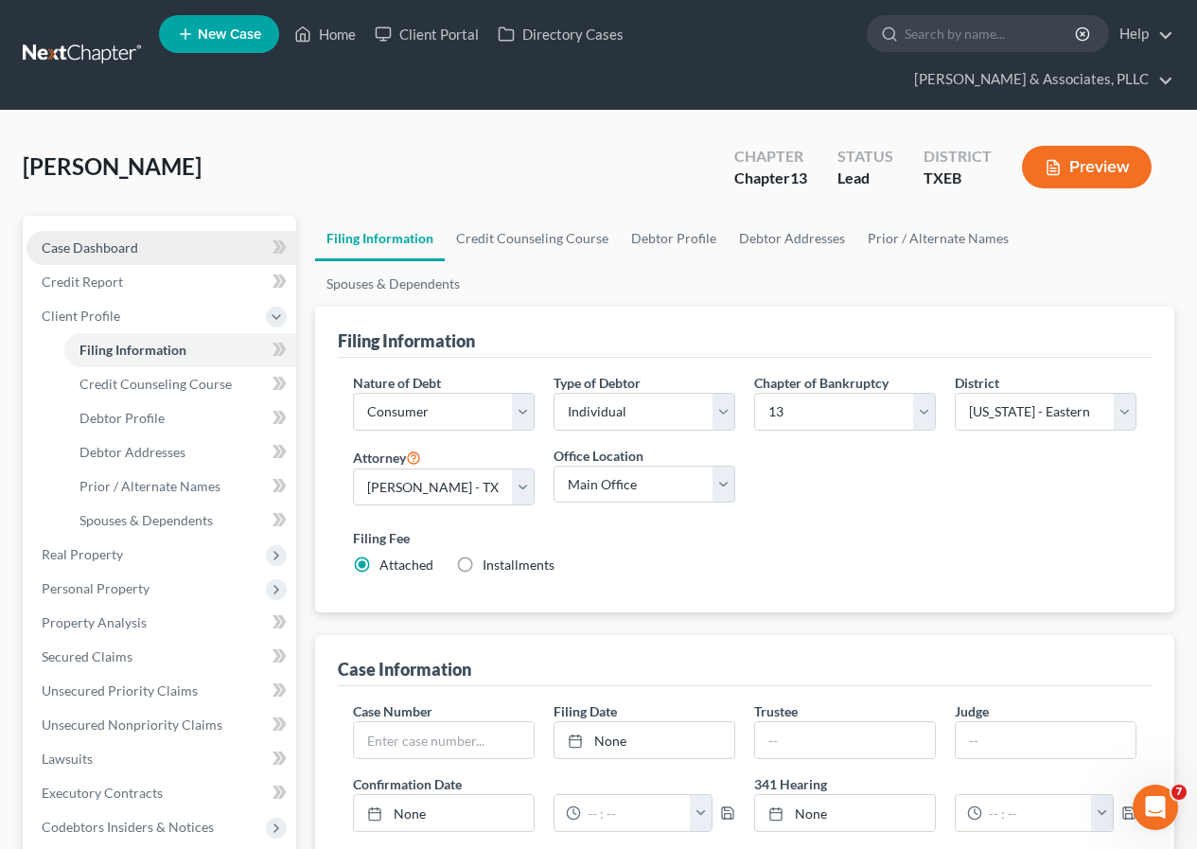
click at [95, 252] on span "Case Dashboard" at bounding box center [90, 247] width 97 height 16
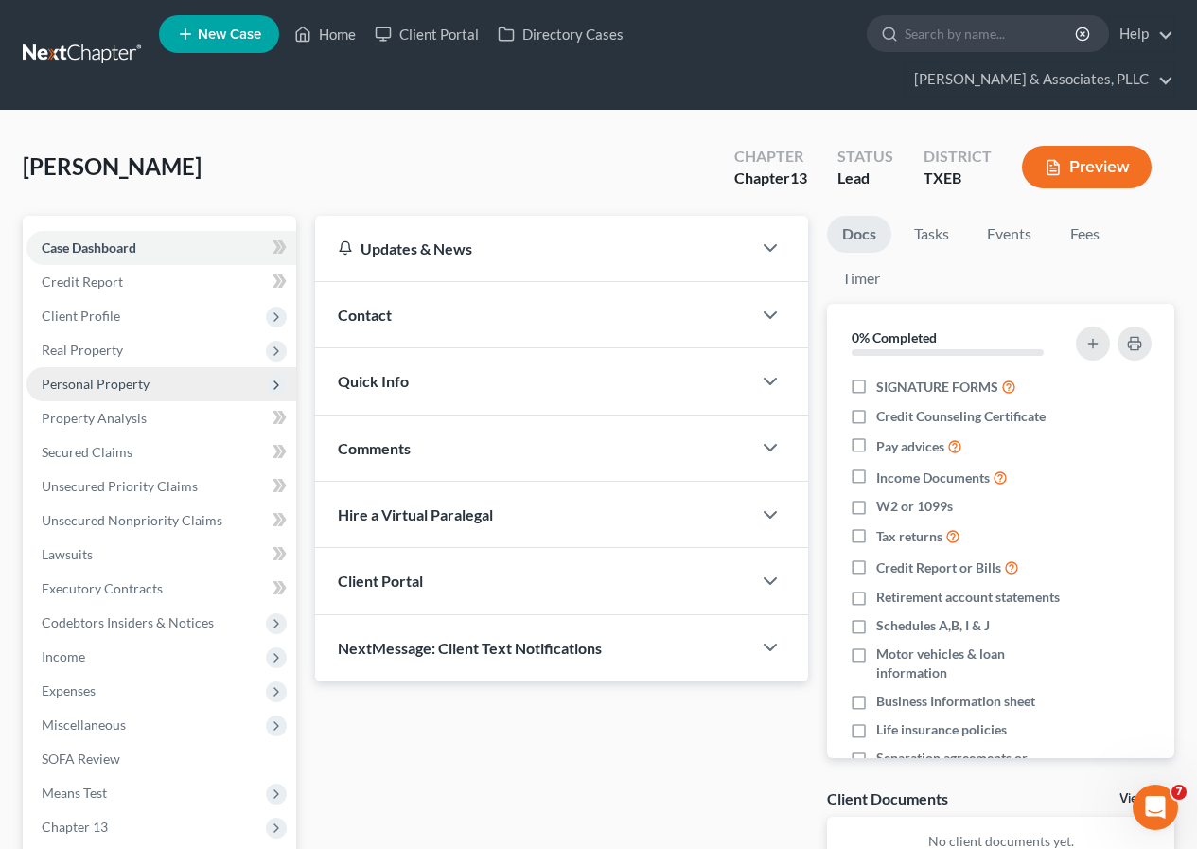
click at [120, 385] on span "Personal Property" at bounding box center [96, 384] width 108 height 16
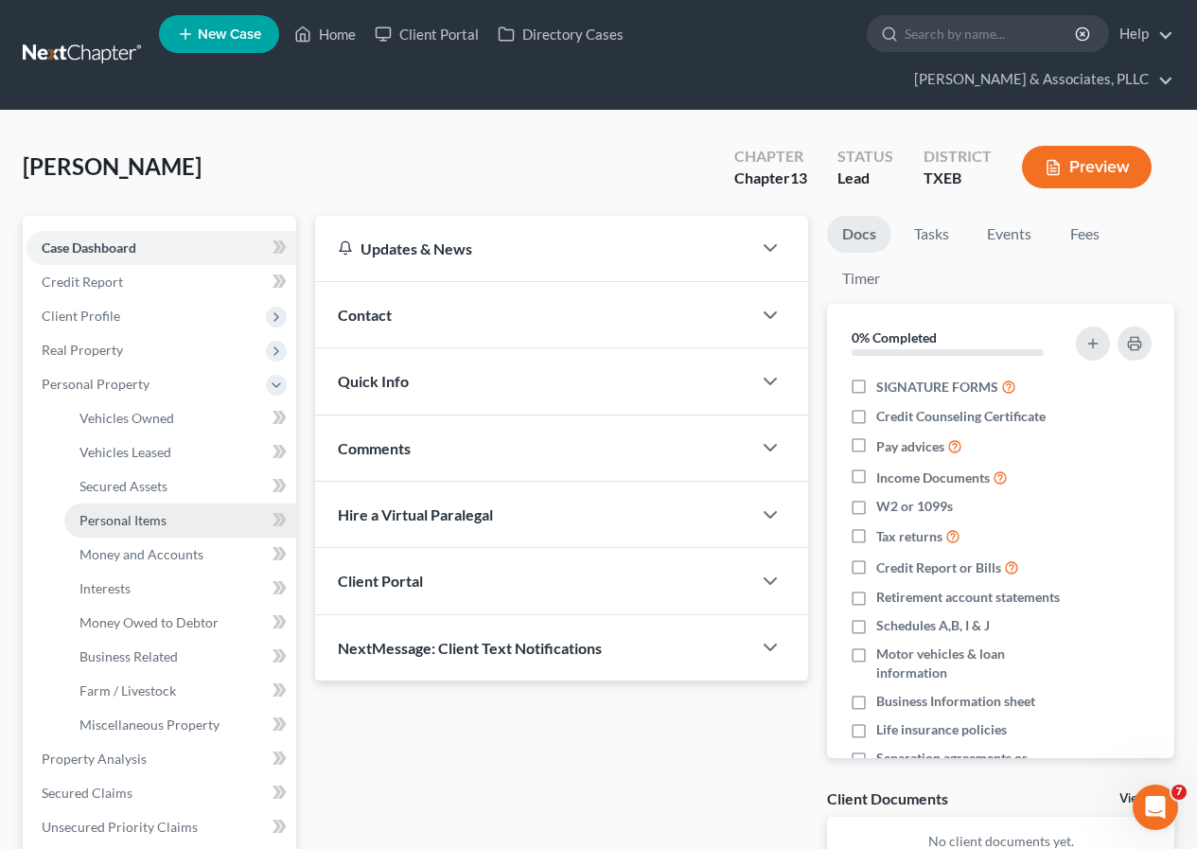
click at [125, 522] on span "Personal Items" at bounding box center [123, 520] width 87 height 16
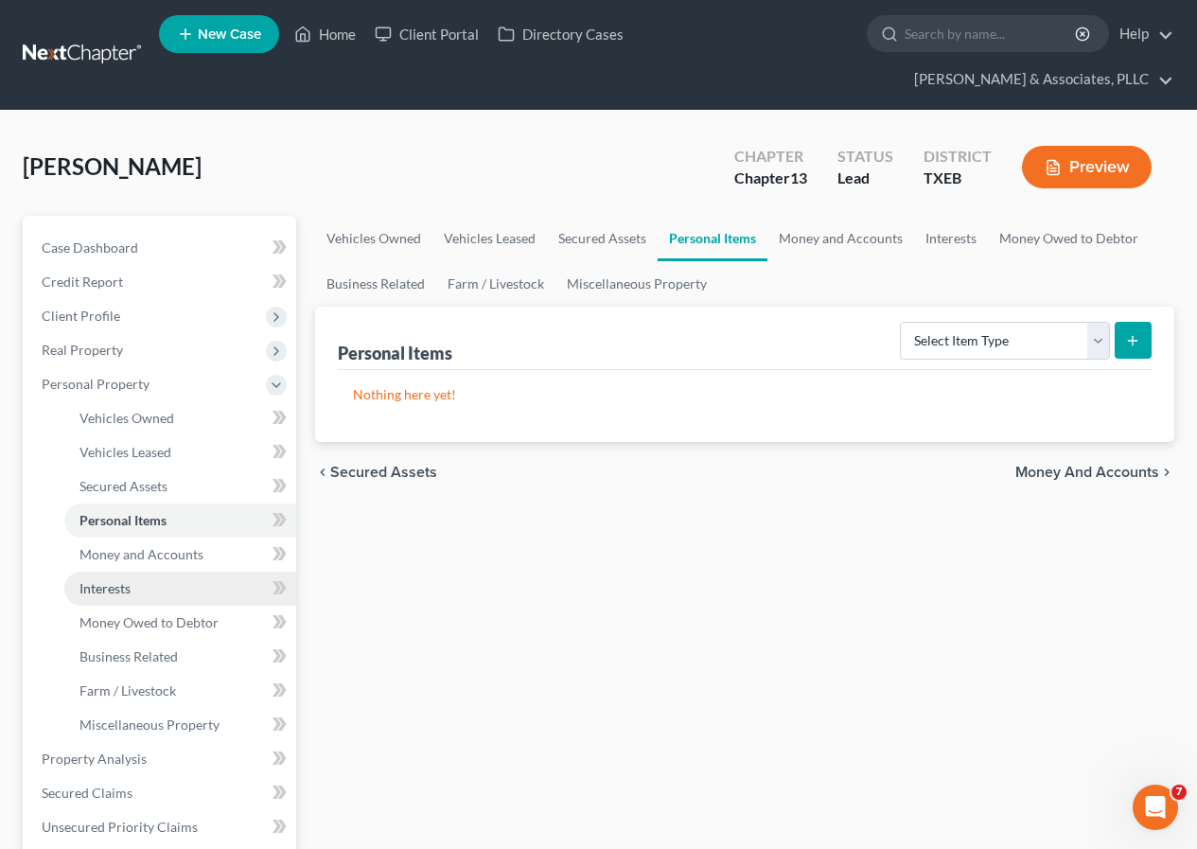
click at [117, 584] on span "Interests" at bounding box center [105, 588] width 51 height 16
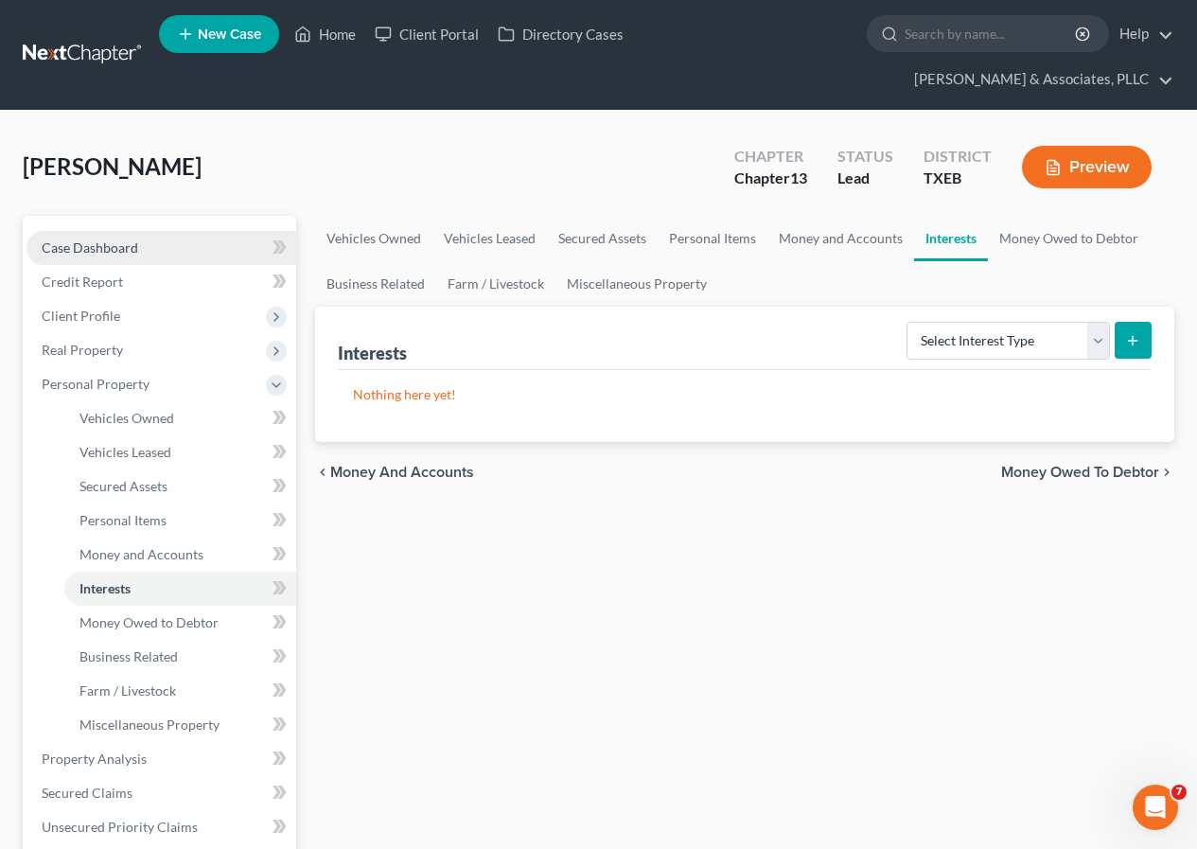
click at [143, 245] on link "Case Dashboard" at bounding box center [162, 248] width 270 height 34
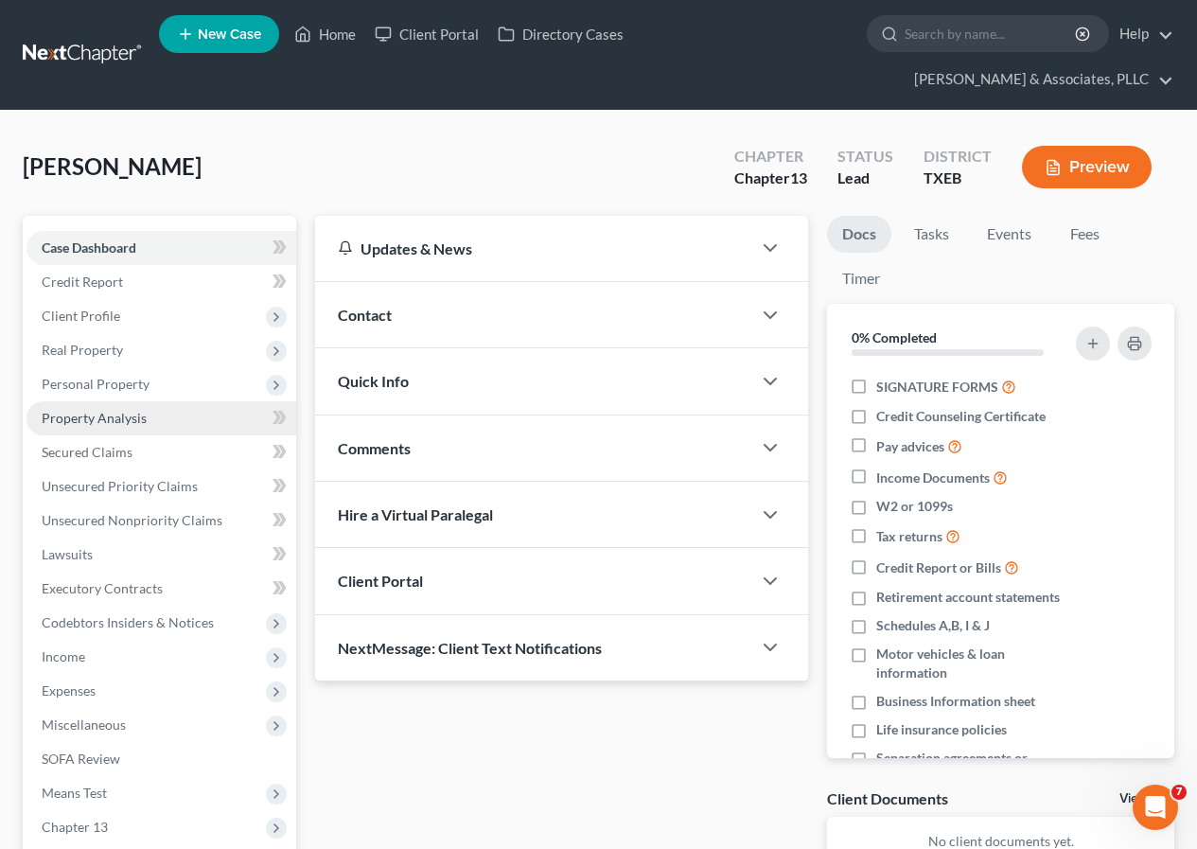
click at [111, 423] on span "Property Analysis" at bounding box center [94, 418] width 105 height 16
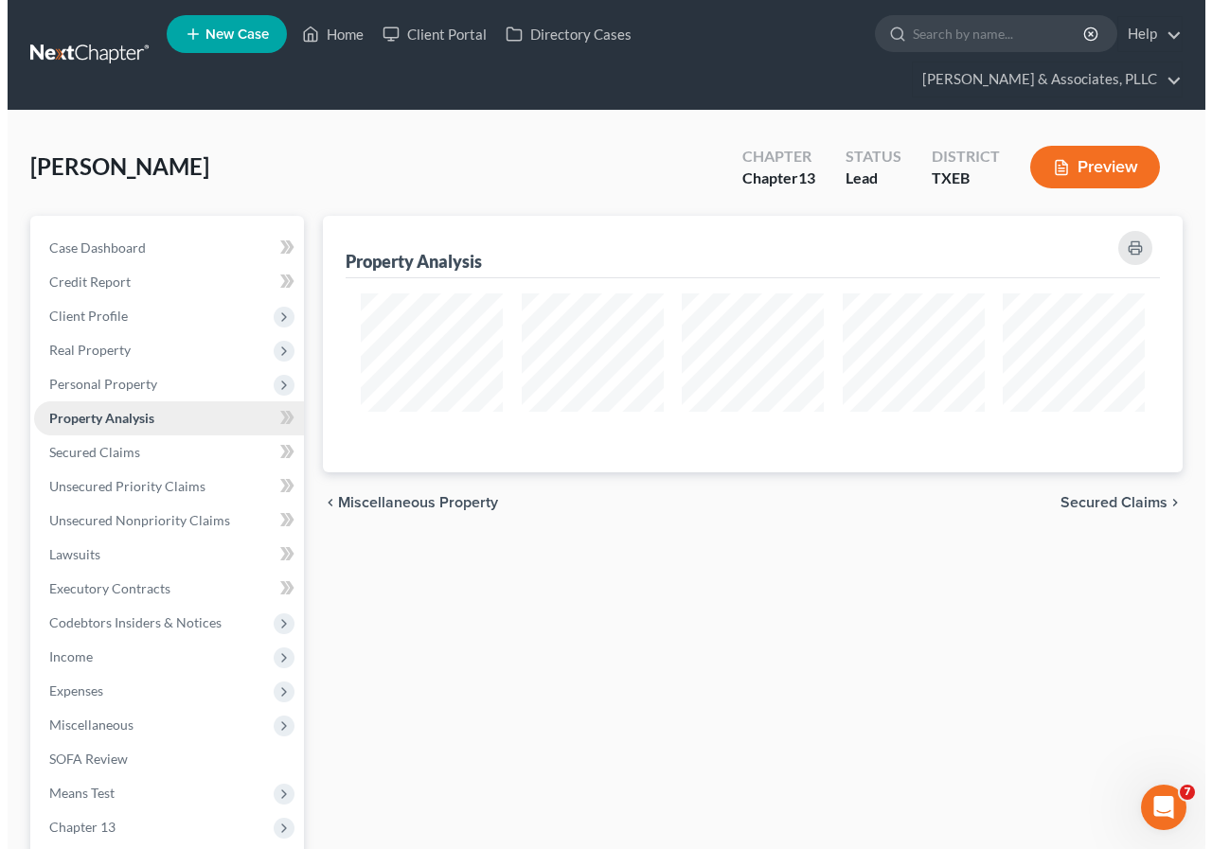
scroll to position [257, 859]
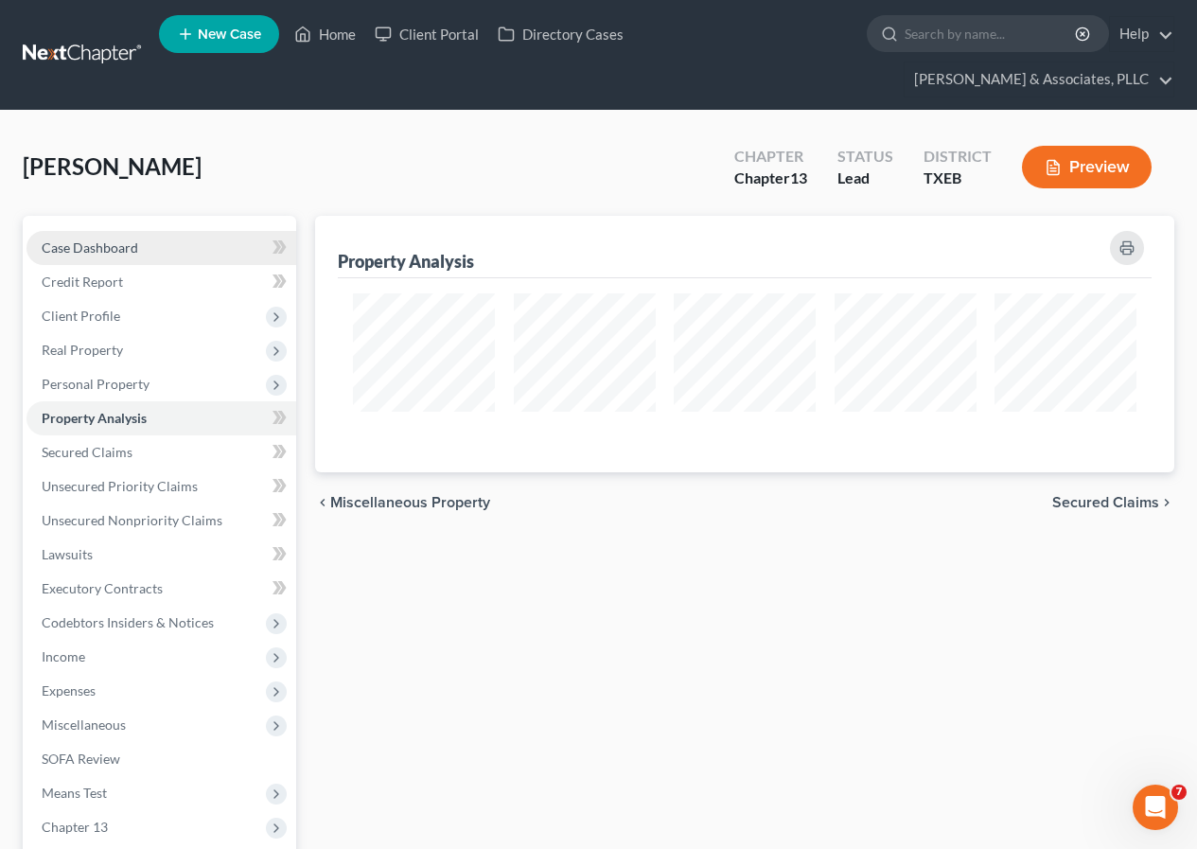
click at [91, 247] on span "Case Dashboard" at bounding box center [90, 247] width 97 height 16
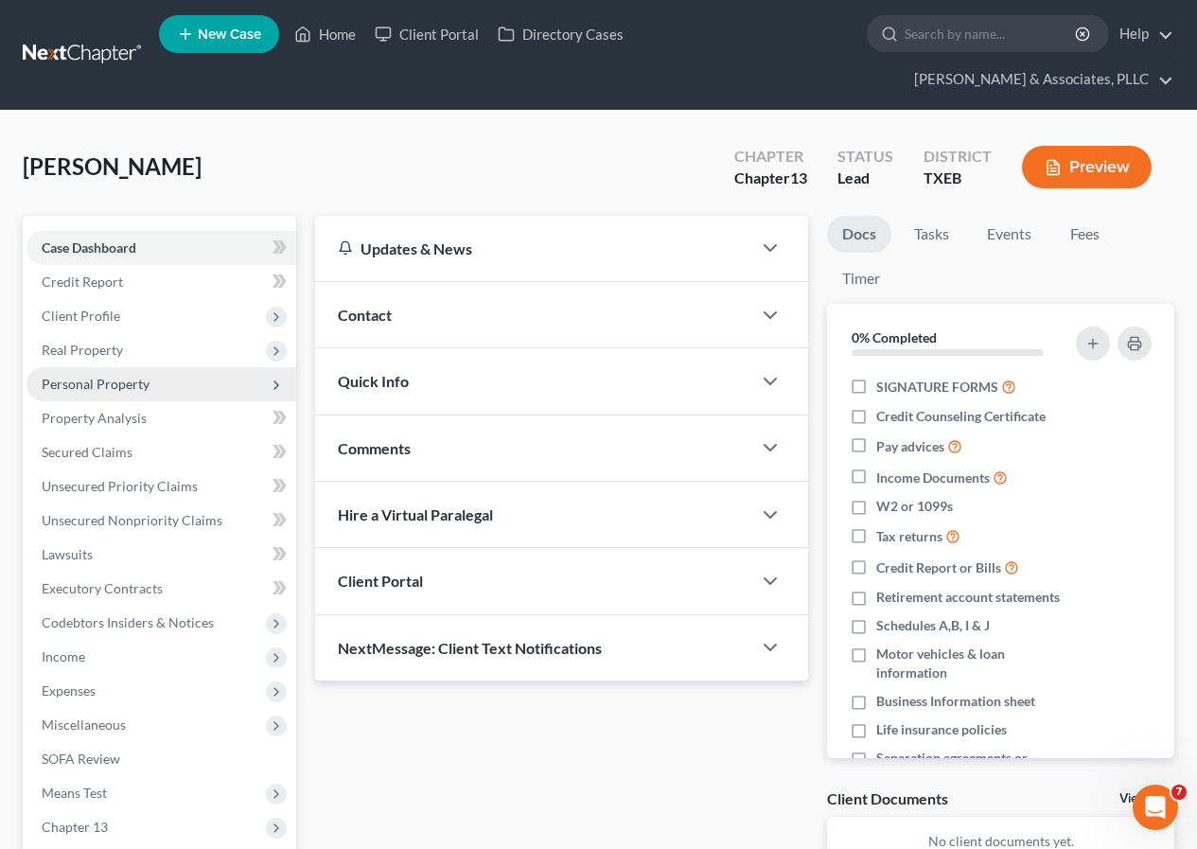
click at [124, 386] on span "Personal Property" at bounding box center [96, 384] width 108 height 16
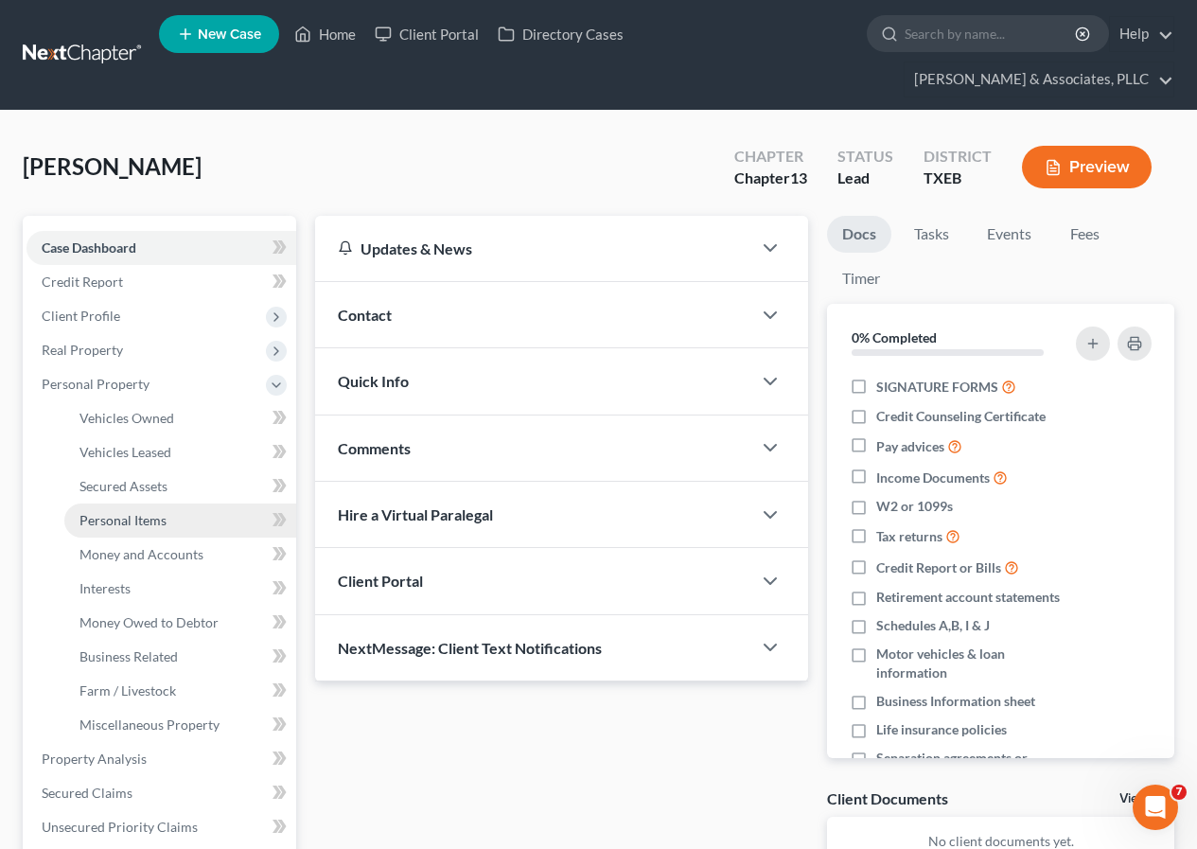
click at [133, 521] on span "Personal Items" at bounding box center [123, 520] width 87 height 16
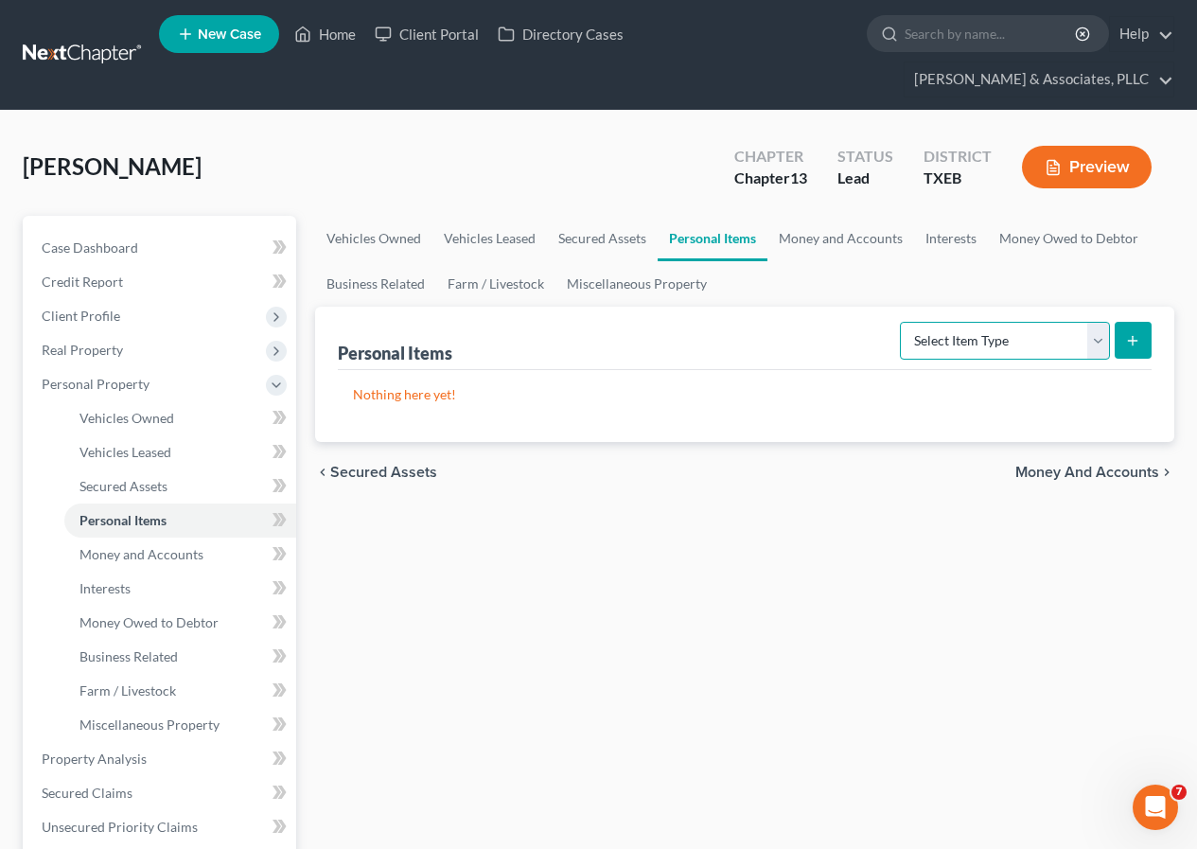
click at [1098, 343] on select "Select Item Type Clothing Collectibles Of Value Electronics Firearms Household …" at bounding box center [1005, 341] width 210 height 38
select select "jewelry"
click at [902, 322] on select "Select Item Type Clothing Collectibles Of Value Electronics Firearms Household …" at bounding box center [1005, 341] width 210 height 38
click at [1132, 339] on icon "submit" at bounding box center [1132, 340] width 15 height 15
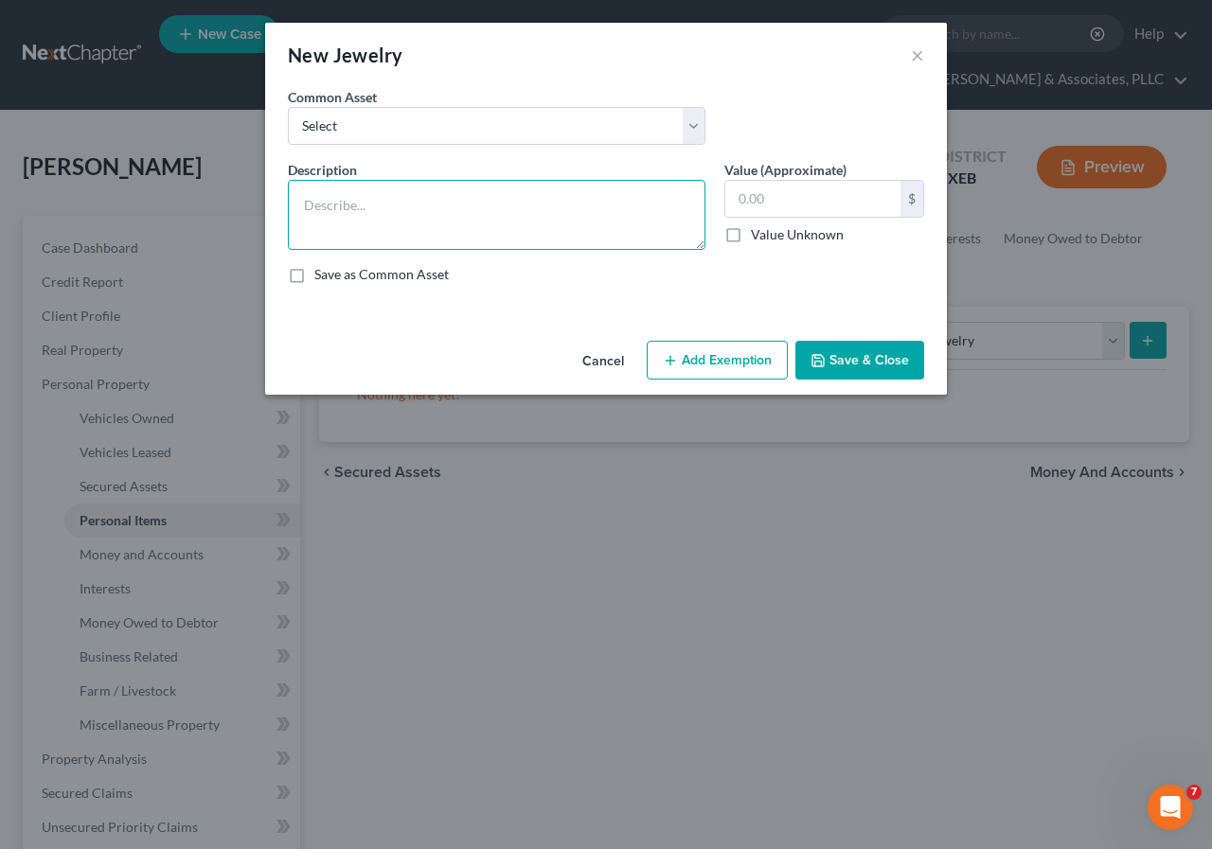
click at [433, 215] on textarea at bounding box center [496, 215] width 417 height 70
type textarea "jewelry"
click at [846, 207] on input "text" at bounding box center [812, 199] width 175 height 36
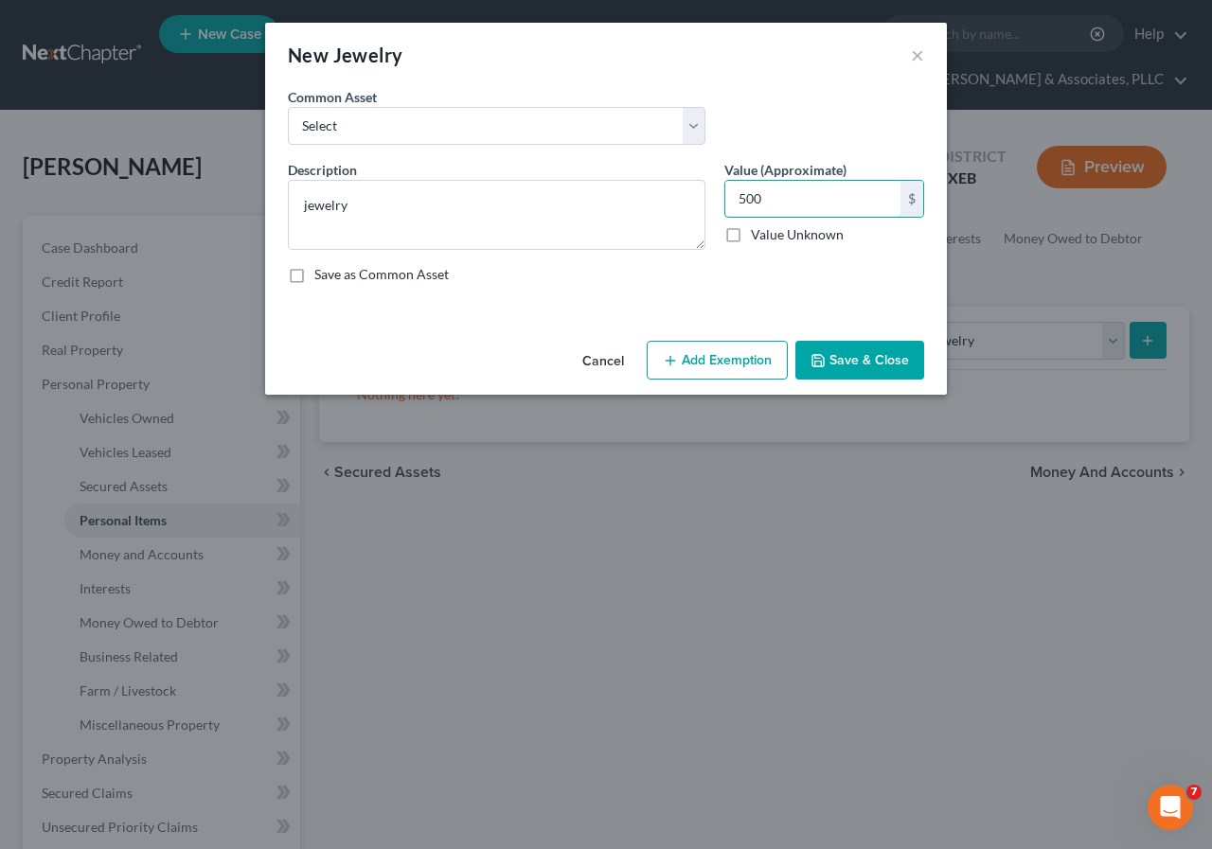
type input "500"
click at [733, 361] on button "Add Exemption" at bounding box center [716, 361] width 141 height 40
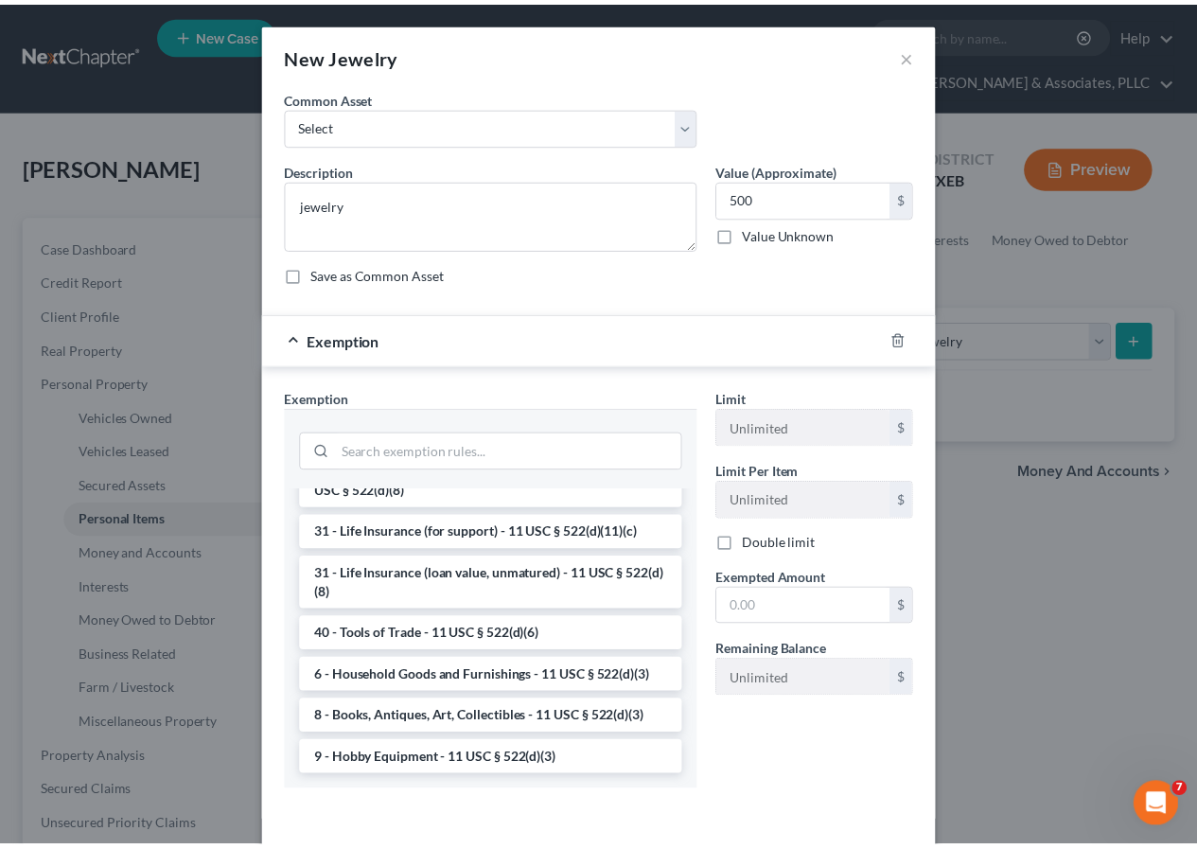
scroll to position [1564, 0]
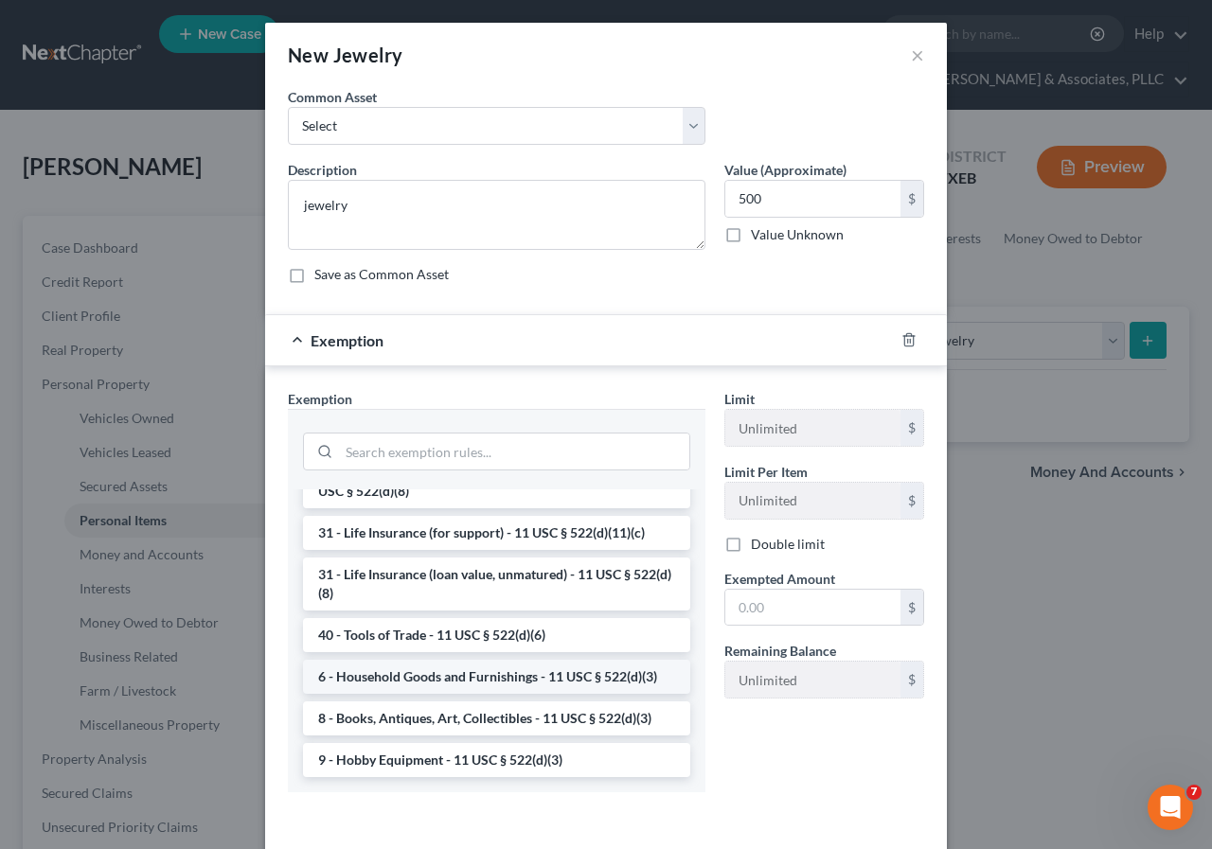
click at [468, 681] on li "6 - Household Goods and Furnishings - 11 USC § 522(d)(3)" at bounding box center [496, 677] width 387 height 34
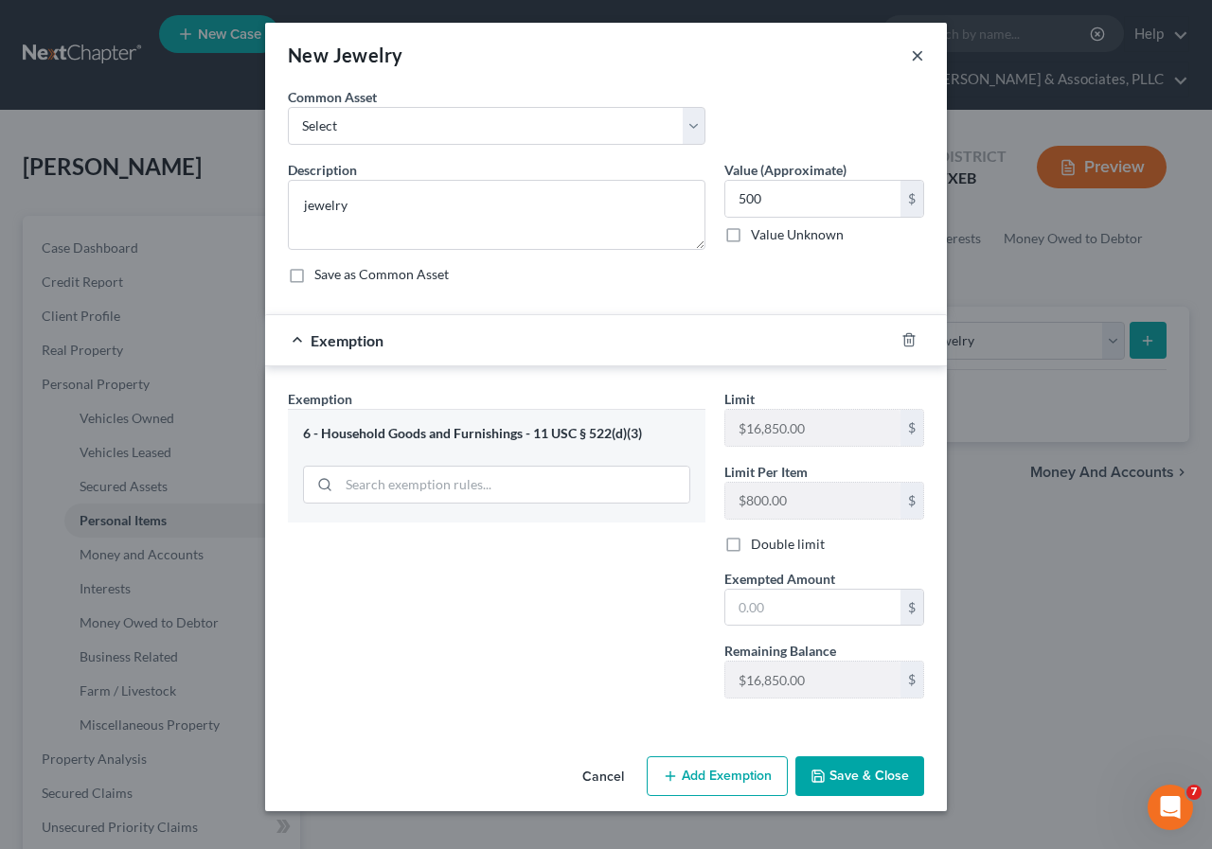
drag, startPoint x: 914, startPoint y: 53, endPoint x: 669, endPoint y: 462, distance: 476.8
click at [914, 53] on button "×" at bounding box center [917, 55] width 13 height 23
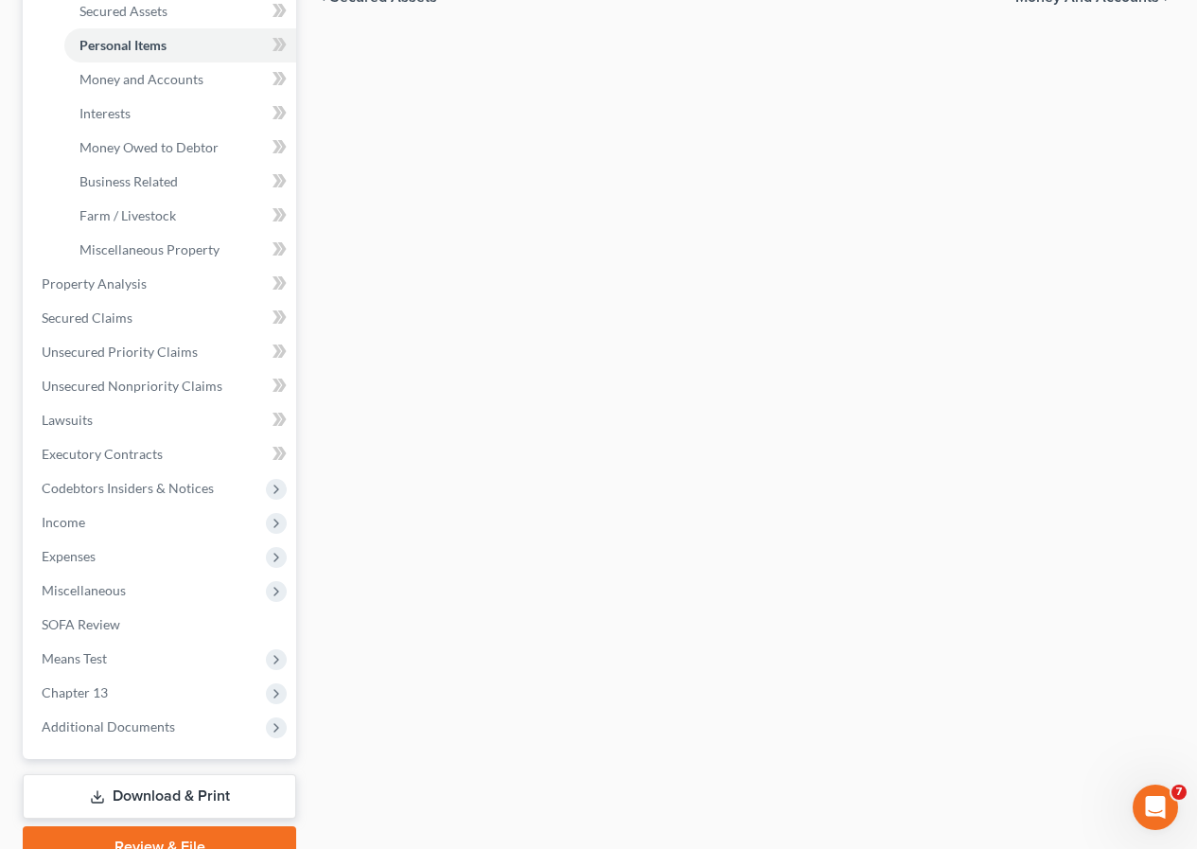
scroll to position [566, 0]
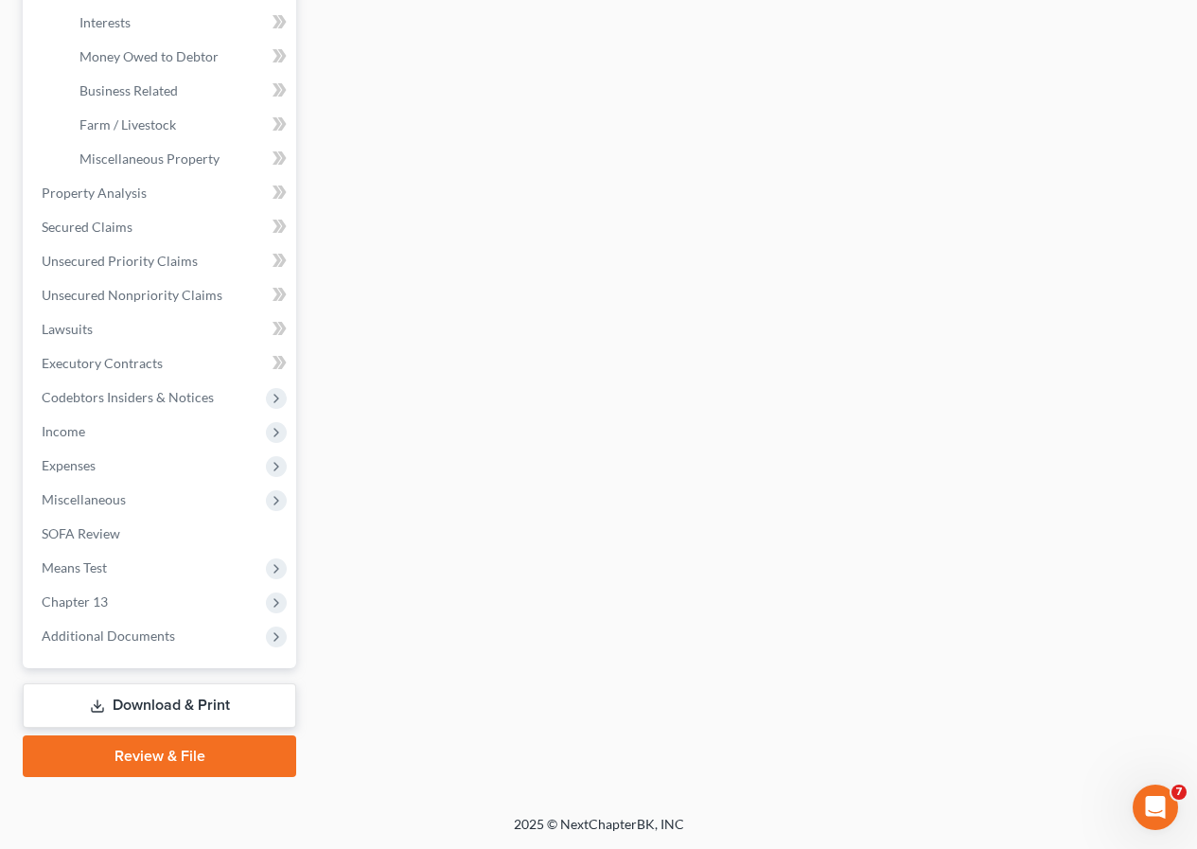
click at [148, 709] on link "Download & Print" at bounding box center [160, 705] width 274 height 44
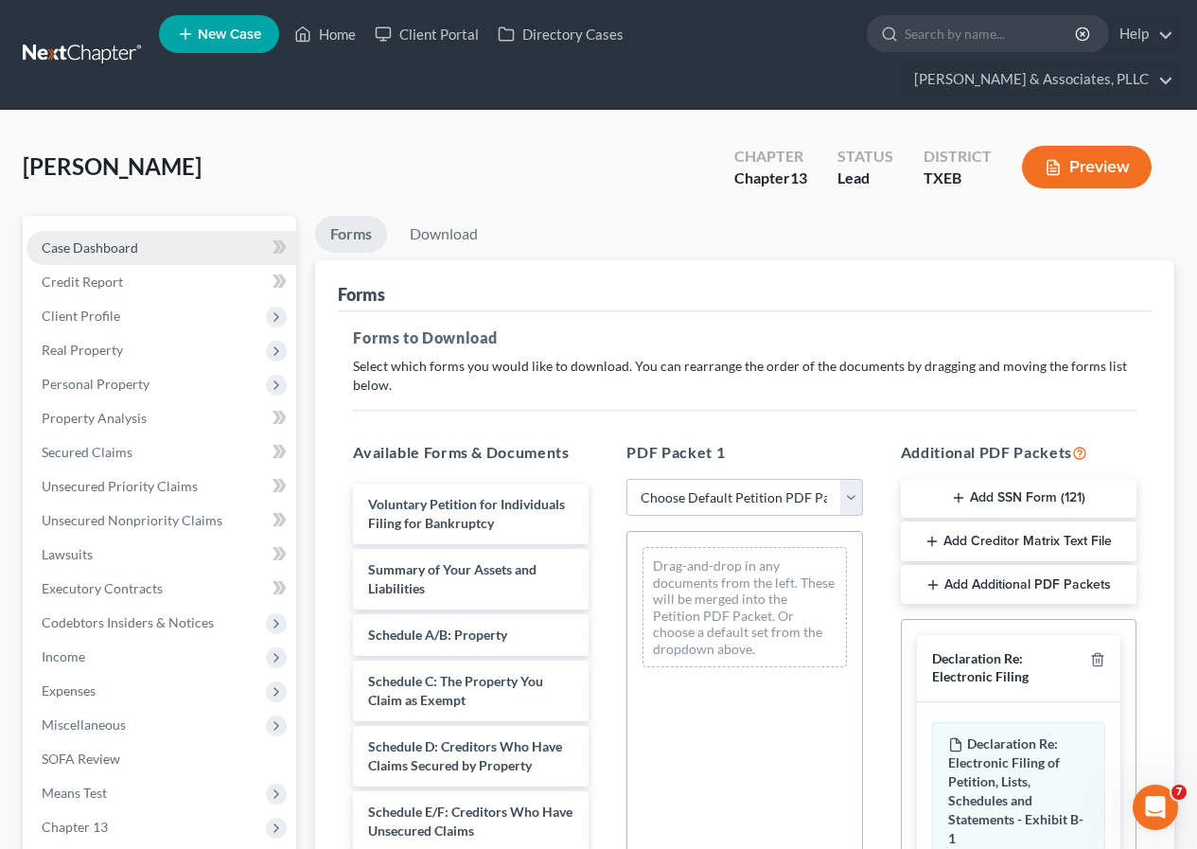
click at [111, 249] on span "Case Dashboard" at bounding box center [90, 247] width 97 height 16
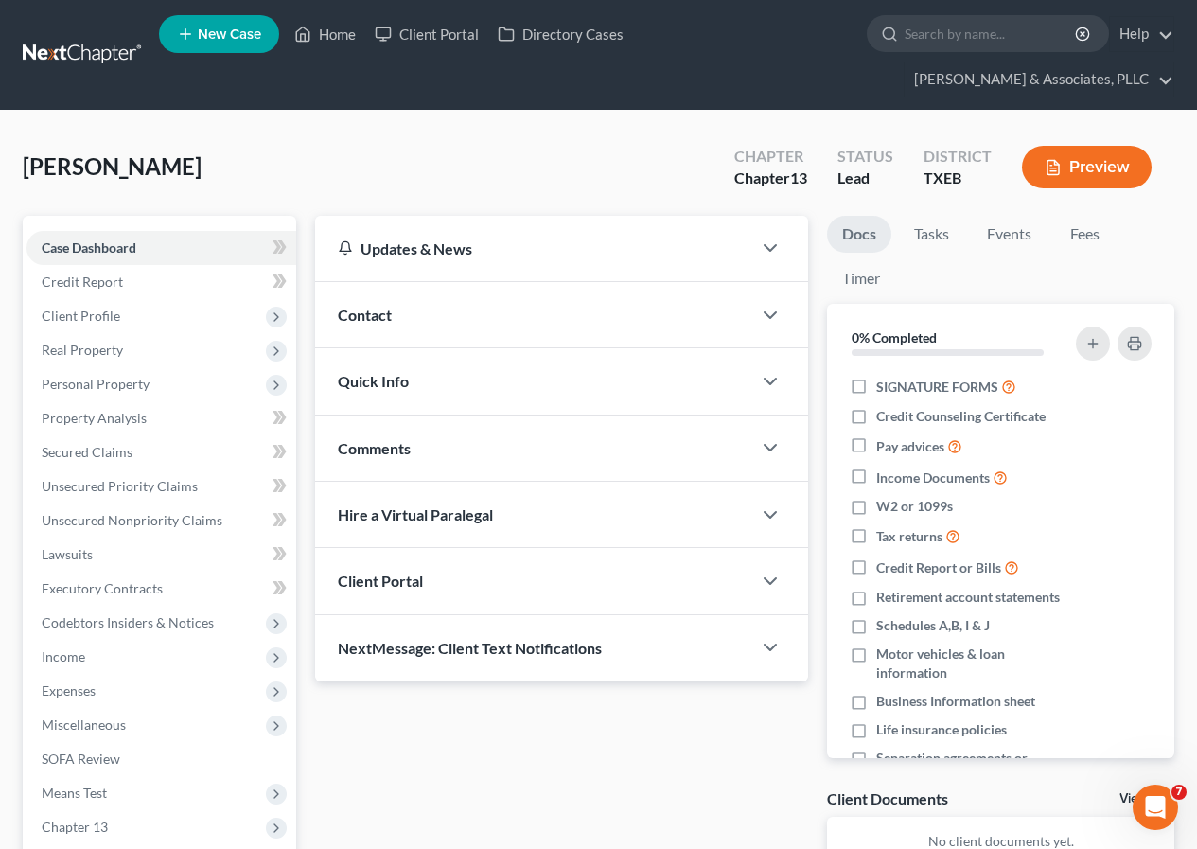
click at [390, 578] on span "Client Portal" at bounding box center [380, 581] width 85 height 18
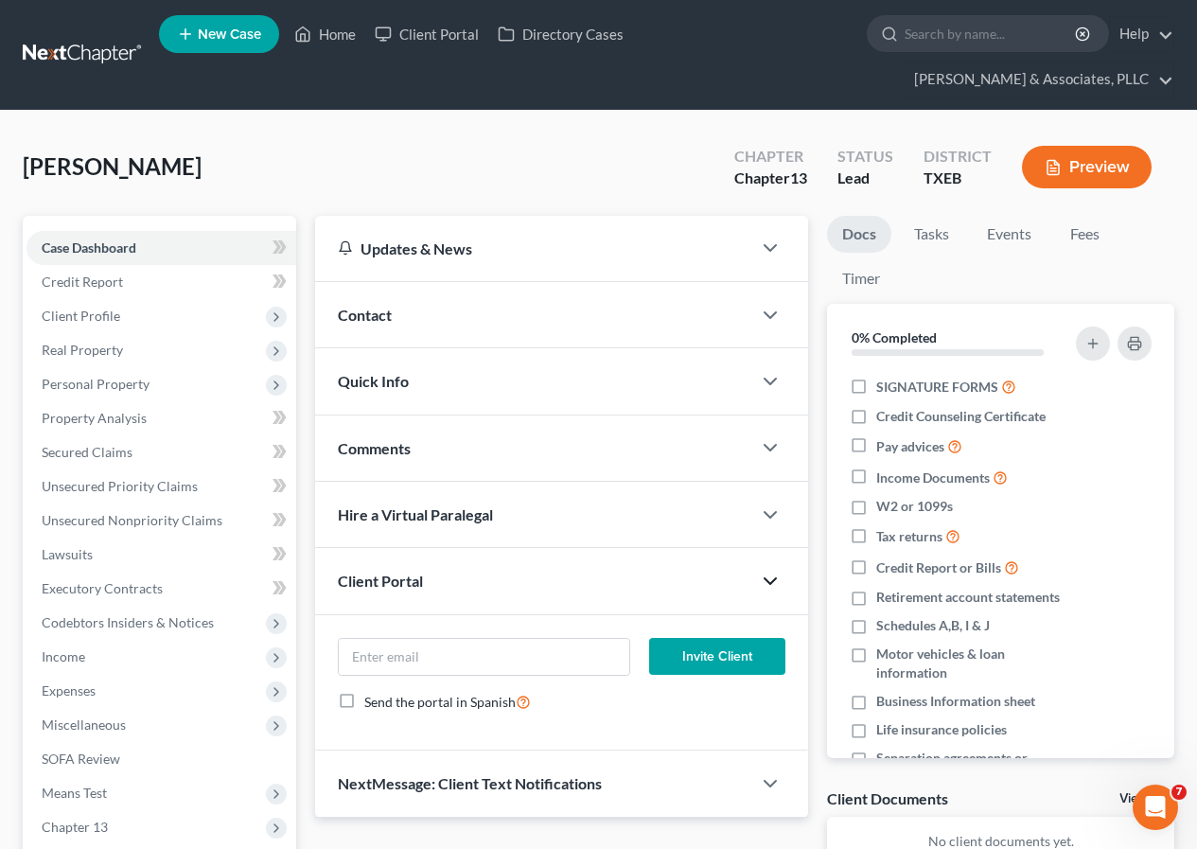
click at [771, 579] on icon "button" at bounding box center [770, 581] width 23 height 23
click at [393, 653] on input "email" at bounding box center [484, 657] width 291 height 36
paste input "[EMAIL_ADDRESS][DOMAIN_NAME]"
type input "[EMAIL_ADDRESS][DOMAIN_NAME]"
click at [674, 655] on button "Invite Client" at bounding box center [717, 657] width 136 height 38
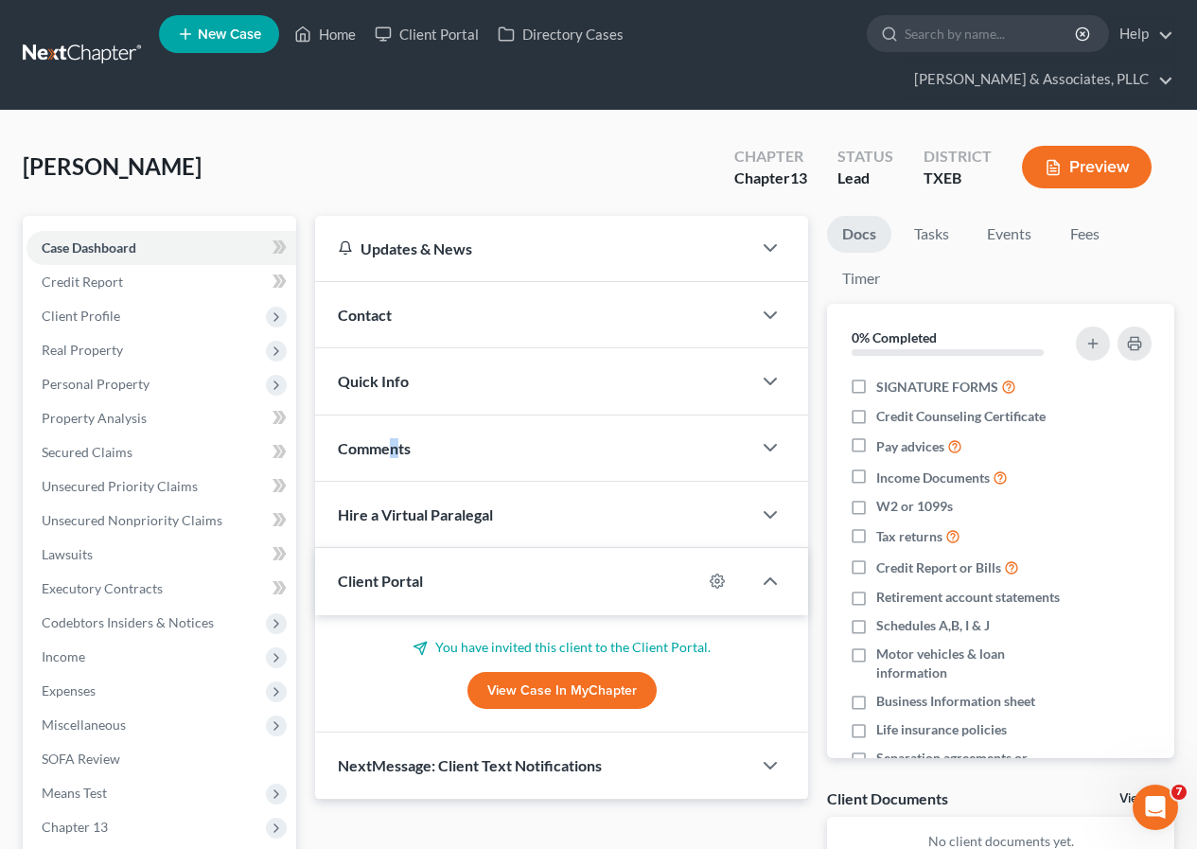
drag, startPoint x: 395, startPoint y: 445, endPoint x: 365, endPoint y: 287, distance: 160.8
click at [396, 445] on span "Comments" at bounding box center [374, 448] width 73 height 18
click at [369, 443] on span "Comments" at bounding box center [374, 448] width 73 height 18
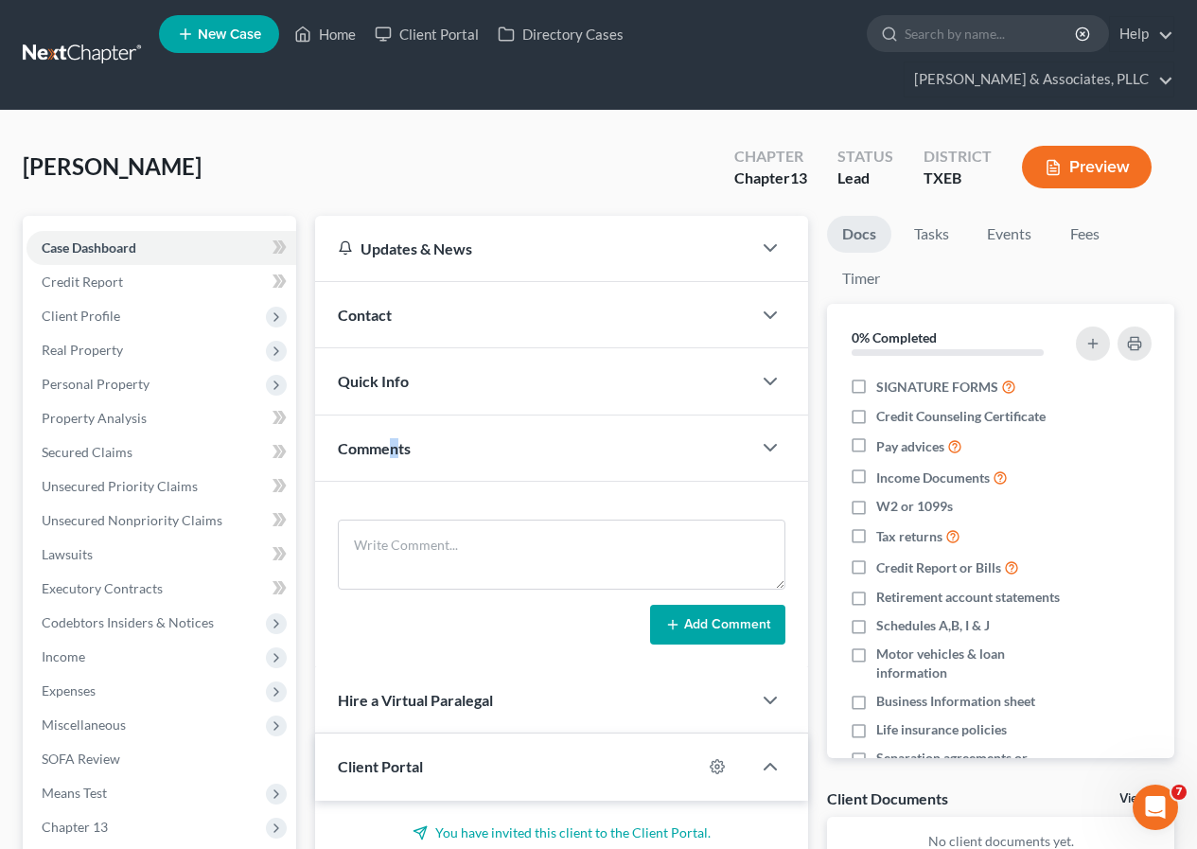
scroll to position [225, 0]
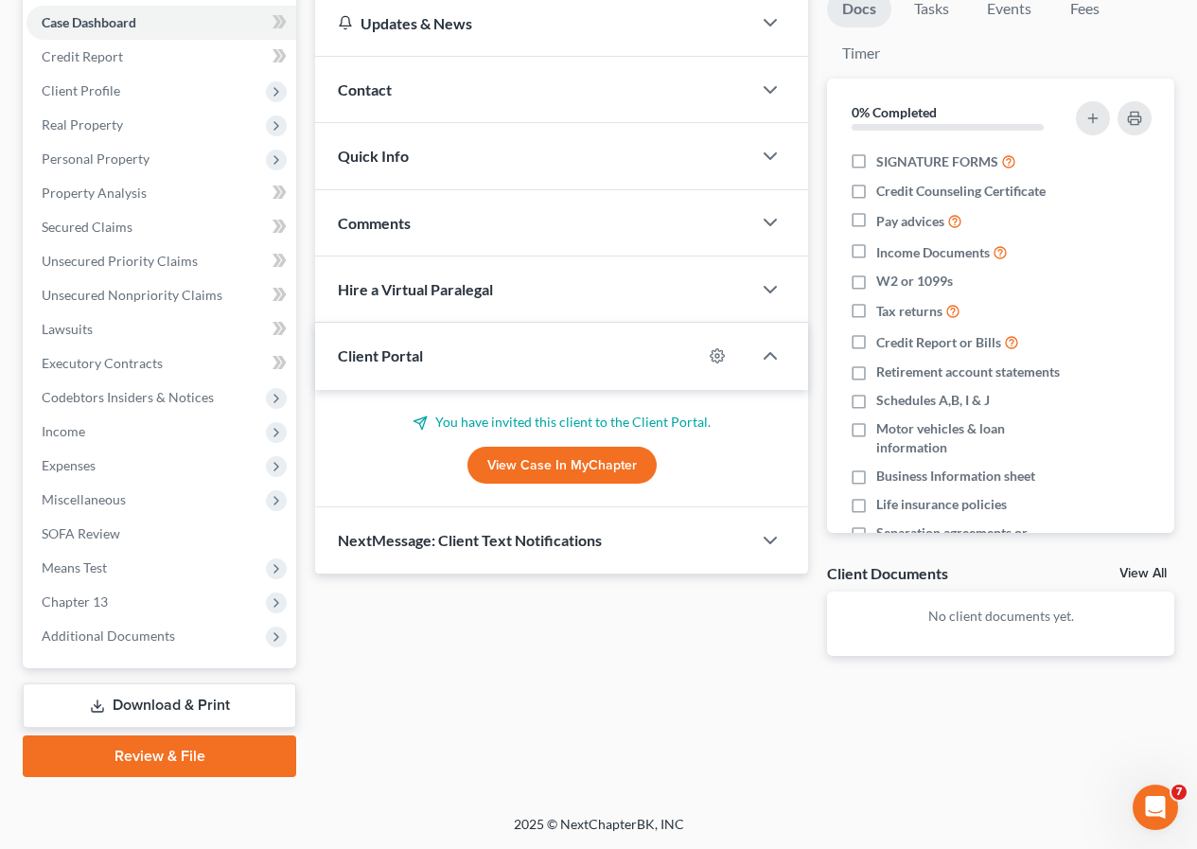
click at [387, 221] on span "Comments" at bounding box center [374, 223] width 73 height 18
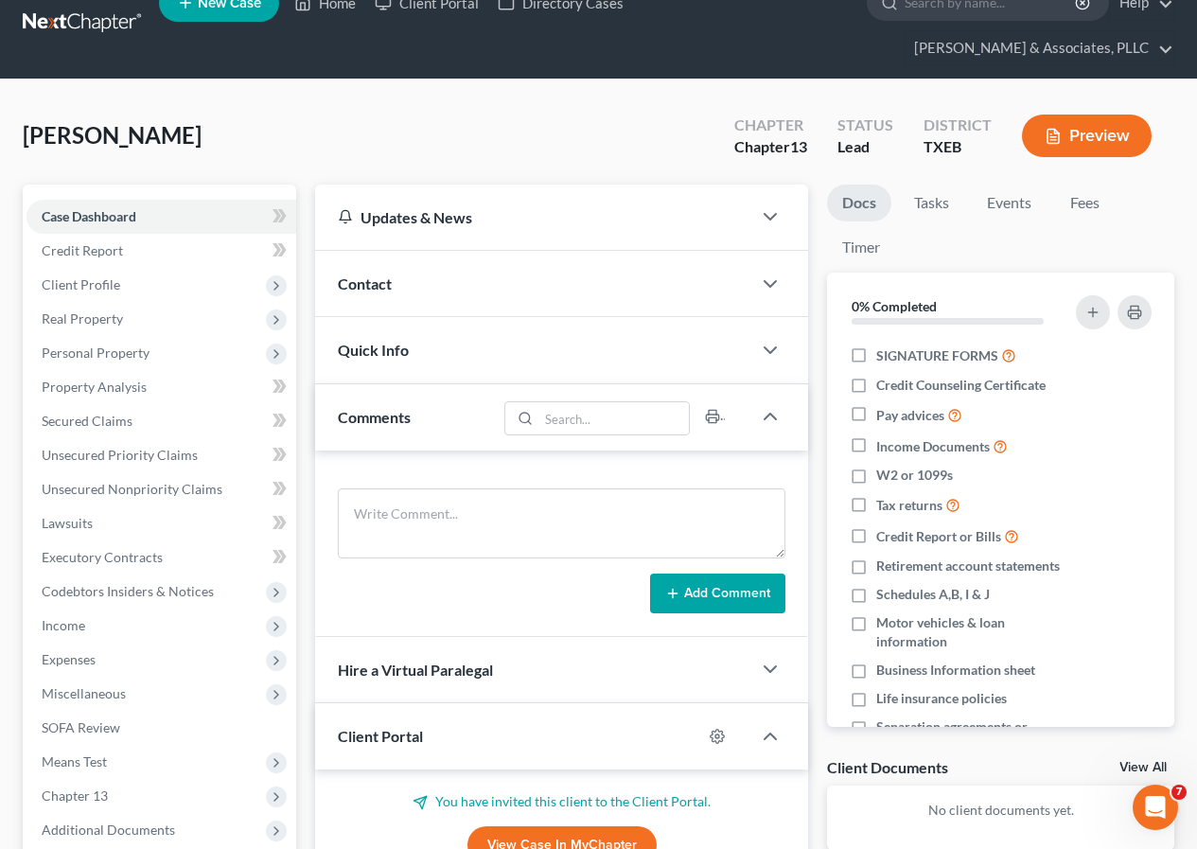
scroll to position [0, 0]
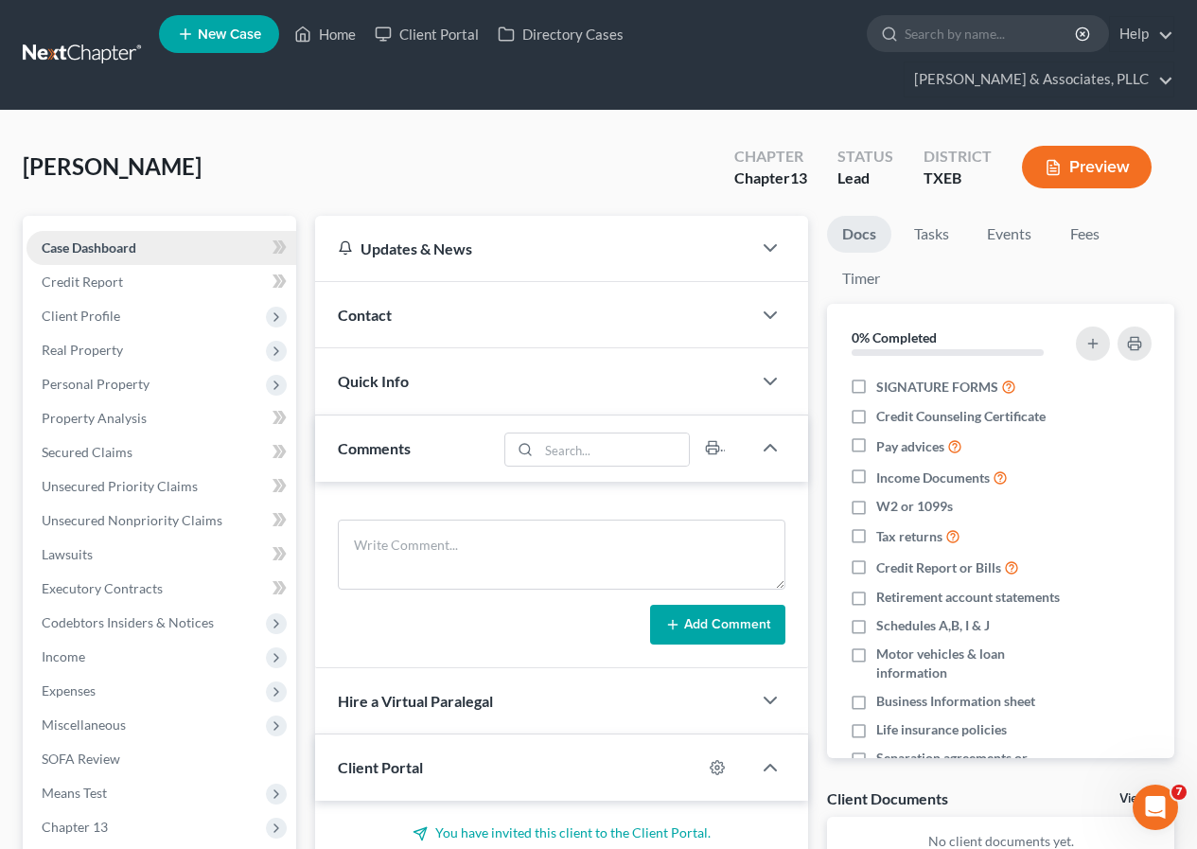
click at [97, 250] on span "Case Dashboard" at bounding box center [89, 247] width 95 height 16
click at [409, 545] on textarea at bounding box center [562, 555] width 448 height 70
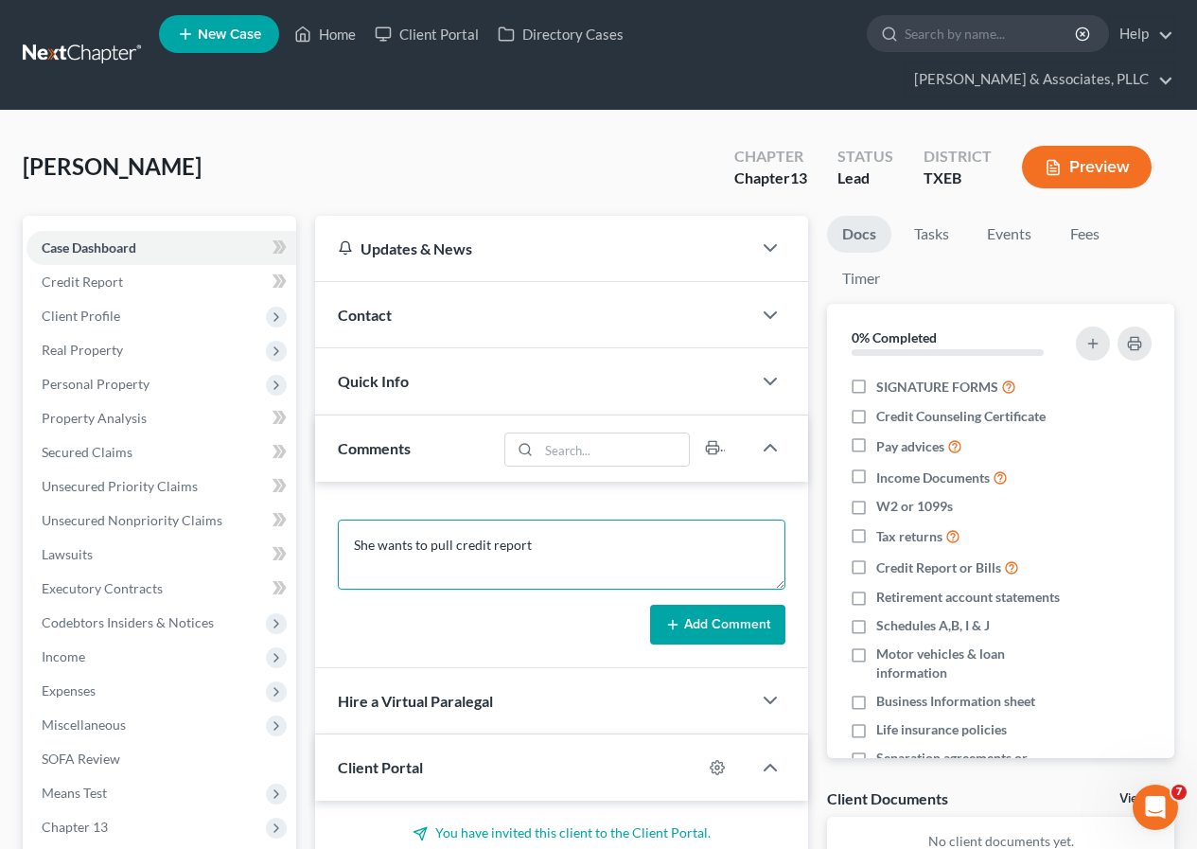
type textarea "She wants to pull credit report"
click at [698, 624] on button "Add Comment" at bounding box center [717, 625] width 135 height 40
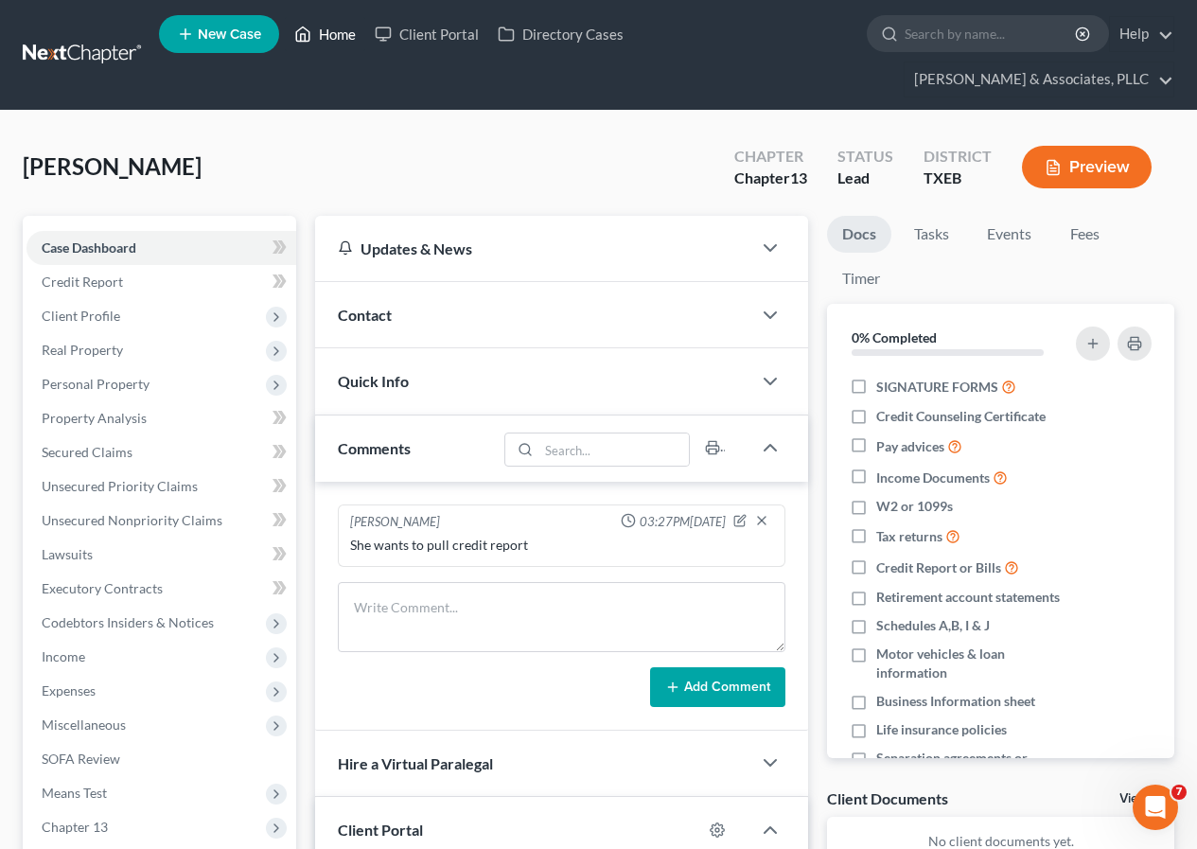
click at [337, 32] on link "Home" at bounding box center [325, 34] width 80 height 34
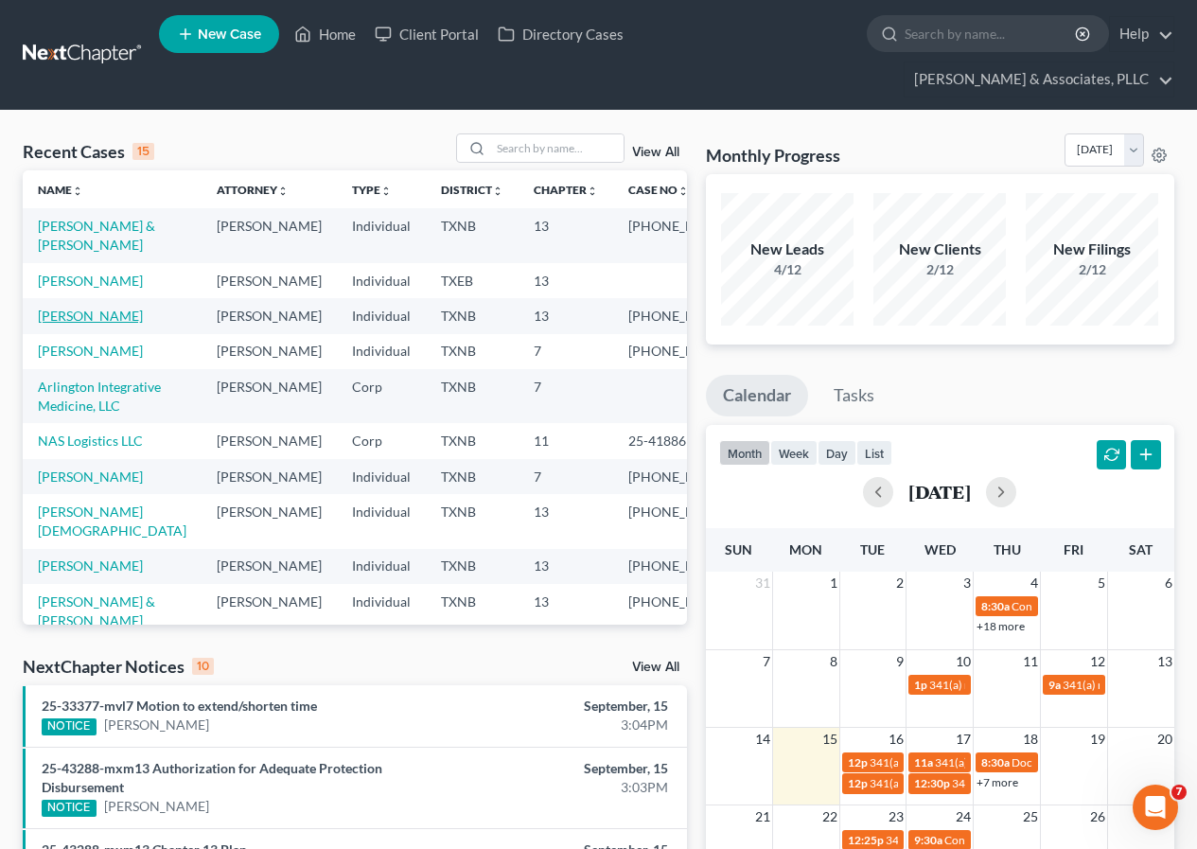
click at [58, 324] on link "[PERSON_NAME]" at bounding box center [90, 316] width 105 height 16
select select "2"
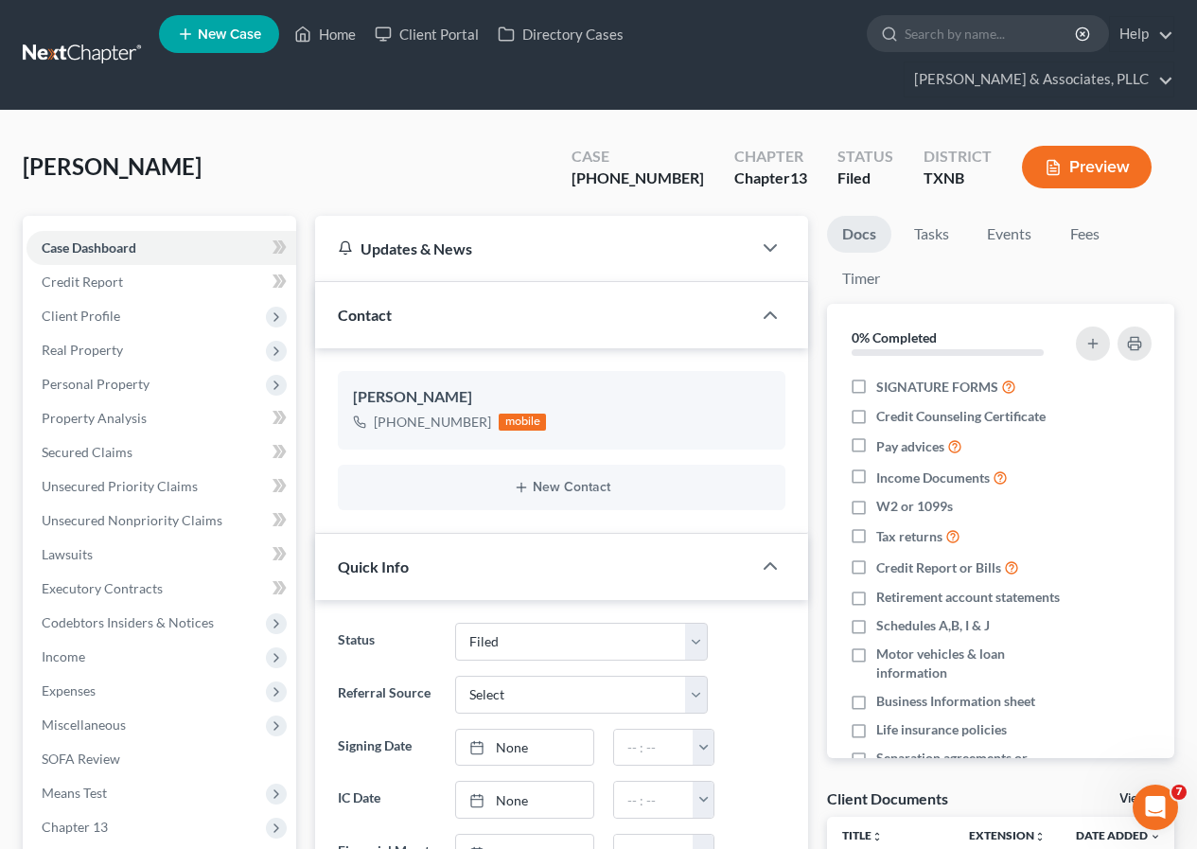
scroll to position [473, 0]
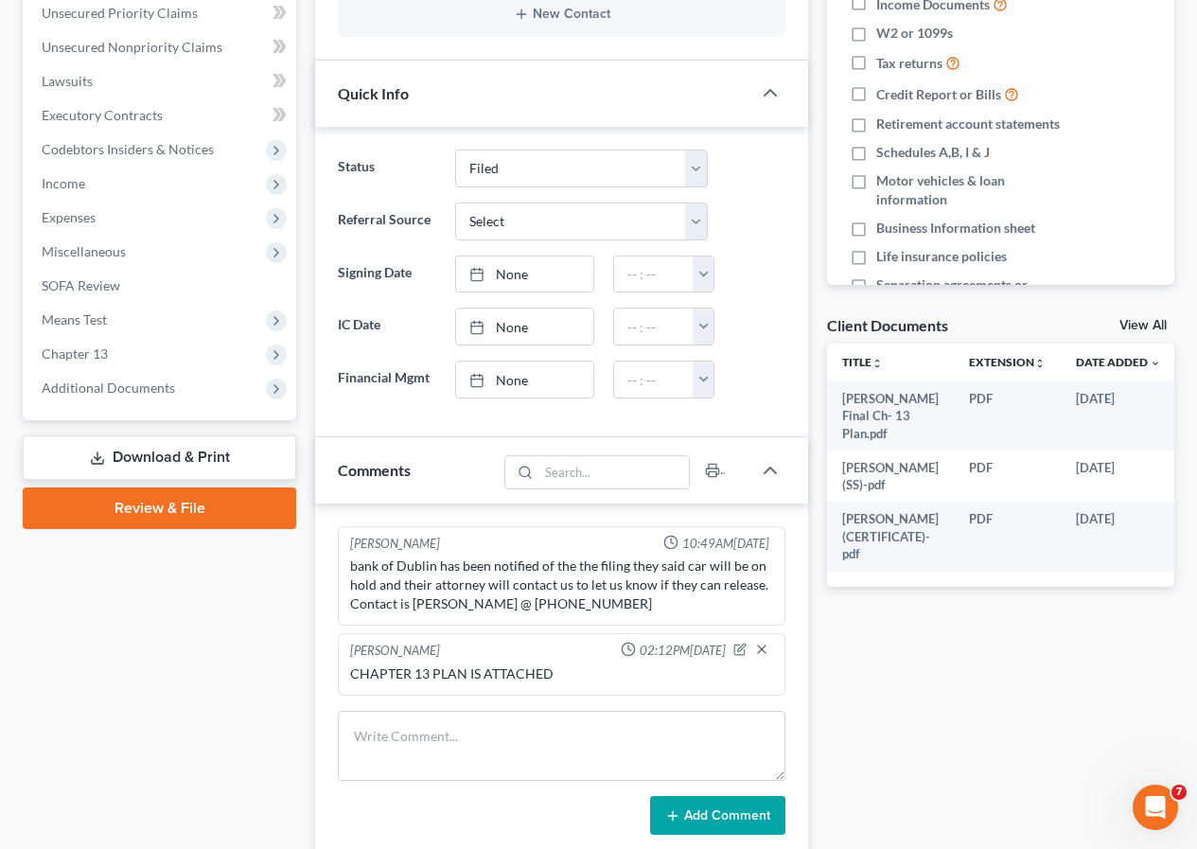
click at [145, 467] on link "Download & Print" at bounding box center [160, 457] width 274 height 44
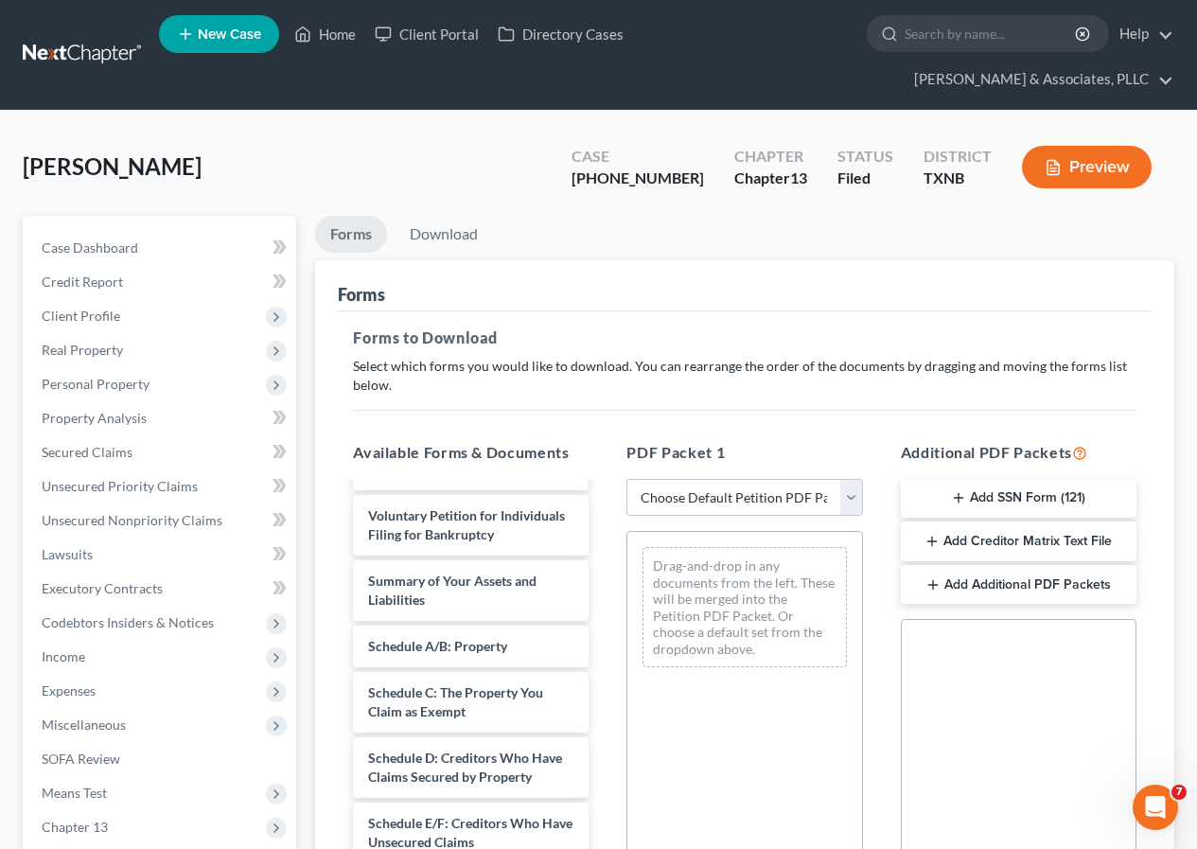
scroll to position [189, 0]
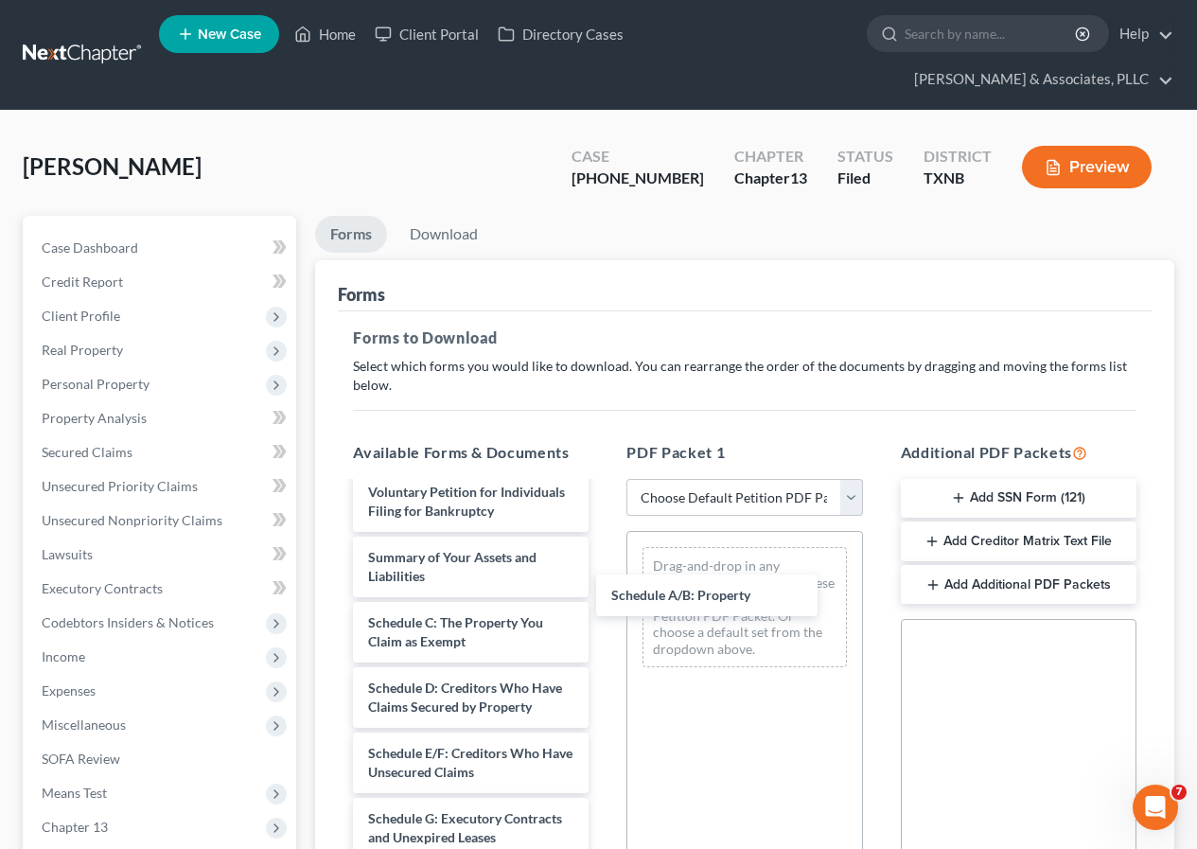
drag, startPoint x: 472, startPoint y: 628, endPoint x: 703, endPoint y: 659, distance: 232.9
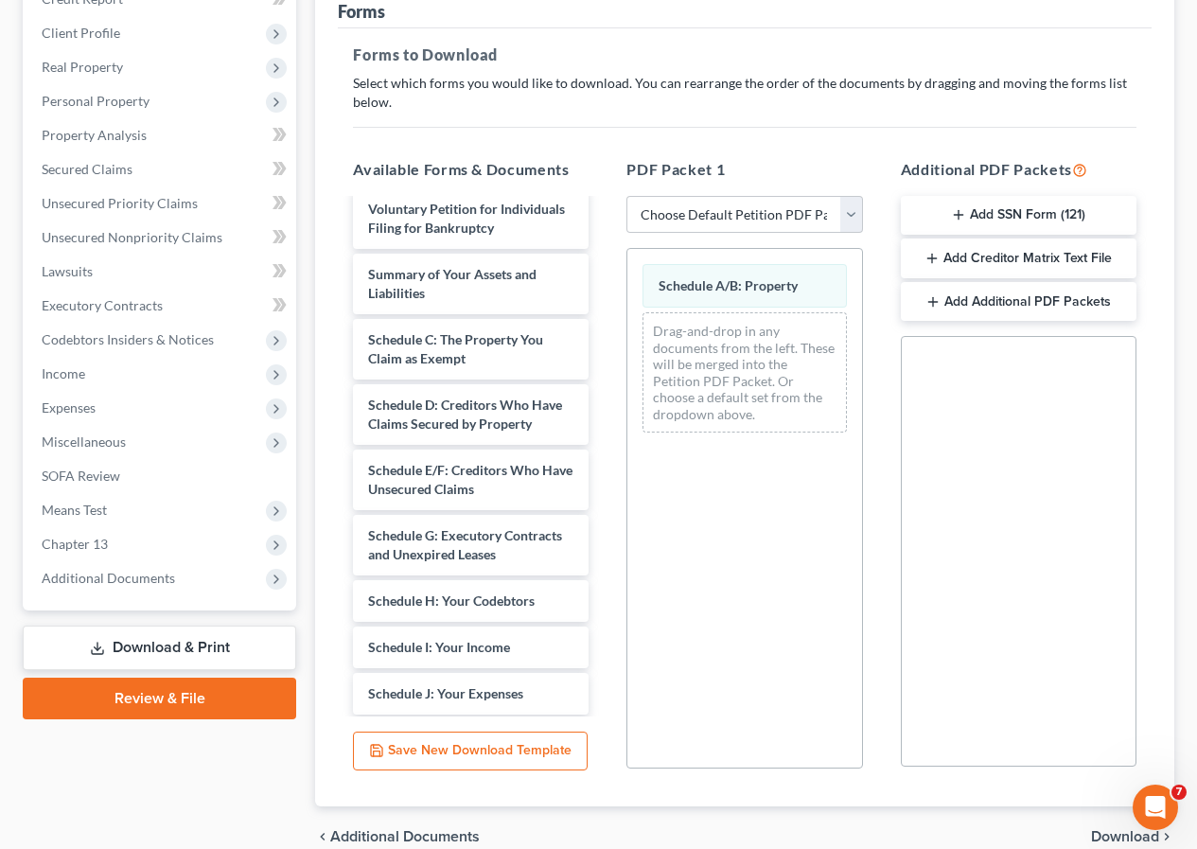
scroll to position [284, 0]
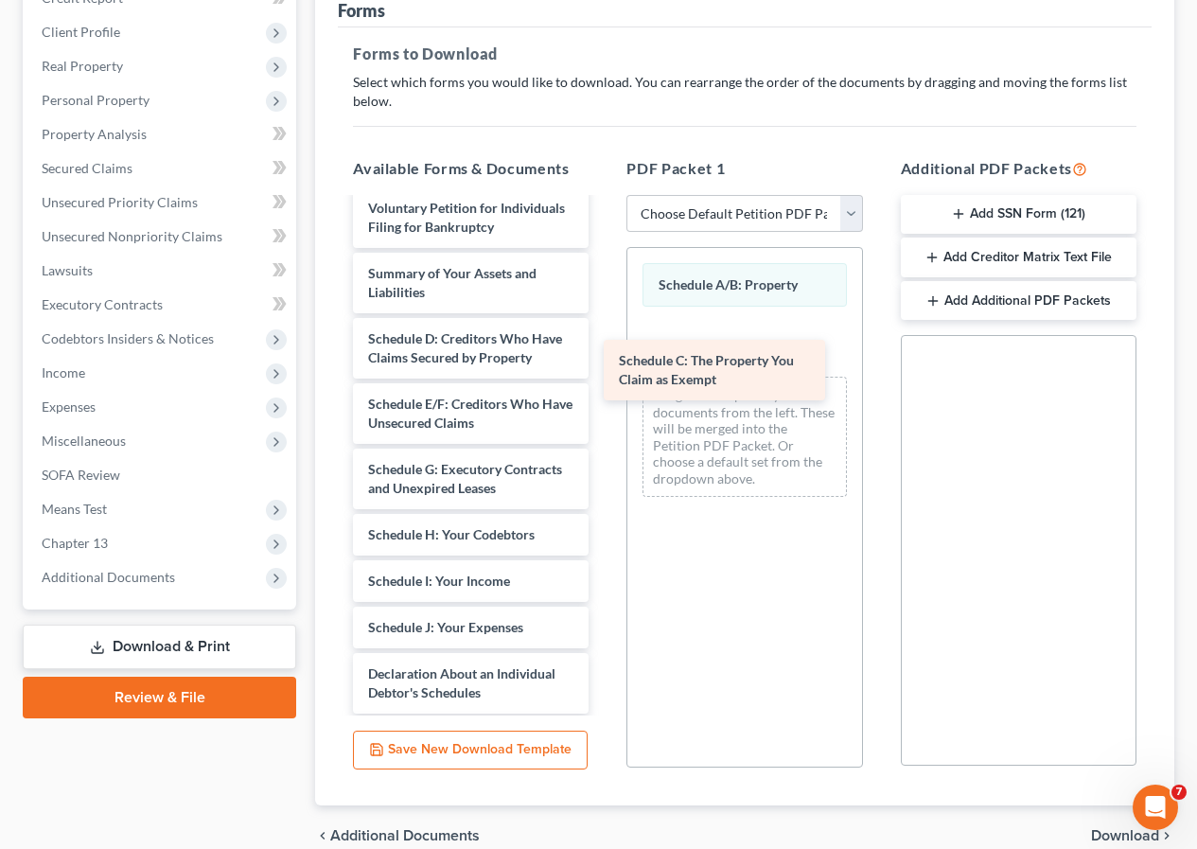
drag, startPoint x: 459, startPoint y: 354, endPoint x: 710, endPoint y: 376, distance: 251.8
click at [604, 376] on div "Schedule C: The Property You Claim as Exempt [PERSON_NAME] Final Ch- 13 Plan.pd…" at bounding box center [471, 557] width 266 height 1095
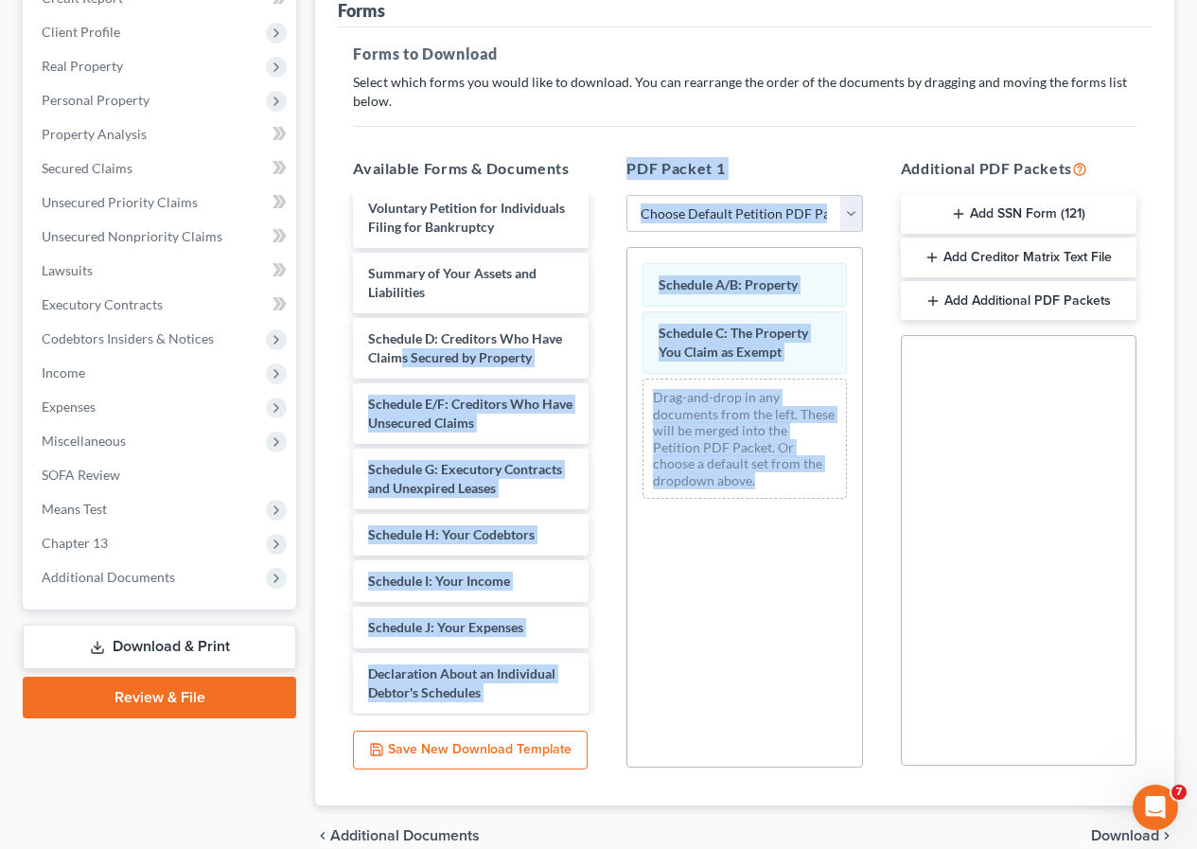
drag, startPoint x: 438, startPoint y: 362, endPoint x: 746, endPoint y: 484, distance: 331.0
click at [746, 484] on div "Available Forms & Documents [PERSON_NAME] Final Ch- 13 Plan.pdf [PERSON_NAME] (…" at bounding box center [745, 463] width 822 height 642
click at [744, 566] on div "Schedule A/B: Property Schedule C: The Property You Claim as Exempt Drag-and-dr…" at bounding box center [745, 507] width 236 height 521
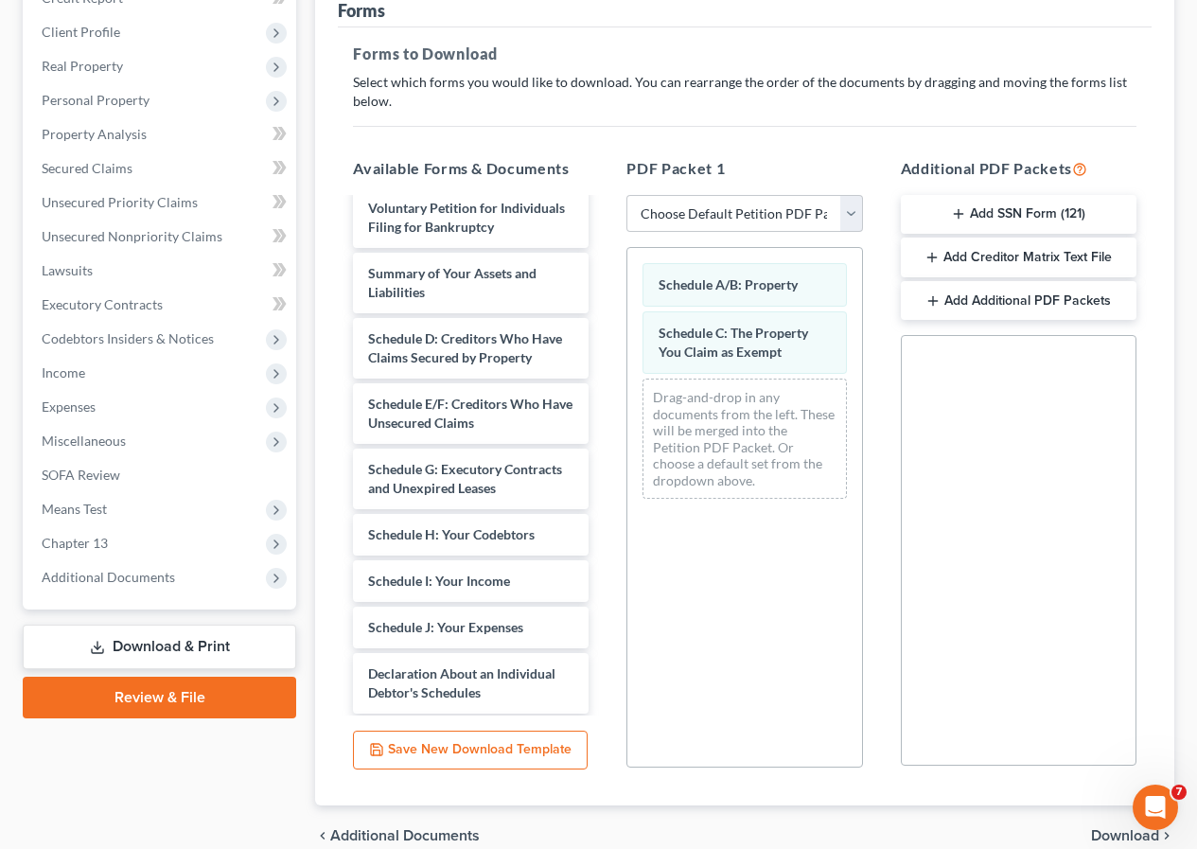
click at [694, 552] on div "Schedule A/B: Property Schedule C: The Property You Claim as Exempt Drag-and-dr…" at bounding box center [745, 507] width 236 height 521
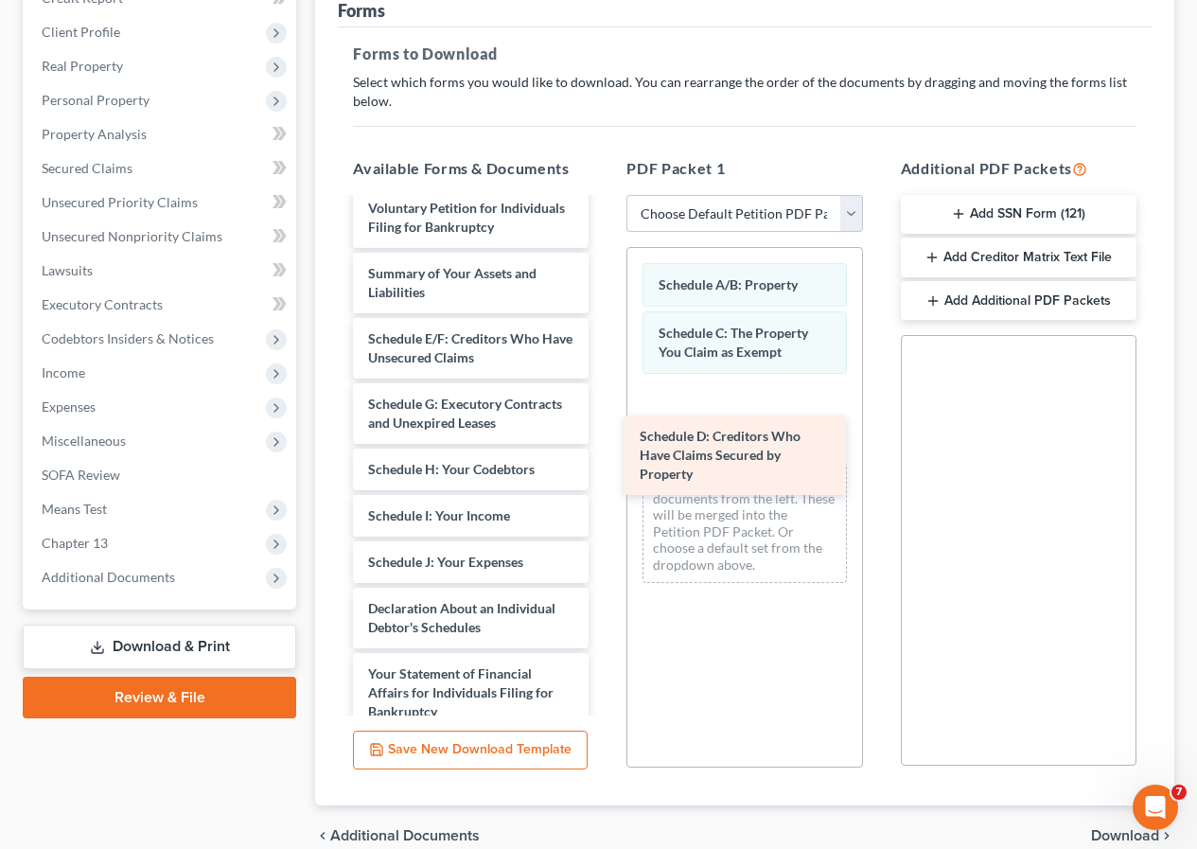
drag, startPoint x: 453, startPoint y: 352, endPoint x: 725, endPoint y: 450, distance: 288.6
click at [604, 450] on div "Schedule D: Creditors Who Have Claims Secured by Property [PERSON_NAME] Final C…" at bounding box center [471, 525] width 266 height 1030
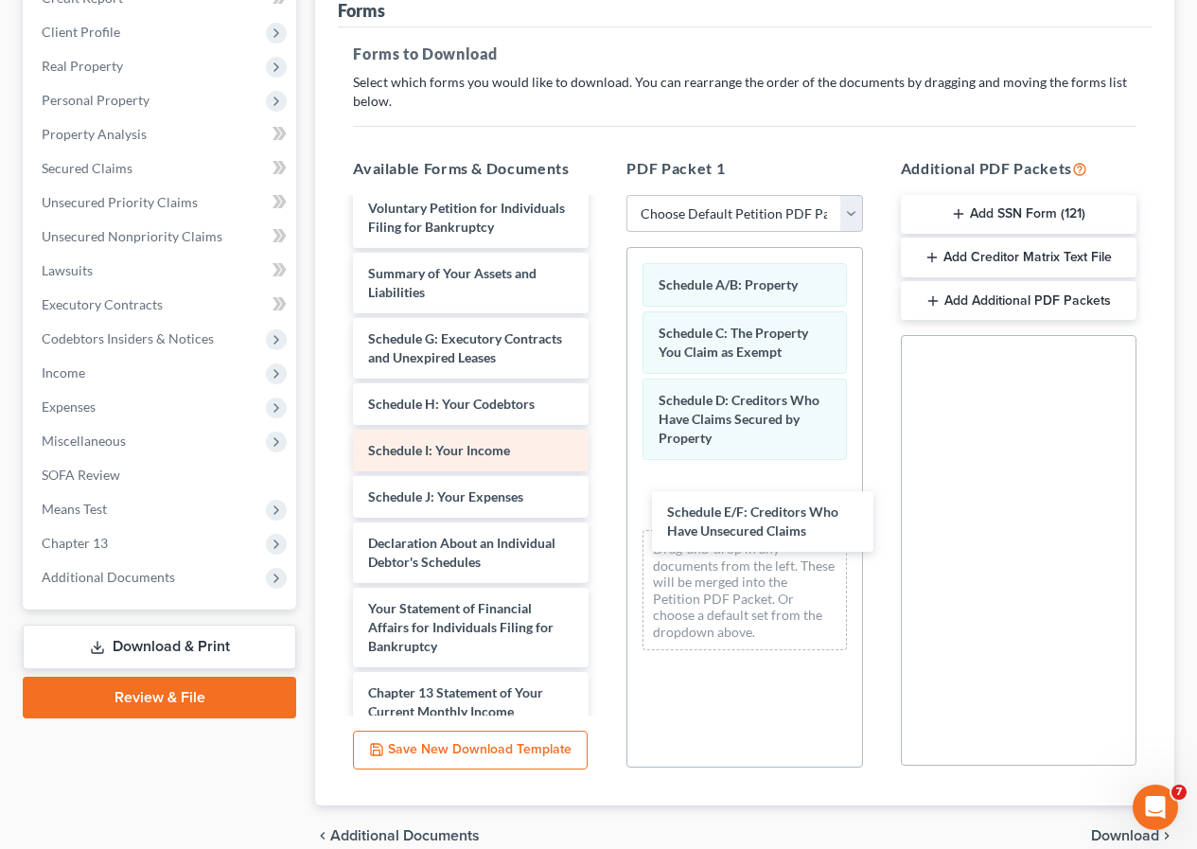
drag, startPoint x: 467, startPoint y: 345, endPoint x: 470, endPoint y: 458, distance: 112.7
click at [604, 503] on div "Schedule E/F: Creditors Who Have Unsecured Claims [PERSON_NAME] Final Ch- 13 Pl…" at bounding box center [471, 492] width 266 height 965
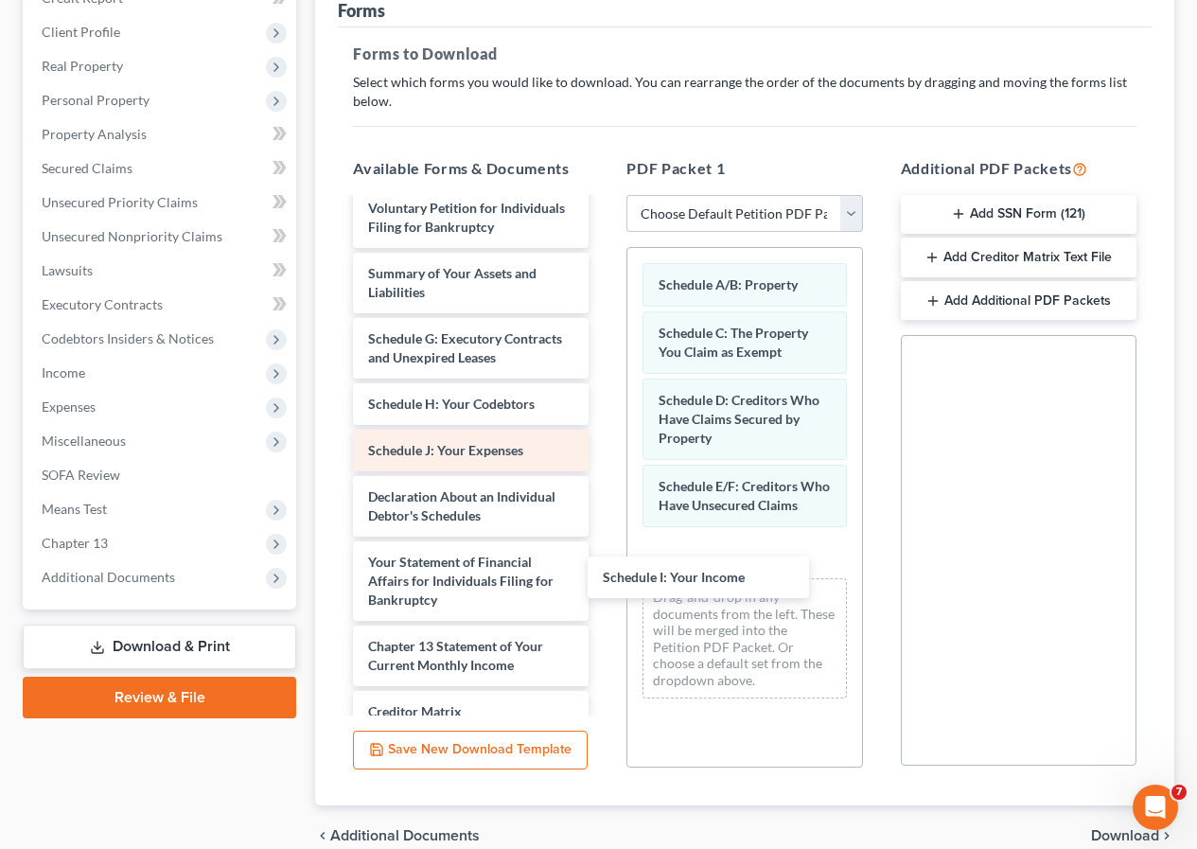
drag, startPoint x: 467, startPoint y: 444, endPoint x: 442, endPoint y: 449, distance: 25.1
click at [604, 556] on div "Schedule I: Your Income [PERSON_NAME] Final Ch- 13 Plan.pdf [PERSON_NAME] (SS)-…" at bounding box center [471, 469] width 266 height 918
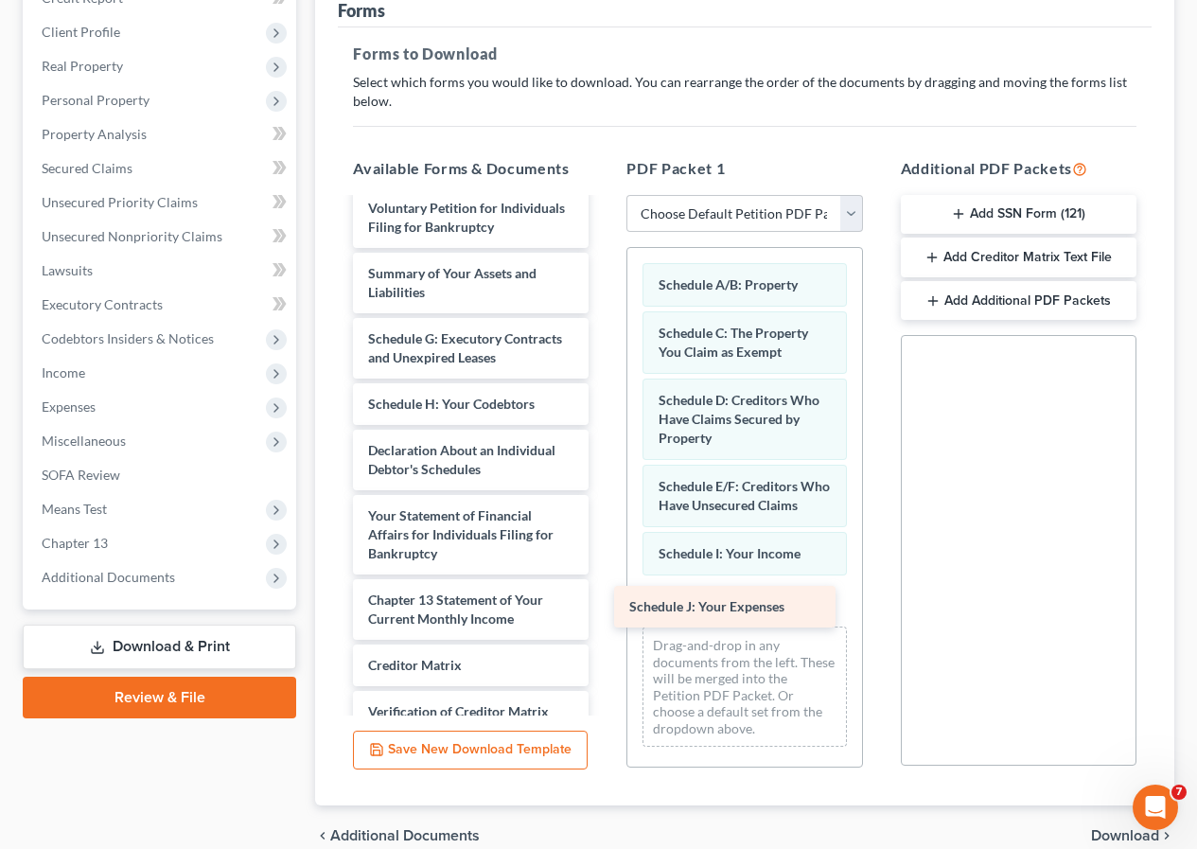
drag, startPoint x: 442, startPoint y: 449, endPoint x: 703, endPoint y: 605, distance: 304.4
click at [604, 605] on div "Schedule J: Your Expenses [PERSON_NAME] Final Ch- 13 Plan.pdf [PERSON_NAME] (SS…" at bounding box center [471, 446] width 266 height 872
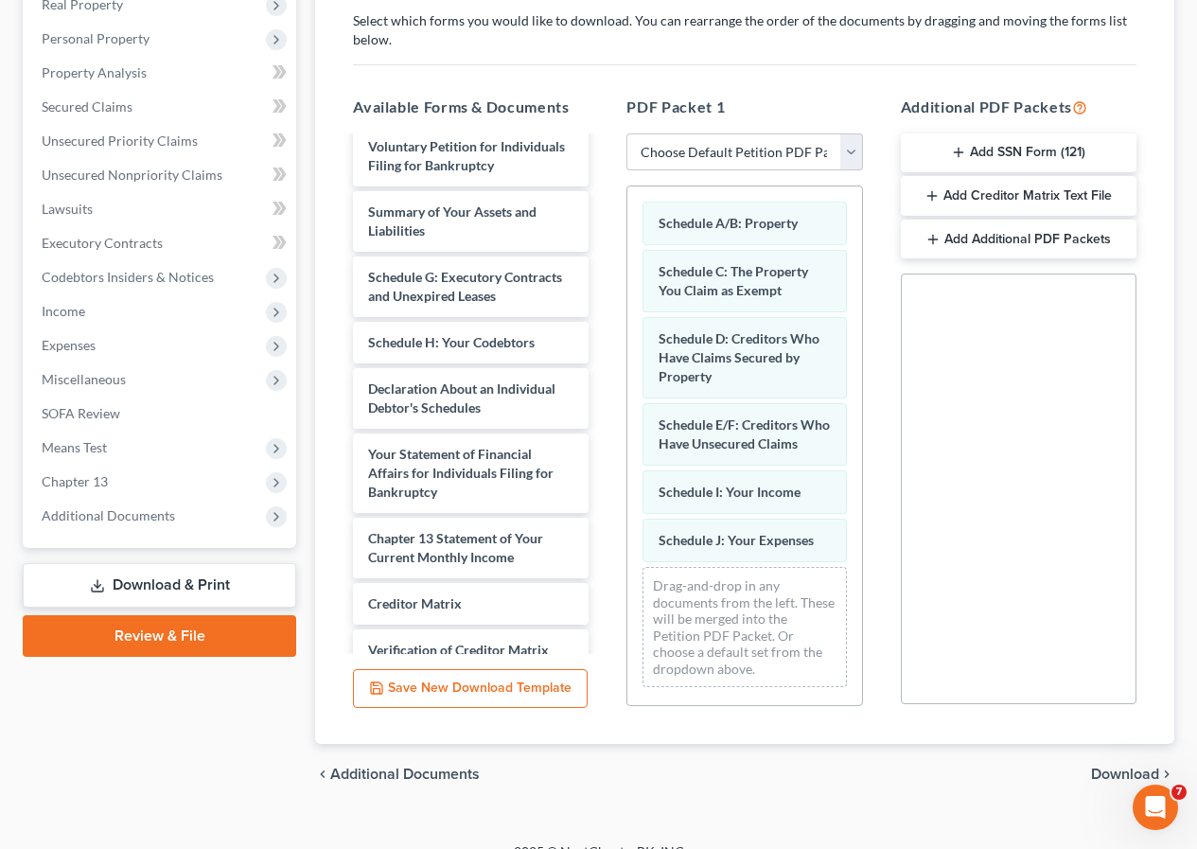
scroll to position [373, 0]
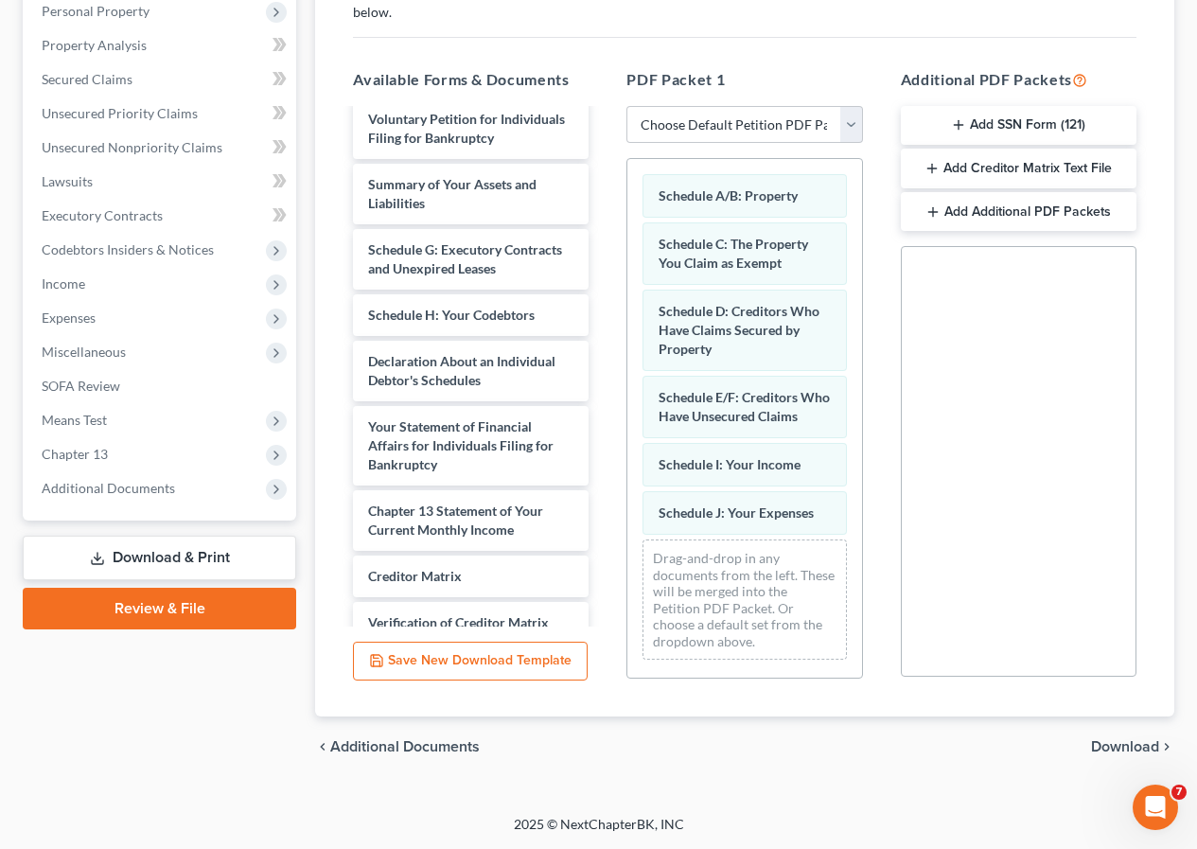
click at [1115, 741] on span "Download" at bounding box center [1125, 746] width 68 height 15
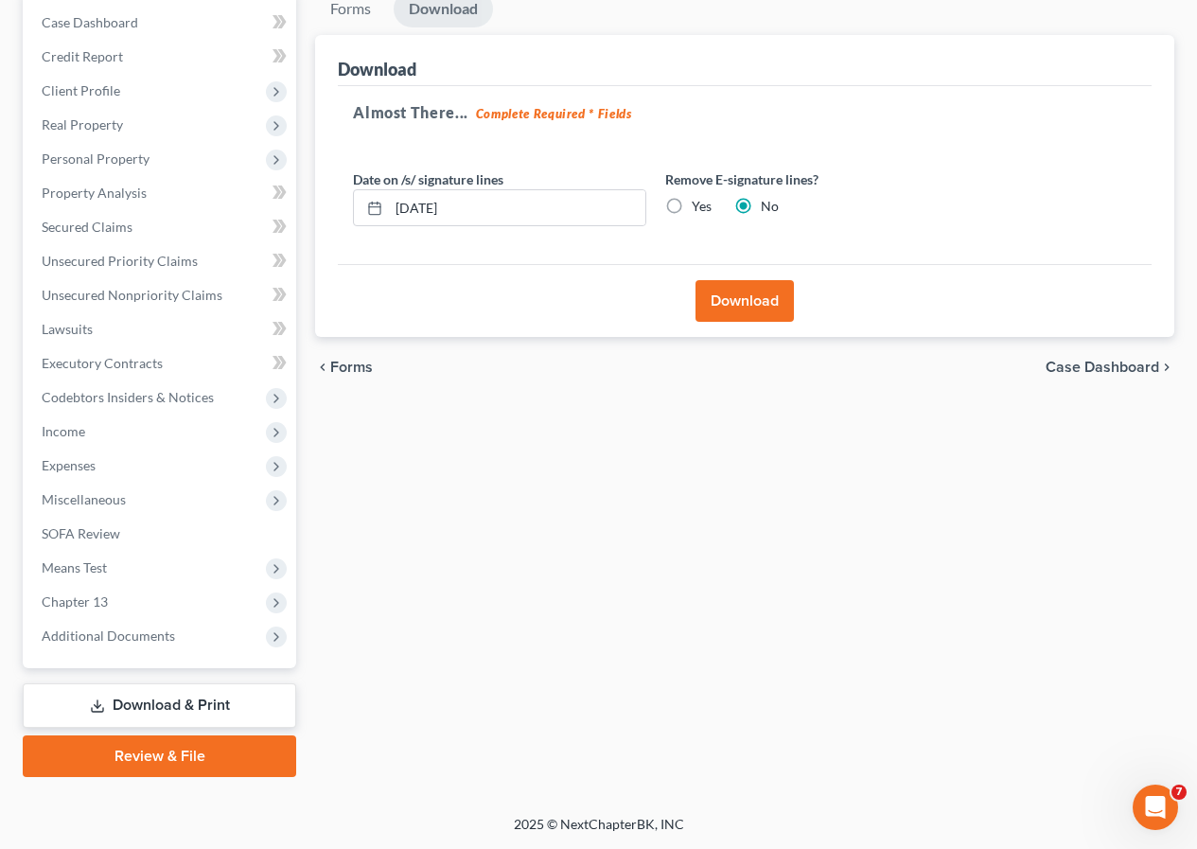
scroll to position [225, 0]
click at [749, 309] on button "Download" at bounding box center [745, 301] width 98 height 42
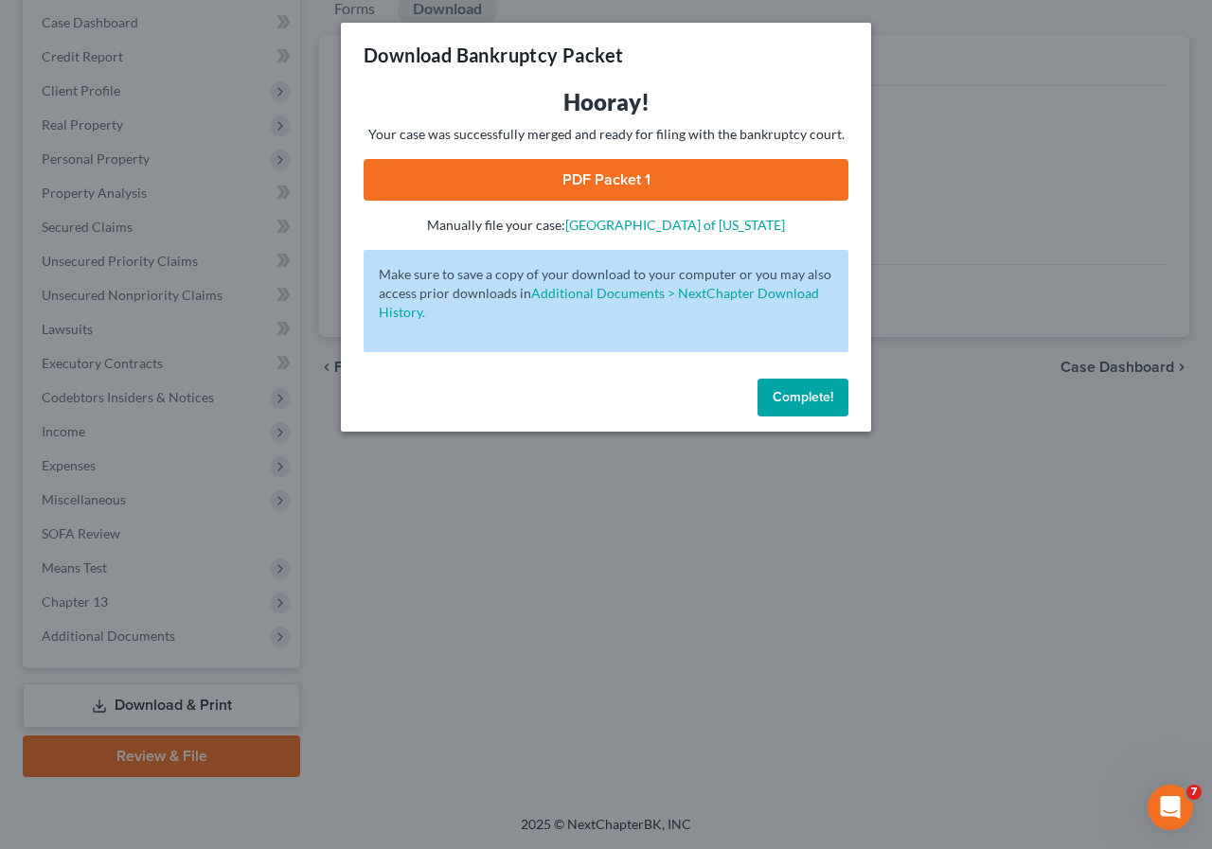
click at [596, 182] on link "PDF Packet 1" at bounding box center [605, 180] width 485 height 42
click at [819, 395] on span "Complete!" at bounding box center [802, 397] width 61 height 16
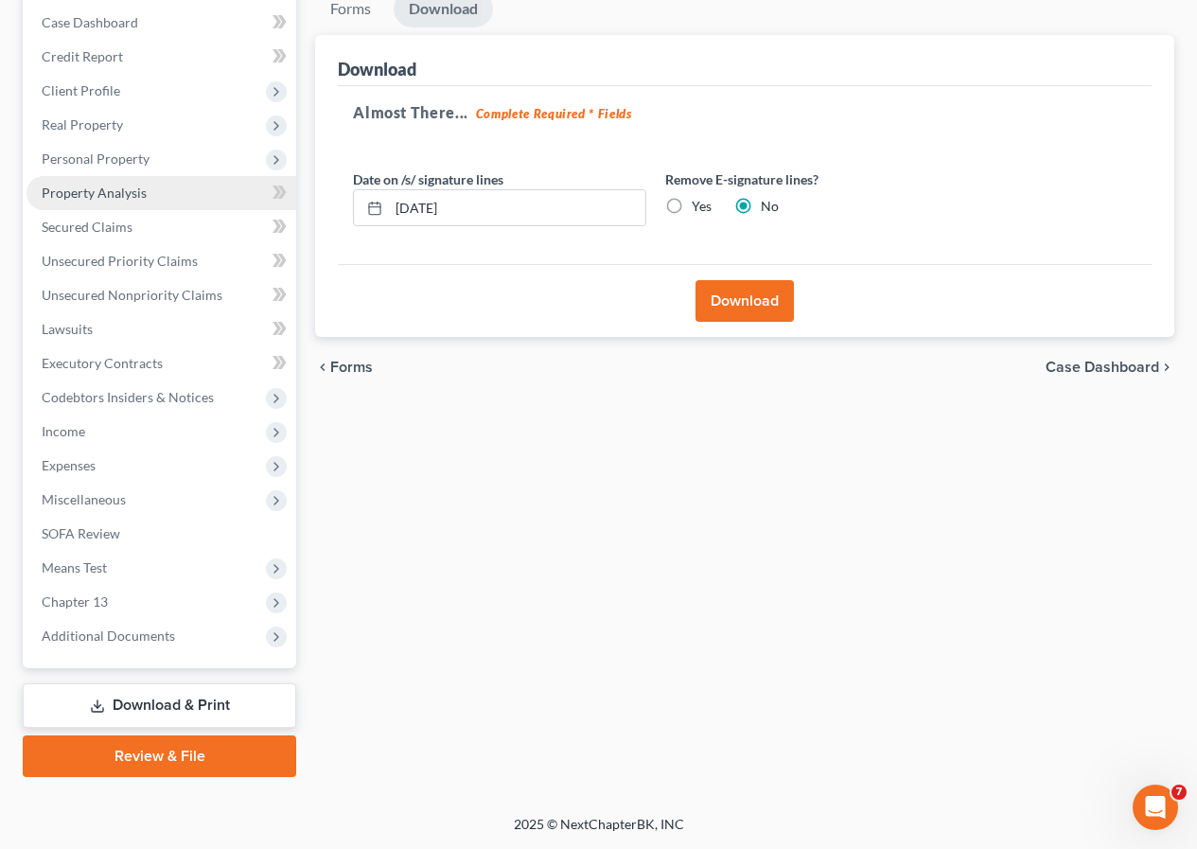
click at [110, 183] on link "Property Analysis" at bounding box center [162, 193] width 270 height 34
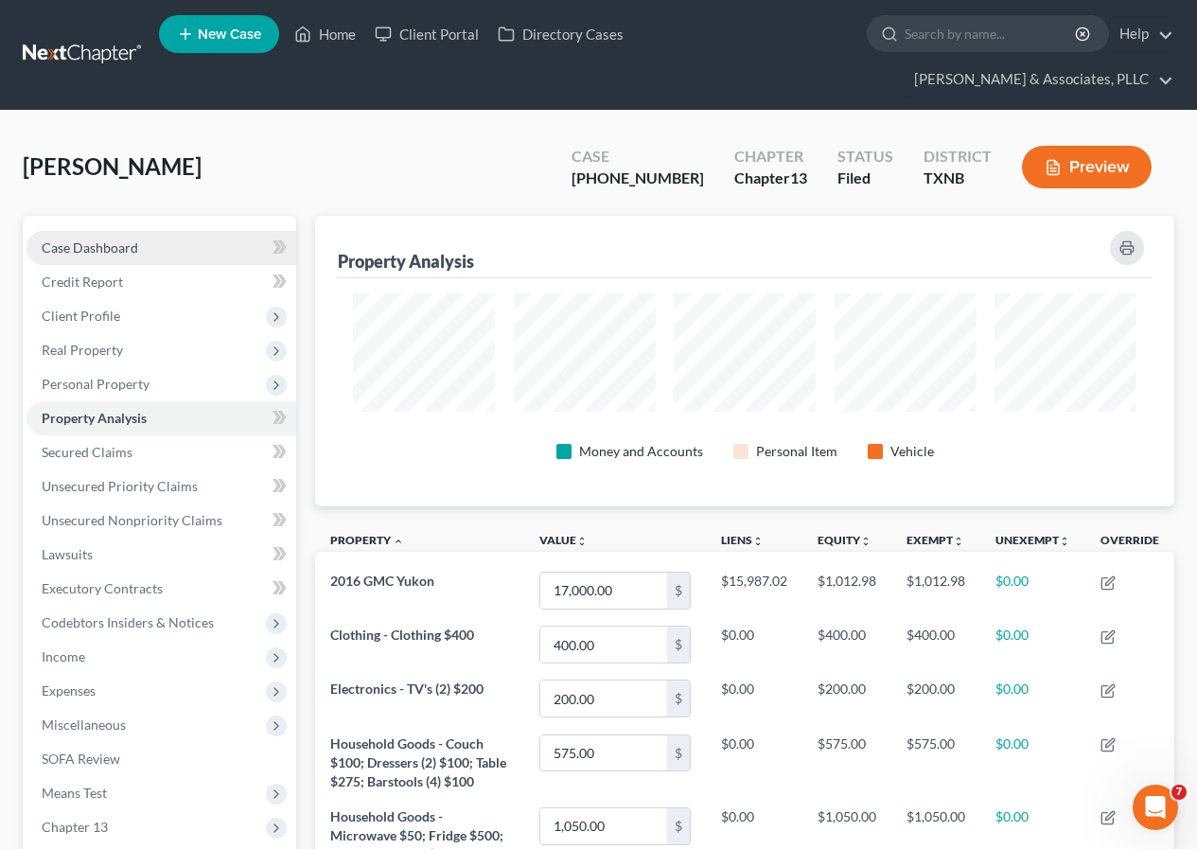
click at [156, 243] on link "Case Dashboard" at bounding box center [162, 248] width 270 height 34
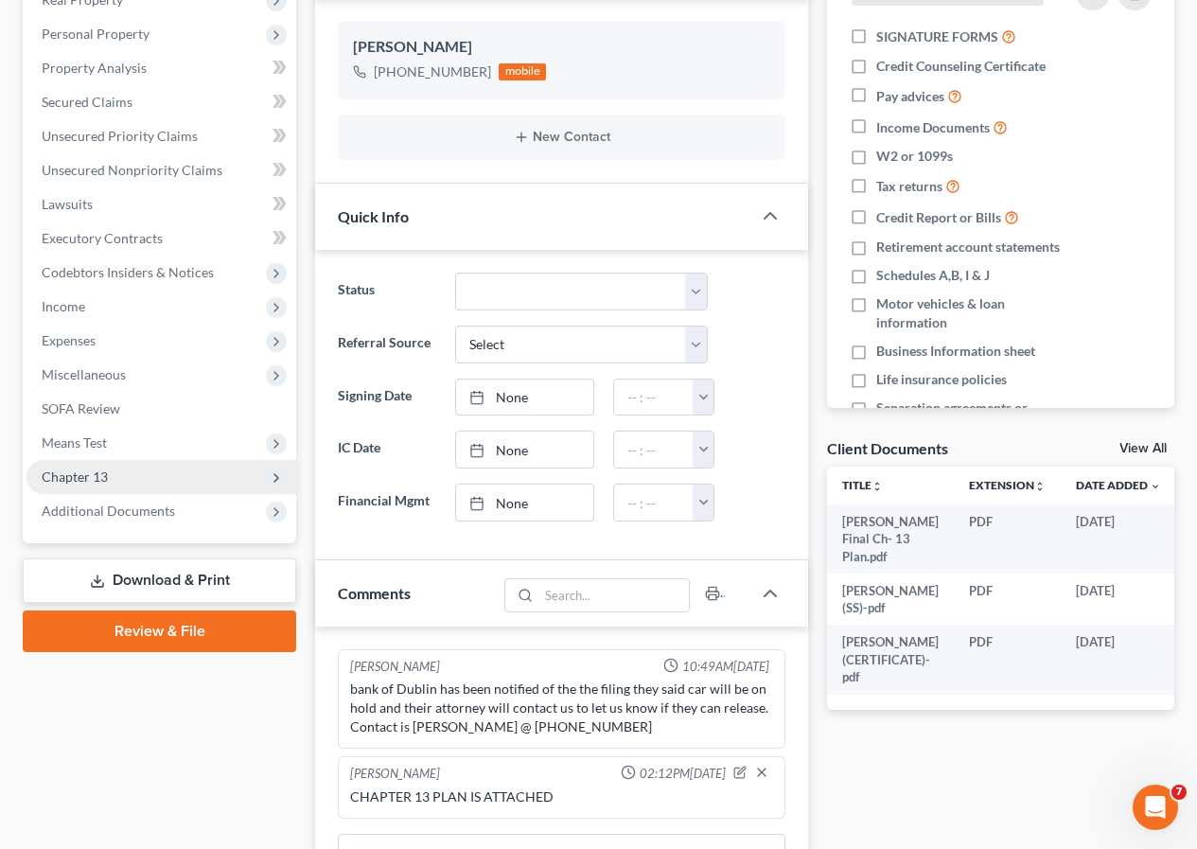
scroll to position [379, 0]
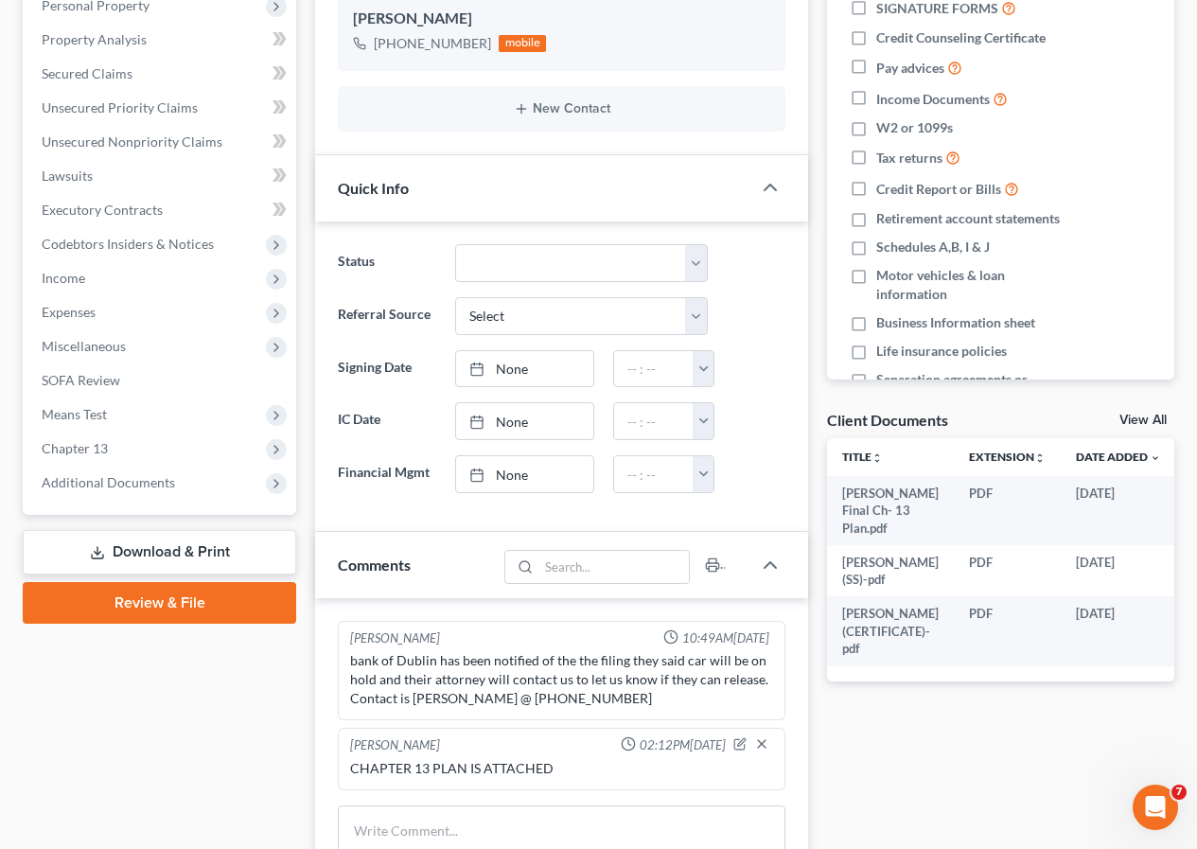
click at [150, 558] on link "Download & Print" at bounding box center [160, 552] width 274 height 44
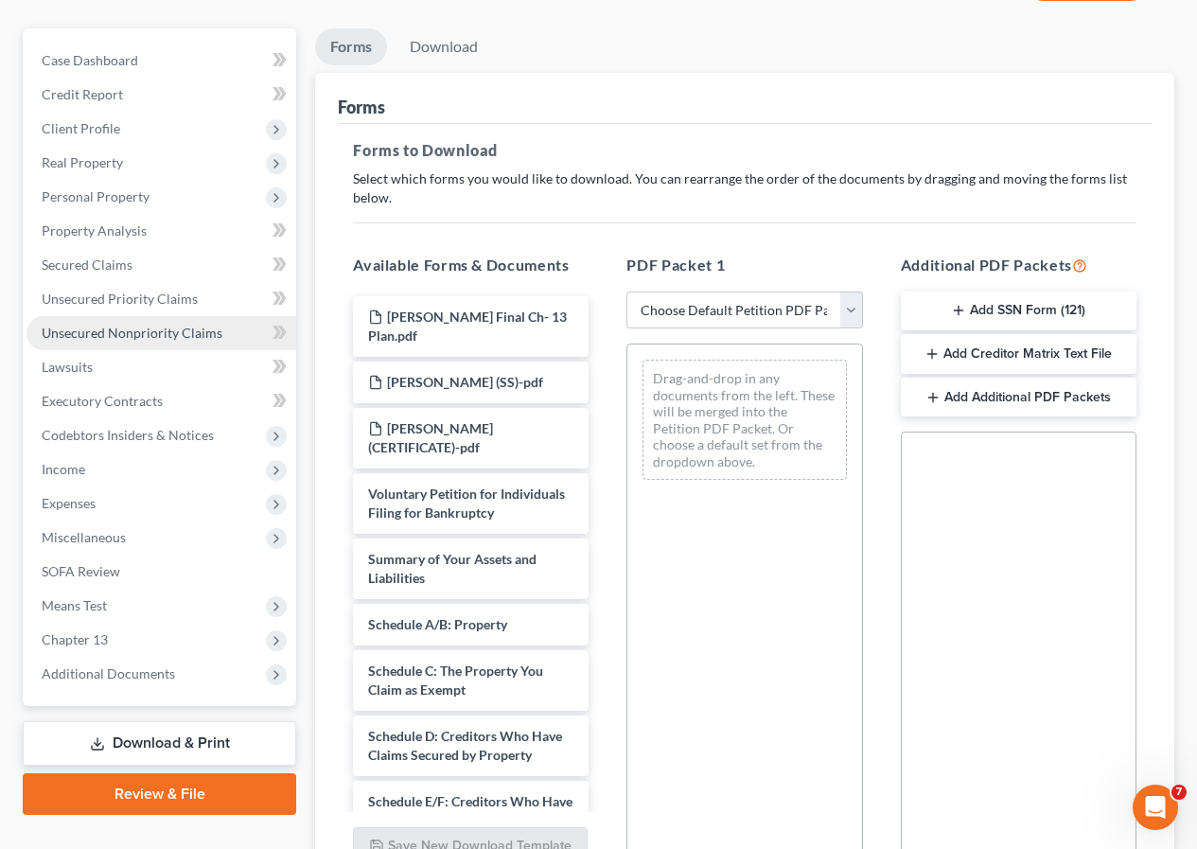
scroll to position [373, 0]
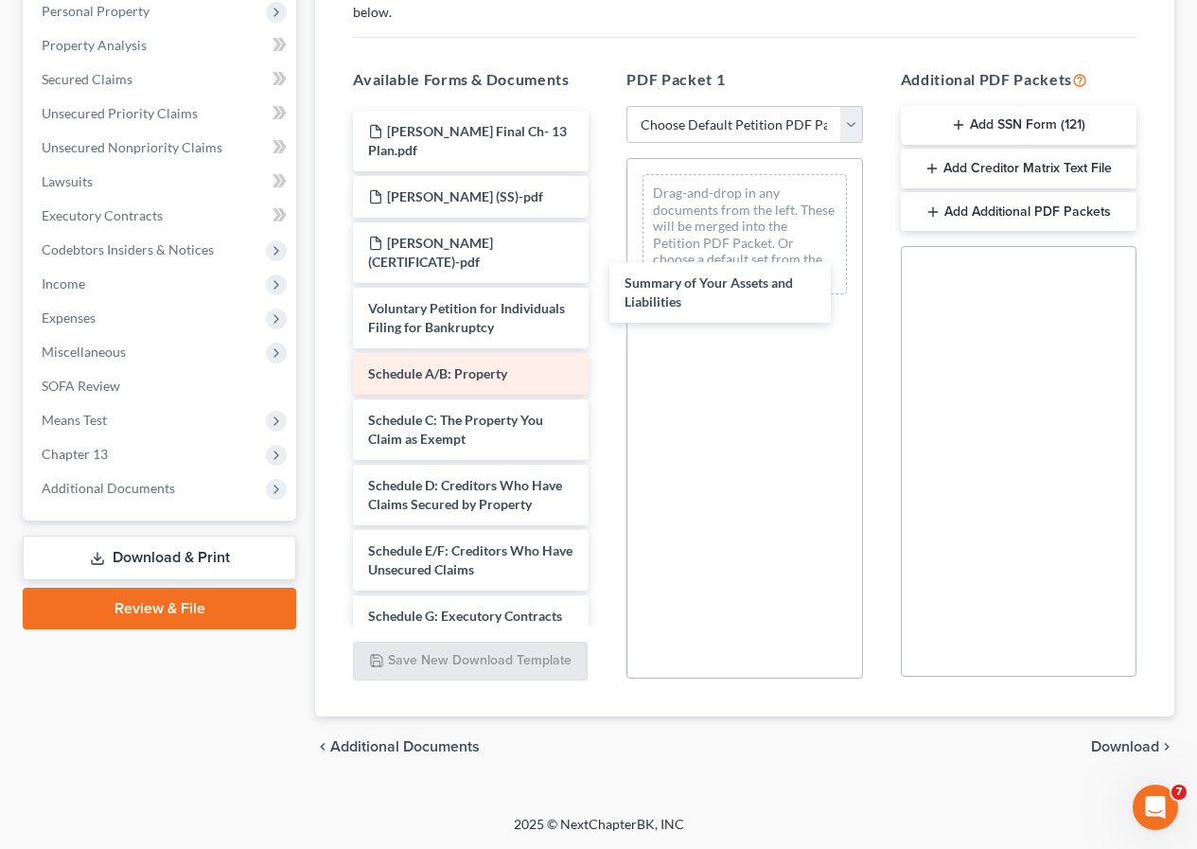
drag, startPoint x: 466, startPoint y: 392, endPoint x: 484, endPoint y: 379, distance: 22.3
click at [604, 277] on div "Summary of Your Assets and Liabilities [PERSON_NAME] Final Ch- 13 Plan.pdf [PER…" at bounding box center [471, 682] width 266 height 1142
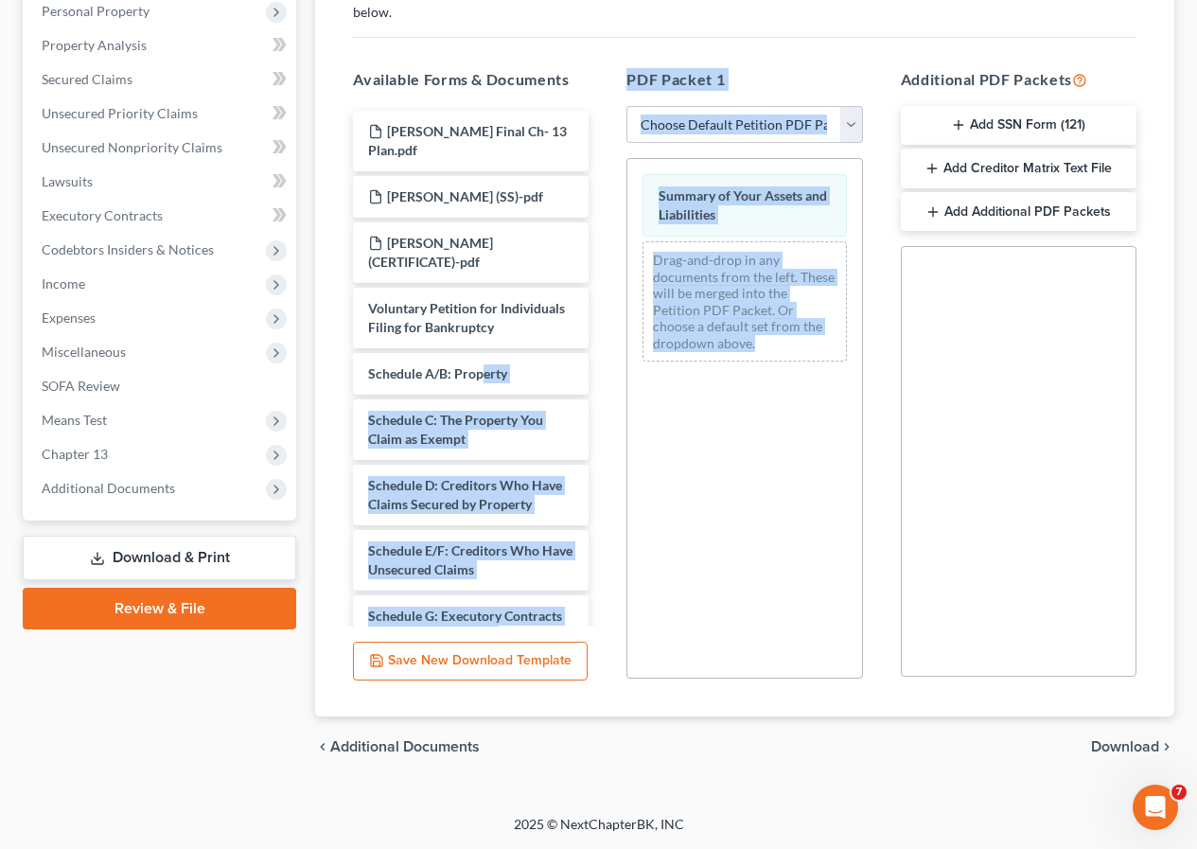
drag, startPoint x: 484, startPoint y: 379, endPoint x: 717, endPoint y: 345, distance: 235.2
click at [717, 345] on div "Available Forms & Documents [PERSON_NAME] Final Ch- 13 Plan.pdf [PERSON_NAME] (…" at bounding box center [745, 374] width 822 height 642
click at [696, 462] on div "Summary of Your Assets and Liabilities Drag-and-drop in any documents from the …" at bounding box center [745, 418] width 236 height 521
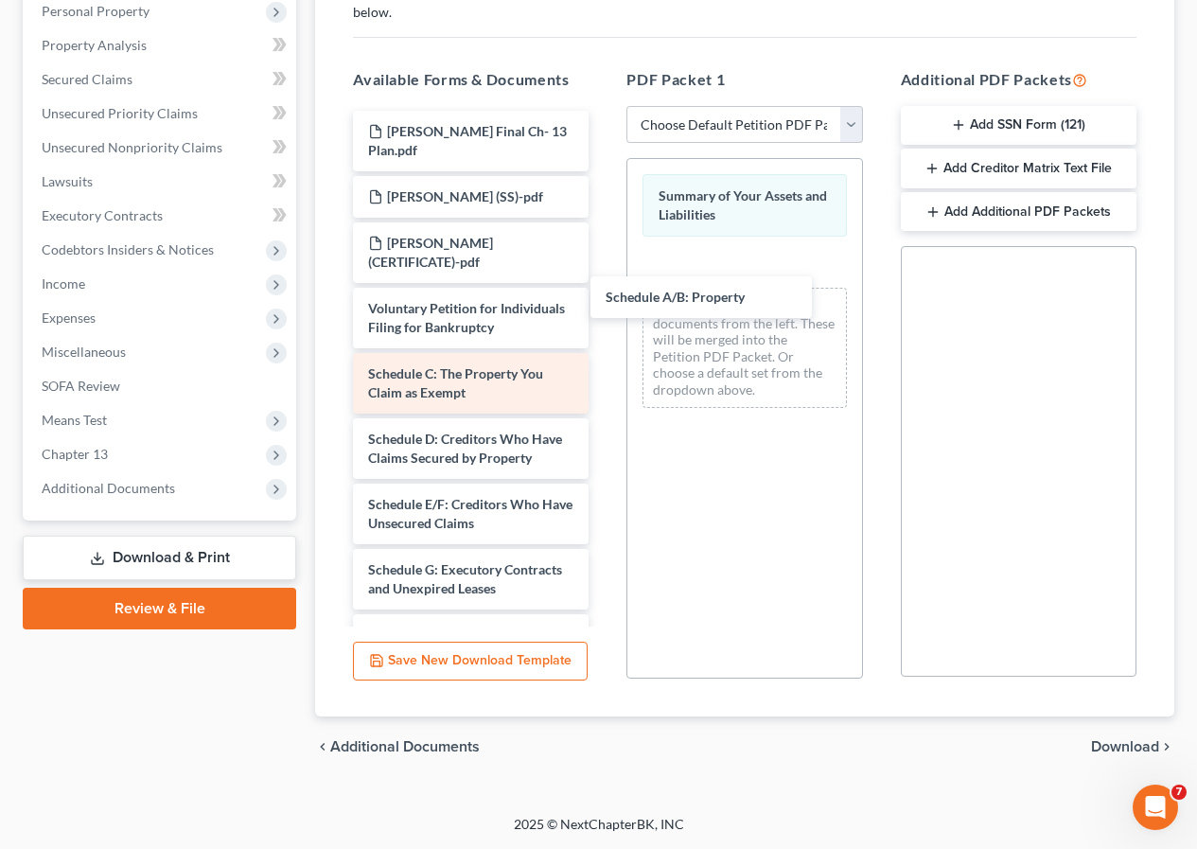
drag, startPoint x: 434, startPoint y: 375, endPoint x: 486, endPoint y: 406, distance: 59.9
click at [604, 297] on div "Schedule A/B: Property [PERSON_NAME] Final Ch- 13 Plan.pdf [PERSON_NAME] (SS)-p…" at bounding box center [471, 658] width 266 height 1095
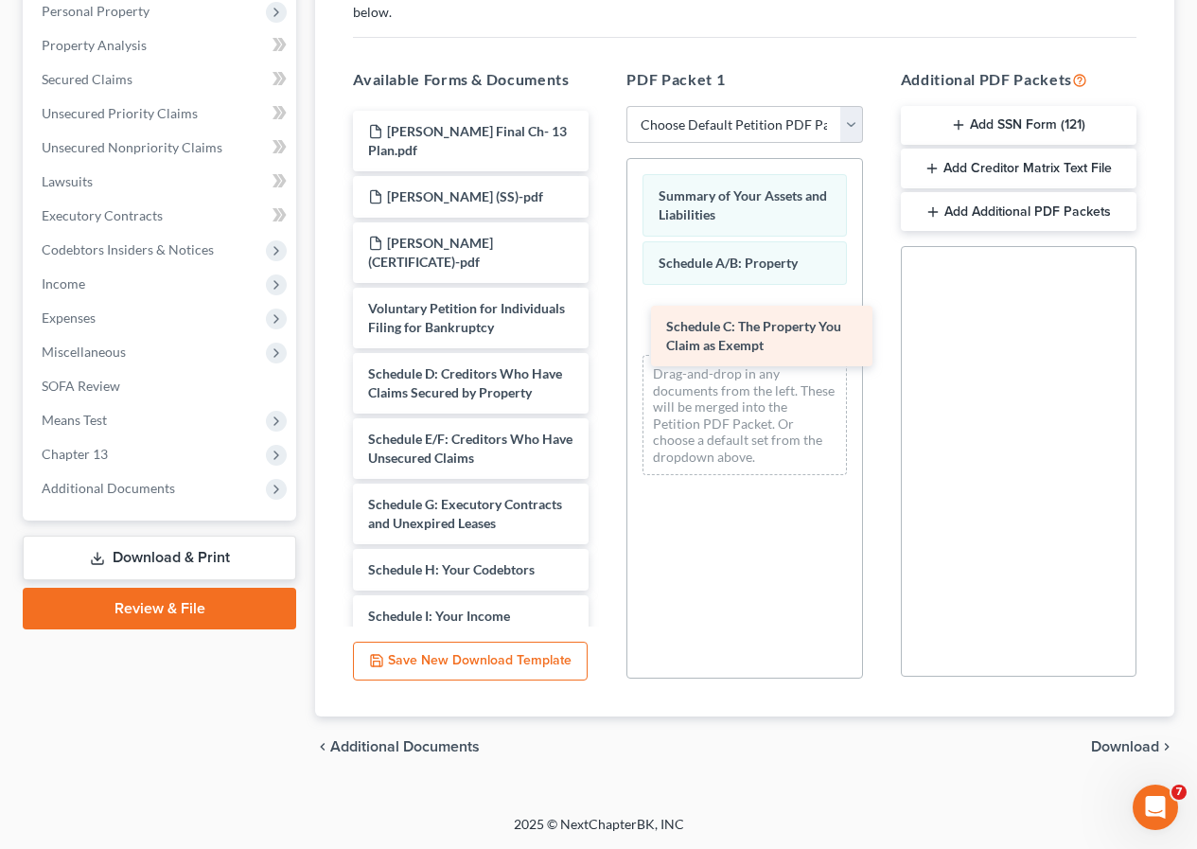
drag, startPoint x: 472, startPoint y: 393, endPoint x: 770, endPoint y: 345, distance: 301.9
click at [604, 345] on div "Schedule C: The Property You Claim as Exempt [PERSON_NAME] Final Ch- 13 Plan.pd…" at bounding box center [471, 626] width 266 height 1030
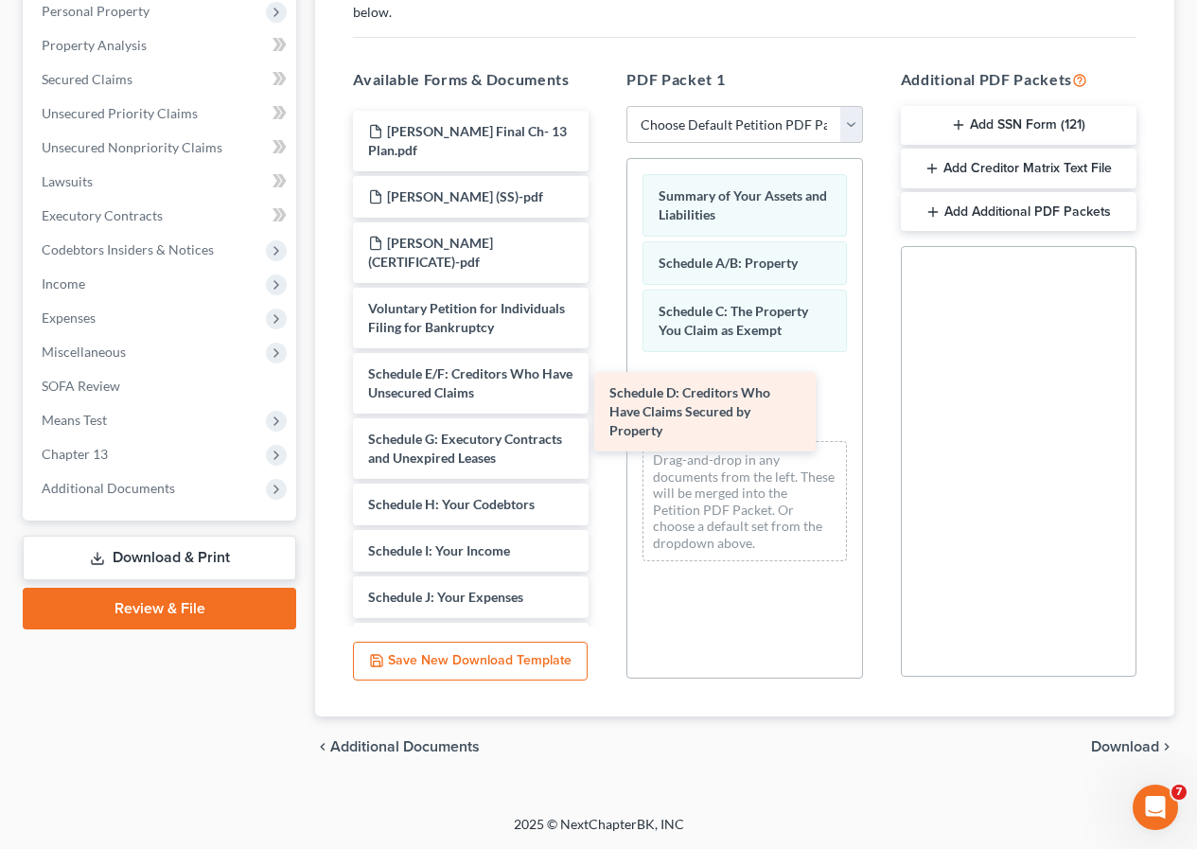
drag, startPoint x: 479, startPoint y: 401, endPoint x: 747, endPoint y: 417, distance: 268.4
click at [604, 417] on div "Schedule D: Creditors Who Have Claims Secured by Property [PERSON_NAME] Final C…" at bounding box center [471, 593] width 266 height 965
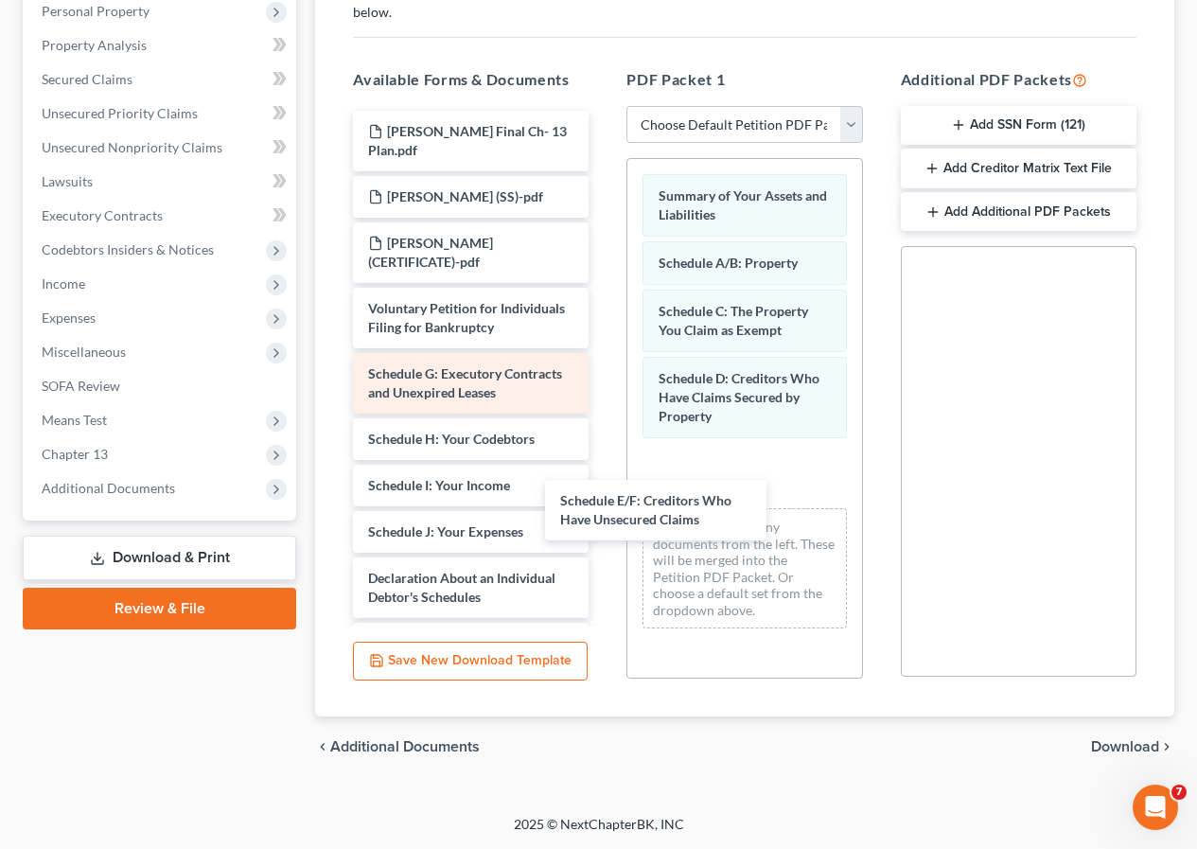
drag, startPoint x: 492, startPoint y: 391, endPoint x: 516, endPoint y: 398, distance: 24.6
click at [604, 507] on div "Schedule E/F: Creditors Who Have Unsecured Claims [PERSON_NAME] Final Ch- 13 Pl…" at bounding box center [471, 560] width 266 height 899
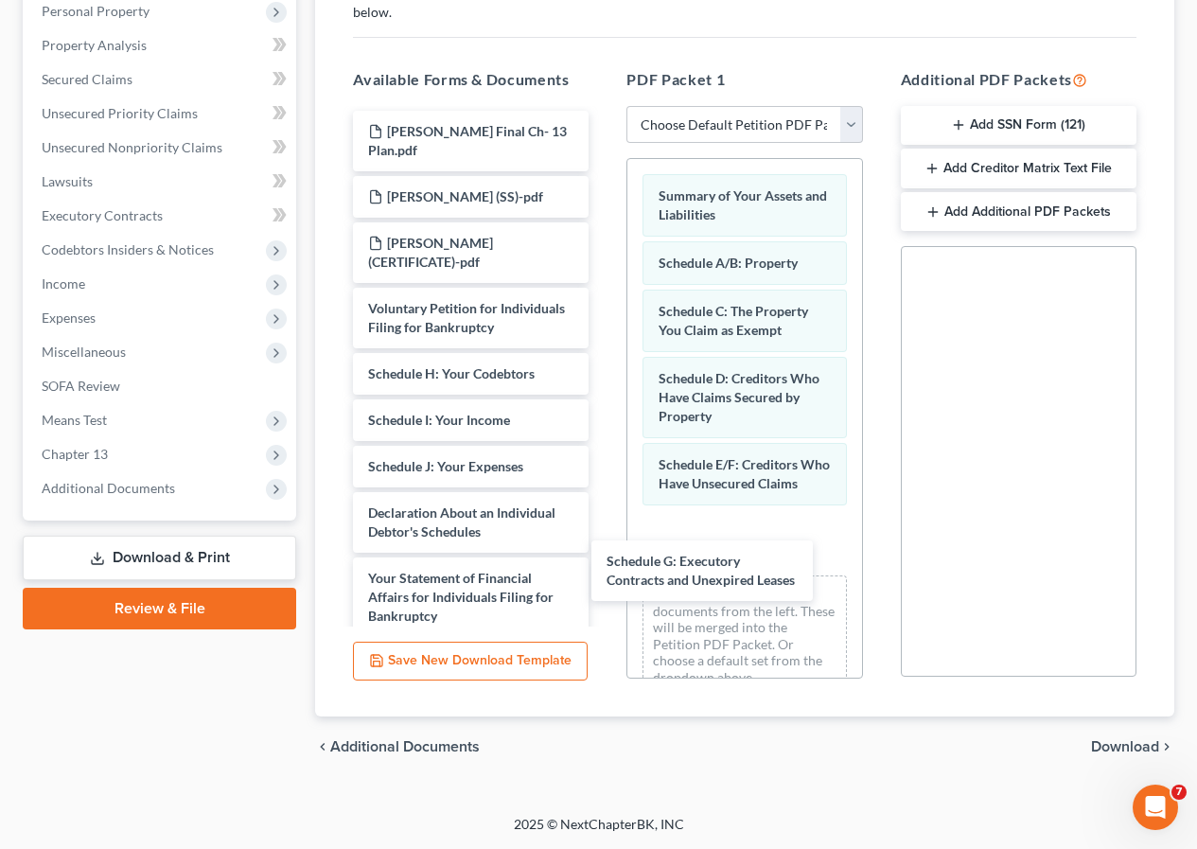
drag, startPoint x: 501, startPoint y: 379, endPoint x: 852, endPoint y: 647, distance: 442.2
click at [604, 564] on div "Schedule G: Executory Contracts and Unexpired [PERSON_NAME] Final Ch- 13 Plan.p…" at bounding box center [471, 528] width 266 height 834
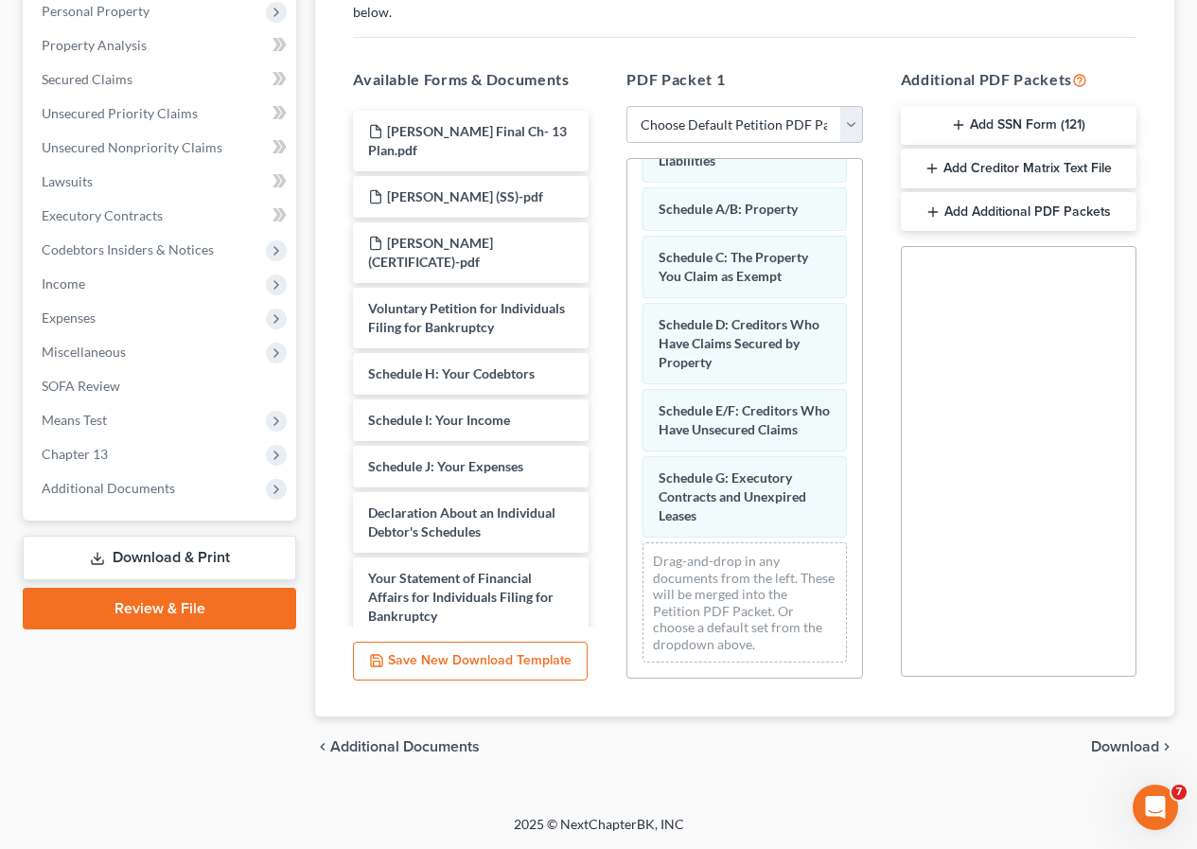
scroll to position [73, 0]
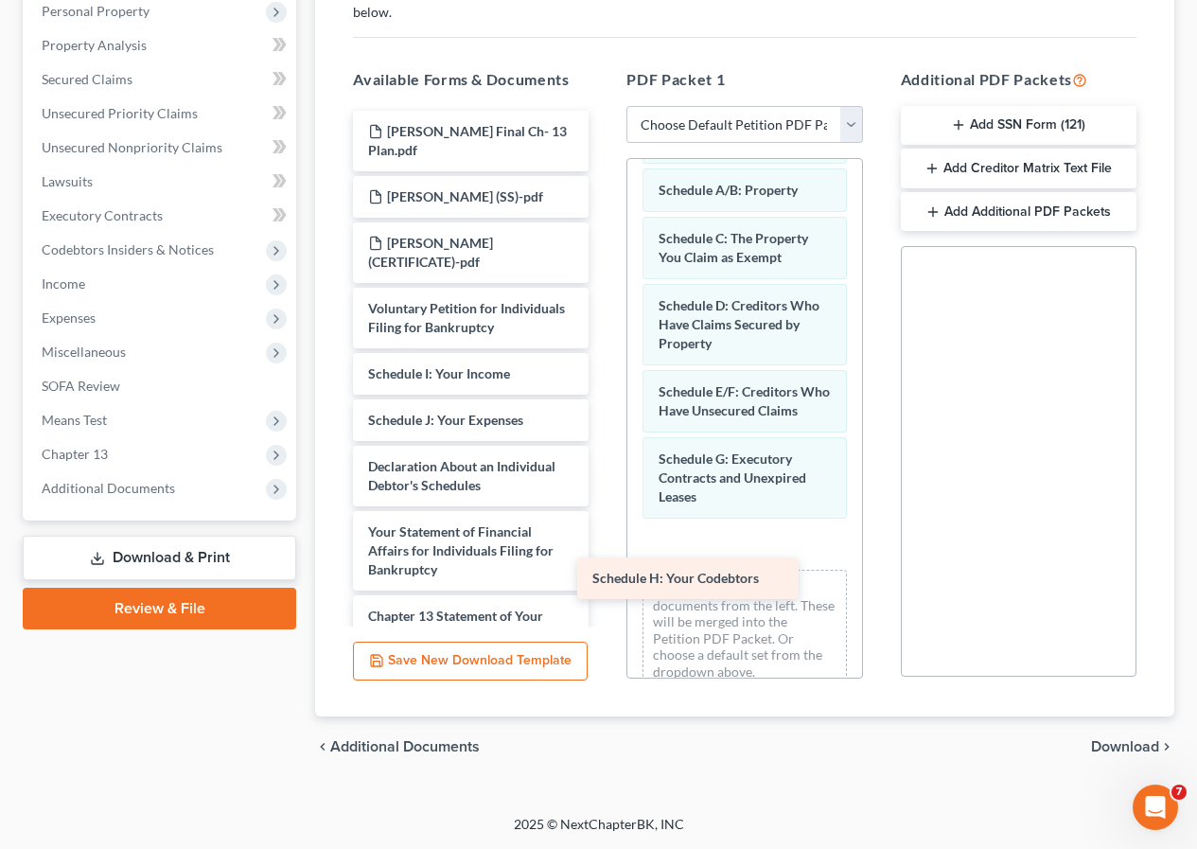
drag, startPoint x: 466, startPoint y: 374, endPoint x: 690, endPoint y: 578, distance: 303.5
click at [604, 578] on div "Schedule H: Your Codebtors [PERSON_NAME] Final Ch- 13 Plan.pdf [PERSON_NAME] (S…" at bounding box center [471, 505] width 266 height 788
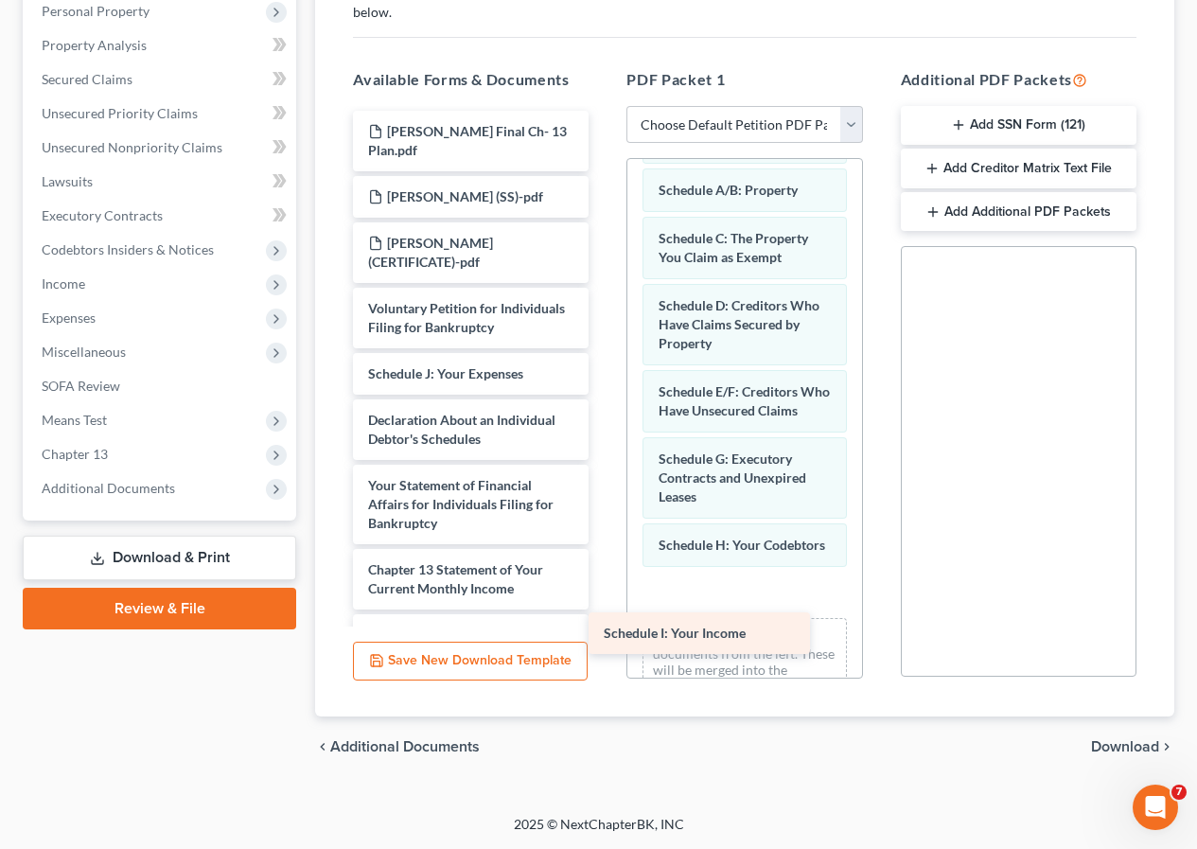
drag, startPoint x: 469, startPoint y: 381, endPoint x: 705, endPoint y: 640, distance: 350.4
click at [604, 640] on div "Schedule I: Your Income [PERSON_NAME] Final Ch- 13 Plan.pdf [PERSON_NAME] (SS)-…" at bounding box center [471, 481] width 266 height 741
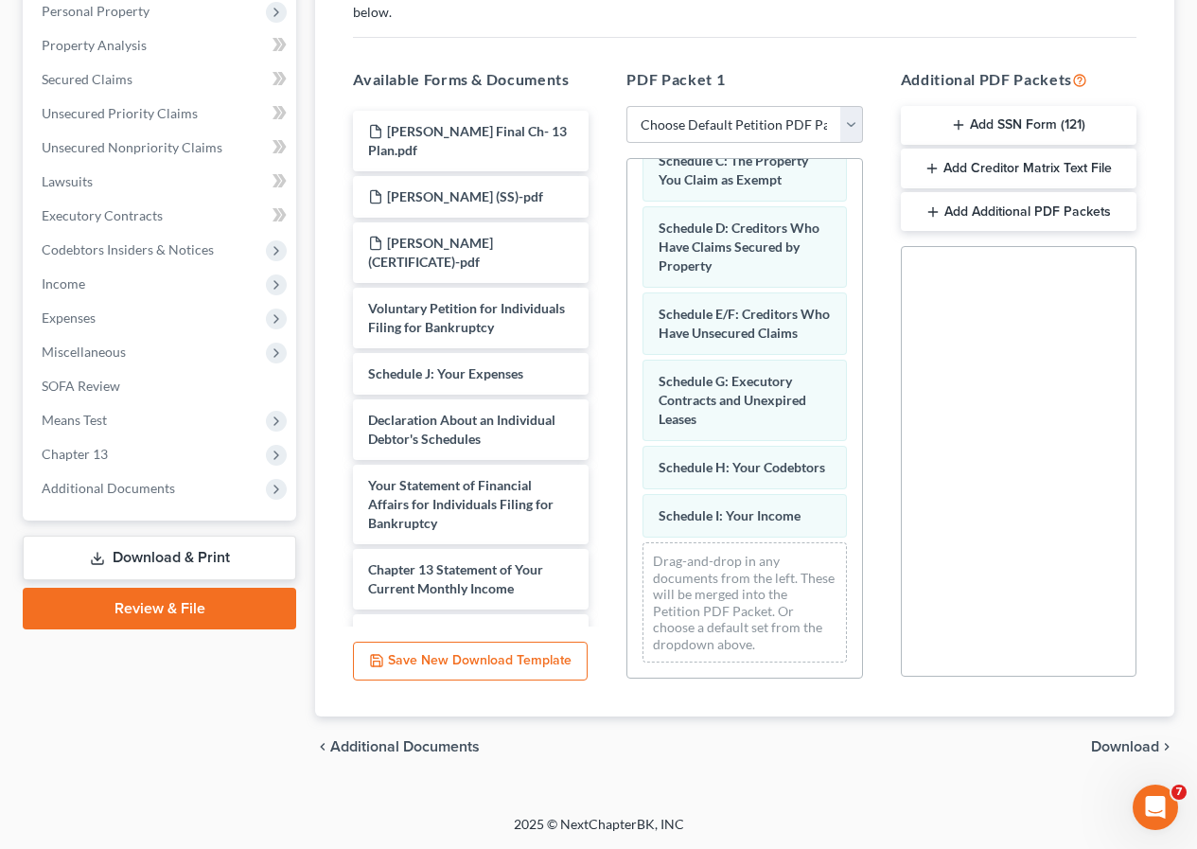
scroll to position [188, 0]
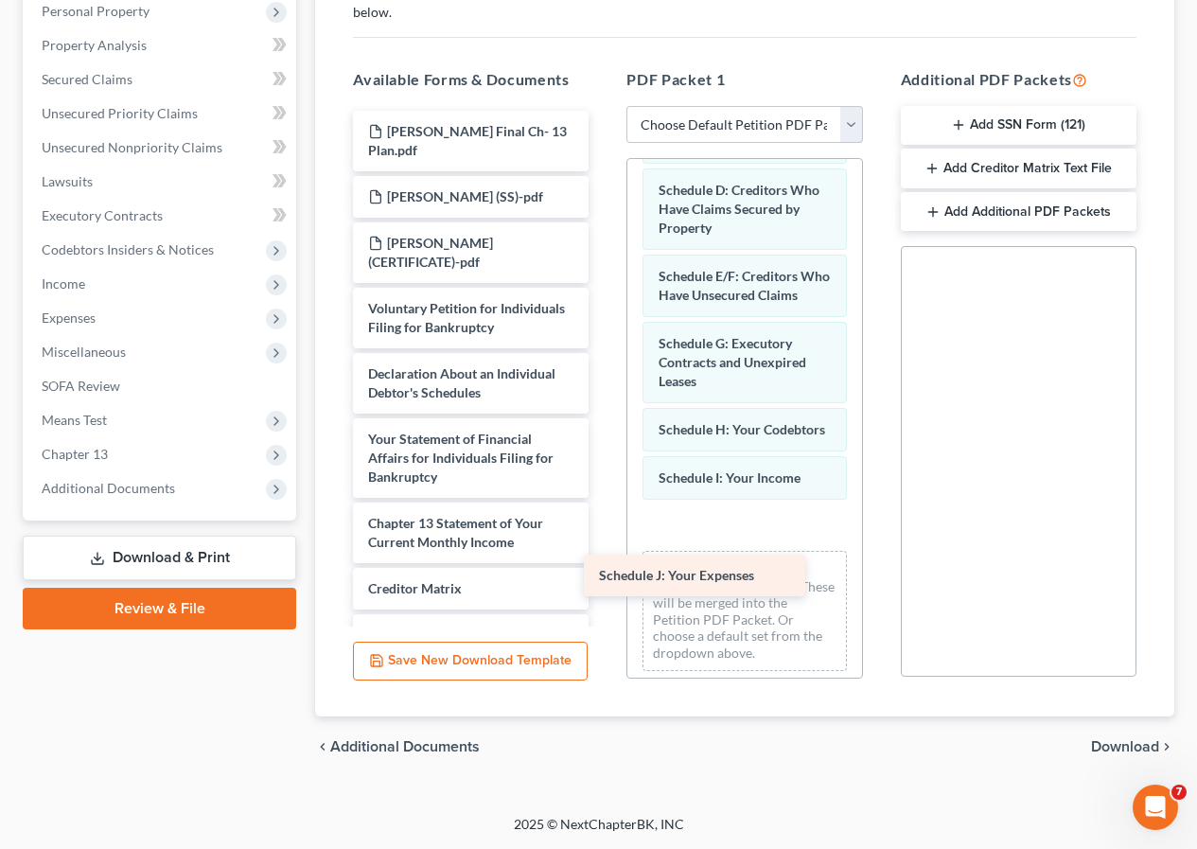
drag, startPoint x: 470, startPoint y: 377, endPoint x: 701, endPoint y: 578, distance: 306.6
click at [604, 578] on div "Schedule J: Your Expenses [PERSON_NAME] Final Ch- 13 Plan.pdf [PERSON_NAME] (SS…" at bounding box center [471, 458] width 266 height 695
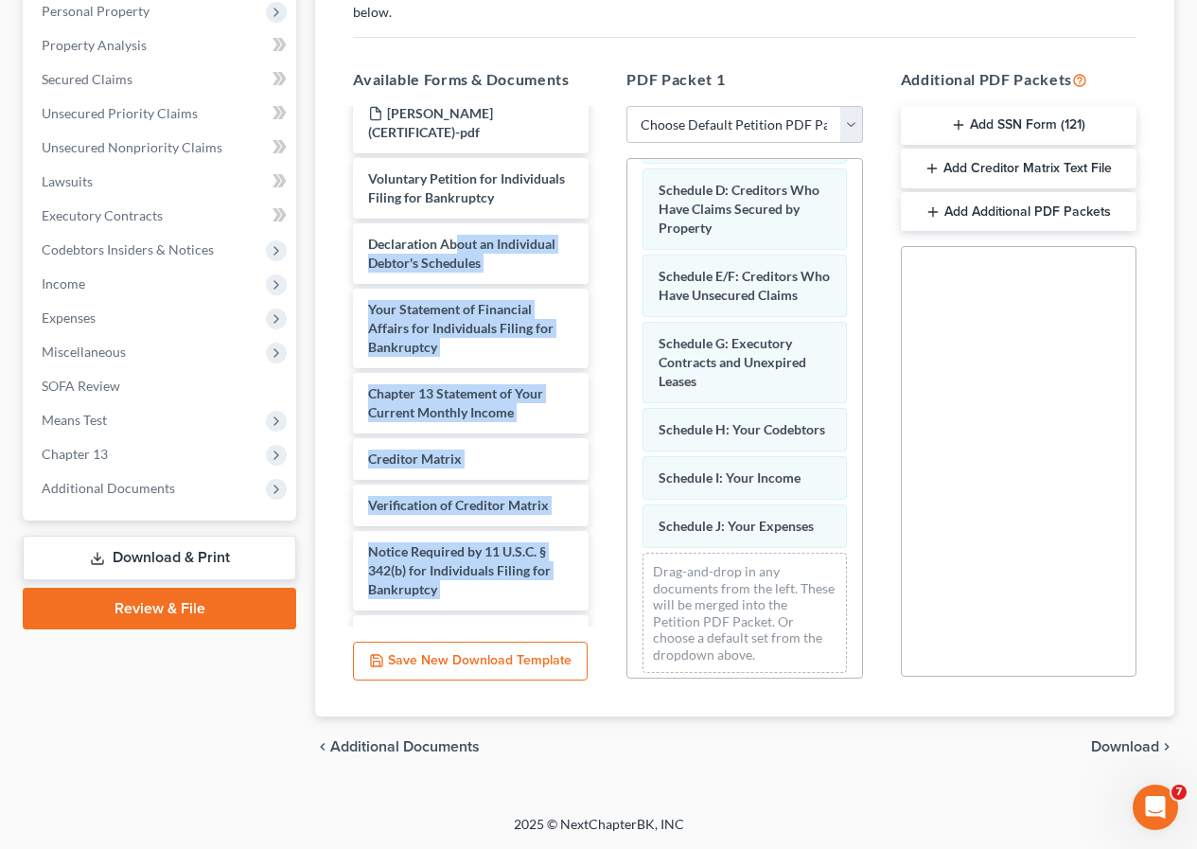
scroll to position [184, 0]
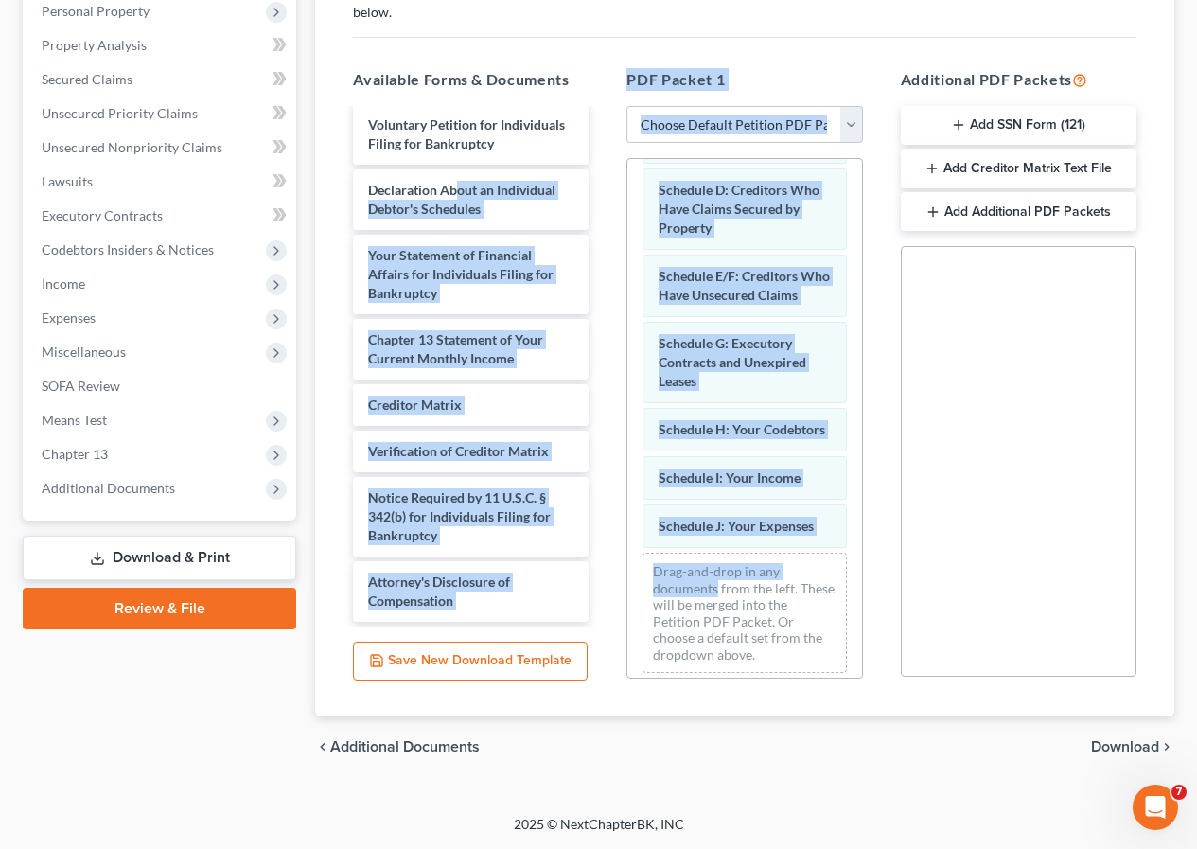
drag, startPoint x: 460, startPoint y: 381, endPoint x: 716, endPoint y: 619, distance: 349.6
click at [716, 619] on div "Available Forms & Documents [PERSON_NAME] Final Ch- 13 Plan.pdf [PERSON_NAME] (…" at bounding box center [745, 374] width 822 height 642
click at [573, 406] on div "Creditor Matrix" at bounding box center [471, 405] width 236 height 42
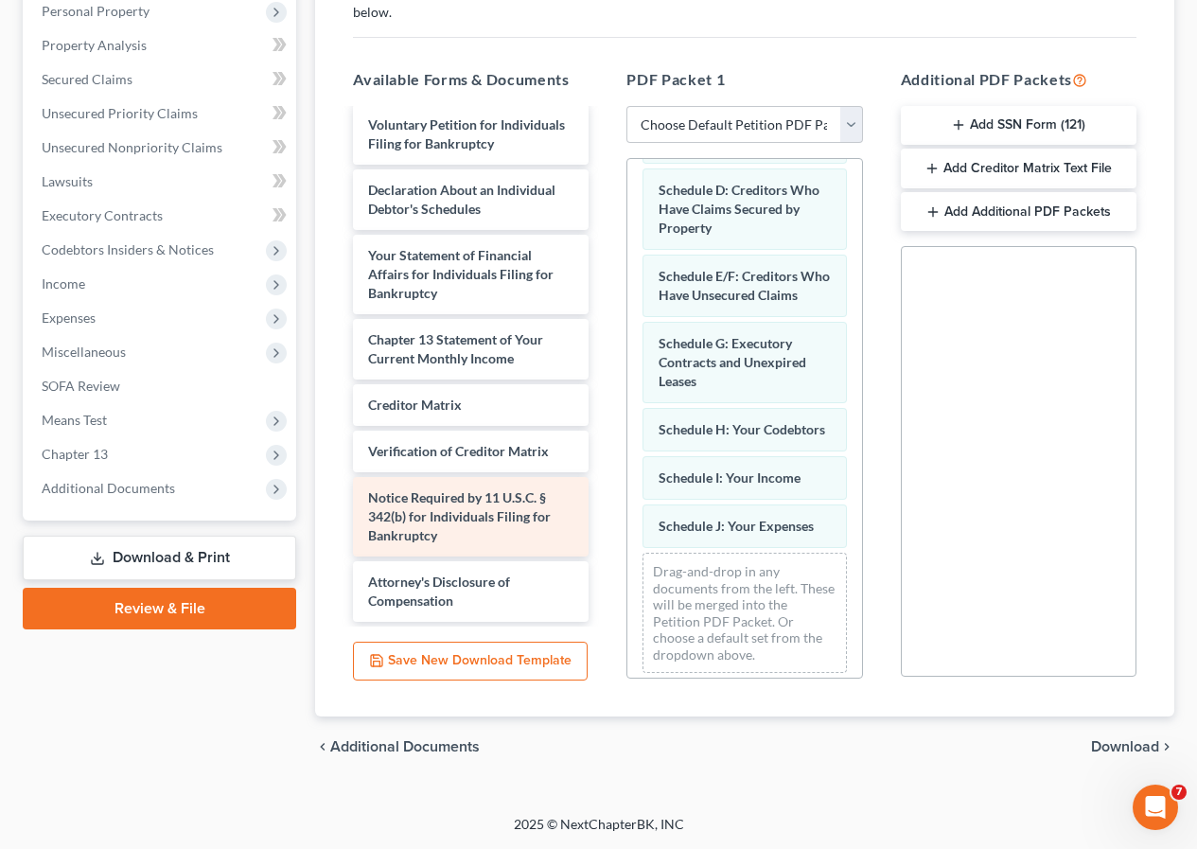
click at [478, 478] on div "Notice Required by 11 U.S.C. § 342(b) for Individuals Filing for Bankruptcy" at bounding box center [471, 517] width 236 height 80
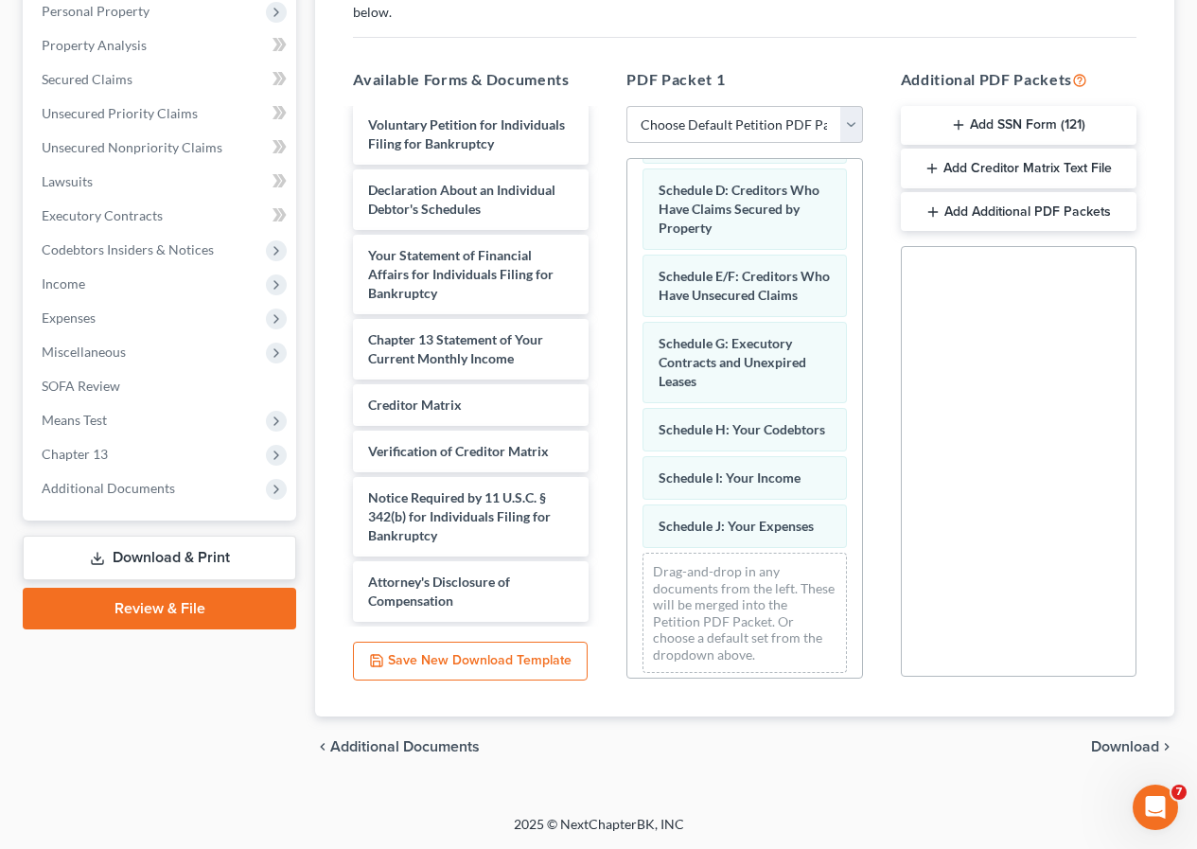
click at [982, 460] on div "Social Security Number Statement of Social Security Number Creditor Matrix Text…" at bounding box center [1019, 461] width 236 height 431
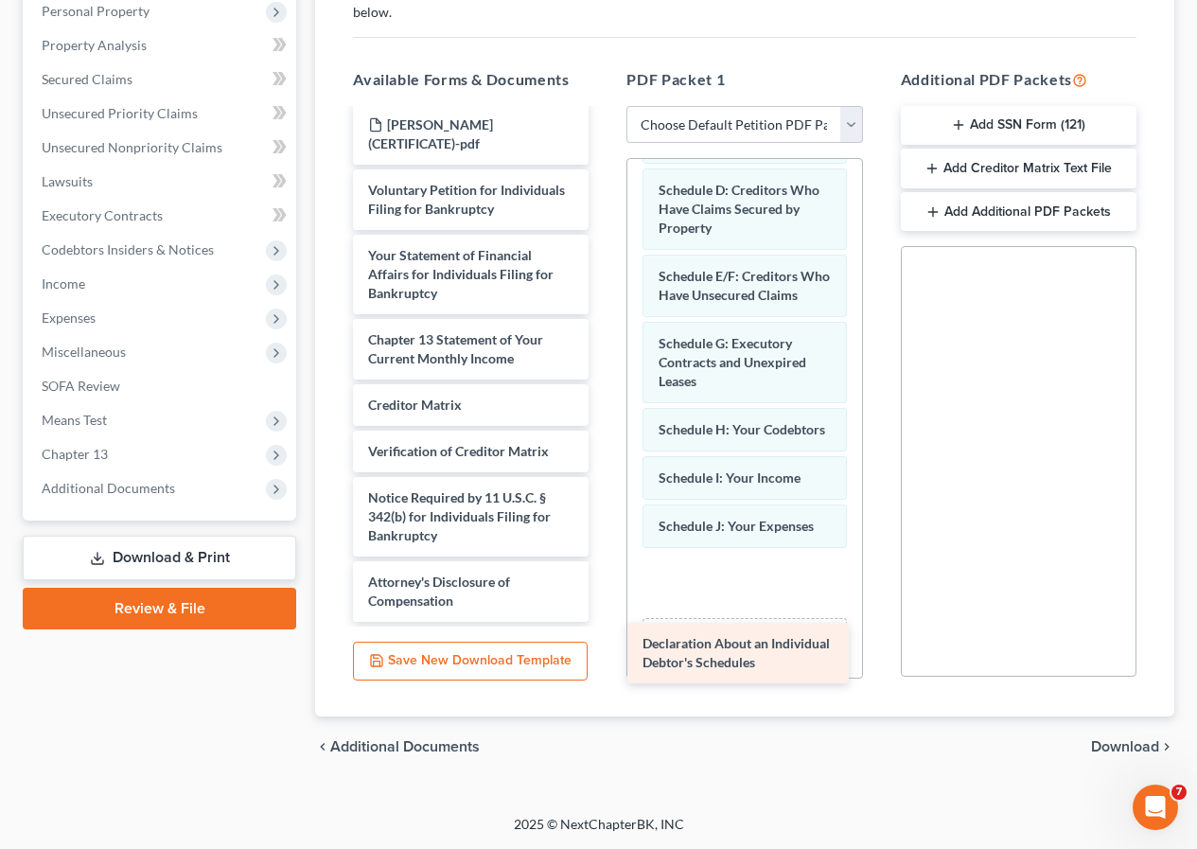
scroll to position [118, 0]
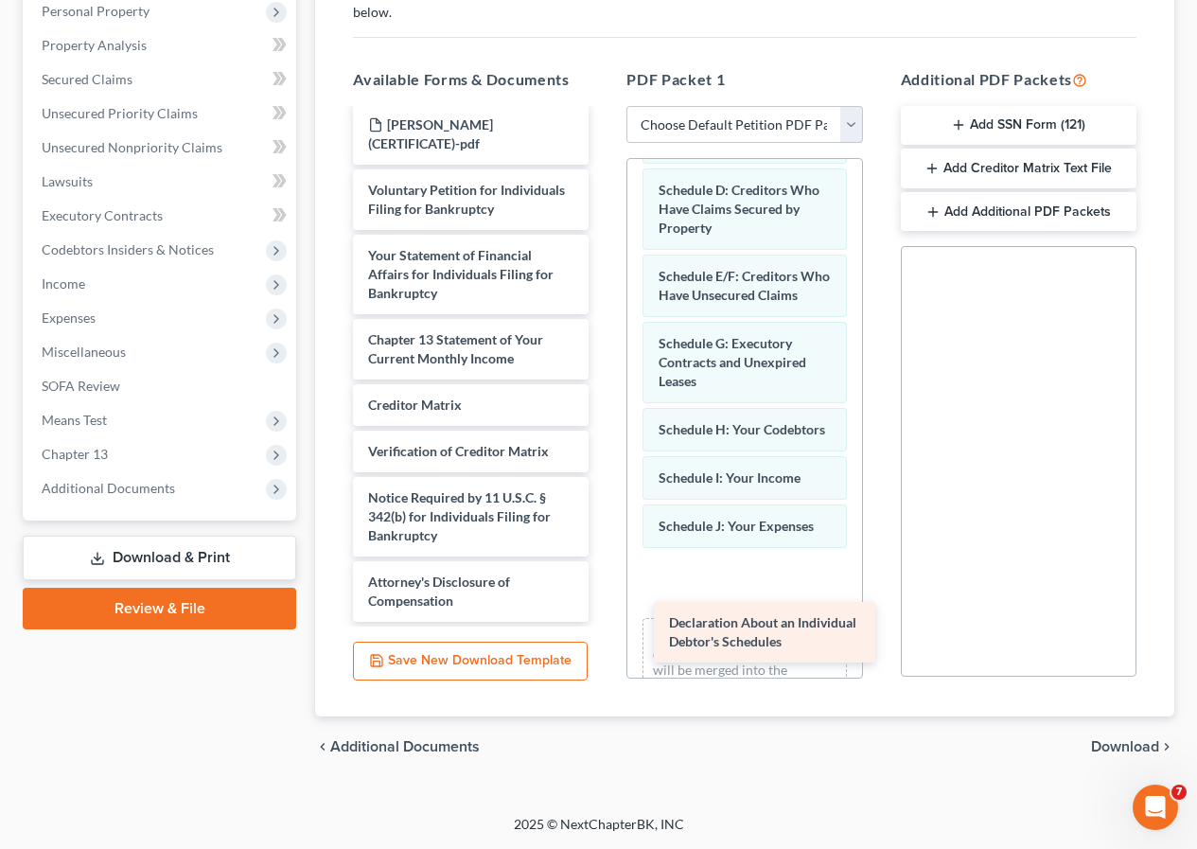
drag, startPoint x: 426, startPoint y: 193, endPoint x: 728, endPoint y: 625, distance: 526.7
click at [604, 622] on div "Declaration About an Individual Debtor's Schedules [PERSON_NAME] Final Ch- 13 P…" at bounding box center [471, 306] width 266 height 629
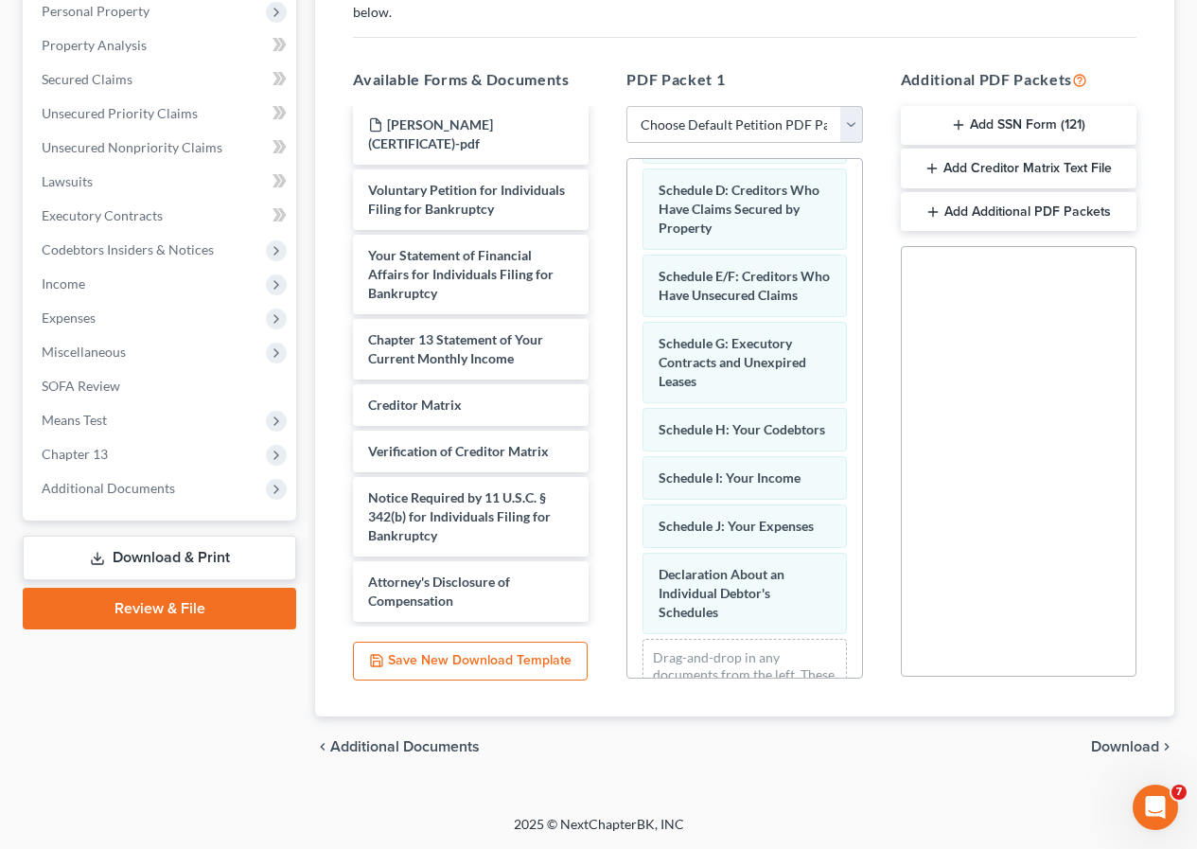
click at [1134, 739] on span "Download" at bounding box center [1125, 746] width 68 height 15
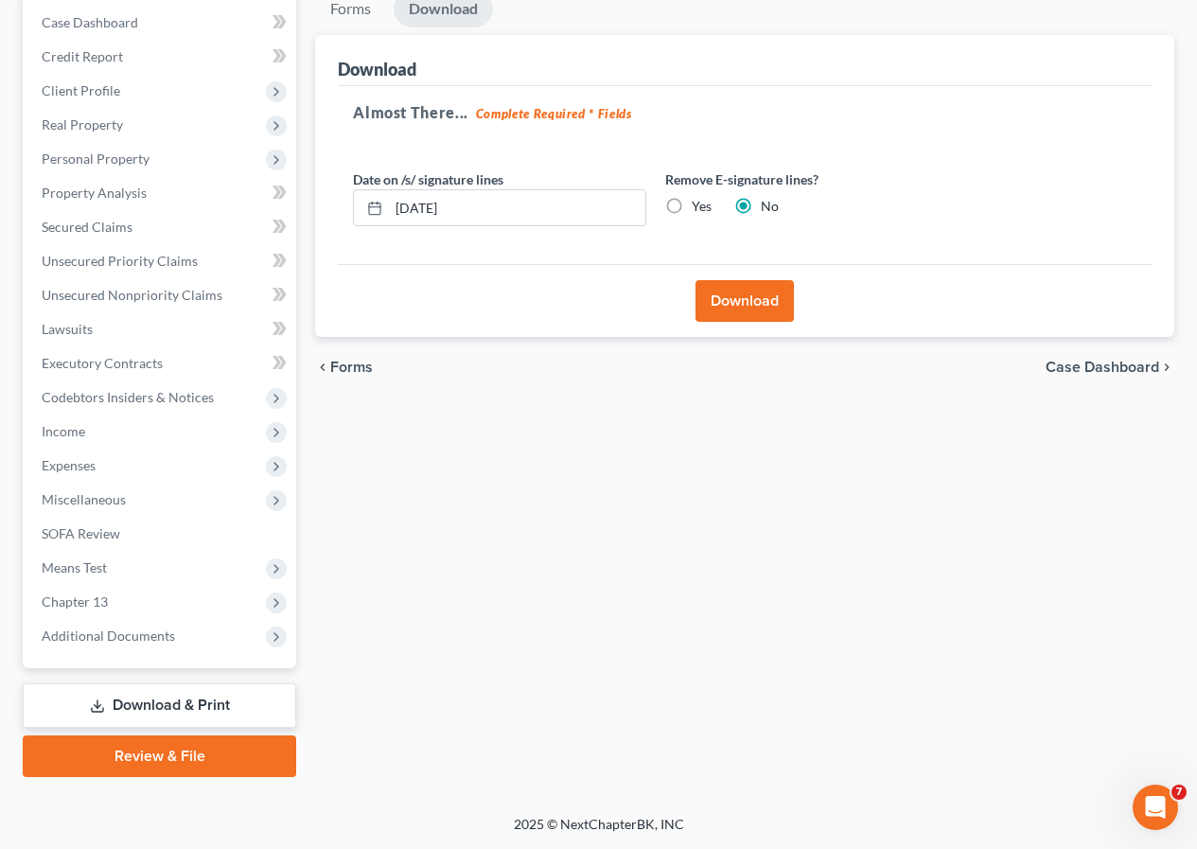
scroll to position [225, 0]
click at [749, 309] on button "Download" at bounding box center [745, 301] width 98 height 42
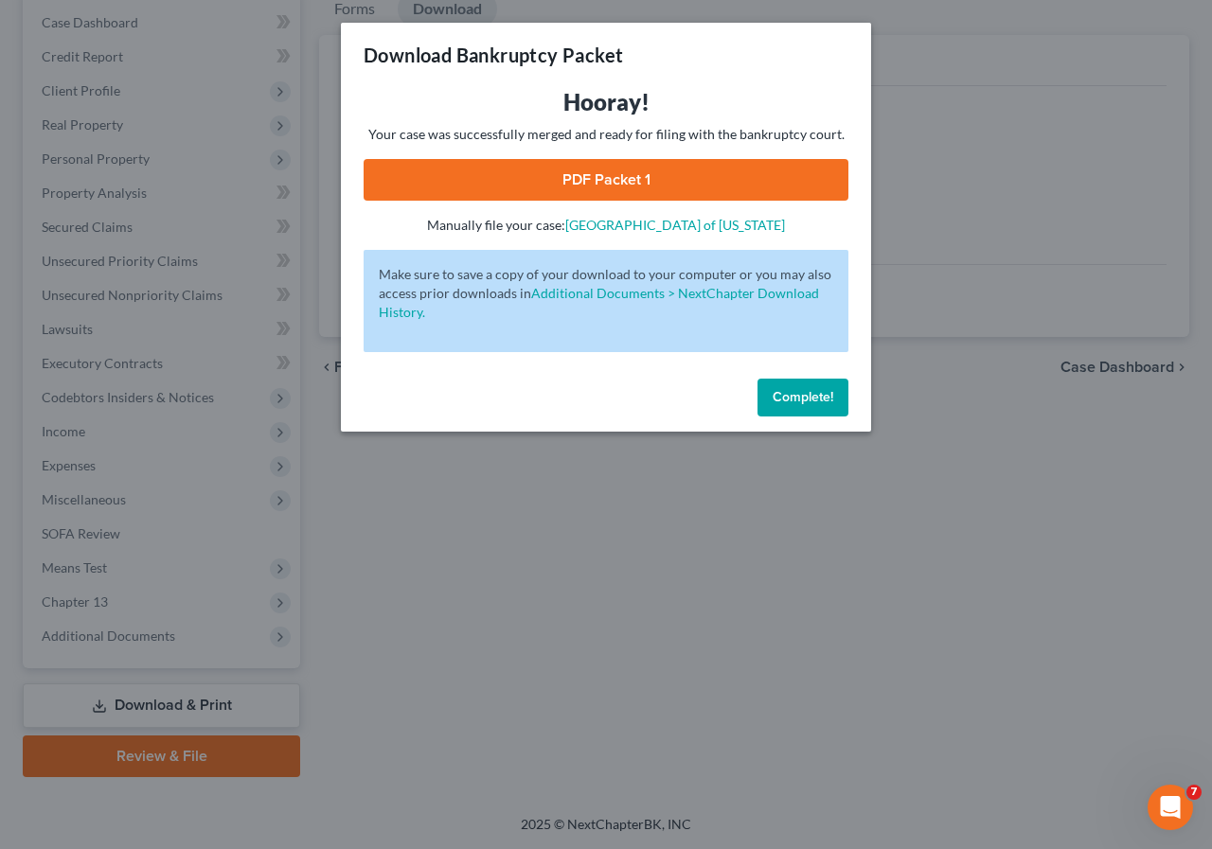
click at [593, 180] on link "PDF Packet 1" at bounding box center [605, 180] width 485 height 42
drag, startPoint x: 792, startPoint y: 400, endPoint x: 295, endPoint y: 507, distance: 508.3
click at [792, 400] on span "Complete!" at bounding box center [802, 397] width 61 height 16
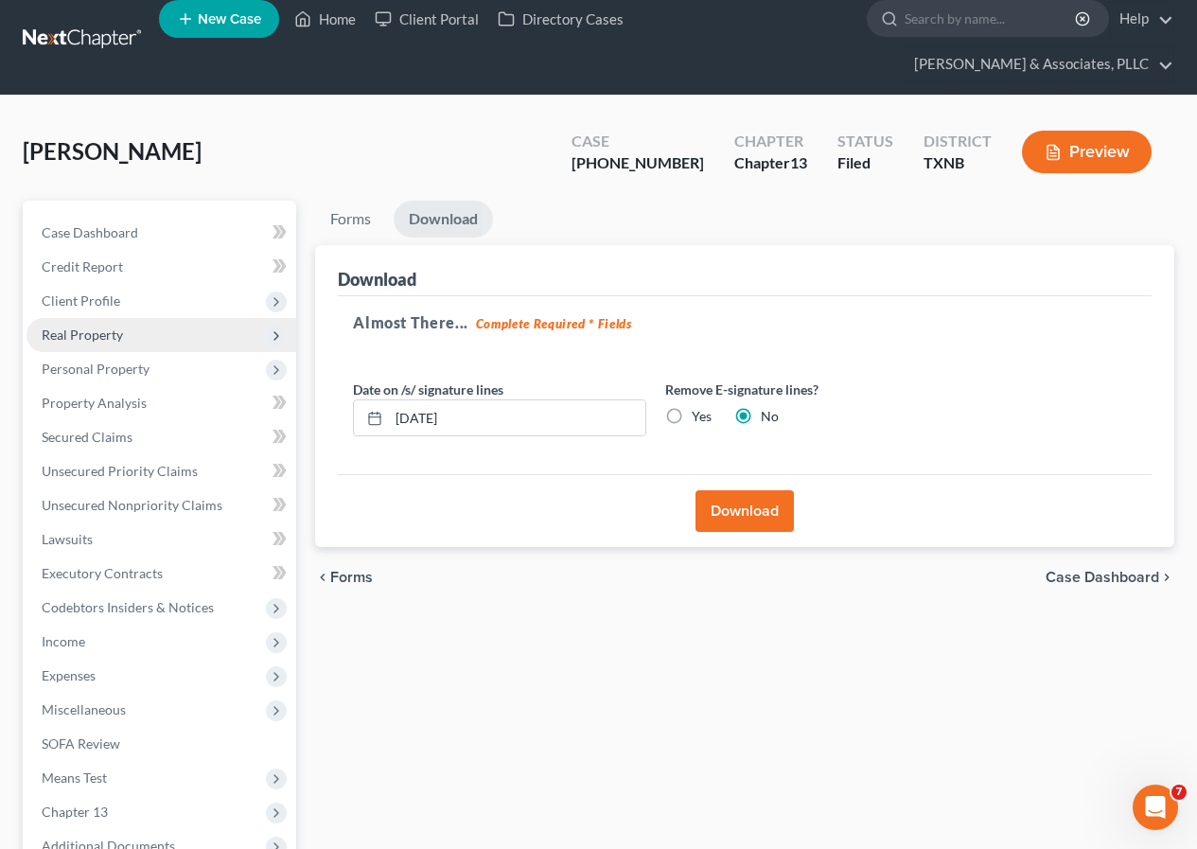
scroll to position [0, 0]
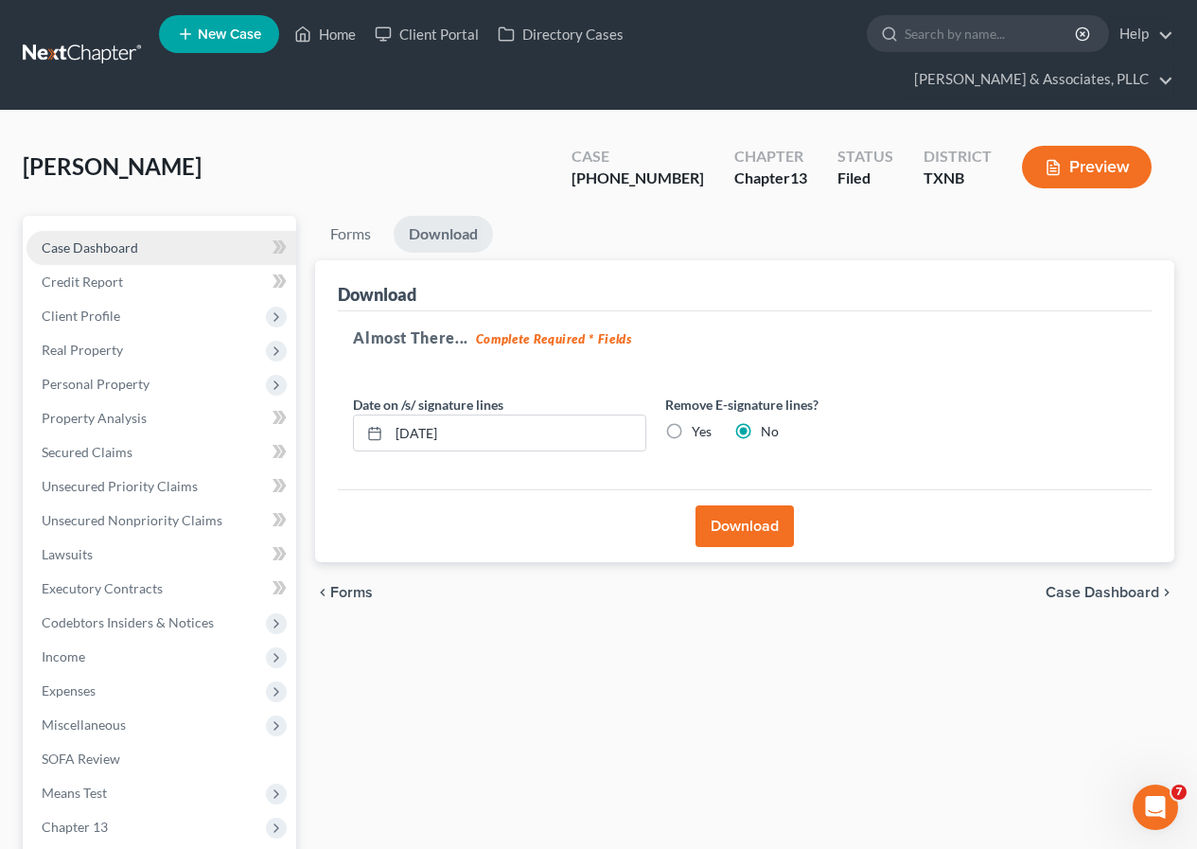
click at [127, 249] on span "Case Dashboard" at bounding box center [90, 247] width 97 height 16
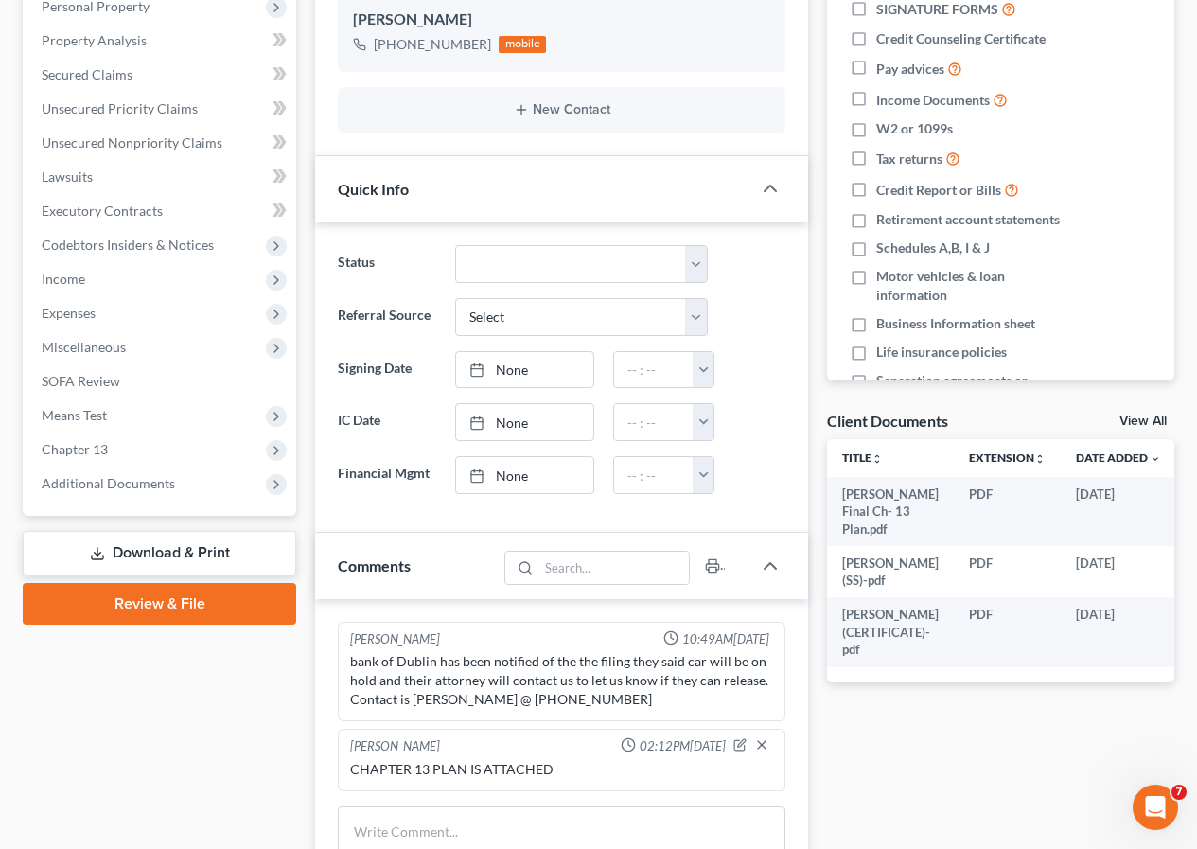
scroll to position [379, 0]
click at [171, 554] on link "Download & Print" at bounding box center [160, 552] width 274 height 44
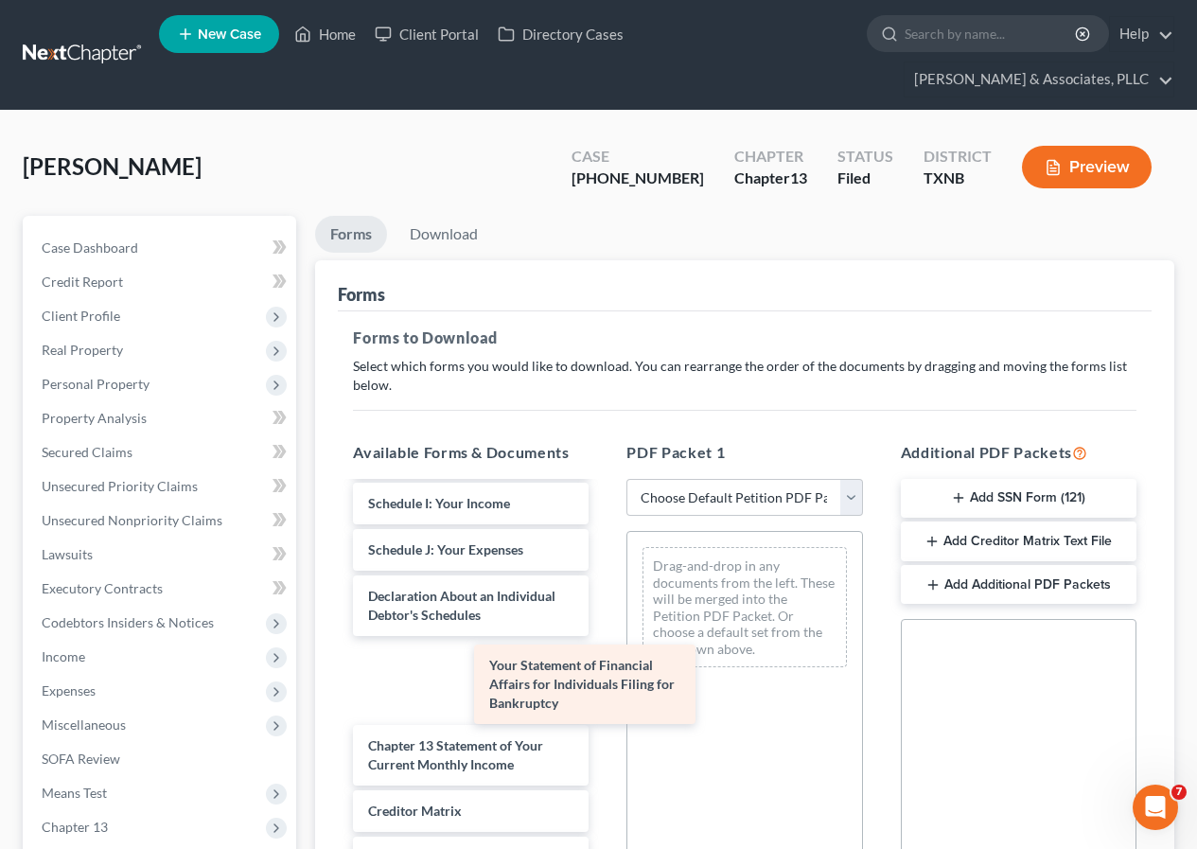
scroll to position [630, 0]
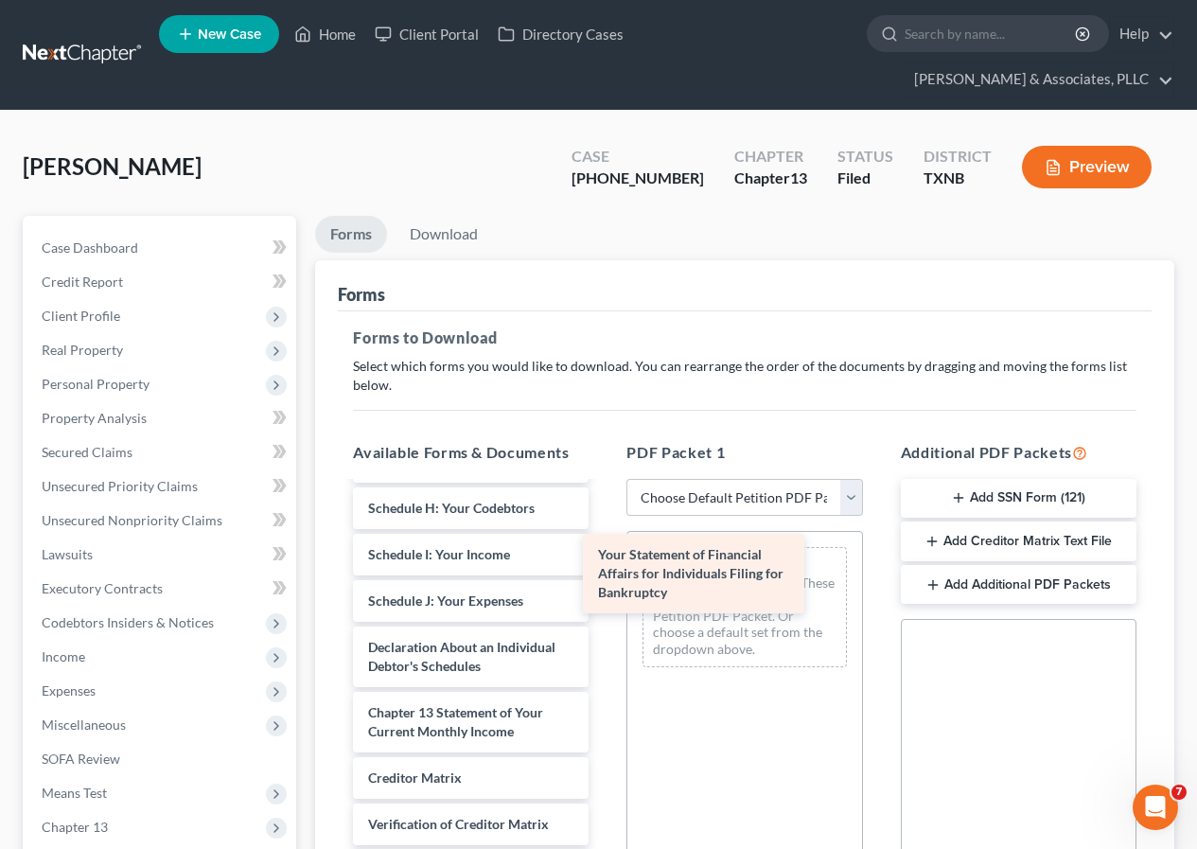
drag, startPoint x: 443, startPoint y: 719, endPoint x: 673, endPoint y: 593, distance: 262.2
click at [604, 593] on div "Your Statement of Financial Affairs for Individuals Filing for Bankruptcy [PERS…" at bounding box center [471, 433] width 266 height 1123
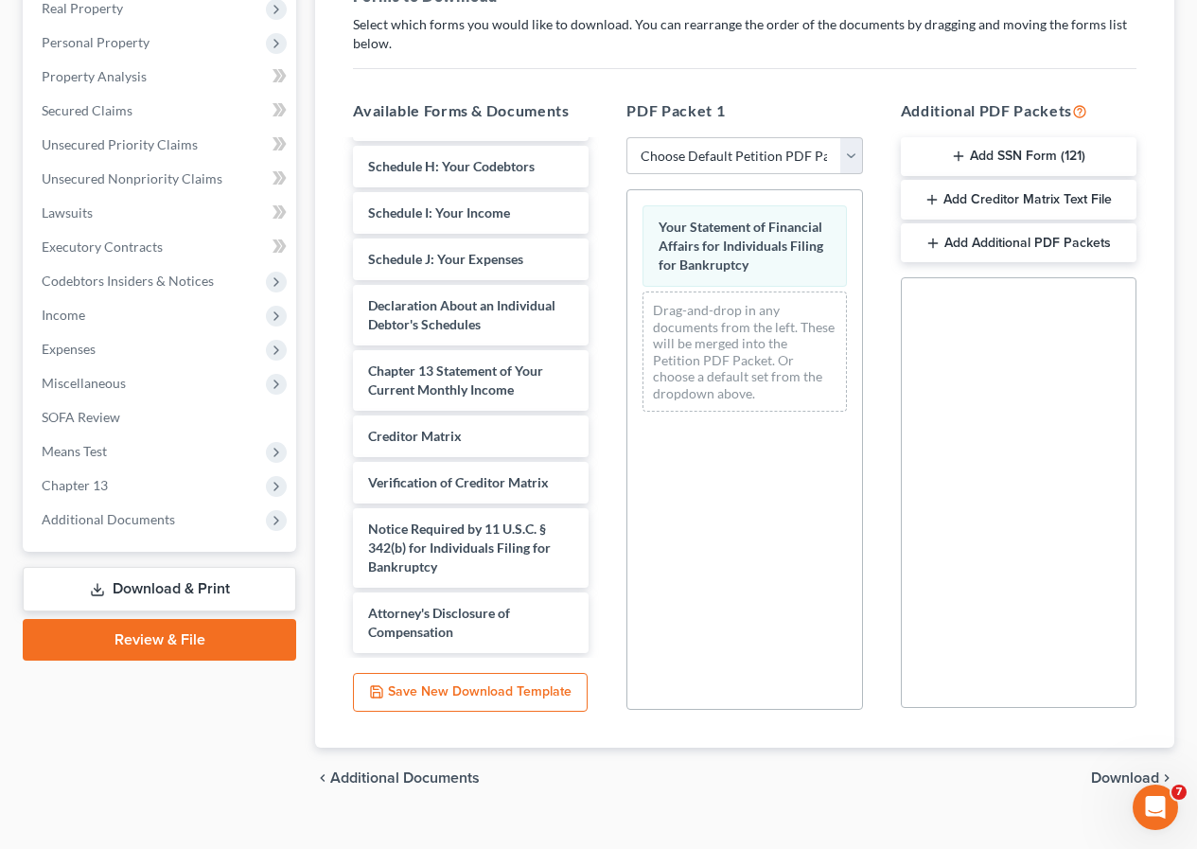
scroll to position [373, 0]
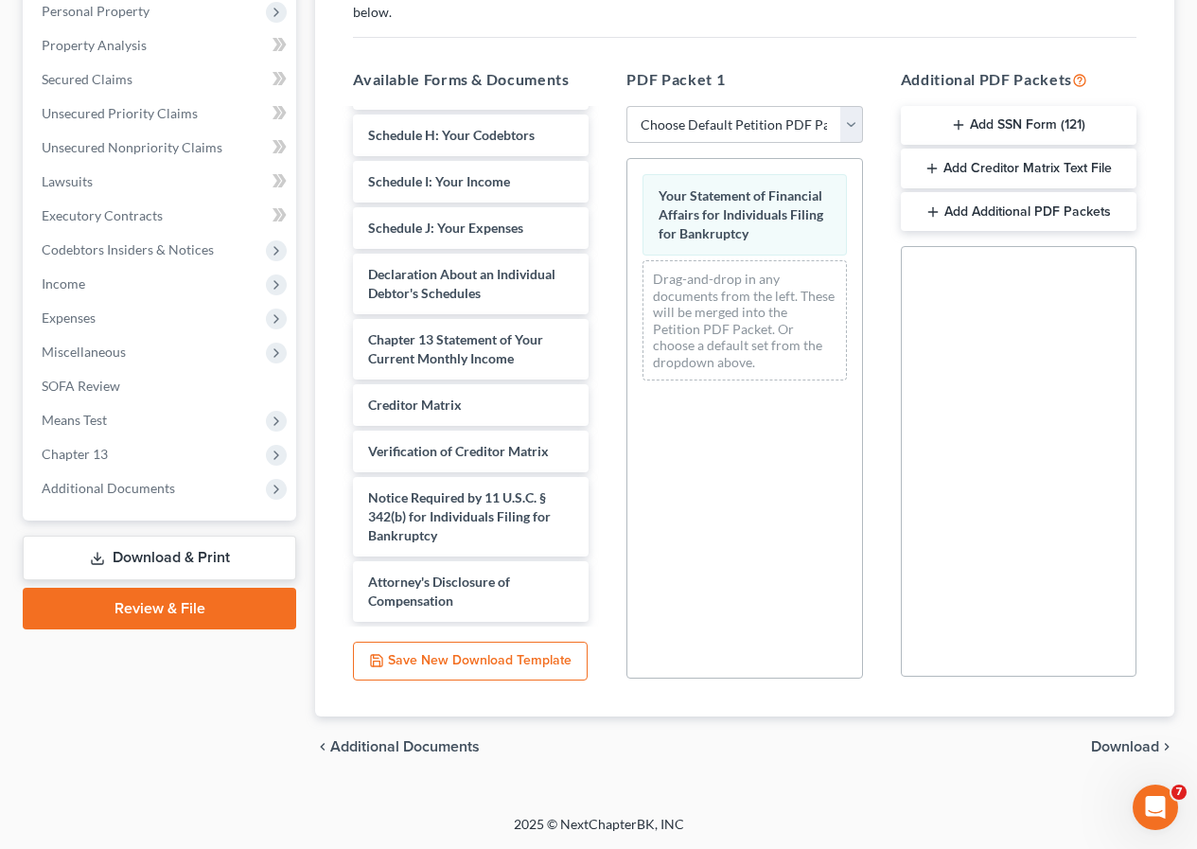
click at [1137, 744] on span "Download" at bounding box center [1125, 746] width 68 height 15
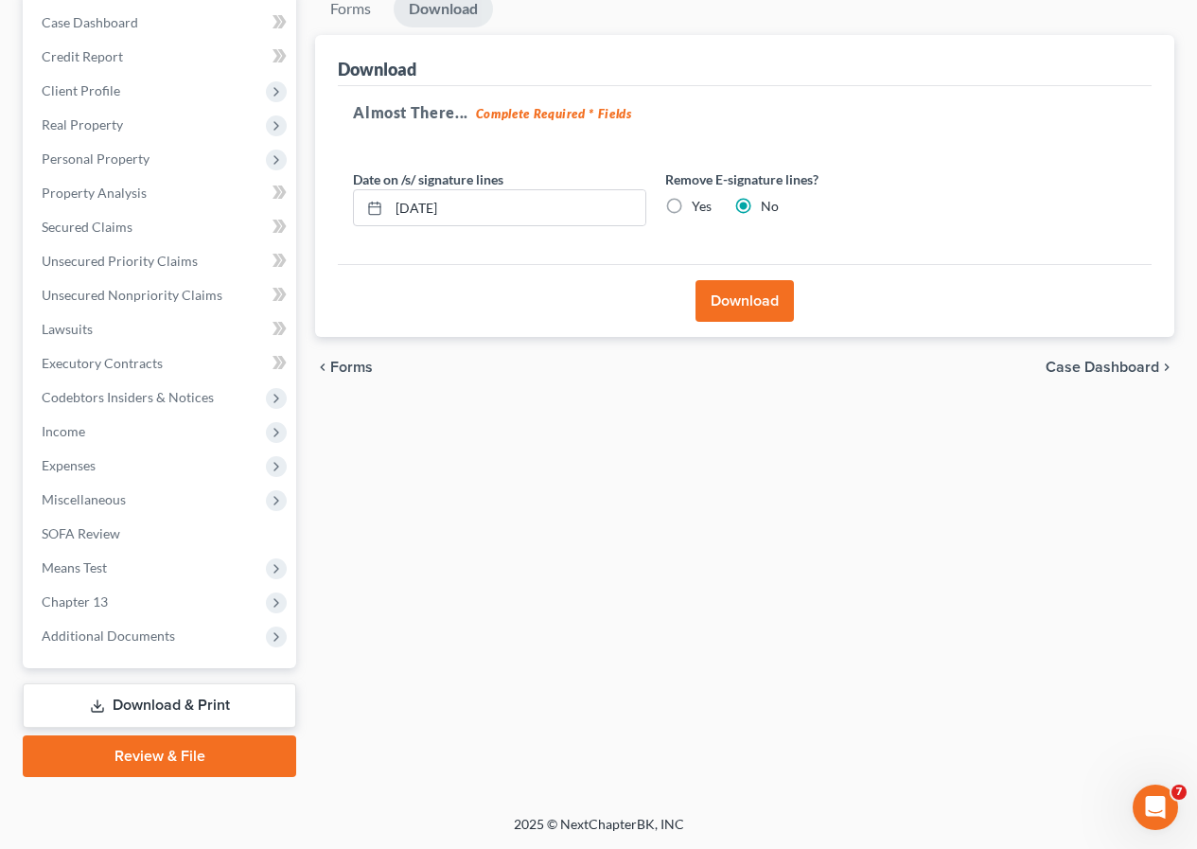
scroll to position [225, 0]
click at [744, 310] on button "Download" at bounding box center [745, 301] width 98 height 42
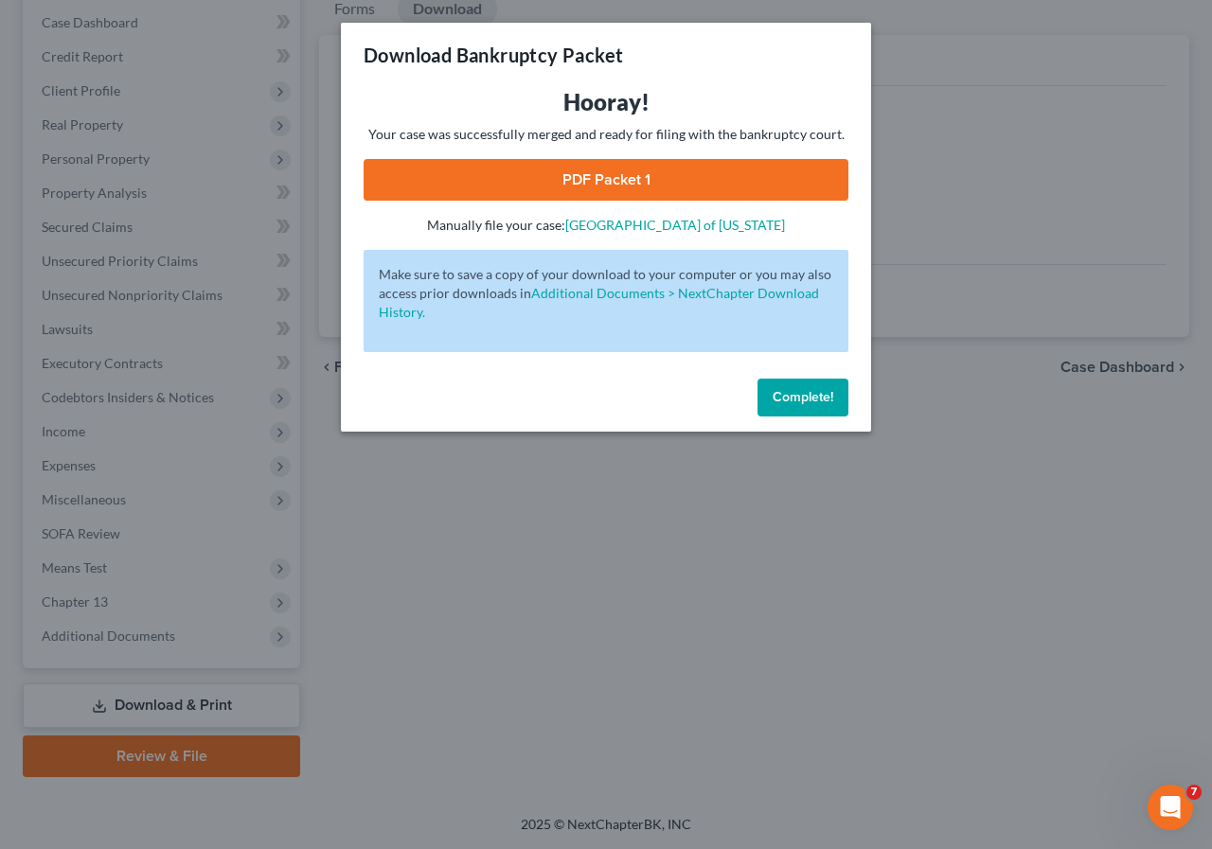
click at [567, 188] on link "PDF Packet 1" at bounding box center [605, 180] width 485 height 42
drag, startPoint x: 820, startPoint y: 396, endPoint x: 779, endPoint y: 411, distance: 43.4
click at [820, 396] on span "Complete!" at bounding box center [802, 397] width 61 height 16
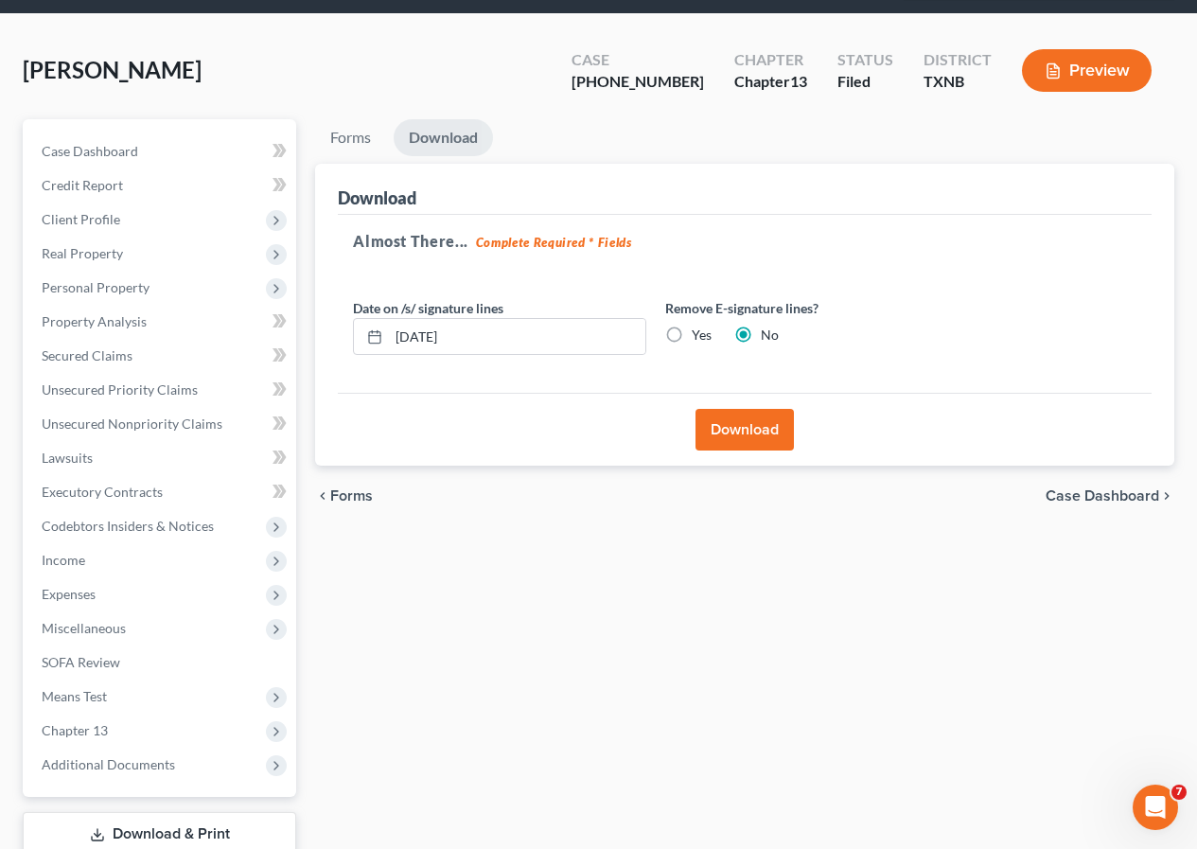
scroll to position [0, 0]
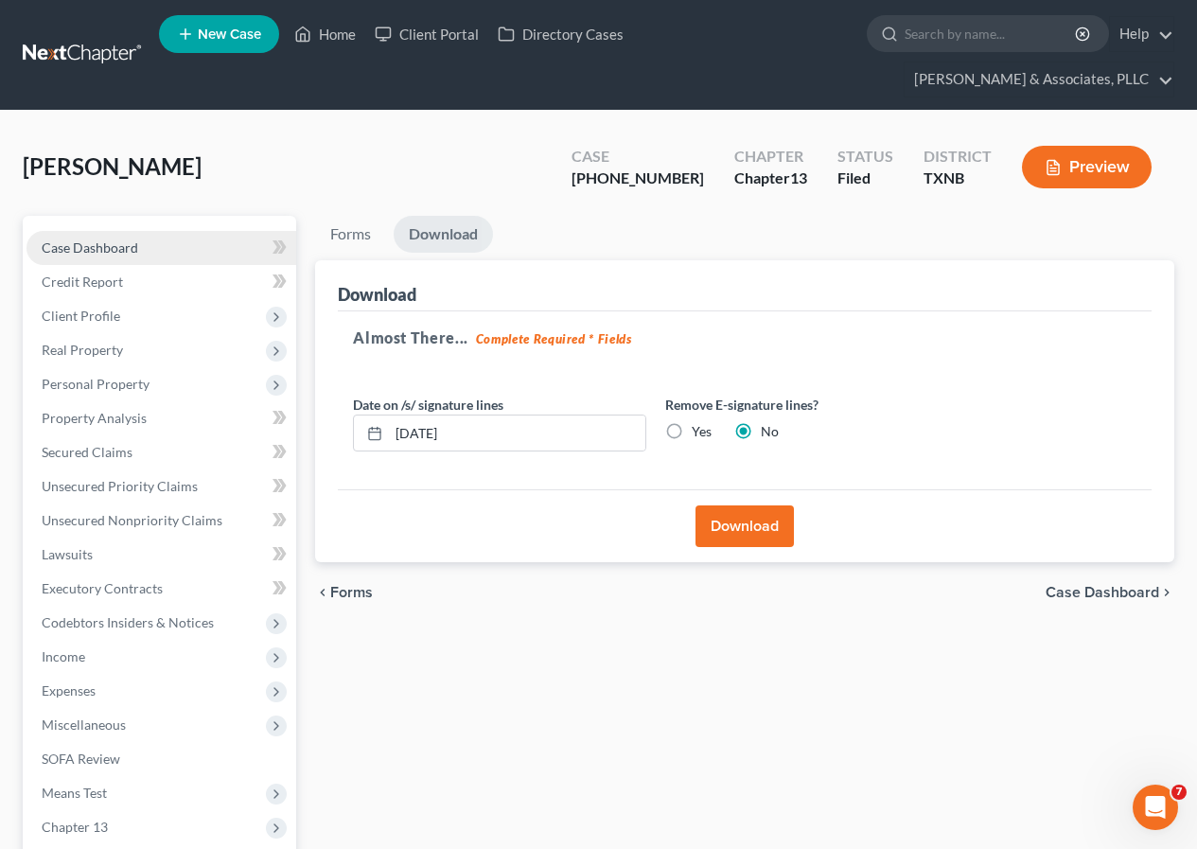
click at [108, 247] on span "Case Dashboard" at bounding box center [90, 247] width 97 height 16
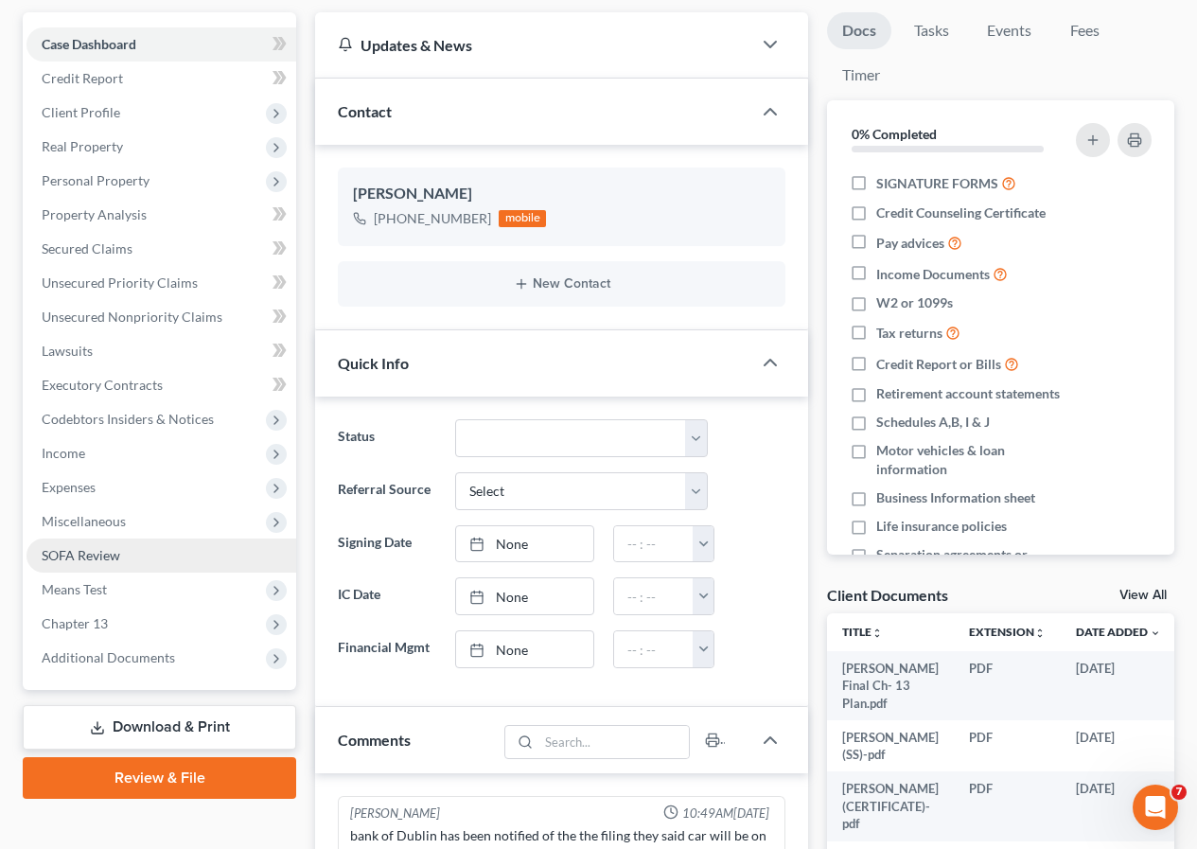
scroll to position [284, 0]
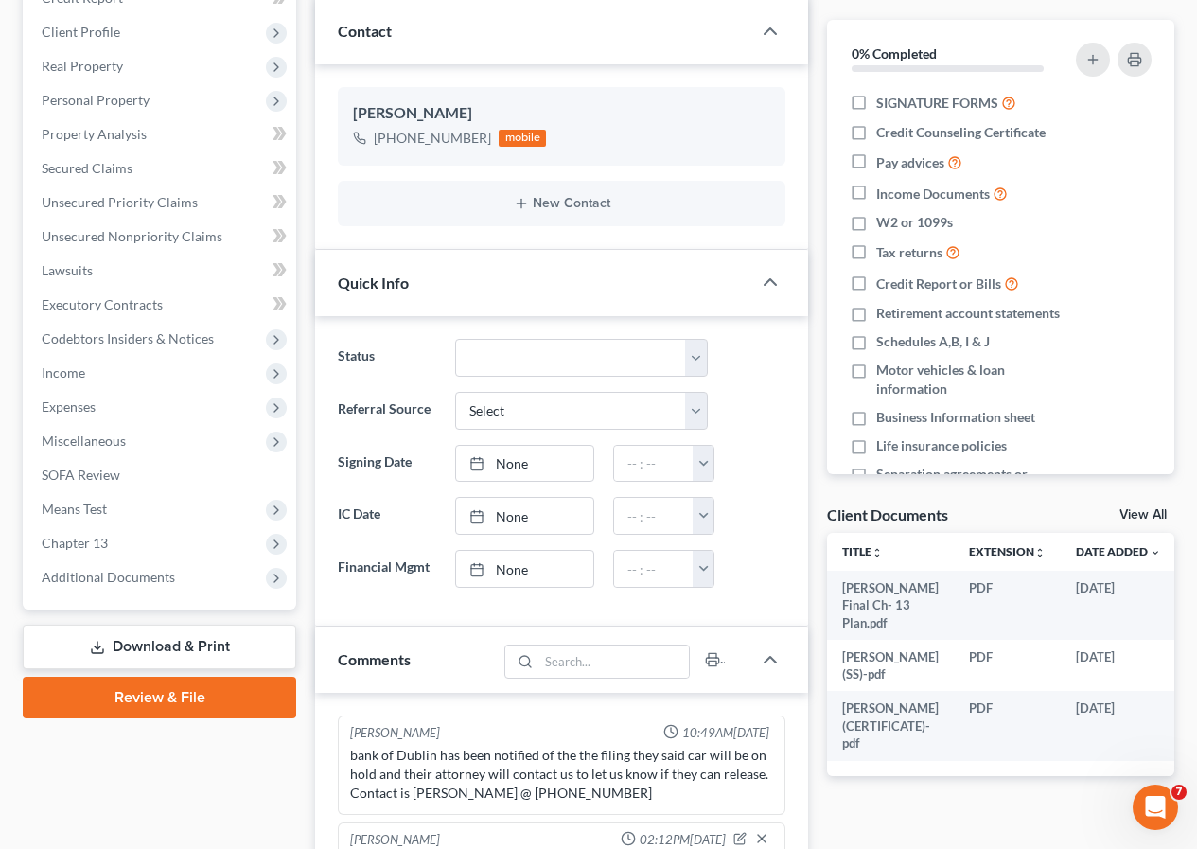
click at [153, 646] on link "Download & Print" at bounding box center [160, 647] width 274 height 44
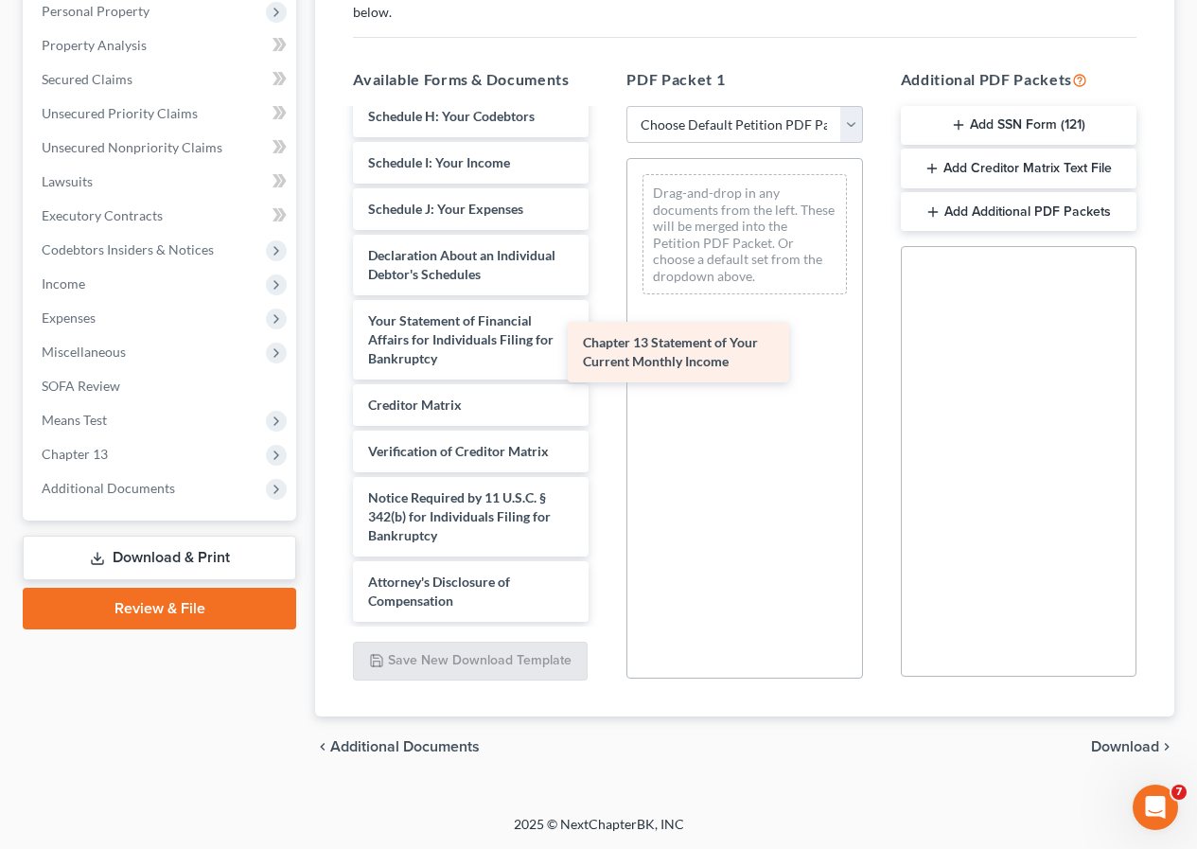
scroll to position [649, 0]
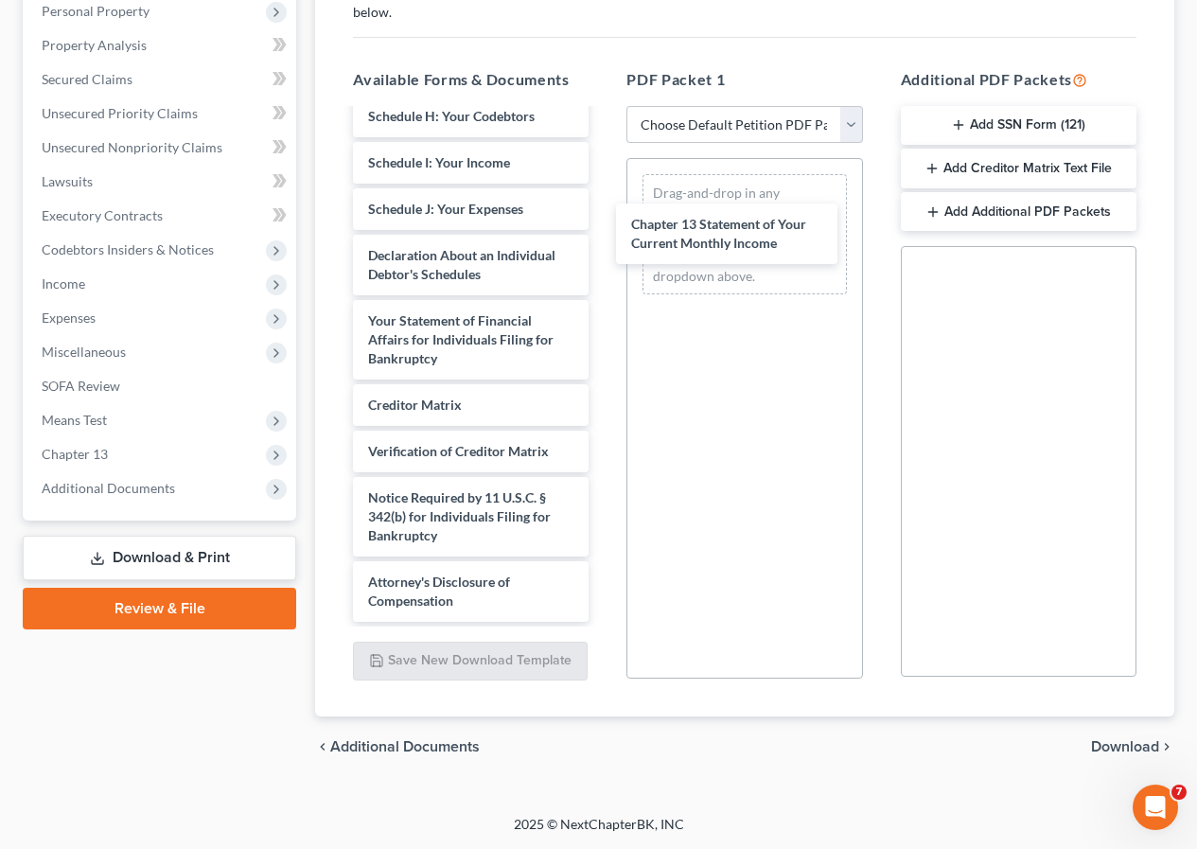
drag, startPoint x: 417, startPoint y: 405, endPoint x: 709, endPoint y: 378, distance: 292.8
click at [604, 218] on div "Chapter 13 Statement of Your Current Monthly Income [PERSON_NAME] Final Ch- 13 …" at bounding box center [471, 51] width 266 height 1142
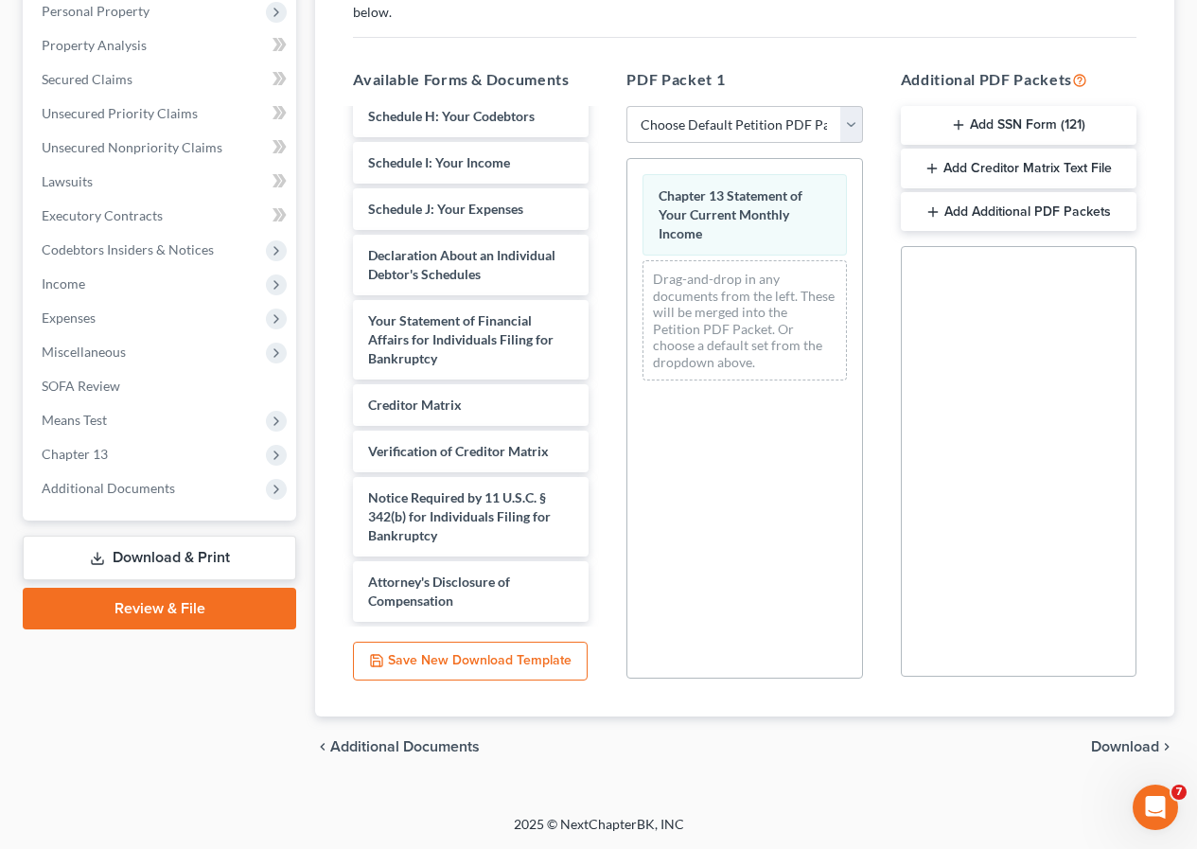
click at [1118, 750] on span "Download" at bounding box center [1125, 746] width 68 height 15
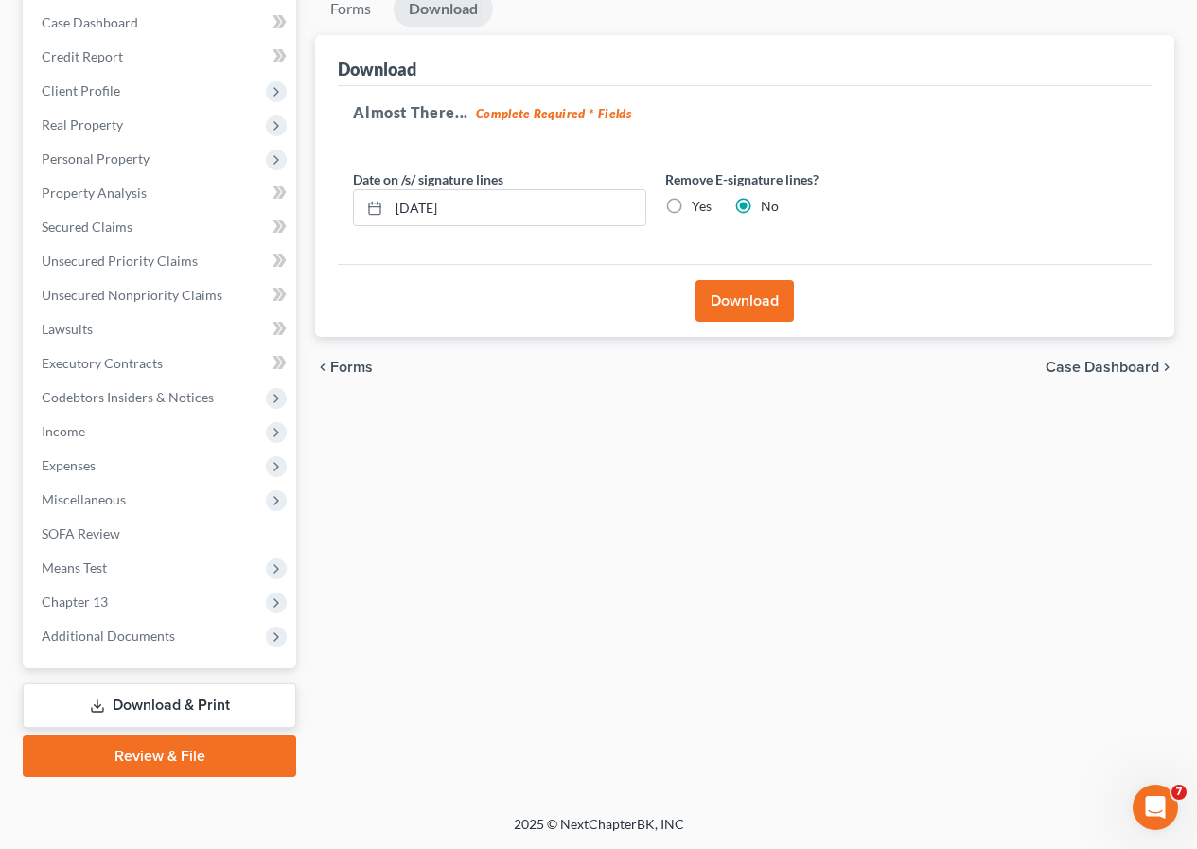
scroll to position [225, 0]
click at [746, 302] on button "Download" at bounding box center [745, 301] width 98 height 42
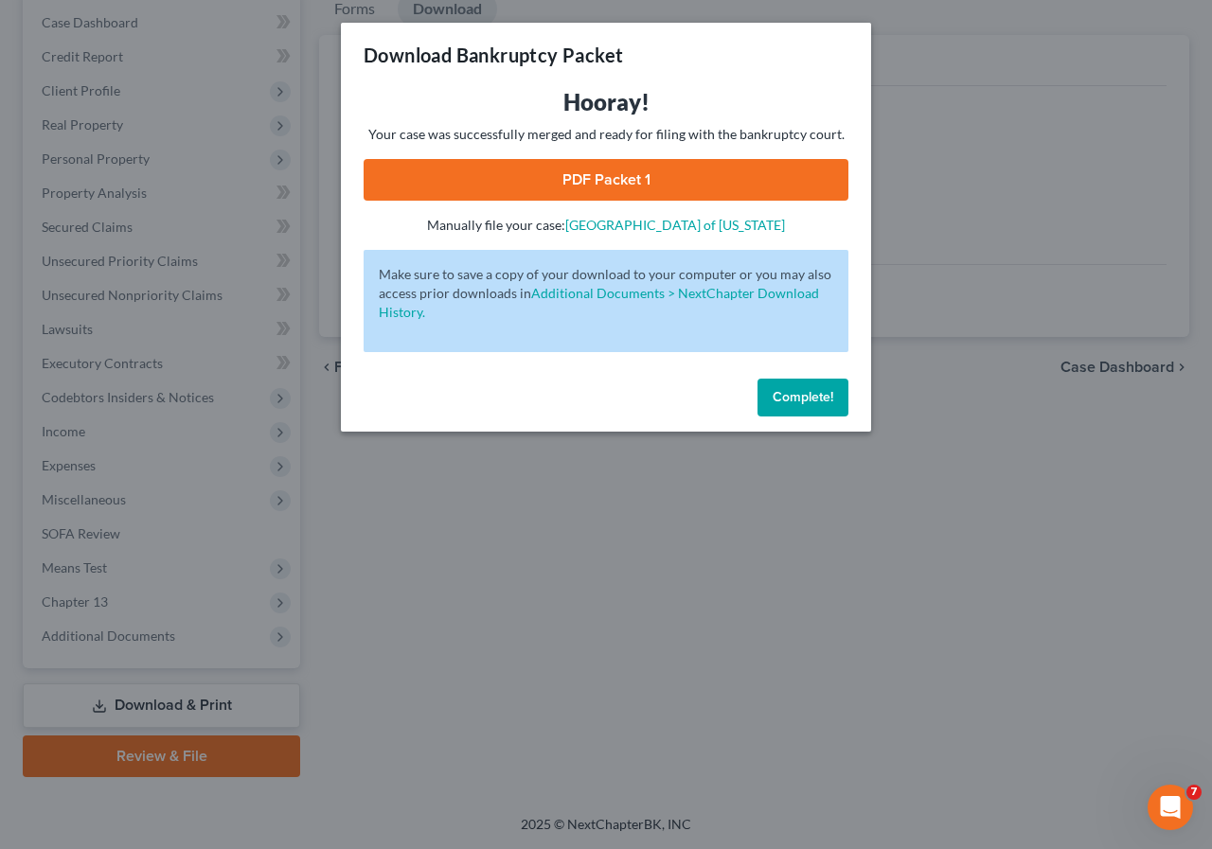
click at [574, 186] on link "PDF Packet 1" at bounding box center [605, 180] width 485 height 42
drag, startPoint x: 792, startPoint y: 389, endPoint x: 794, endPoint y: 848, distance: 459.1
click at [792, 390] on span "Complete!" at bounding box center [802, 397] width 61 height 16
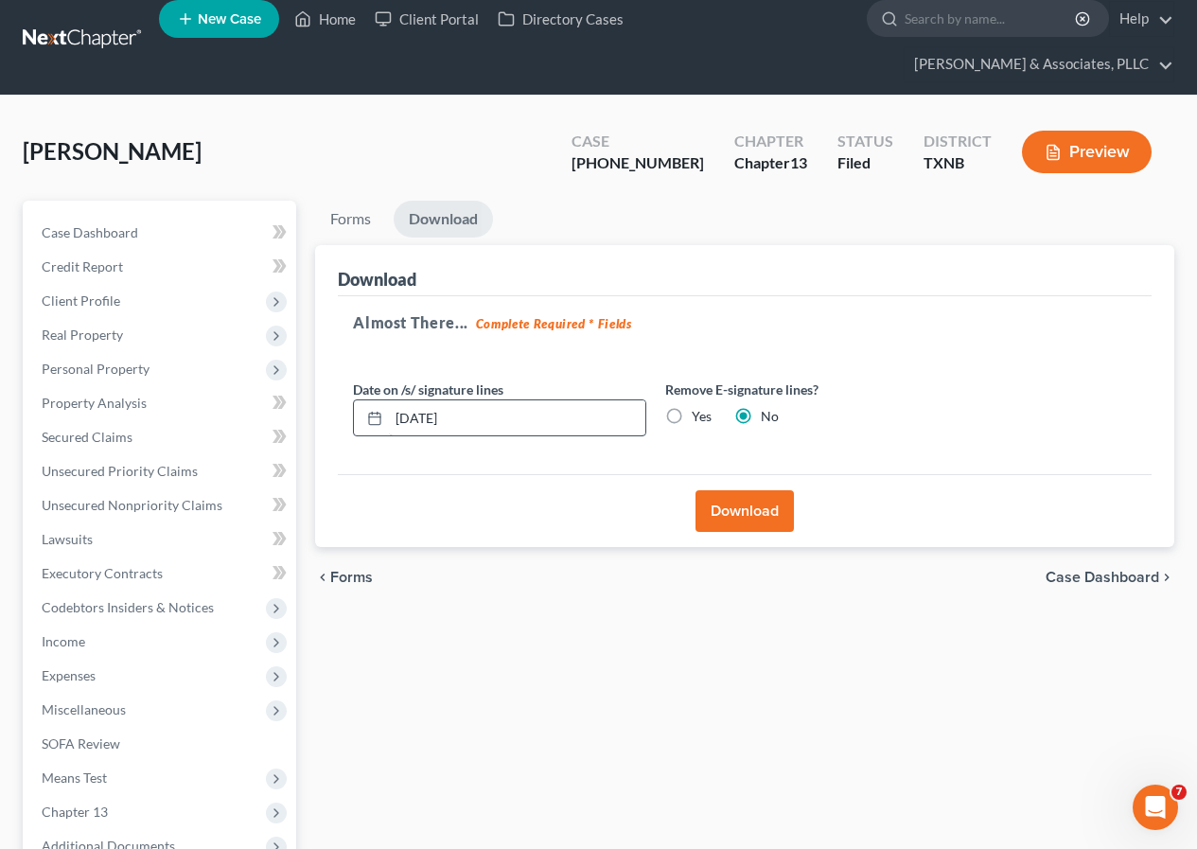
scroll to position [0, 0]
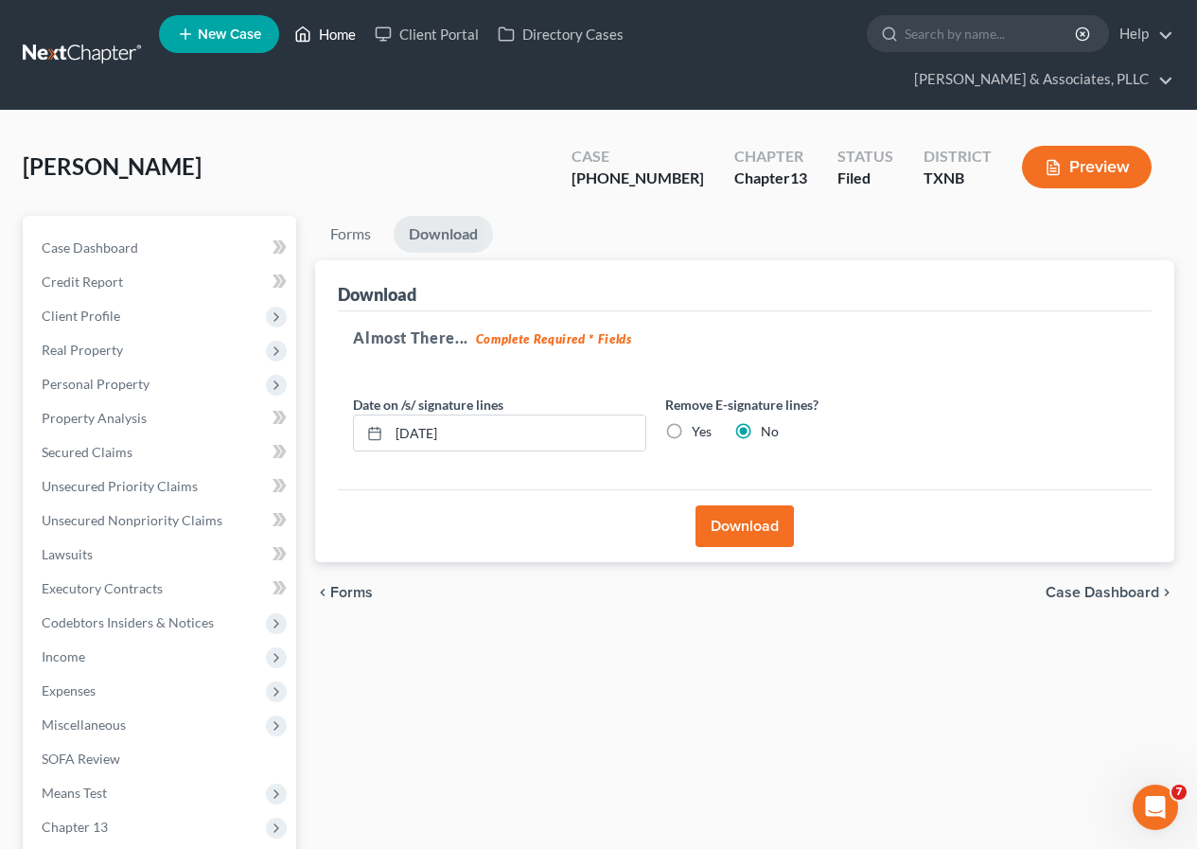
click at [337, 34] on link "Home" at bounding box center [325, 34] width 80 height 34
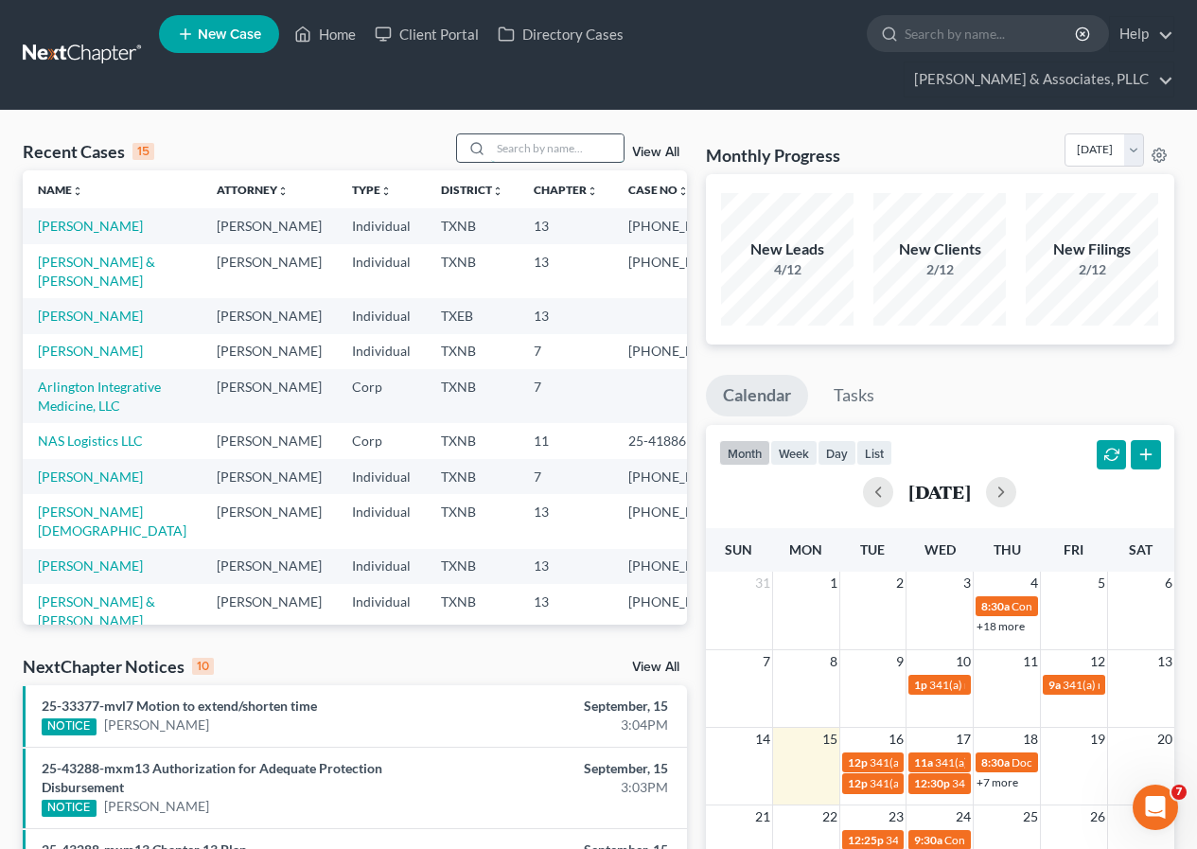
click at [507, 154] on input "search" at bounding box center [557, 147] width 133 height 27
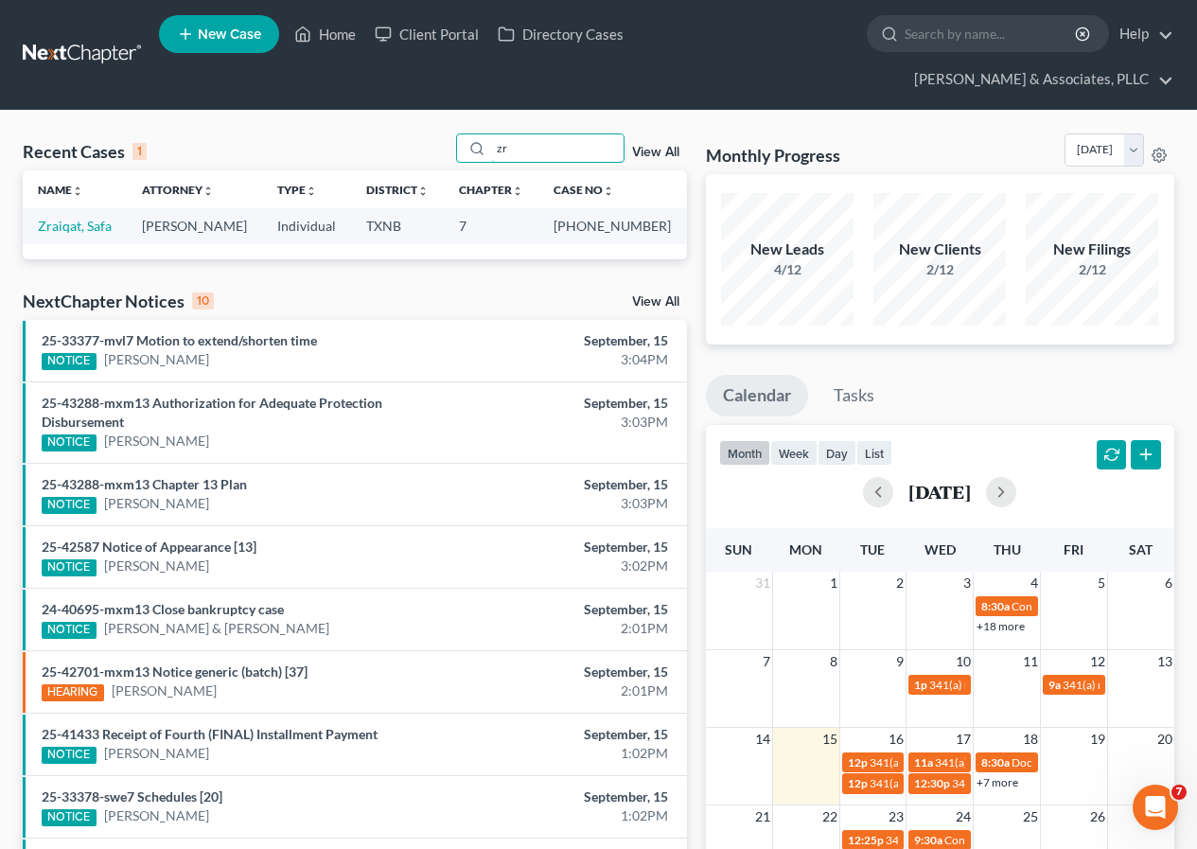
type input "zr"
click at [61, 232] on link "Zraiqat, Safa" at bounding box center [75, 226] width 74 height 16
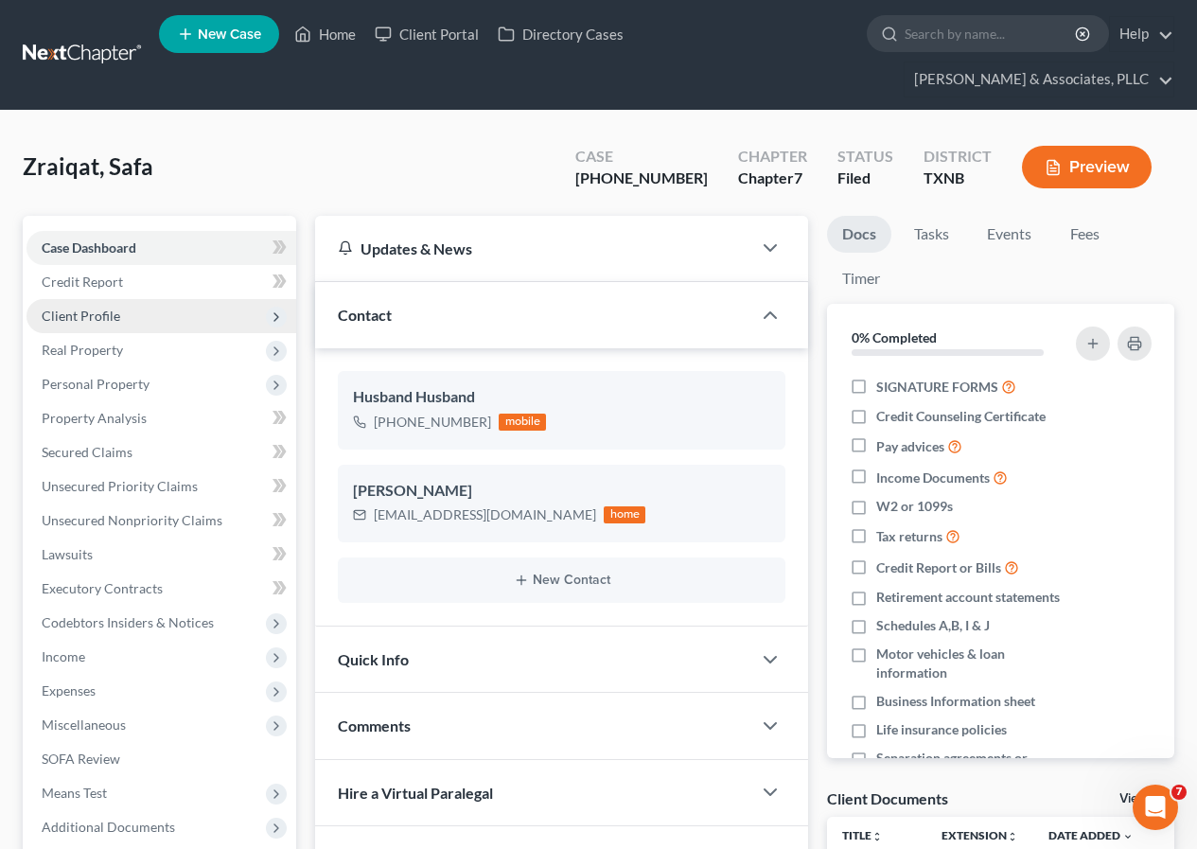
click at [93, 316] on span "Client Profile" at bounding box center [81, 316] width 79 height 16
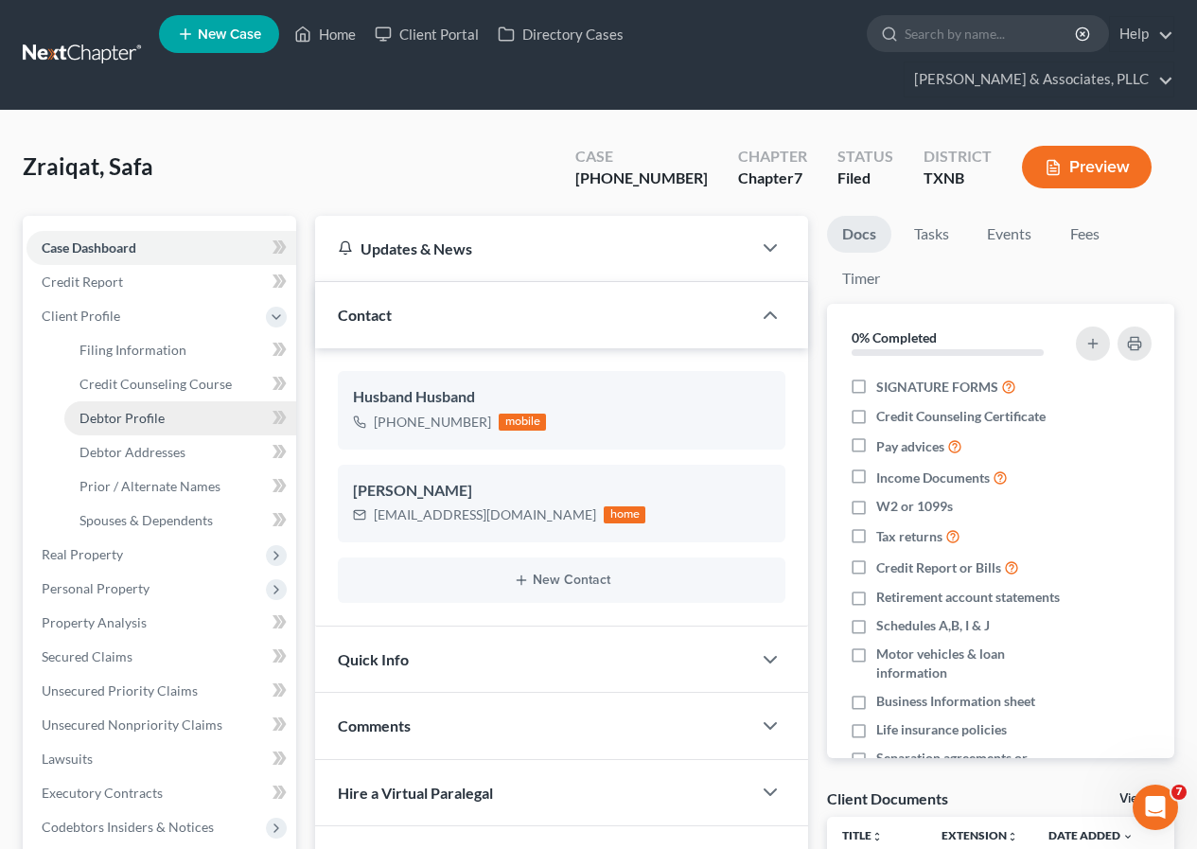
click at [150, 414] on span "Debtor Profile" at bounding box center [122, 418] width 85 height 16
select select "1"
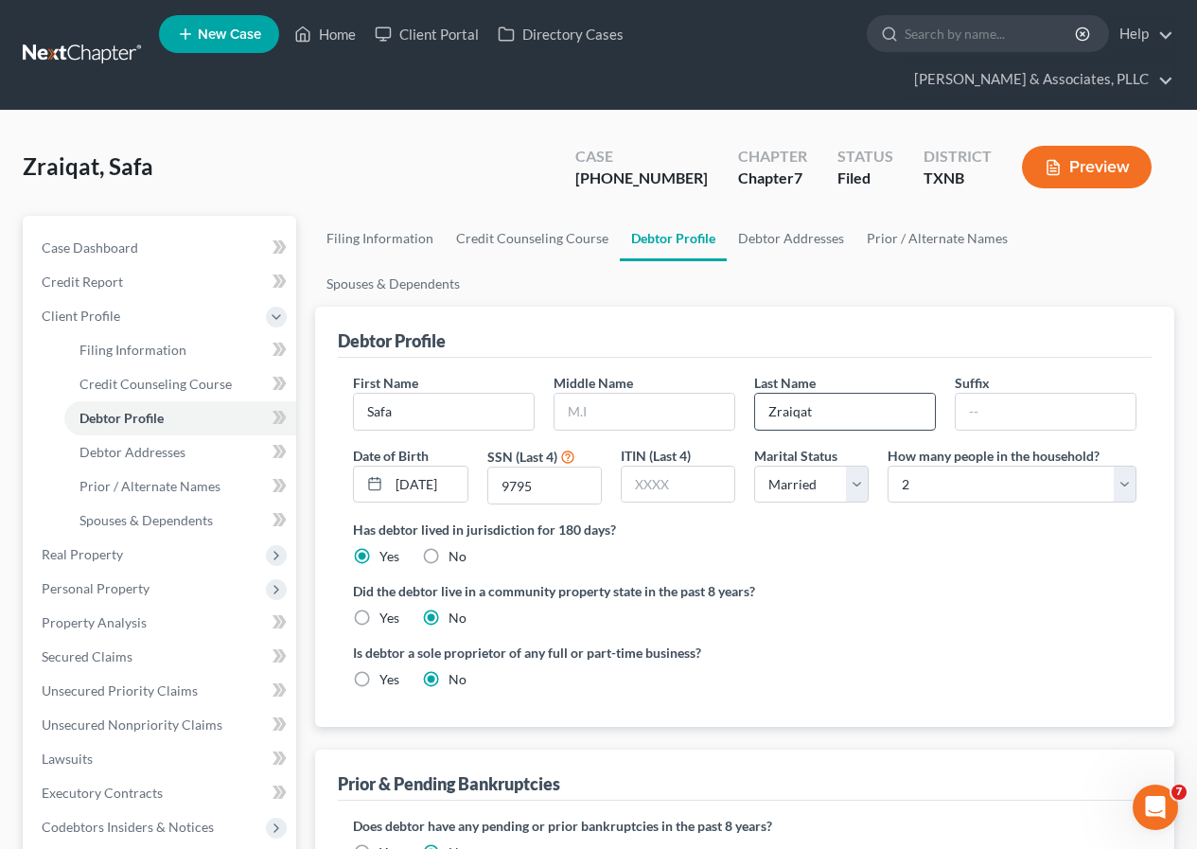
drag, startPoint x: 766, startPoint y: 363, endPoint x: 823, endPoint y: 361, distance: 56.8
click at [823, 394] on input "Zraiqat" at bounding box center [845, 412] width 180 height 36
click at [135, 351] on span "Filing Information" at bounding box center [133, 350] width 107 height 16
select select "1"
select select "0"
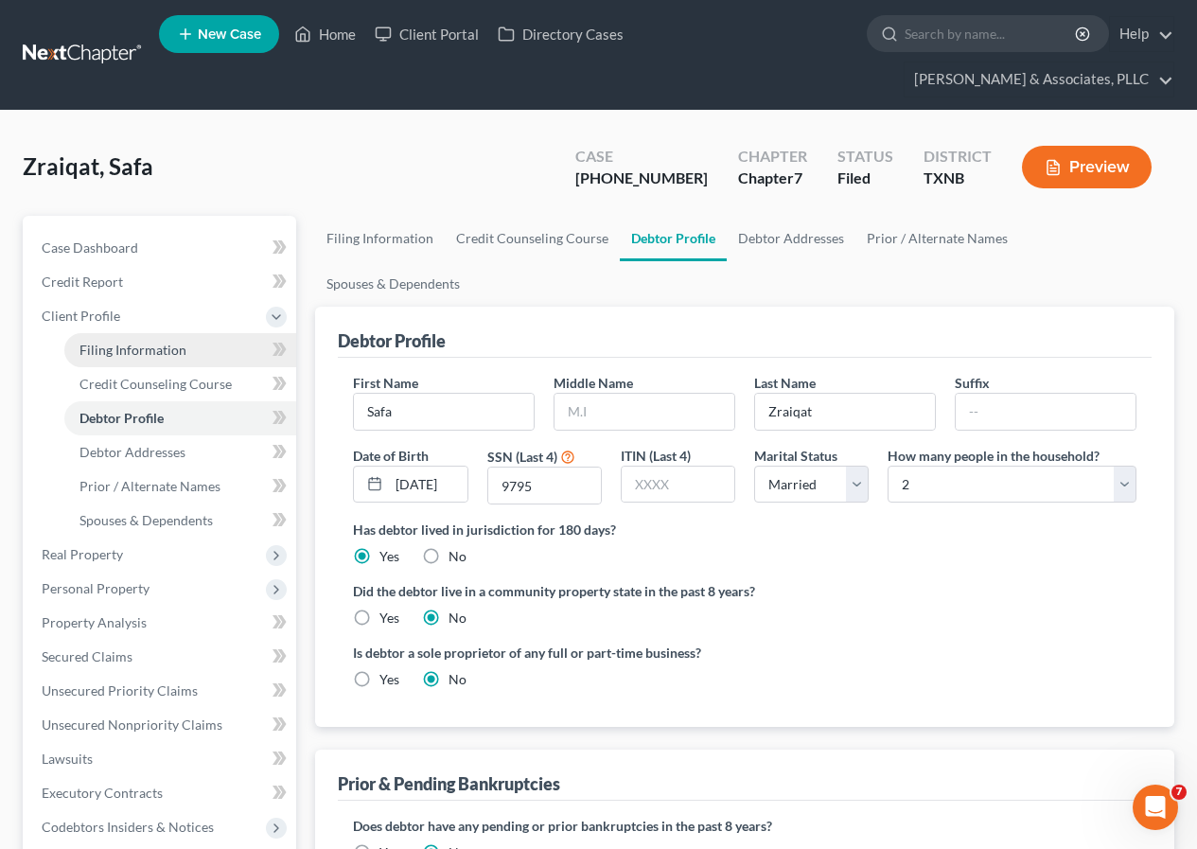
select select "0"
select select "78"
select select "0"
select select "45"
